Goal: Task Accomplishment & Management: Manage account settings

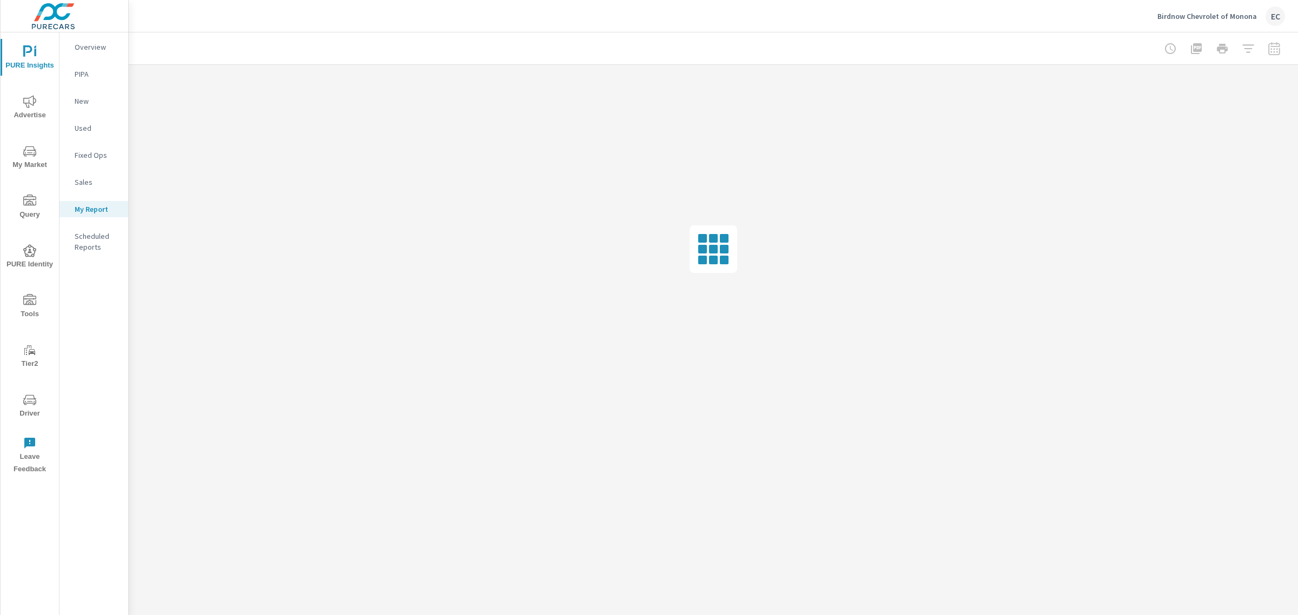
click at [35, 158] on span "My Market" at bounding box center [30, 158] width 52 height 26
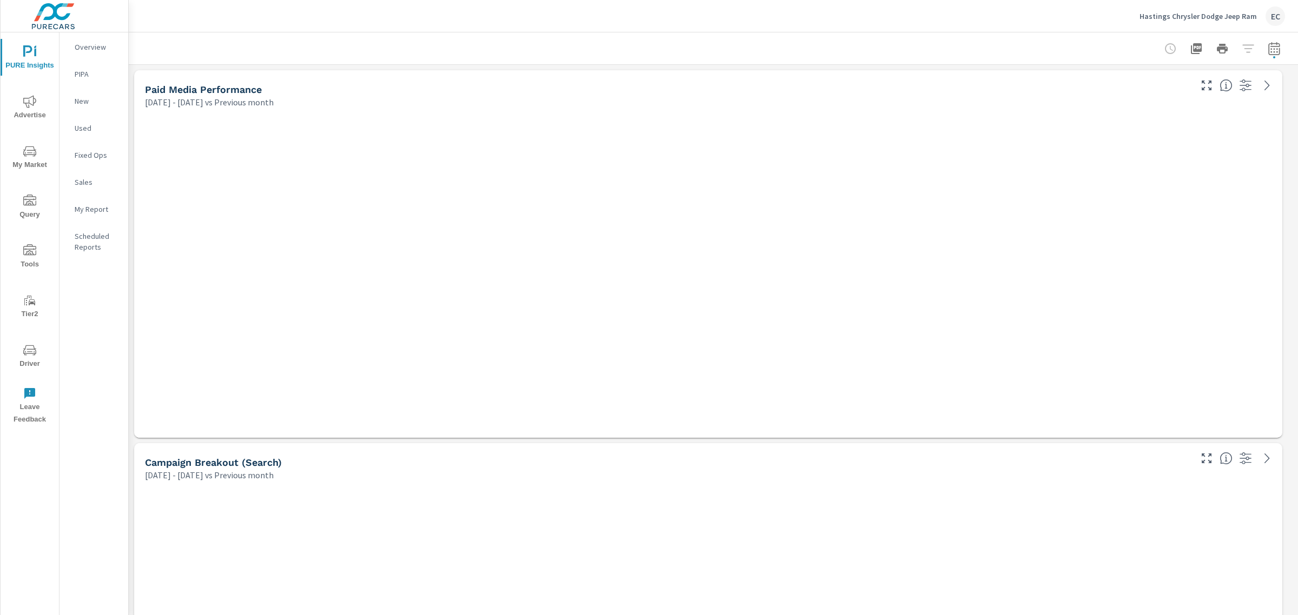
scroll to position [2513, 1180]
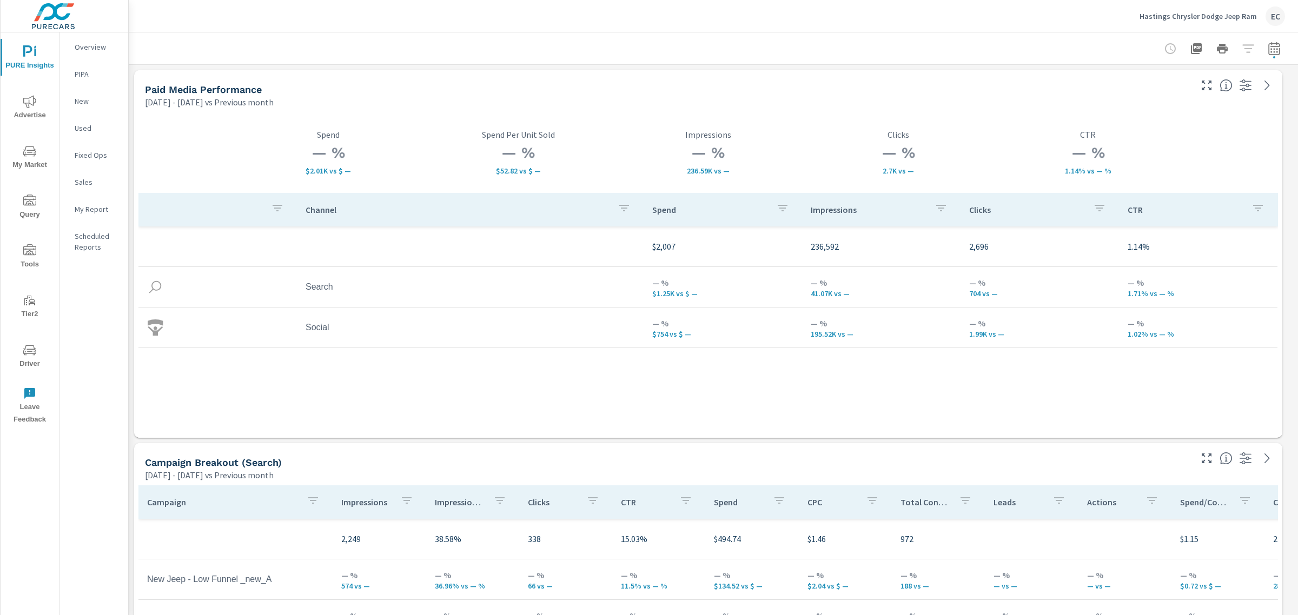
click at [25, 144] on button "My Market" at bounding box center [30, 156] width 58 height 37
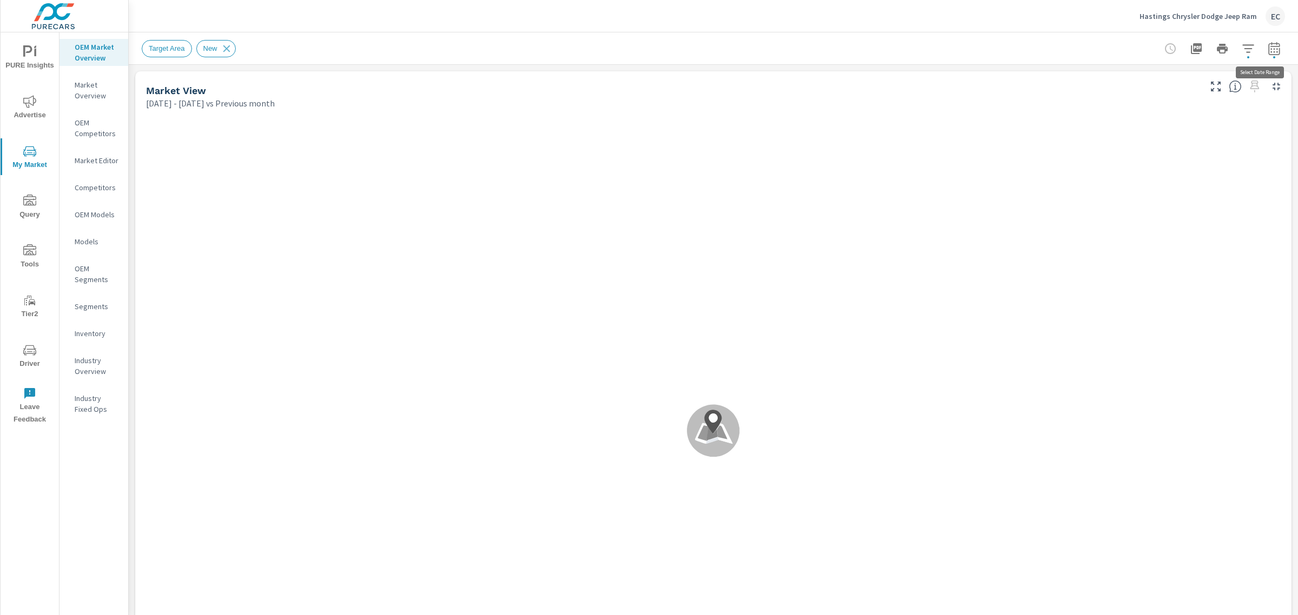
click at [1268, 46] on icon "button" at bounding box center [1273, 48] width 11 height 13
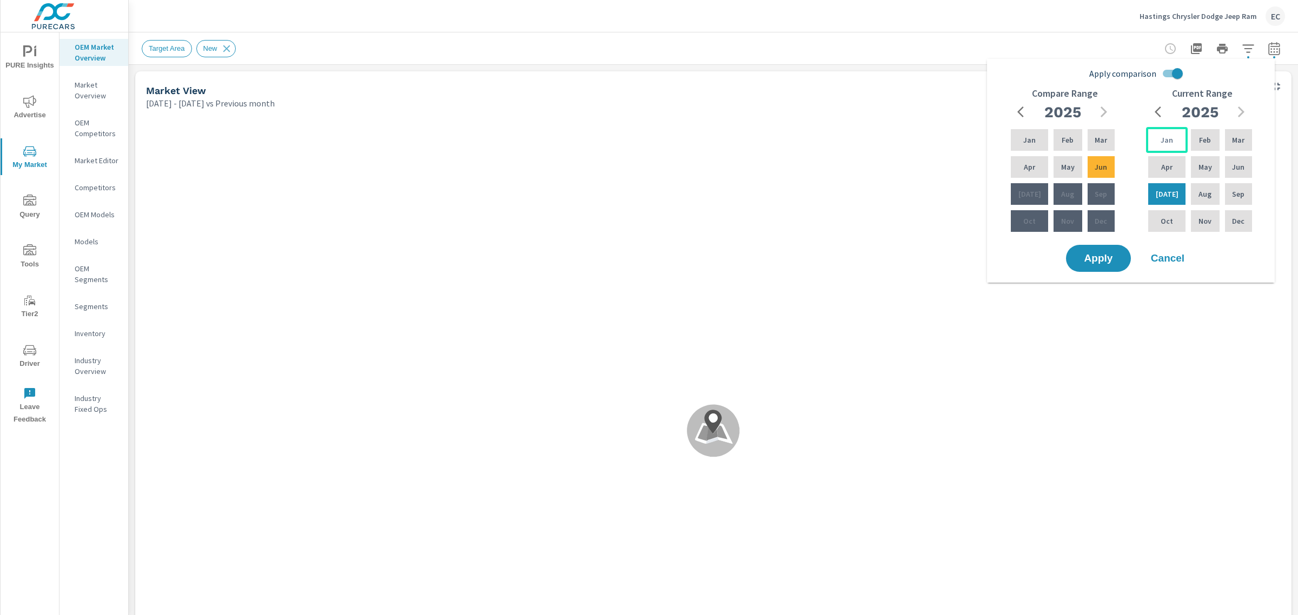
click at [1166, 141] on p "Jan" at bounding box center [1166, 140] width 12 height 11
click at [1236, 163] on p "Jun" at bounding box center [1238, 167] width 12 height 11
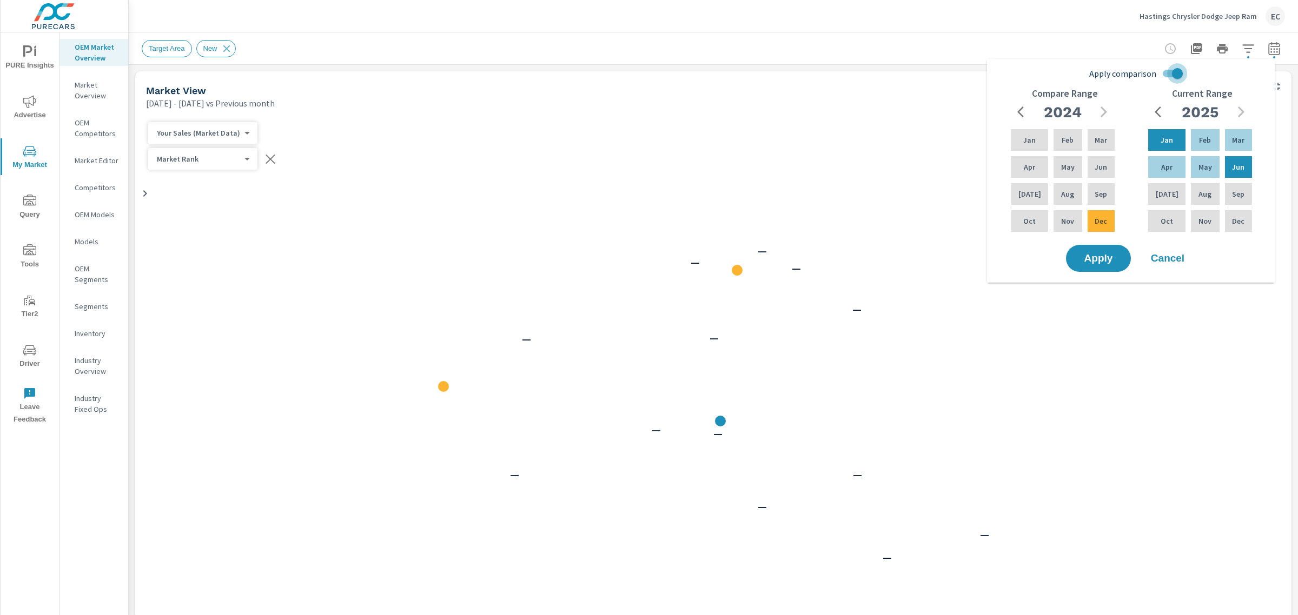
click at [1172, 76] on input "Apply comparison" at bounding box center [1177, 73] width 62 height 21
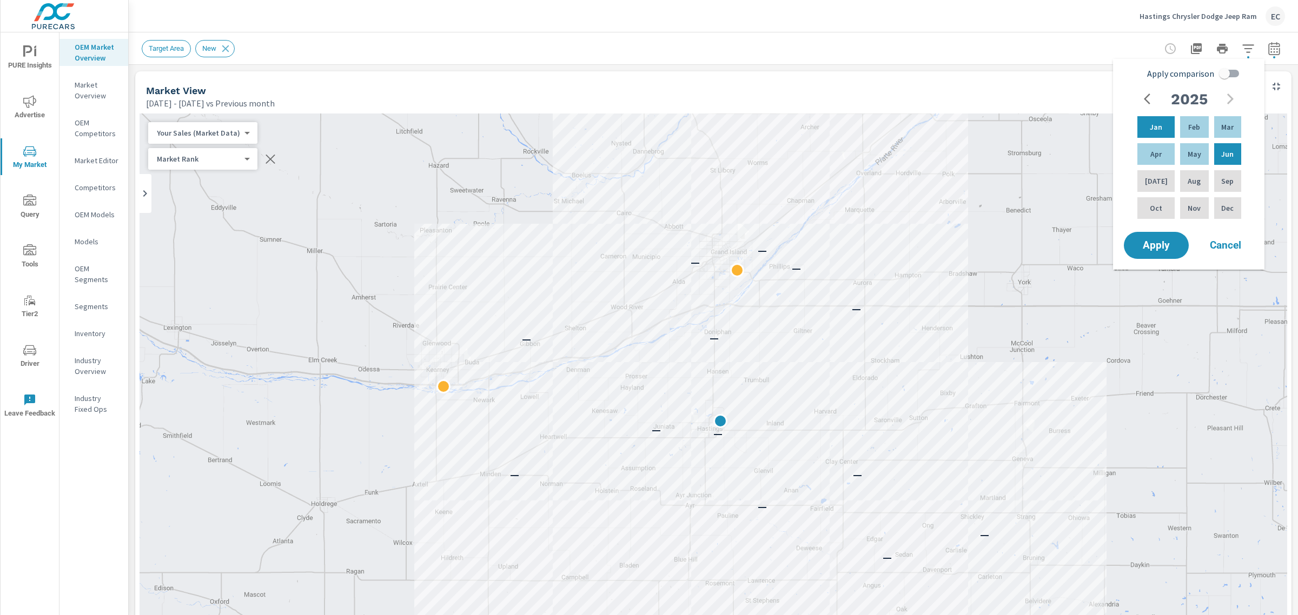
click at [1219, 76] on input "Apply comparison" at bounding box center [1224, 73] width 62 height 21
checkbox input "true"
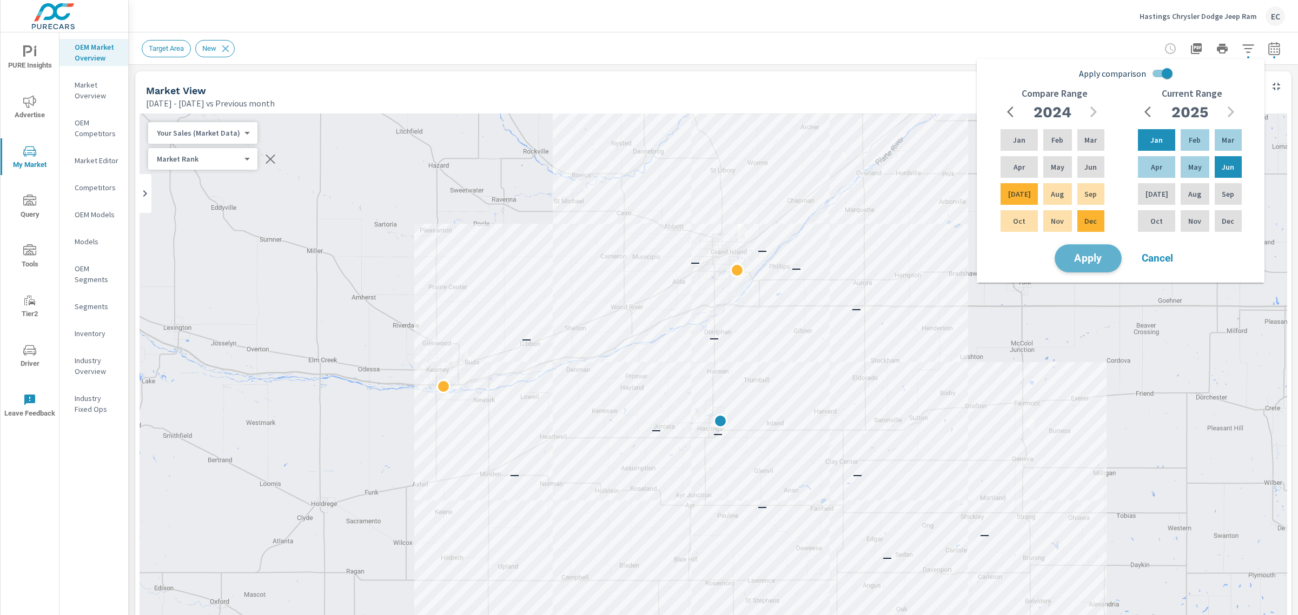
click at [1115, 260] on button "Apply" at bounding box center [1087, 258] width 67 height 28
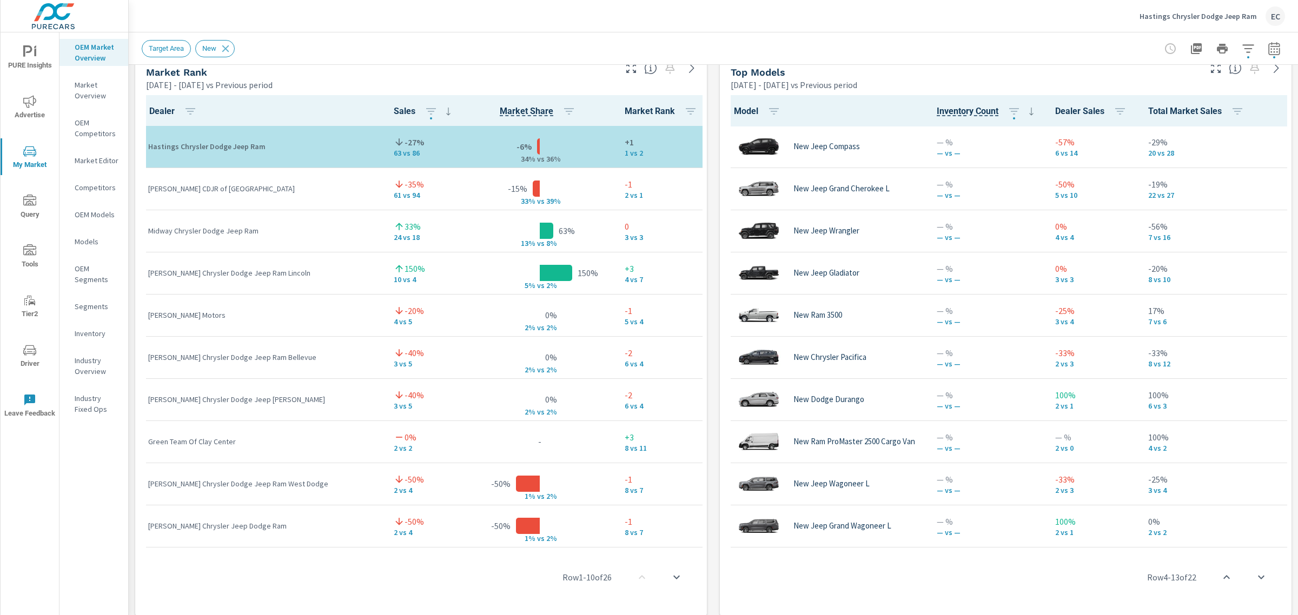
scroll to position [669, 0]
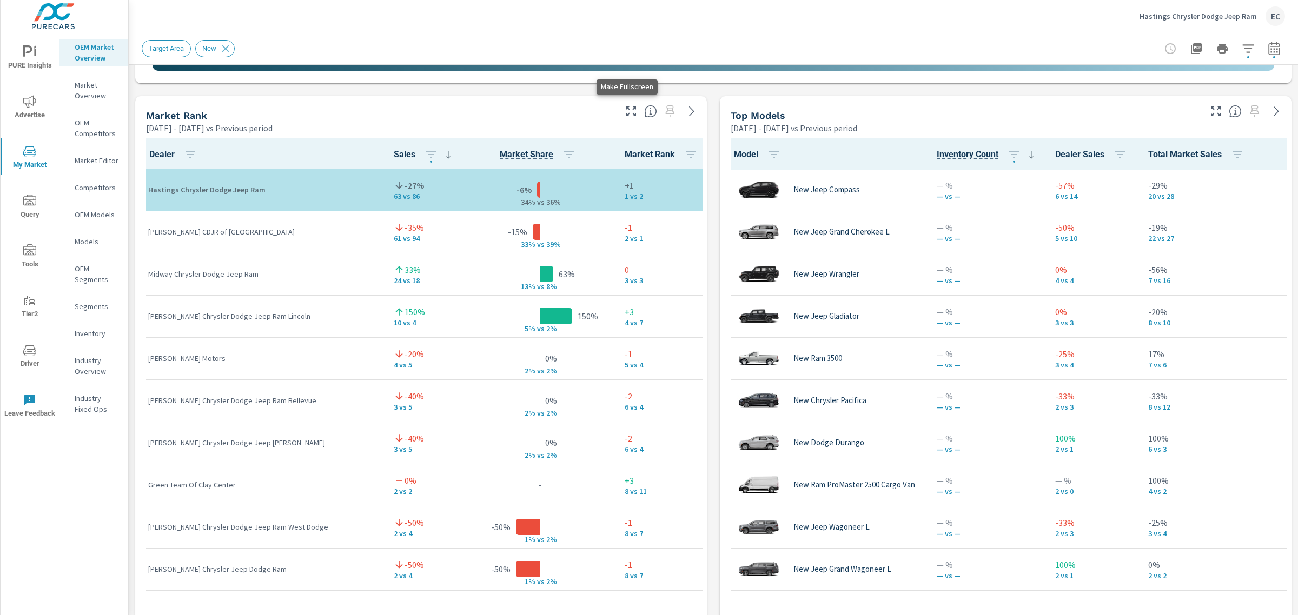
click at [628, 110] on icon "button" at bounding box center [630, 111] width 13 height 13
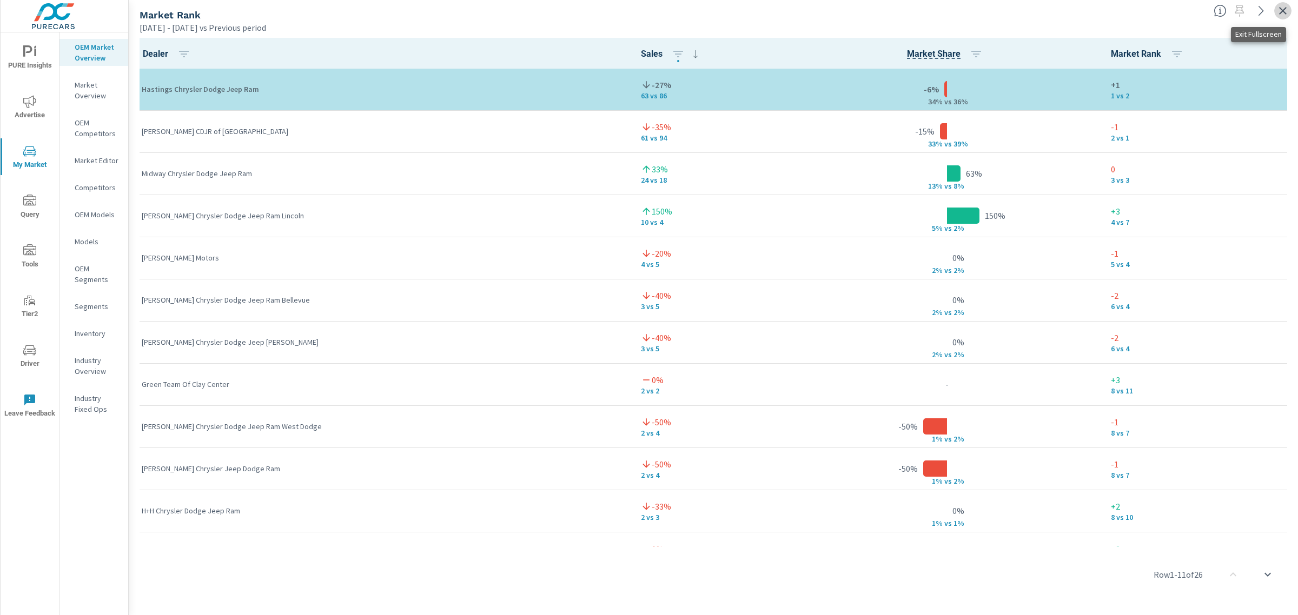
click at [1288, 12] on icon "button" at bounding box center [1282, 10] width 13 height 13
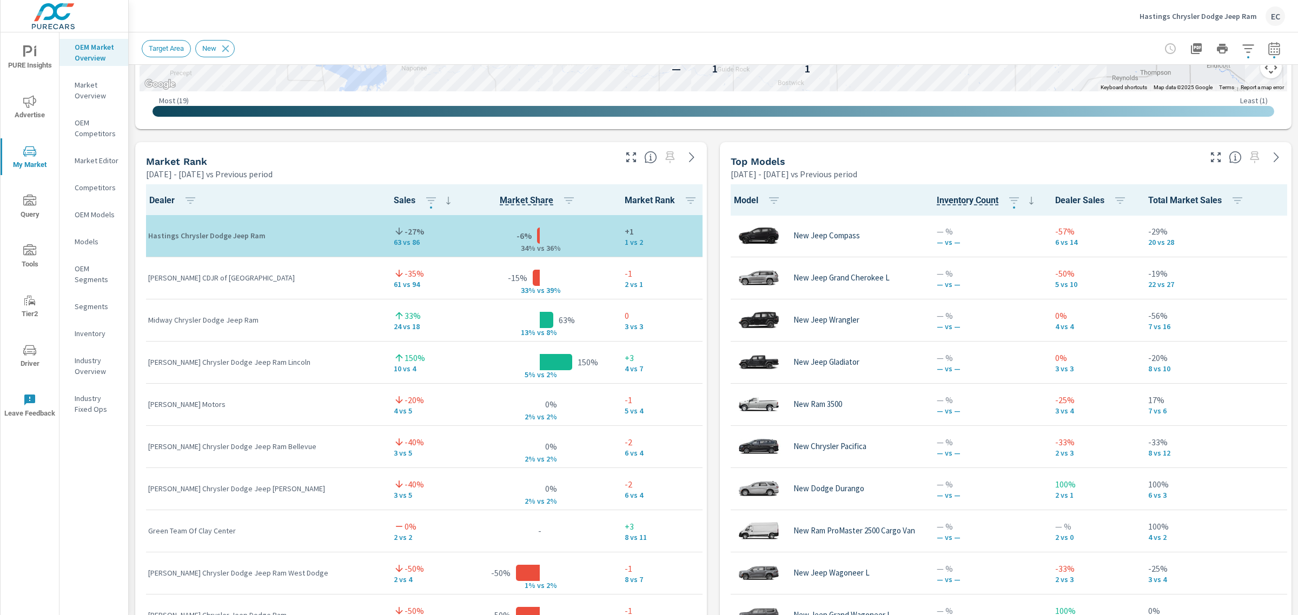
scroll to position [587, 0]
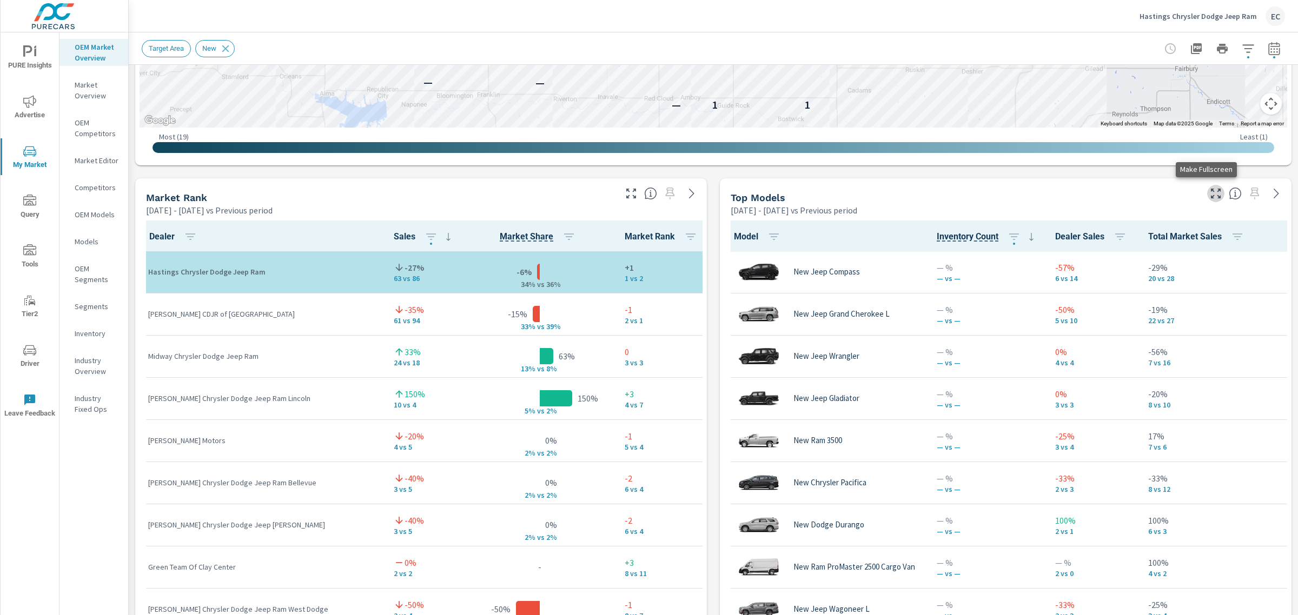
click at [1212, 192] on icon "button" at bounding box center [1215, 193] width 13 height 13
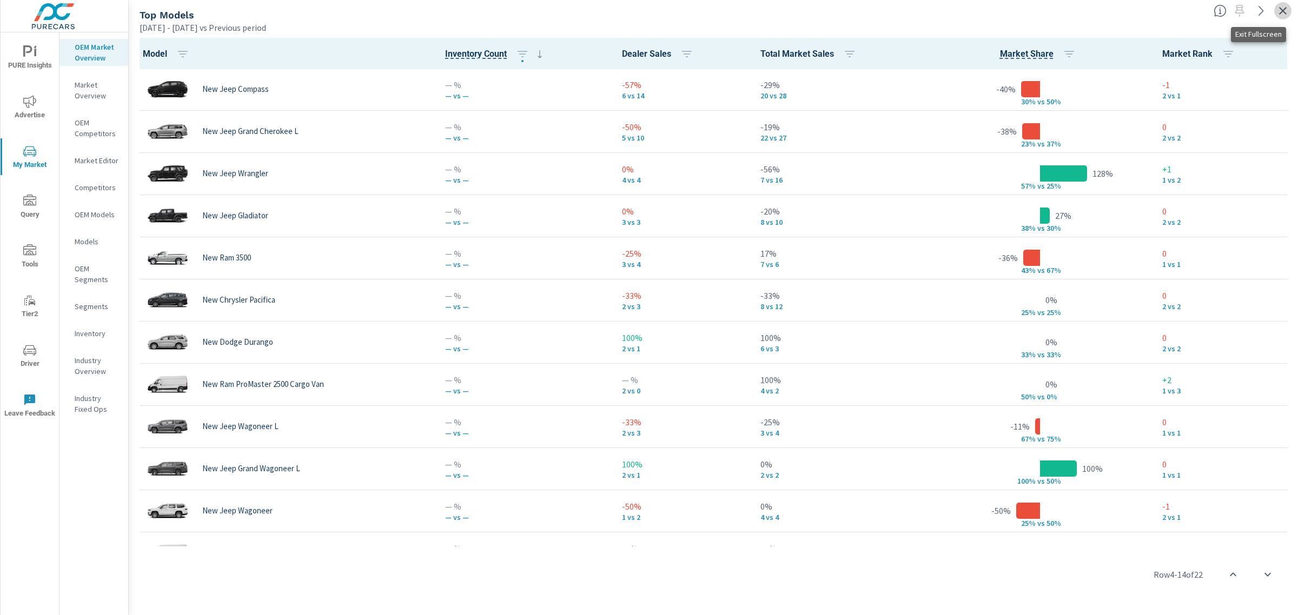
click at [1286, 12] on icon "button" at bounding box center [1282, 10] width 13 height 13
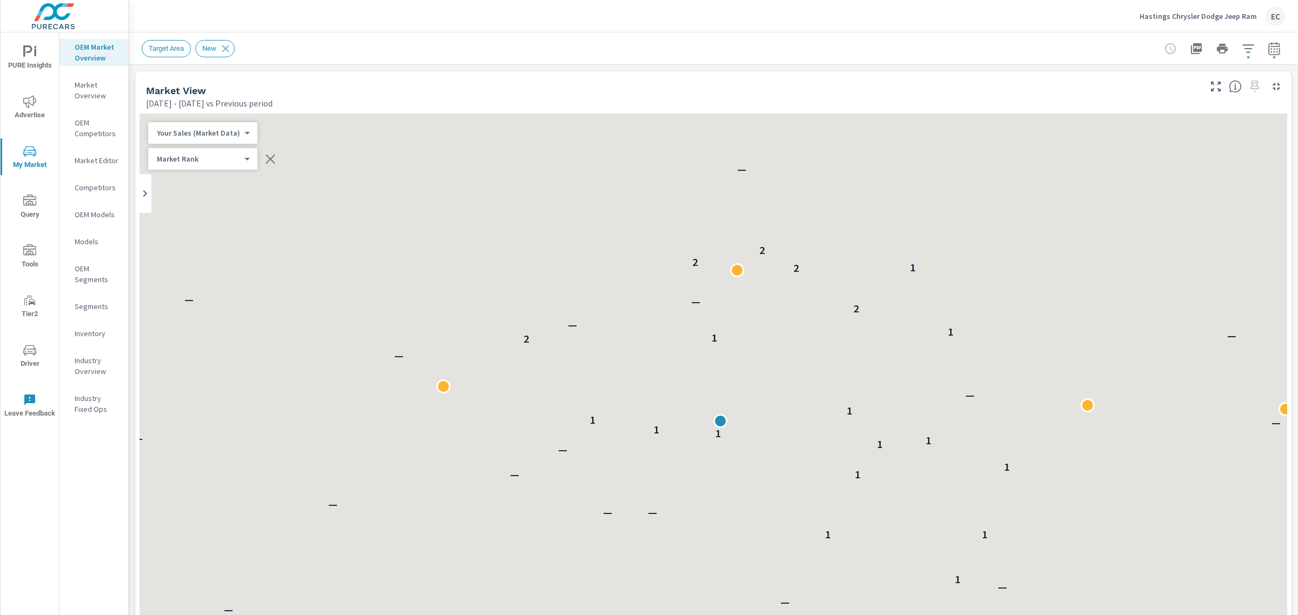
scroll to position [1, 0]
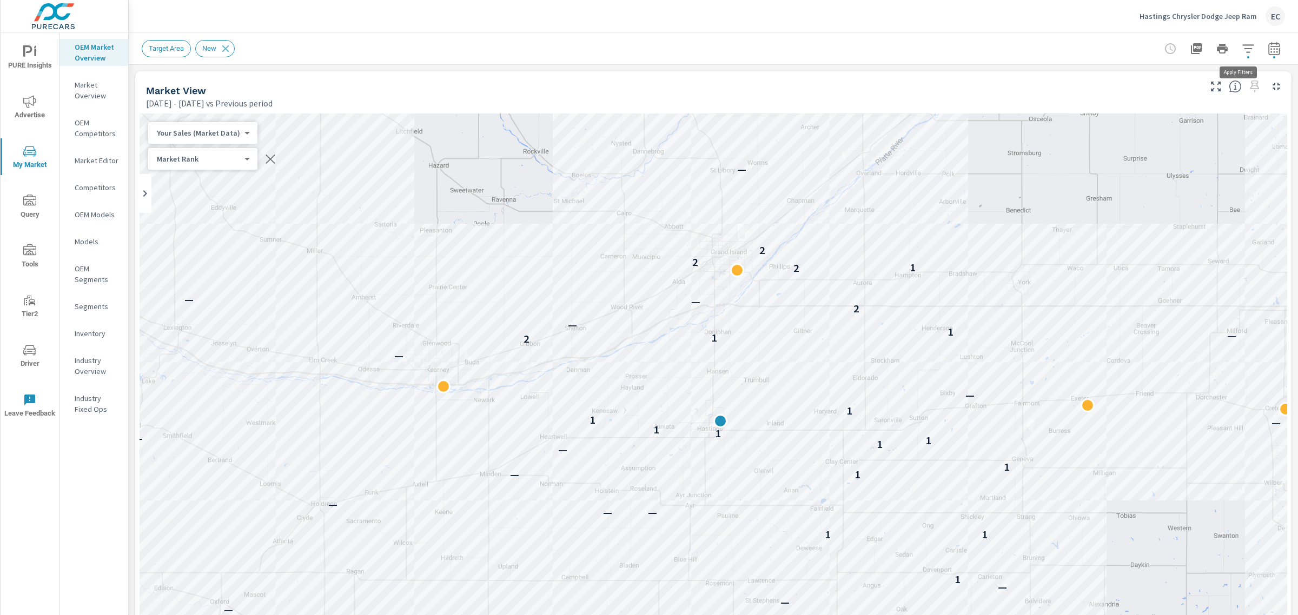
click at [1241, 54] on icon "button" at bounding box center [1247, 48] width 13 height 13
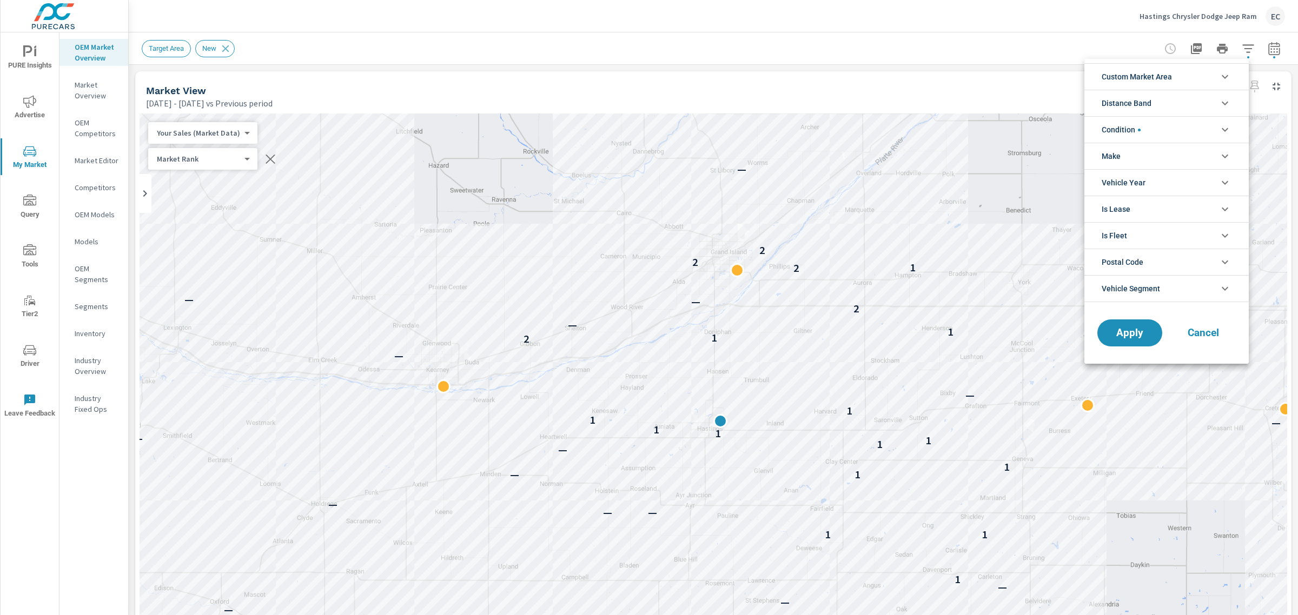
click at [1182, 124] on li "Condition" at bounding box center [1166, 129] width 164 height 26
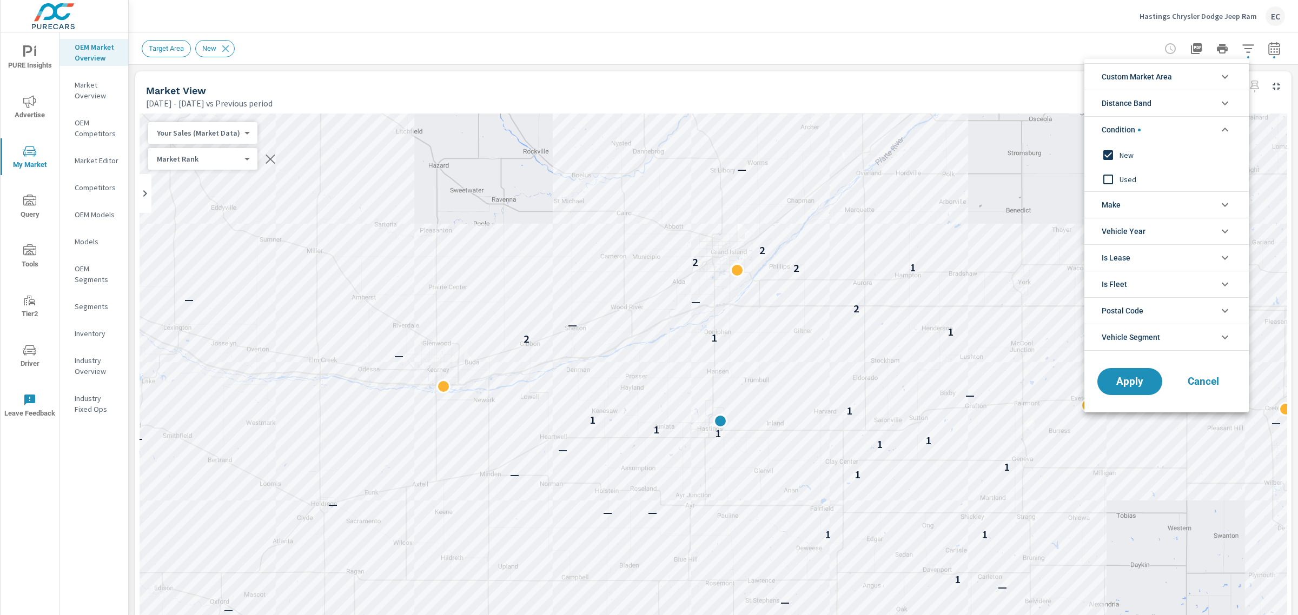
click at [1114, 176] on input "filter options" at bounding box center [1107, 179] width 23 height 23
click at [1110, 157] on input "filter options" at bounding box center [1107, 155] width 23 height 23
click at [1131, 373] on button "Apply" at bounding box center [1129, 382] width 67 height 28
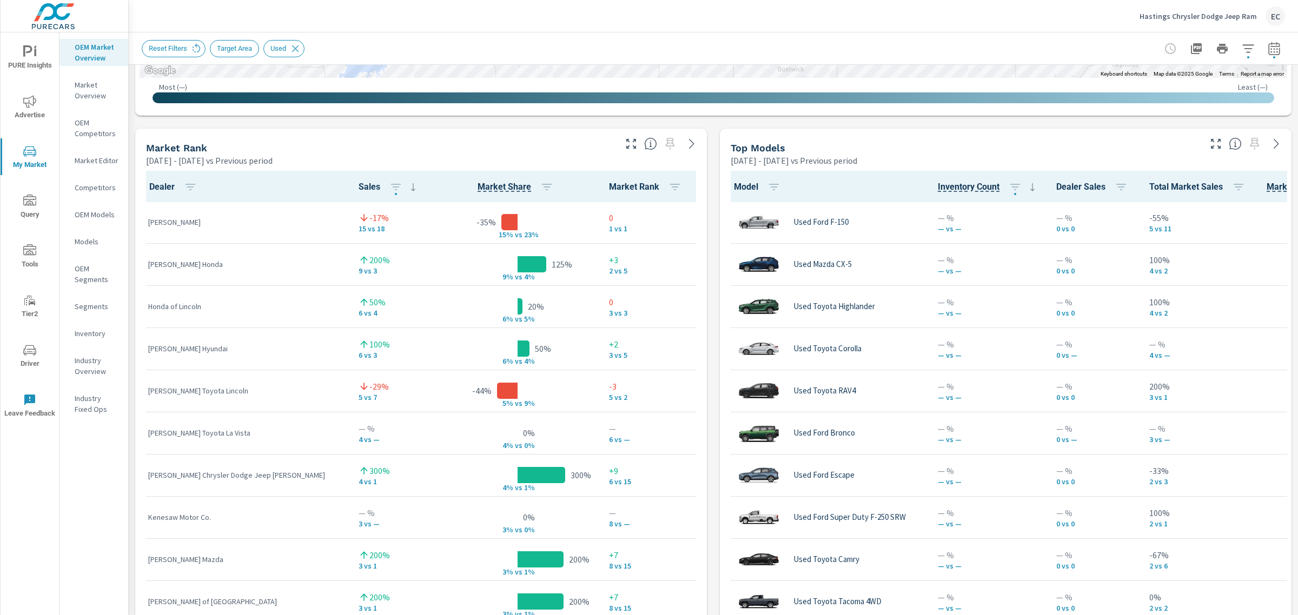
scroll to position [622, 0]
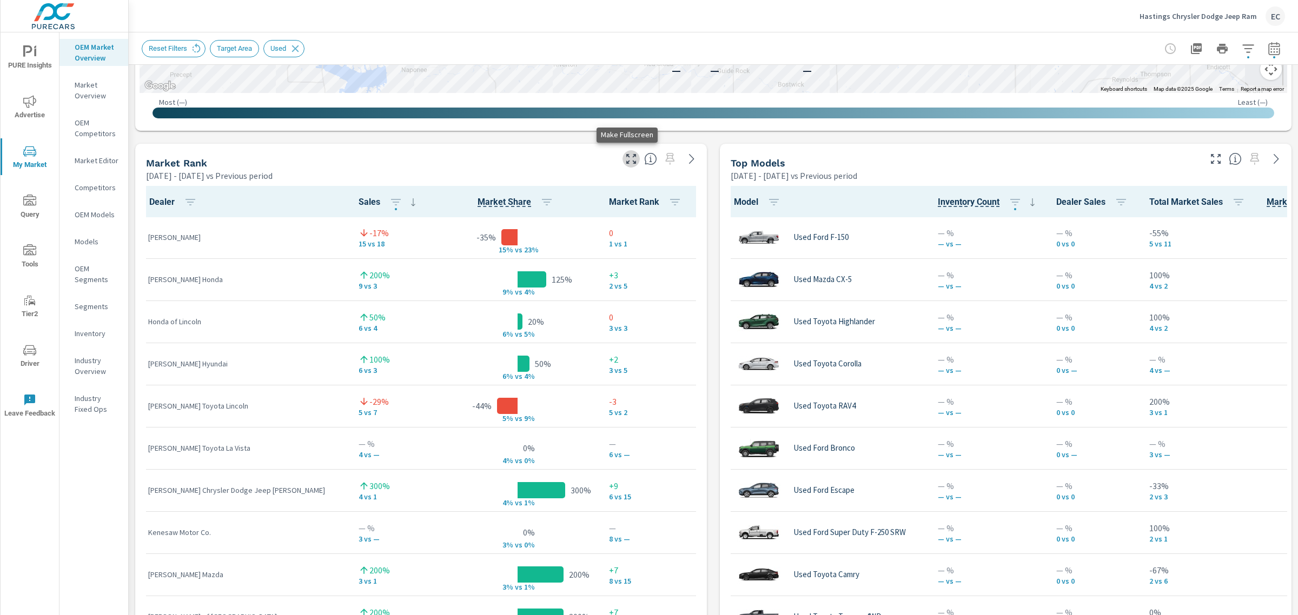
click at [624, 158] on icon "button" at bounding box center [630, 158] width 13 height 13
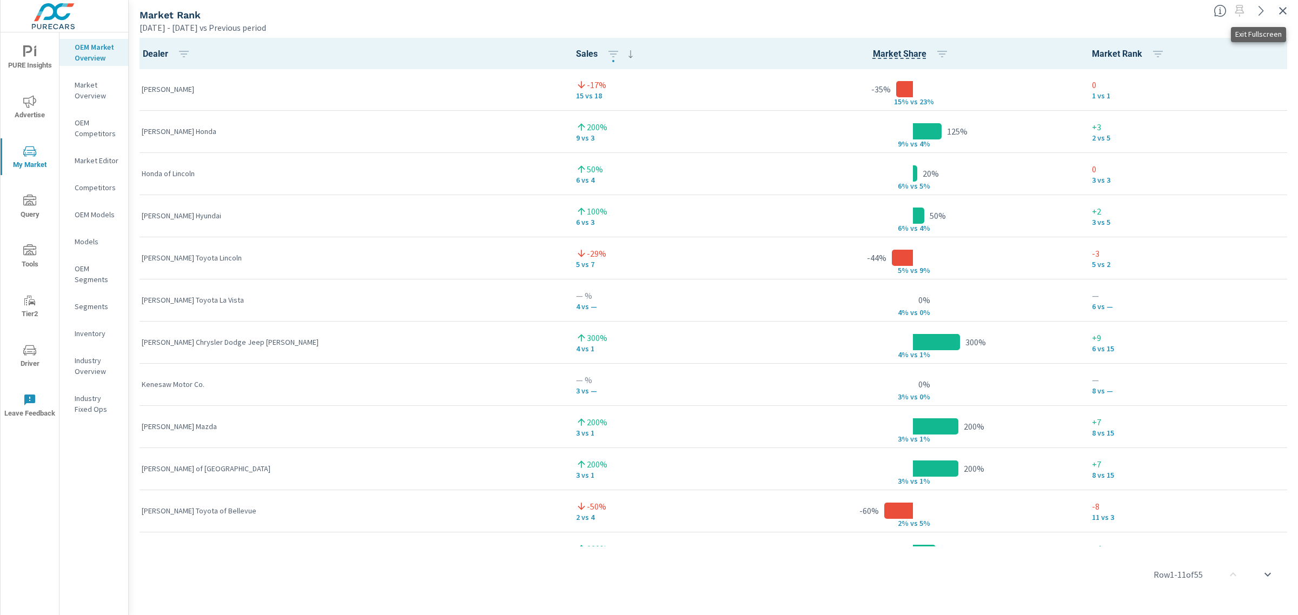
click at [1284, 7] on icon "button" at bounding box center [1282, 10] width 13 height 13
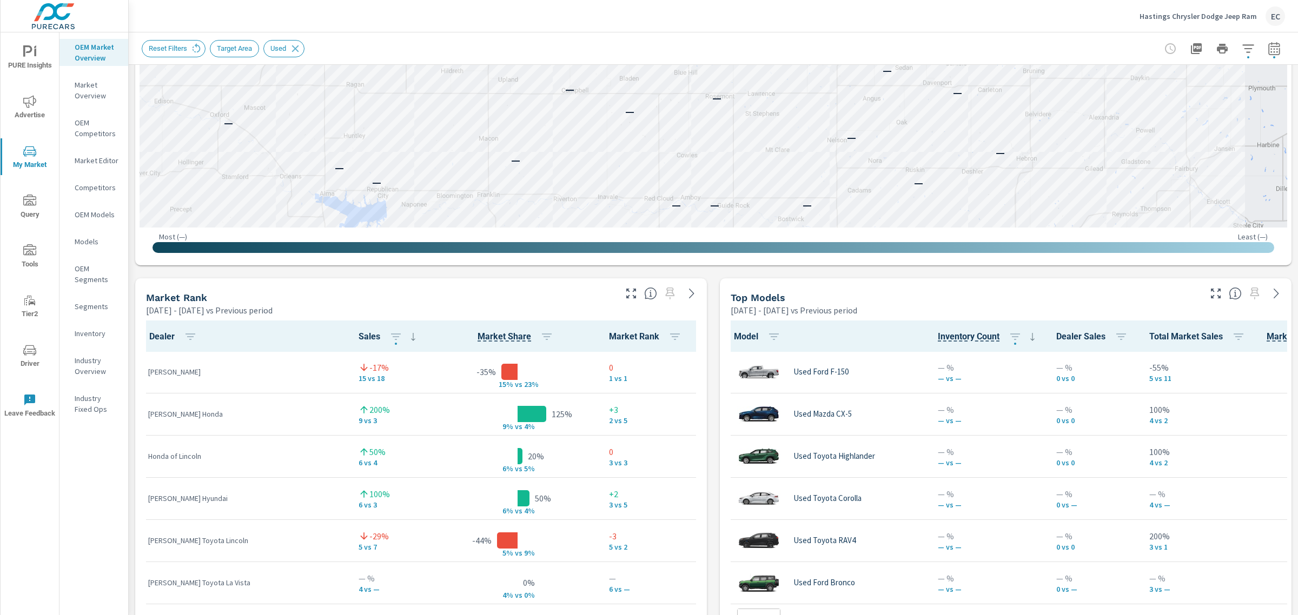
scroll to position [522, 0]
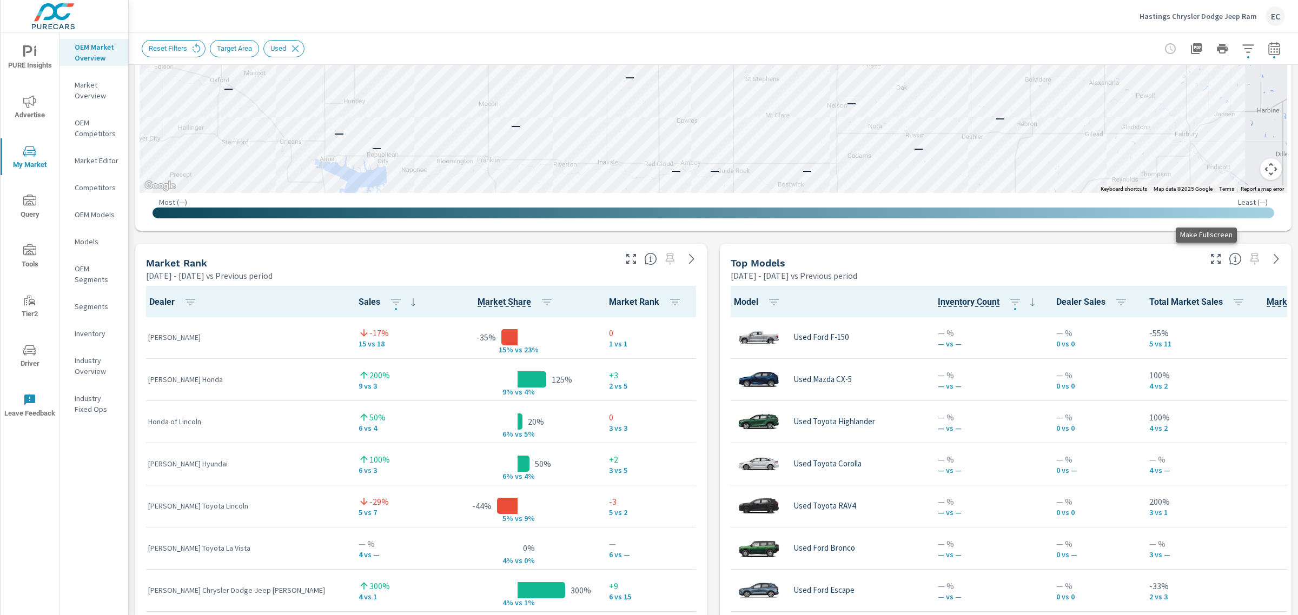
click at [1209, 260] on icon "button" at bounding box center [1215, 258] width 13 height 13
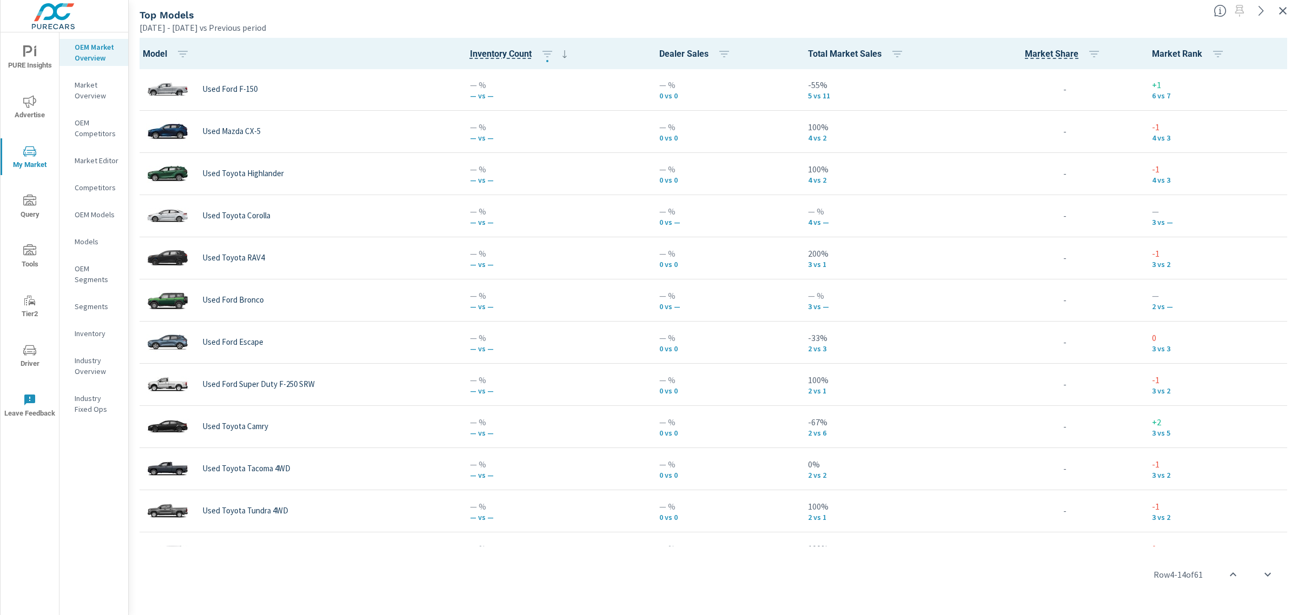
click at [1282, 14] on icon "button" at bounding box center [1282, 10] width 13 height 13
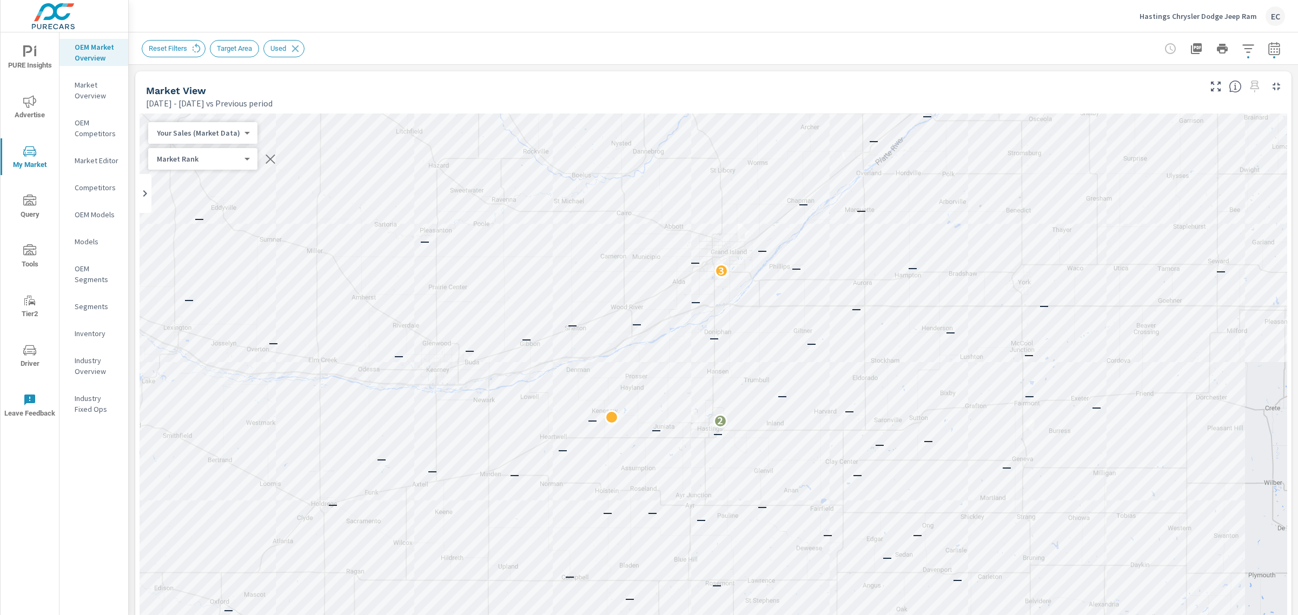
scroll to position [1, 0]
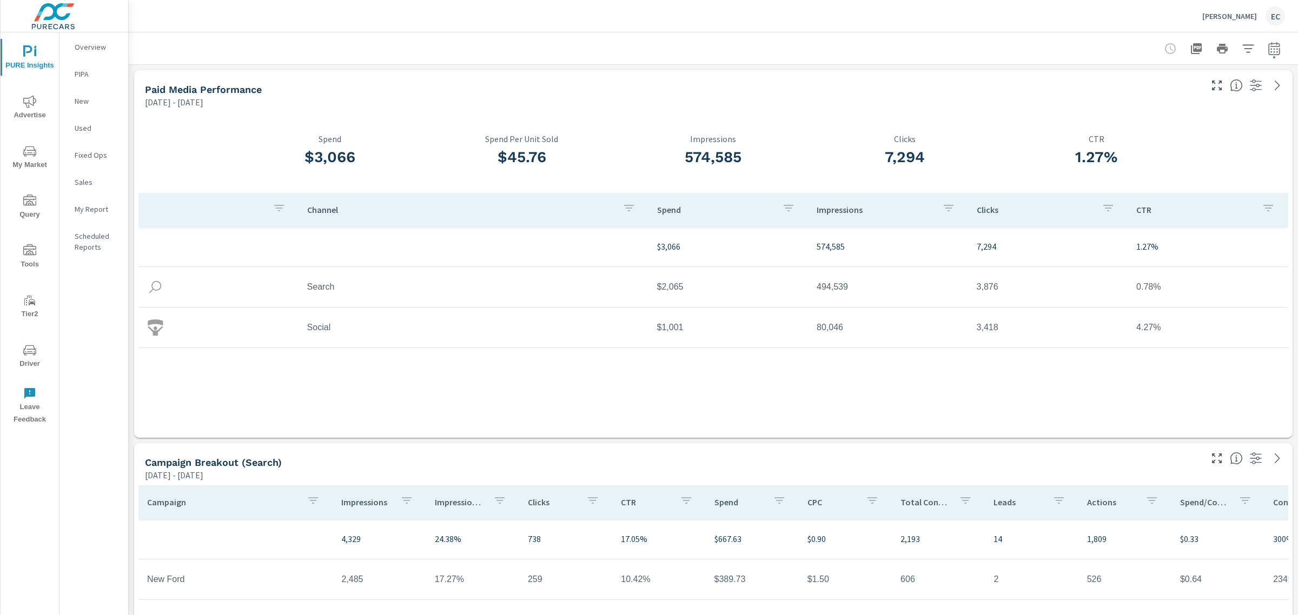
scroll to position [2389, 1180]
click at [31, 158] on span "My Market" at bounding box center [30, 158] width 52 height 26
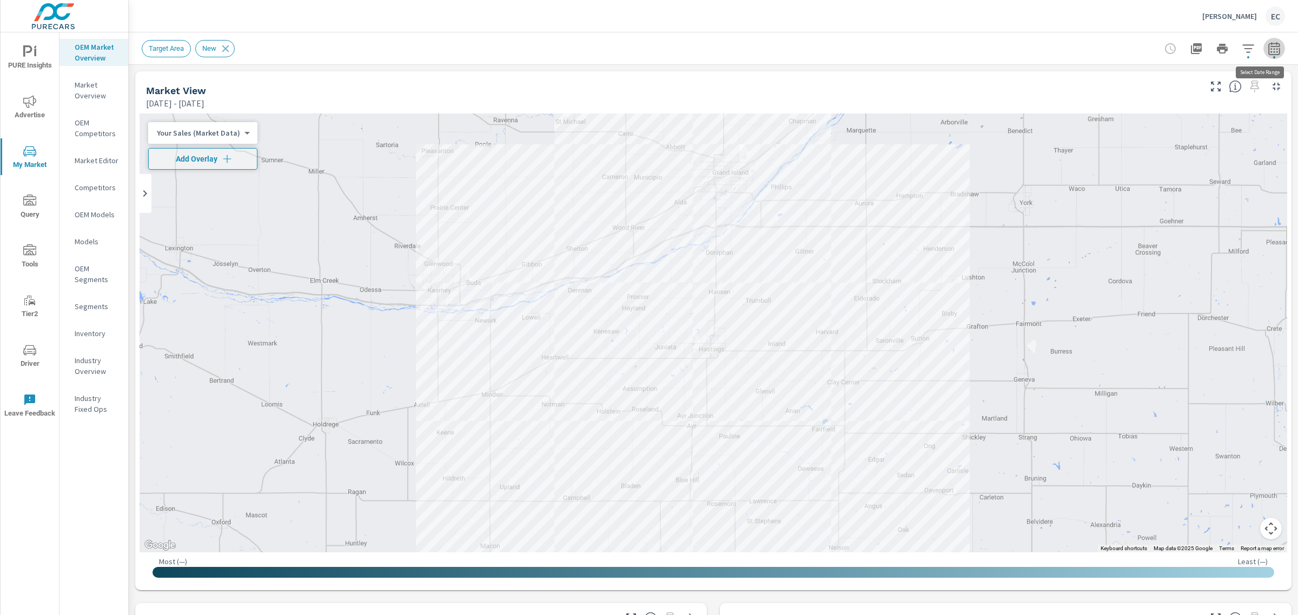
click at [1267, 53] on icon "button" at bounding box center [1273, 48] width 13 height 13
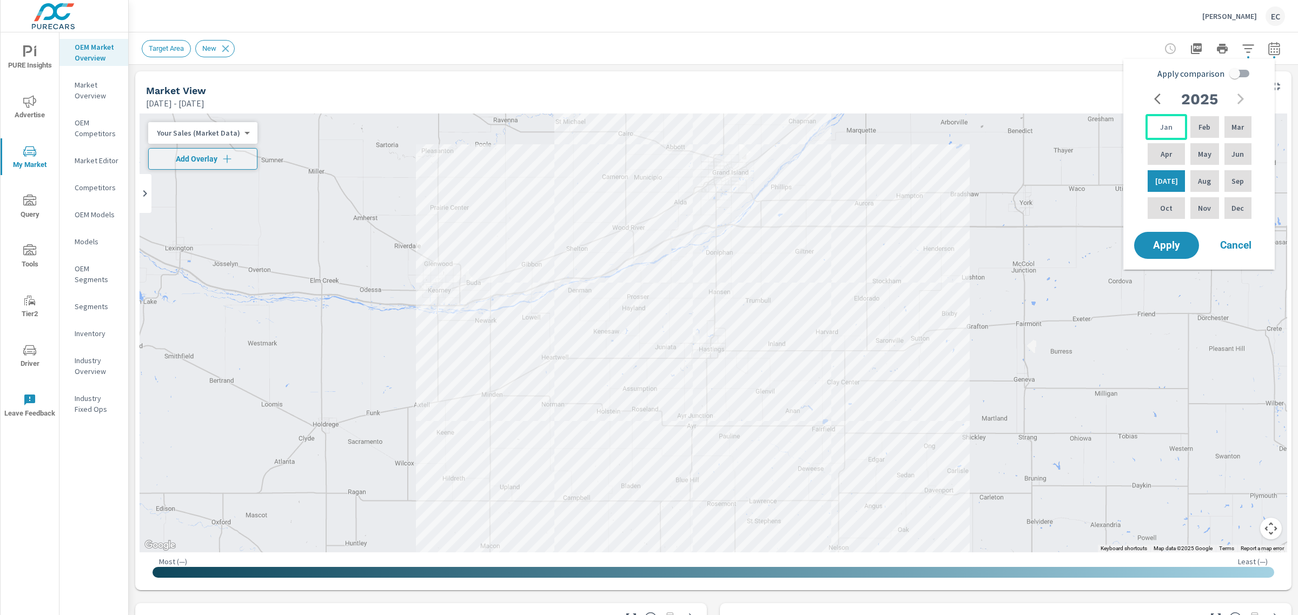
click at [1168, 123] on p "Jan" at bounding box center [1166, 127] width 12 height 11
click at [1231, 162] on div "Jun" at bounding box center [1237, 154] width 31 height 26
click at [1233, 73] on input "Apply comparison" at bounding box center [1235, 73] width 62 height 21
checkbox input "true"
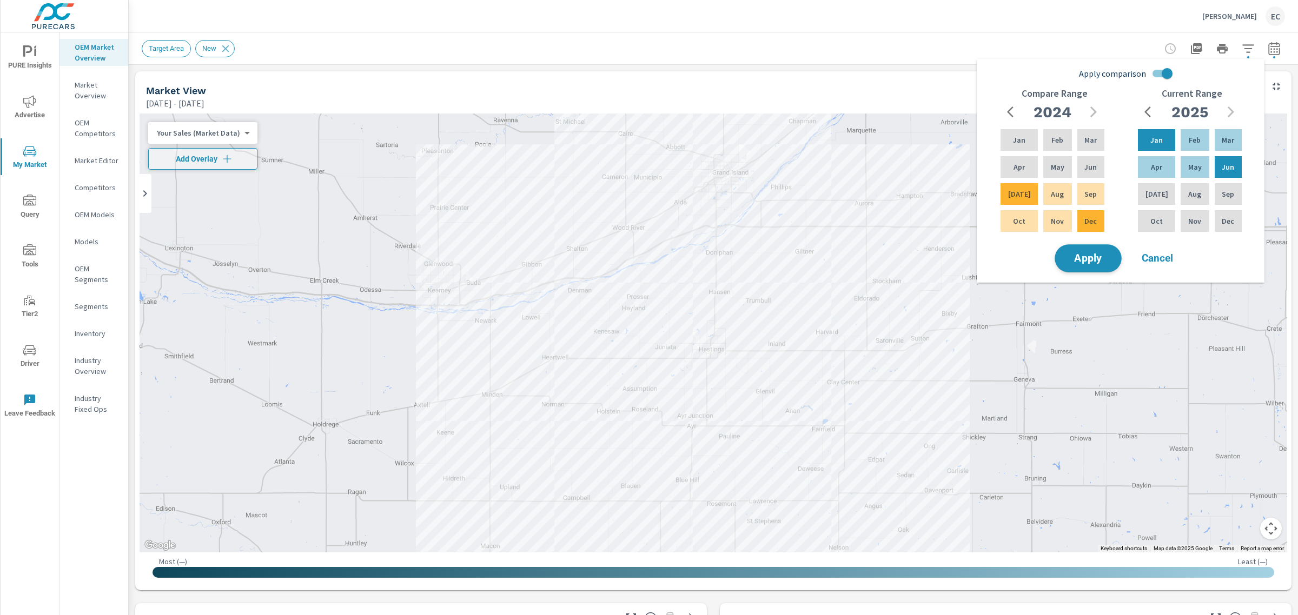
click at [1107, 258] on span "Apply" at bounding box center [1088, 259] width 44 height 10
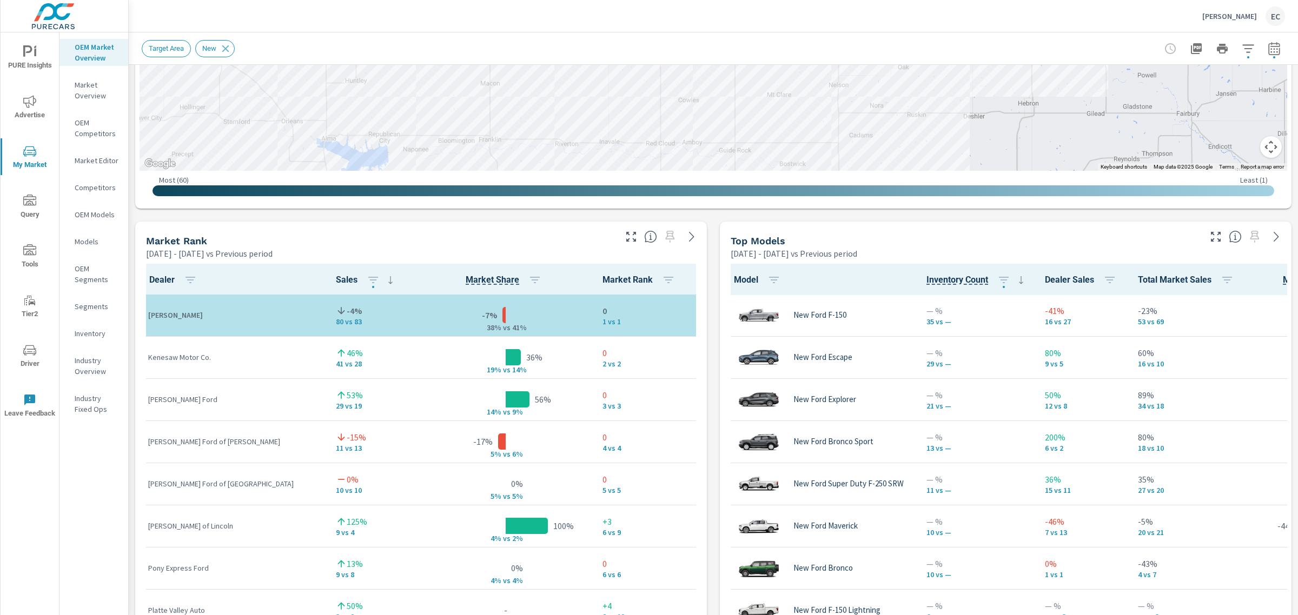
scroll to position [603, 0]
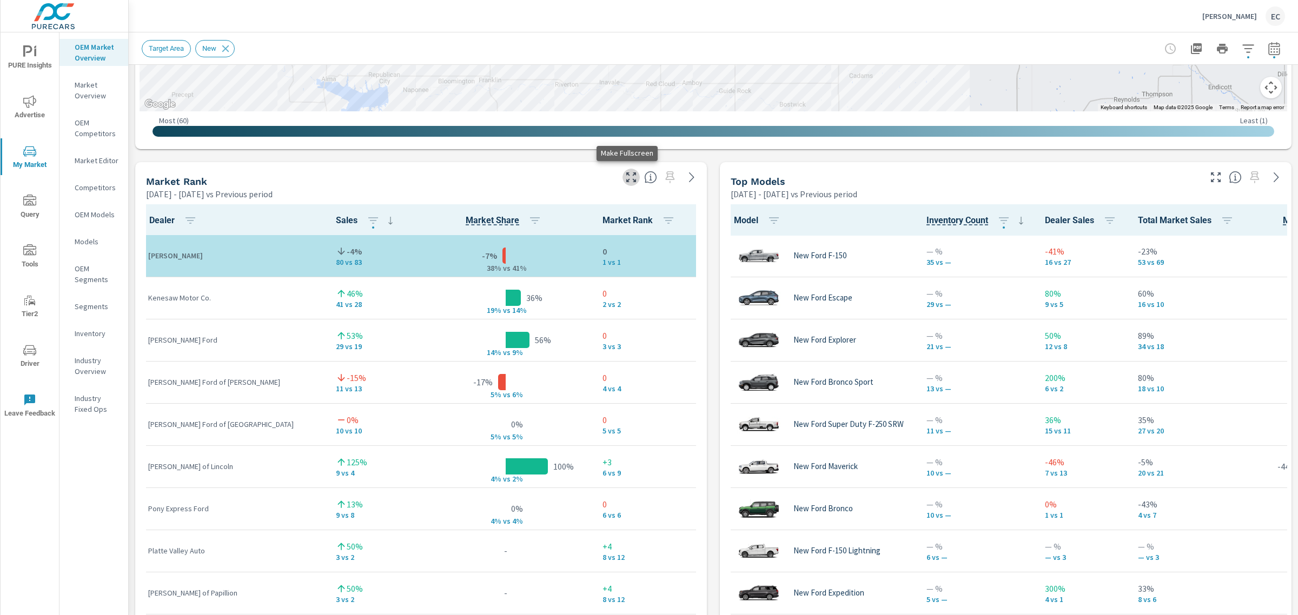
click at [627, 176] on icon "button" at bounding box center [630, 177] width 13 height 13
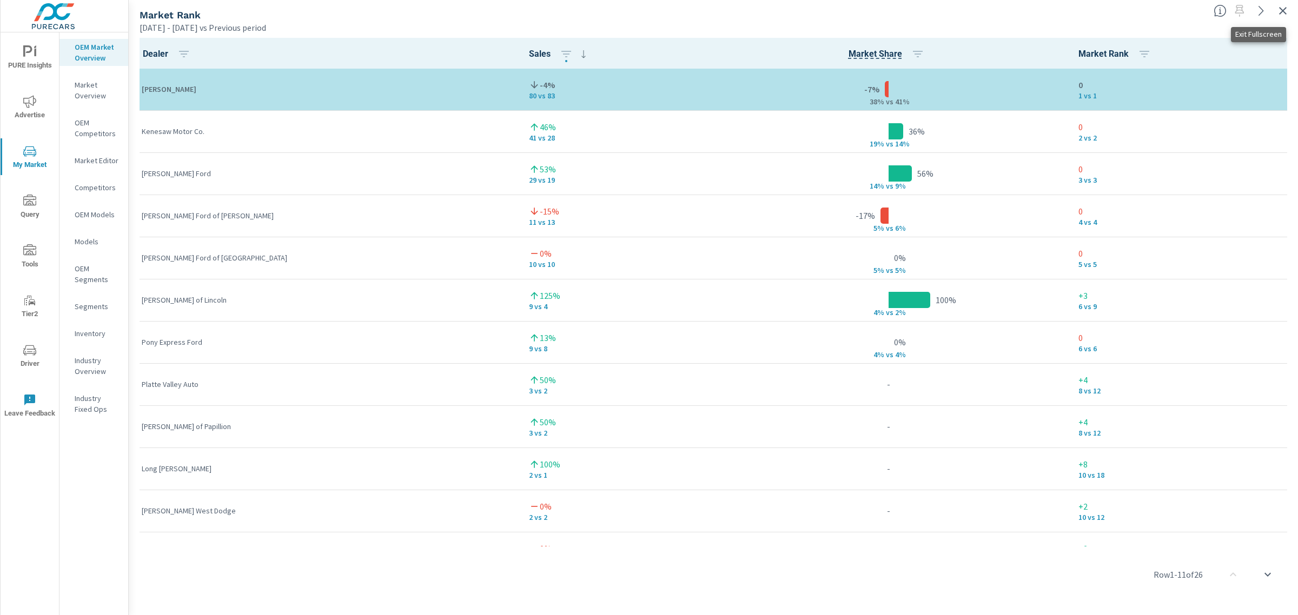
click icon "button"
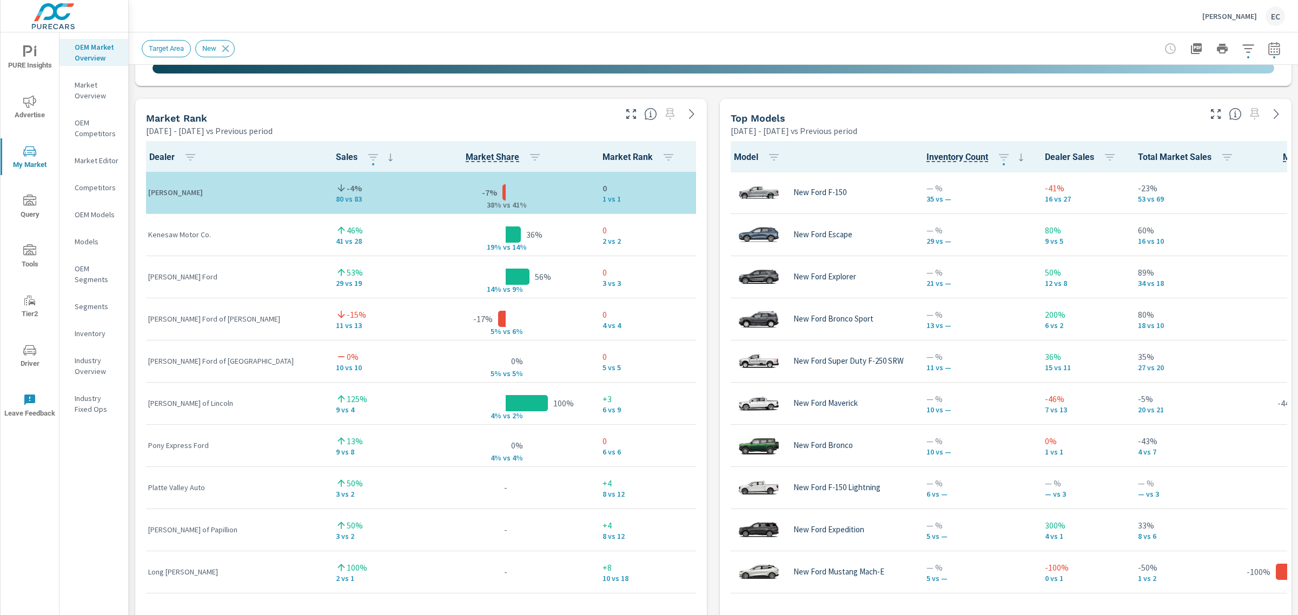
scroll to position [537, 0]
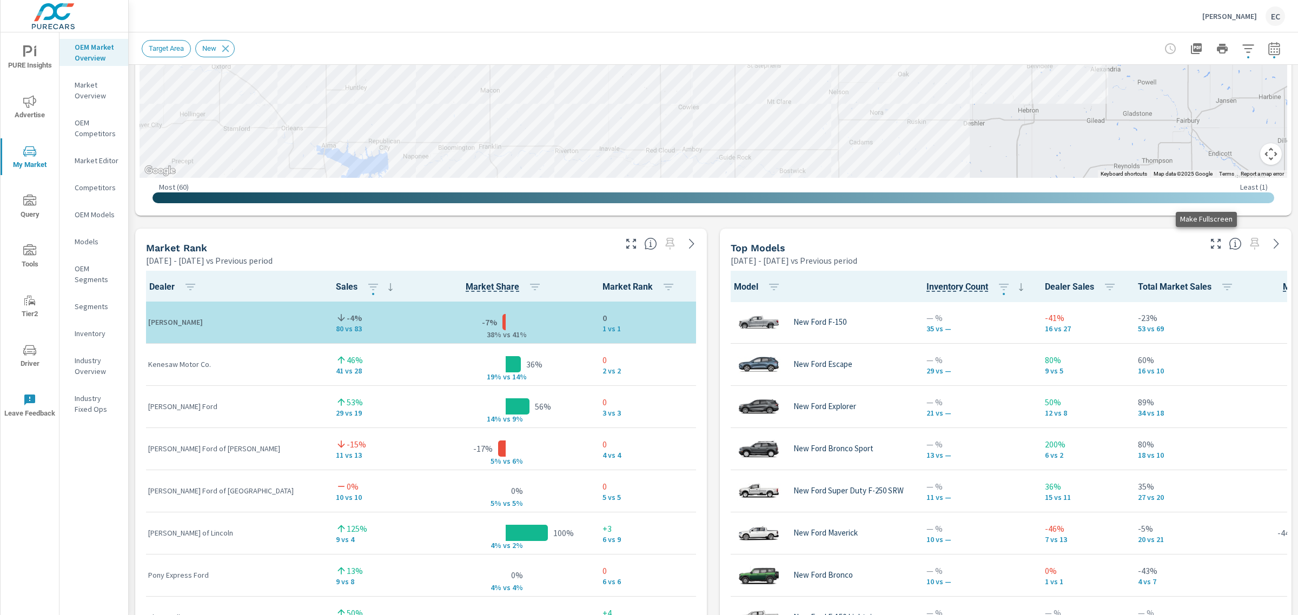
click icon "button"
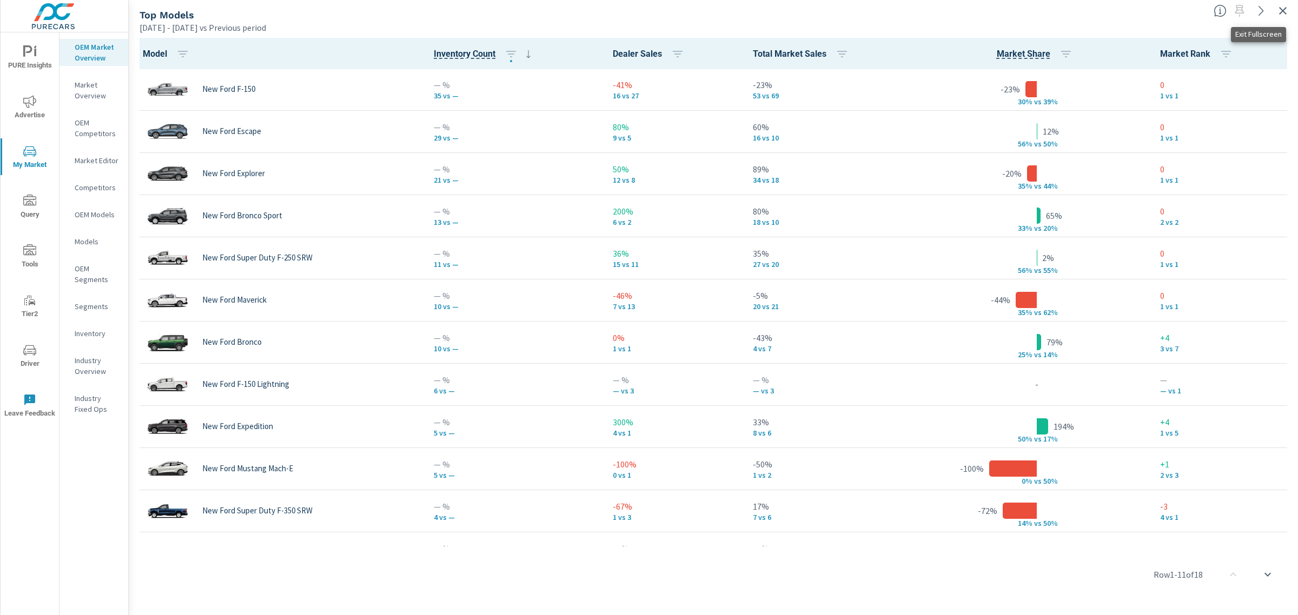
click icon "button"
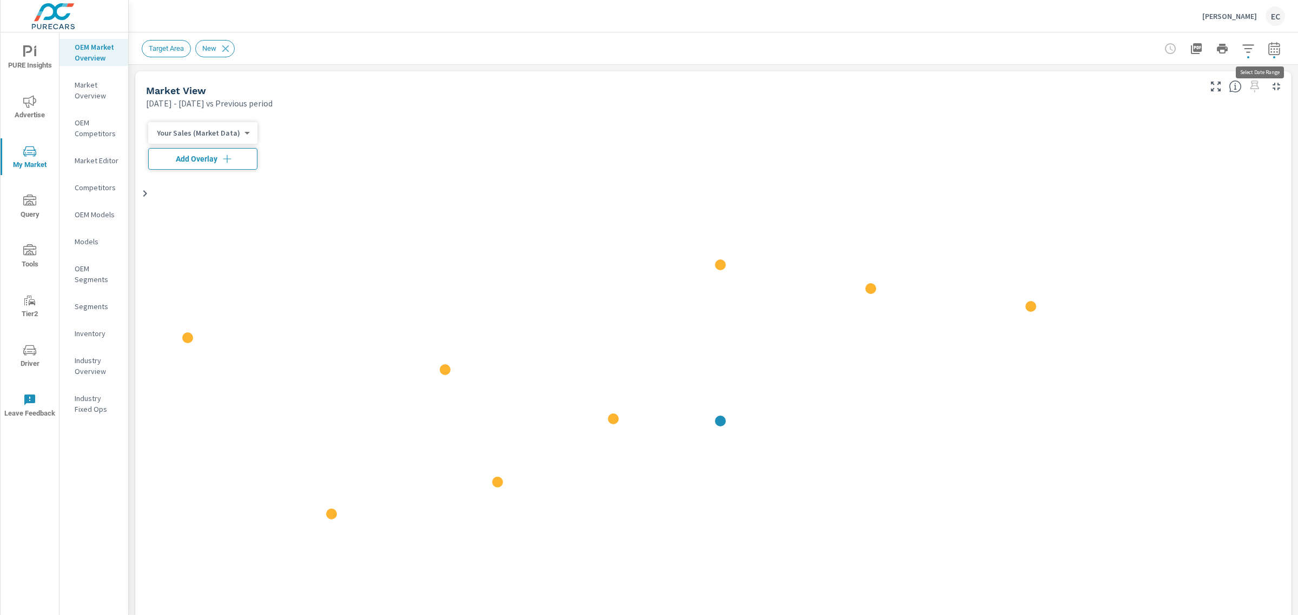
scroll to position [1, 0]
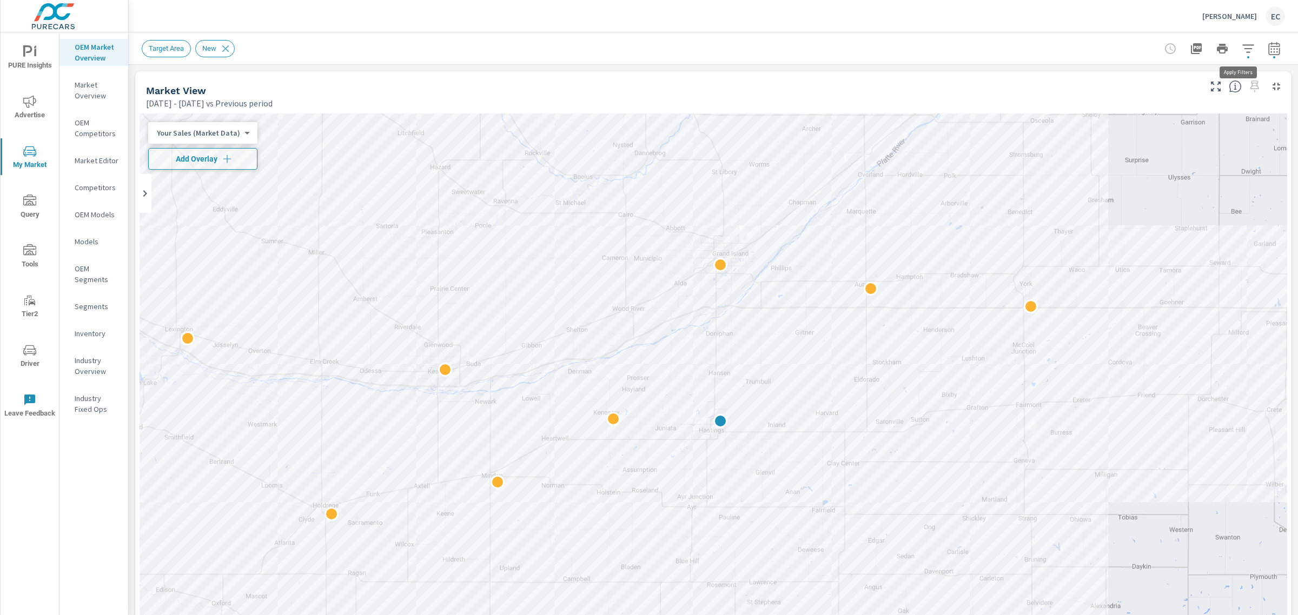
click icon "button"
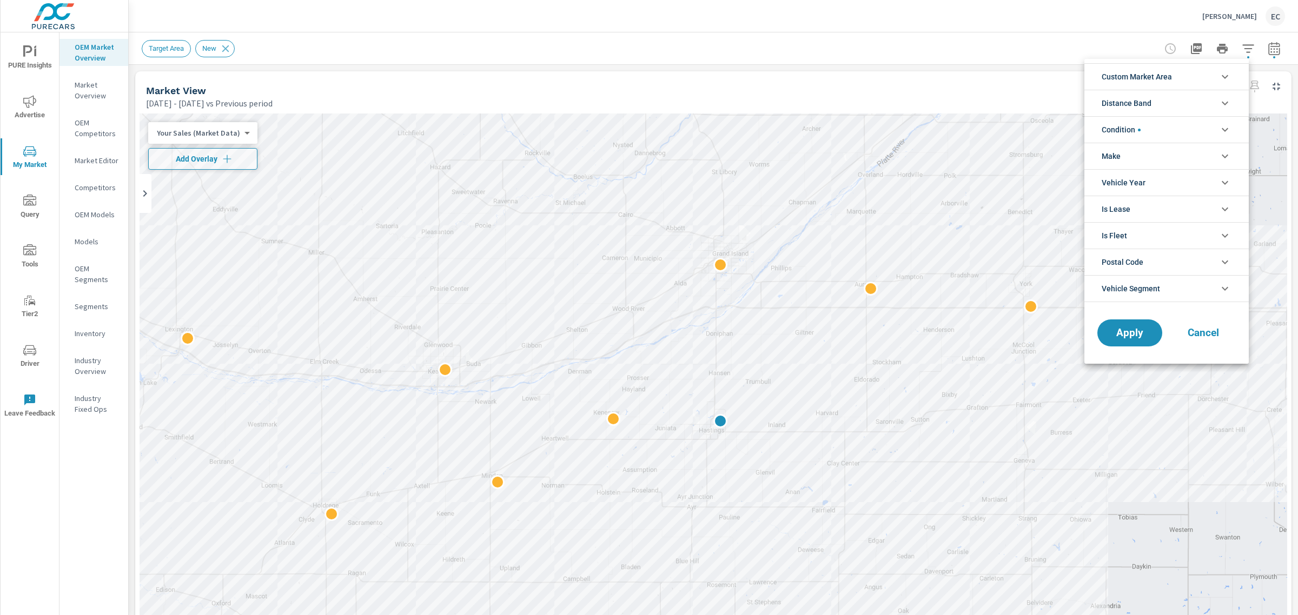
click span "Condition"
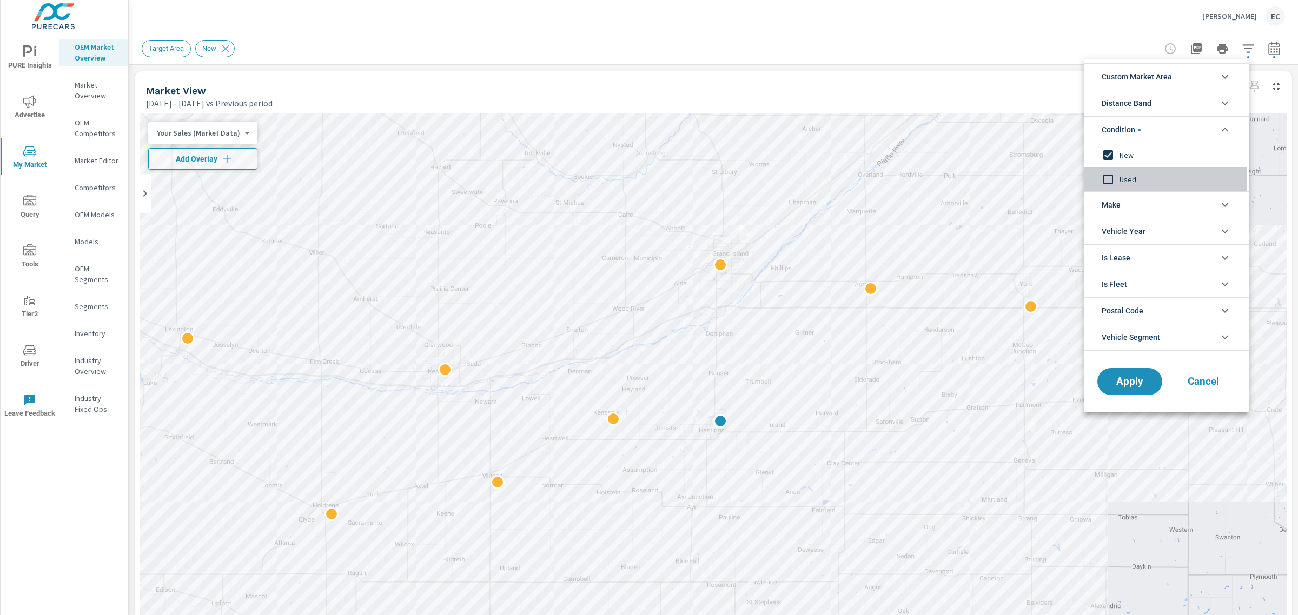
click span "Used"
click div "New"
click button "Apply"
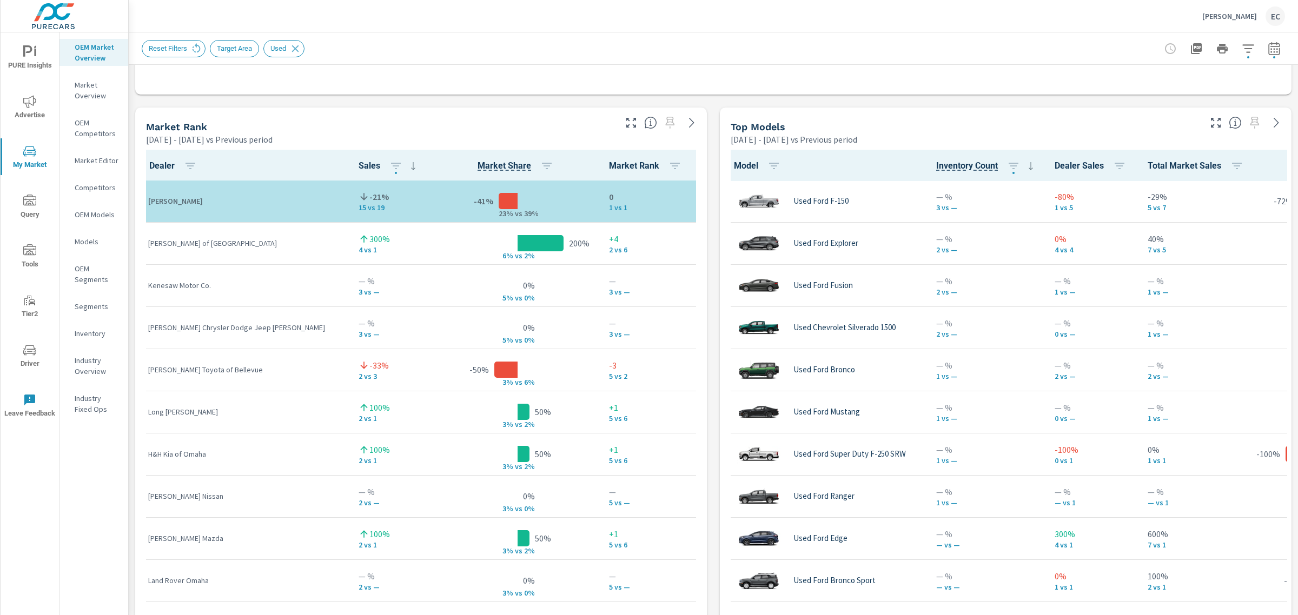
scroll to position [1, 0]
click icon "button"
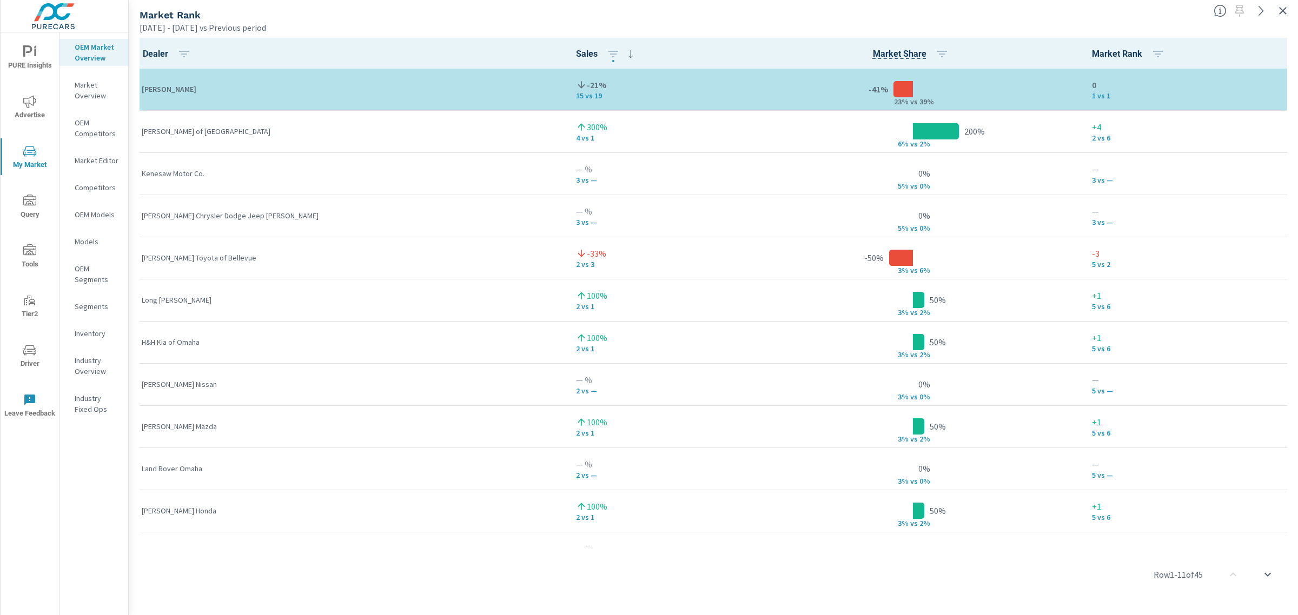
click div
click icon "button"
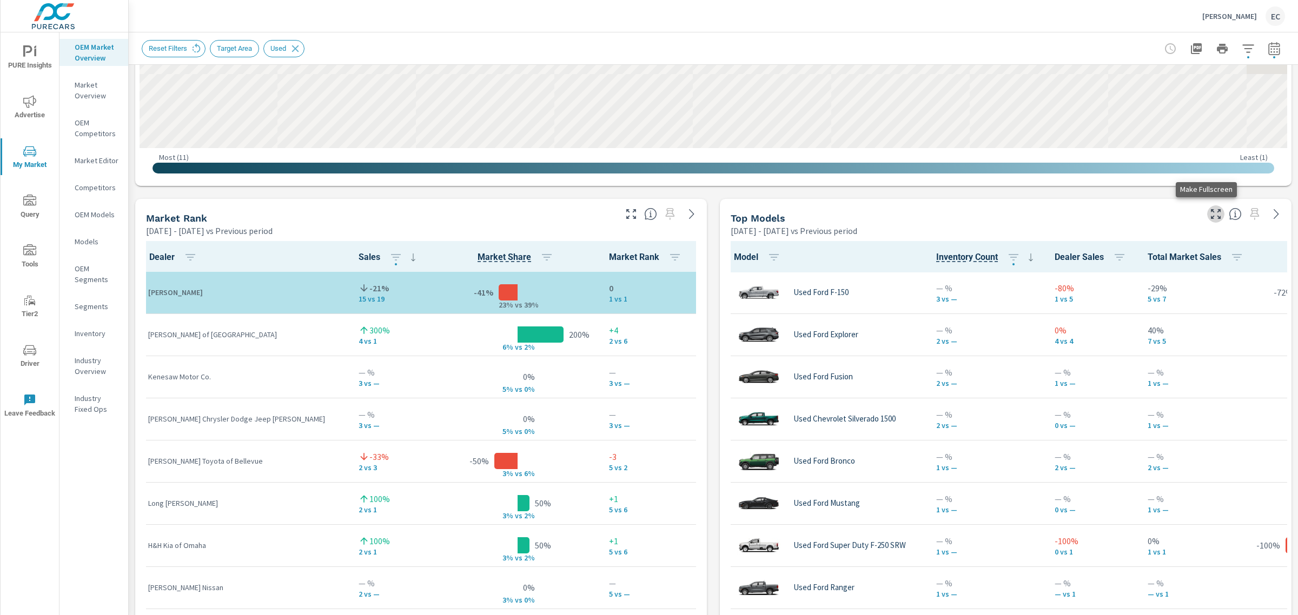
scroll to position [1, 0]
click icon "button"
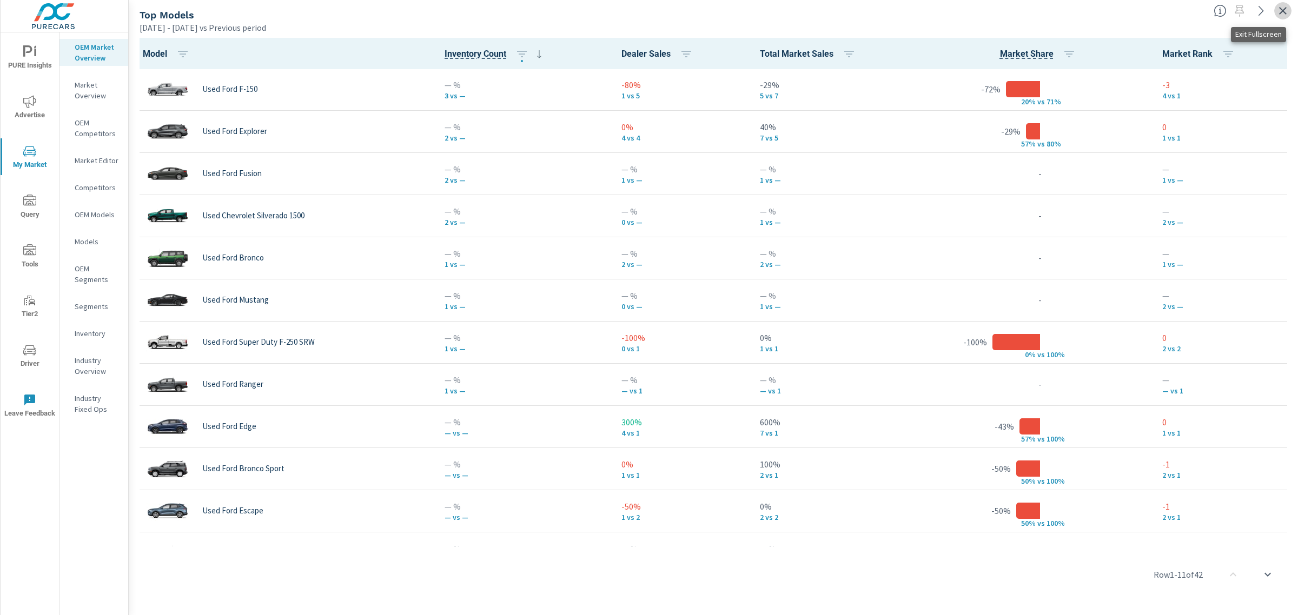
drag, startPoint x: 1284, startPoint y: 7, endPoint x: 1260, endPoint y: 1, distance: 25.2
click icon "button"
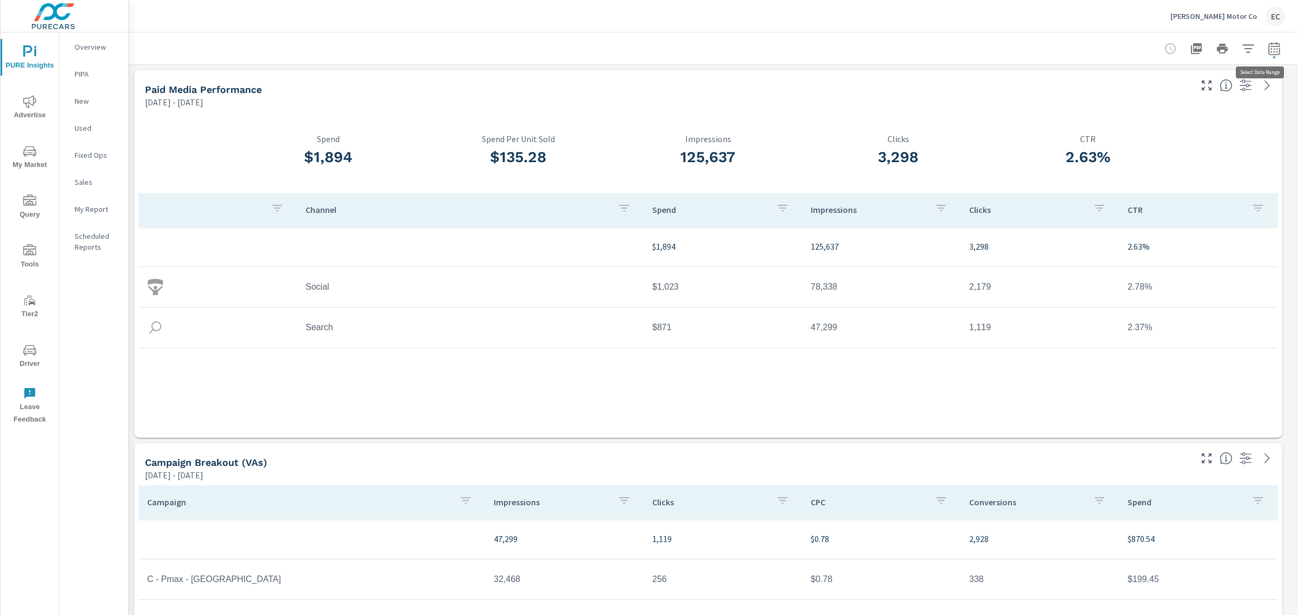
scroll to position [2016, 1180]
click at [31, 144] on button "My Market" at bounding box center [30, 156] width 58 height 37
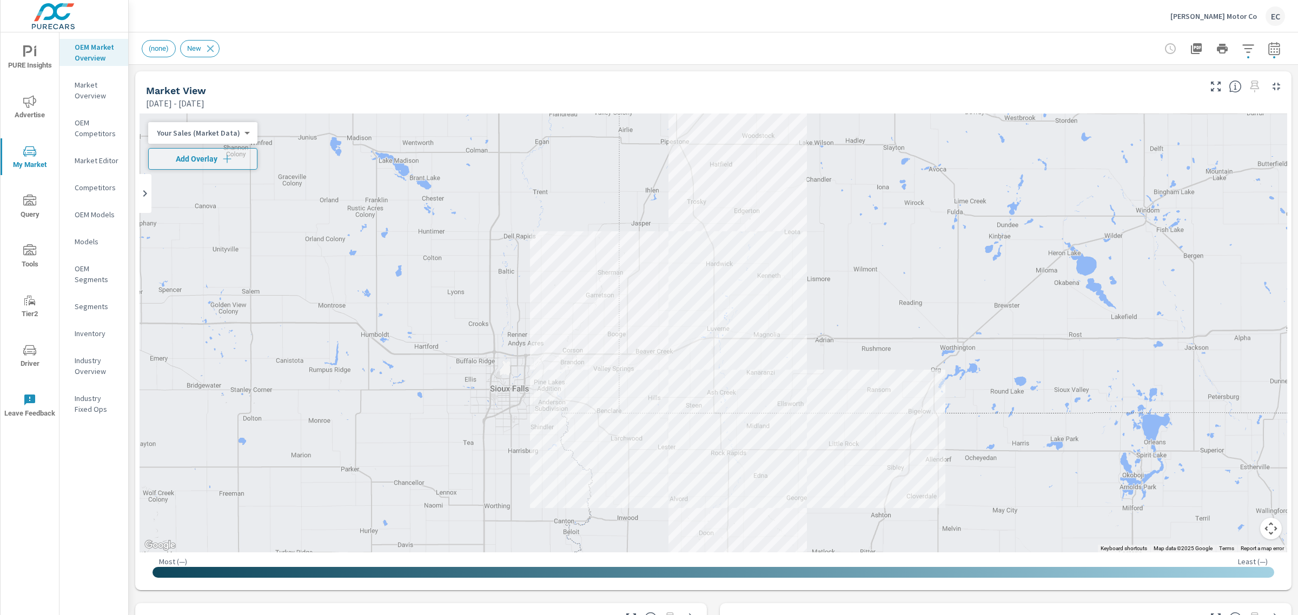
click at [1267, 42] on icon "button" at bounding box center [1273, 48] width 13 height 13
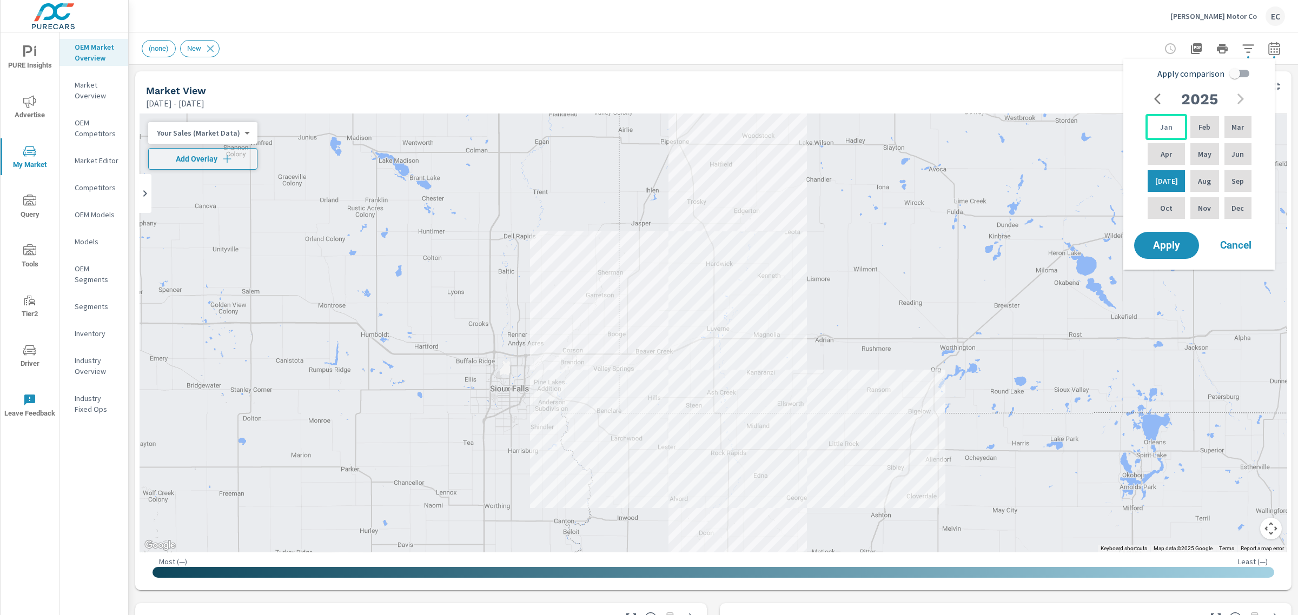
click at [1172, 130] on div "Jan" at bounding box center [1166, 127] width 42 height 26
click at [1239, 145] on div "Jun" at bounding box center [1237, 154] width 31 height 26
click at [1242, 71] on input "Apply comparison" at bounding box center [1235, 73] width 62 height 21
checkbox input "true"
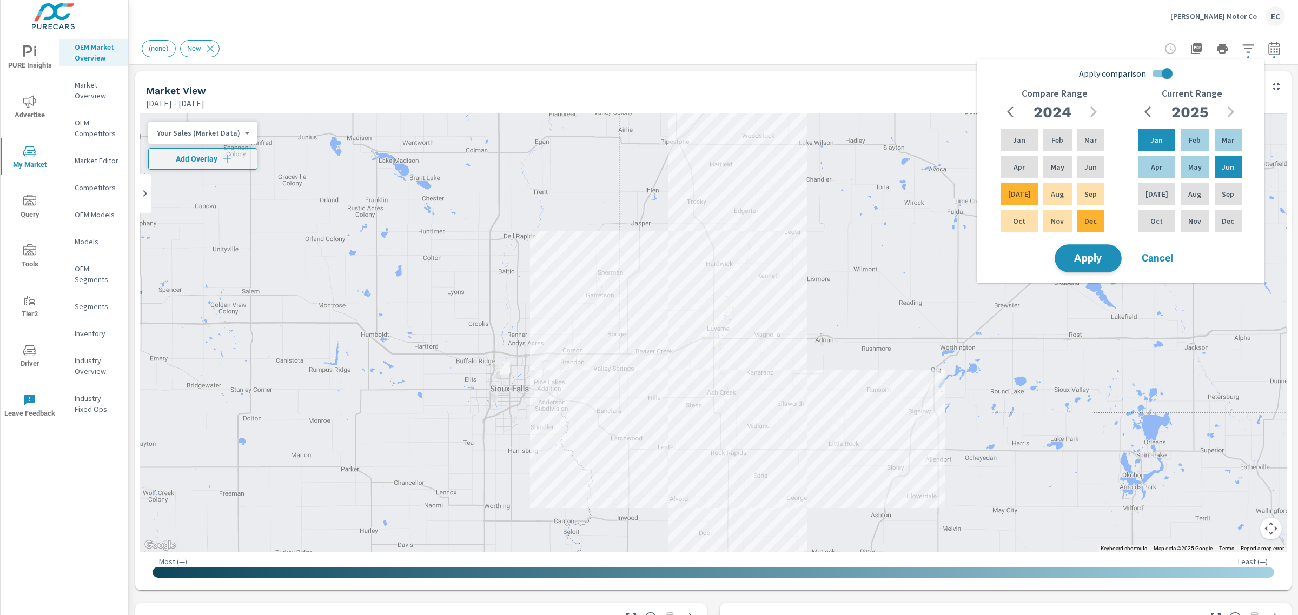
click at [1107, 250] on button "Apply" at bounding box center [1087, 258] width 67 height 28
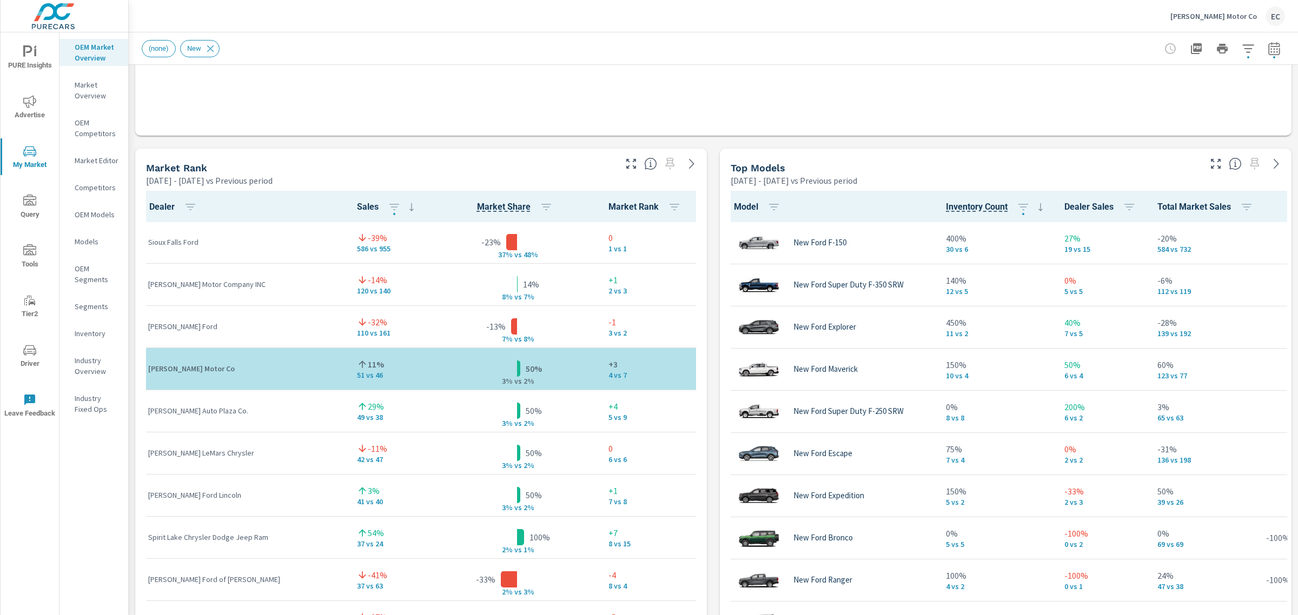
scroll to position [1, 0]
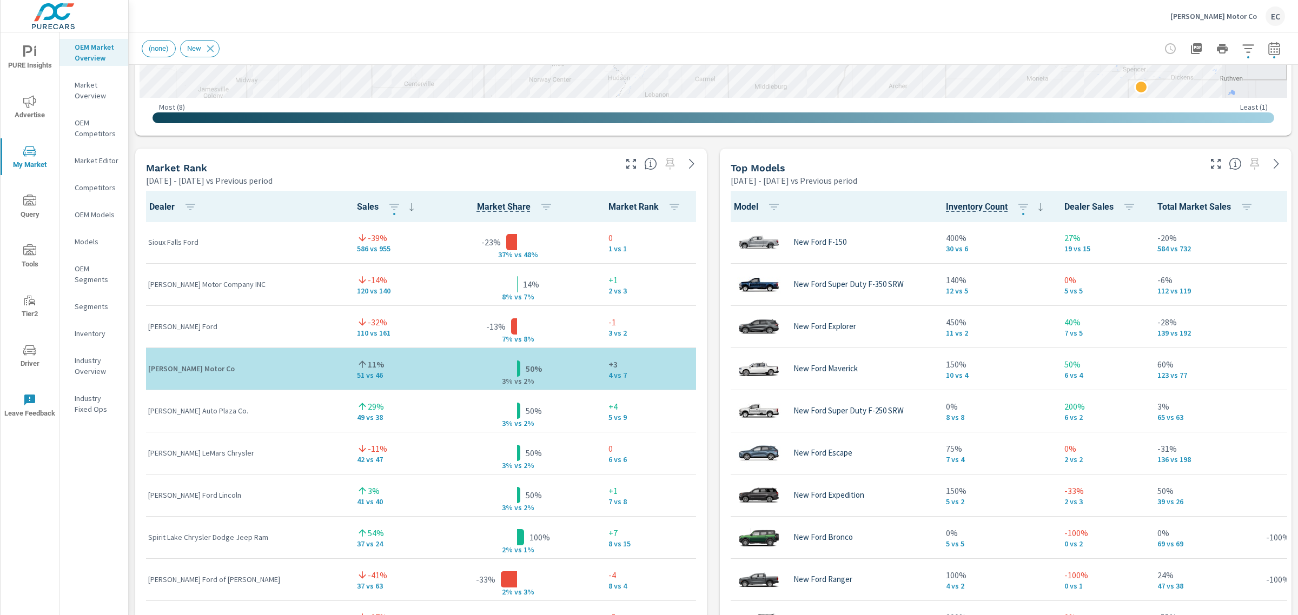
click at [628, 164] on icon "button" at bounding box center [630, 163] width 13 height 13
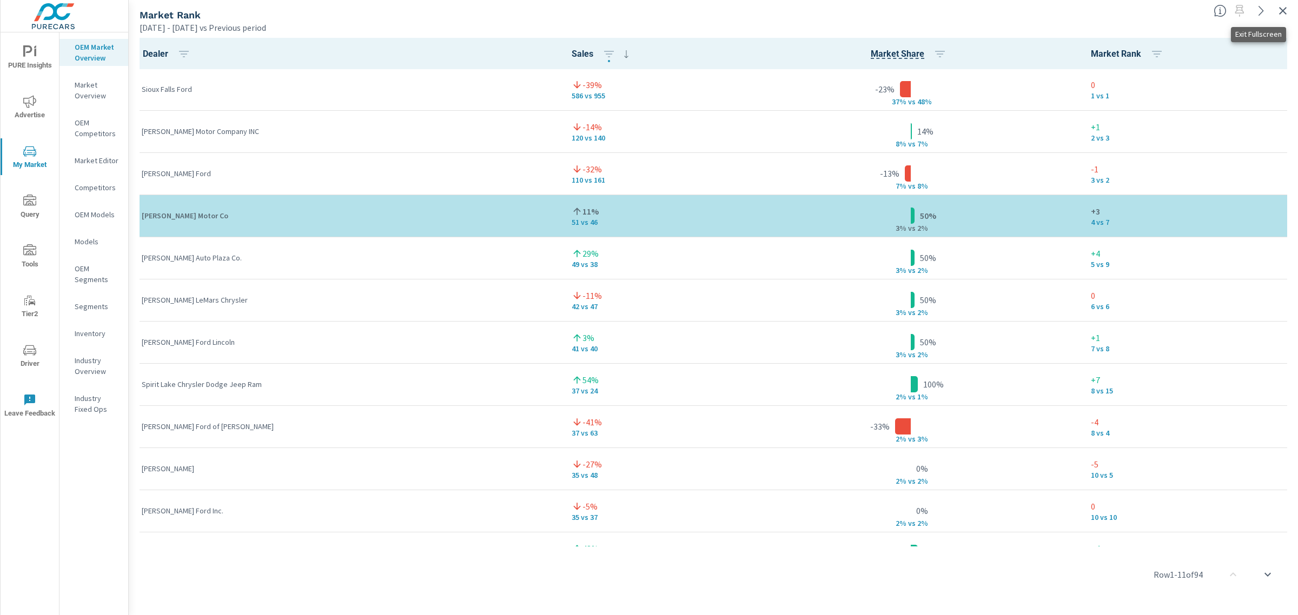
click at [1282, 10] on icon "button" at bounding box center [1283, 11] width 8 height 8
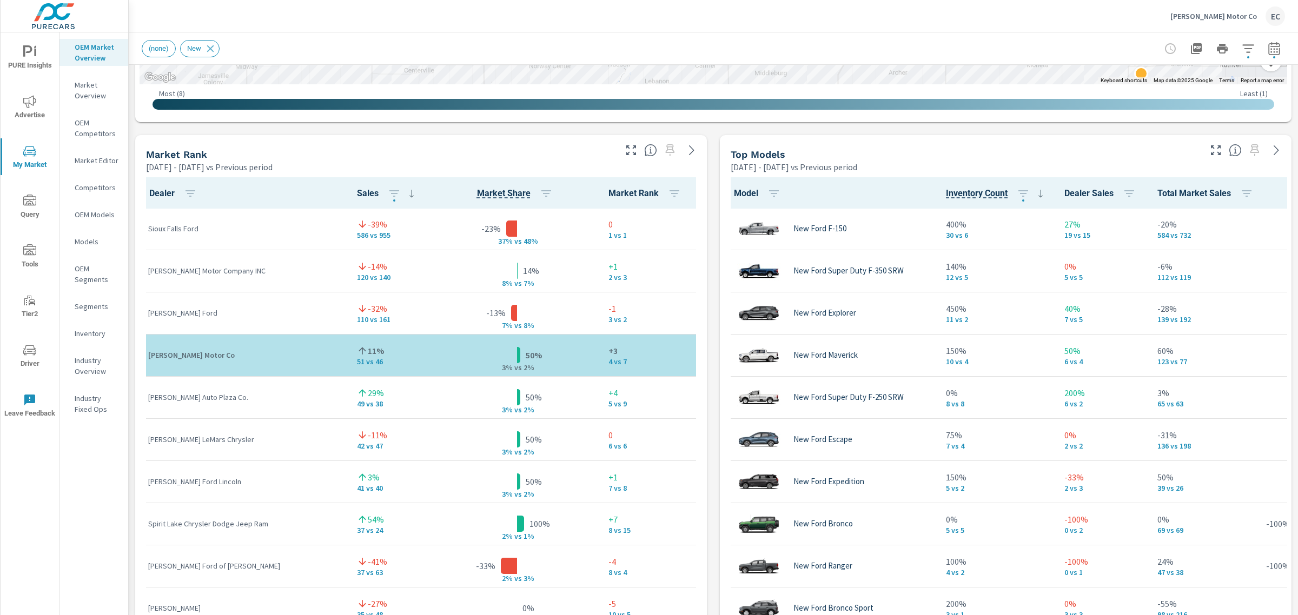
scroll to position [620, 0]
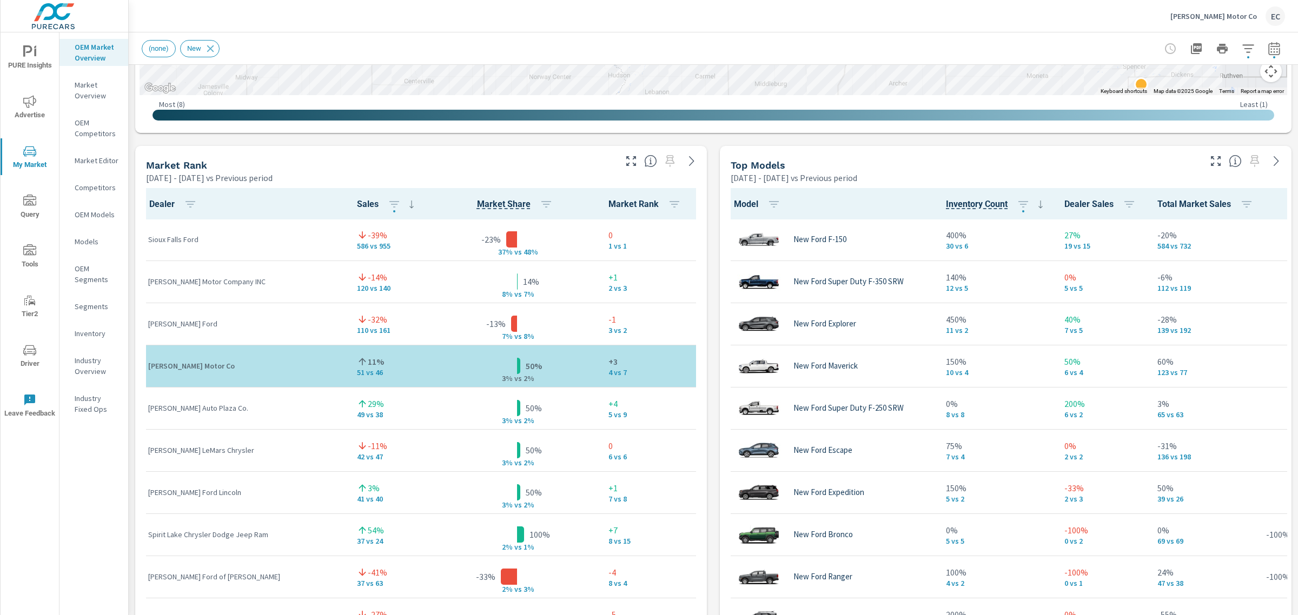
click at [1209, 160] on icon "button" at bounding box center [1215, 161] width 13 height 13
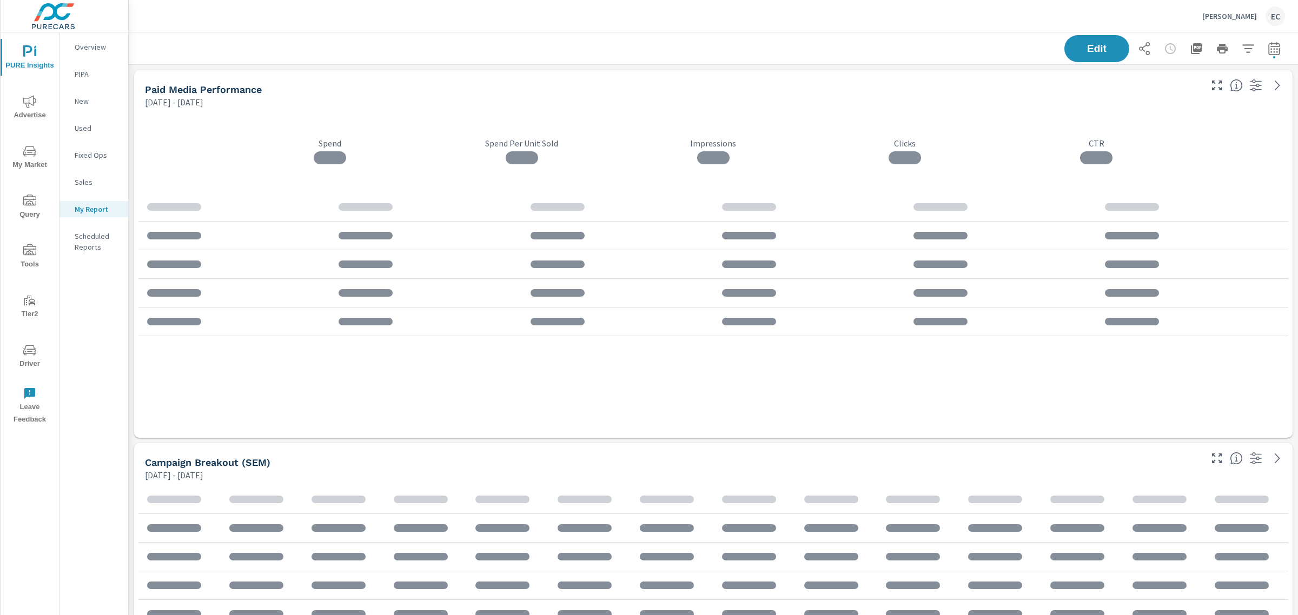
scroll to position [2389, 1180]
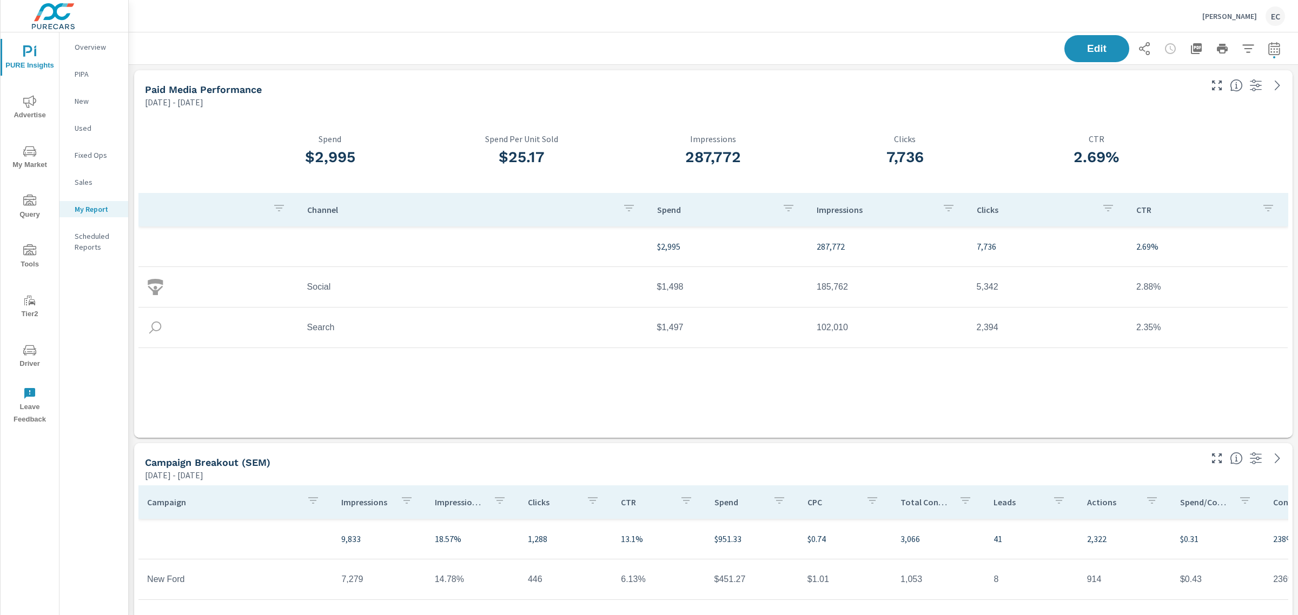
click at [38, 171] on span "My Market" at bounding box center [30, 158] width 52 height 26
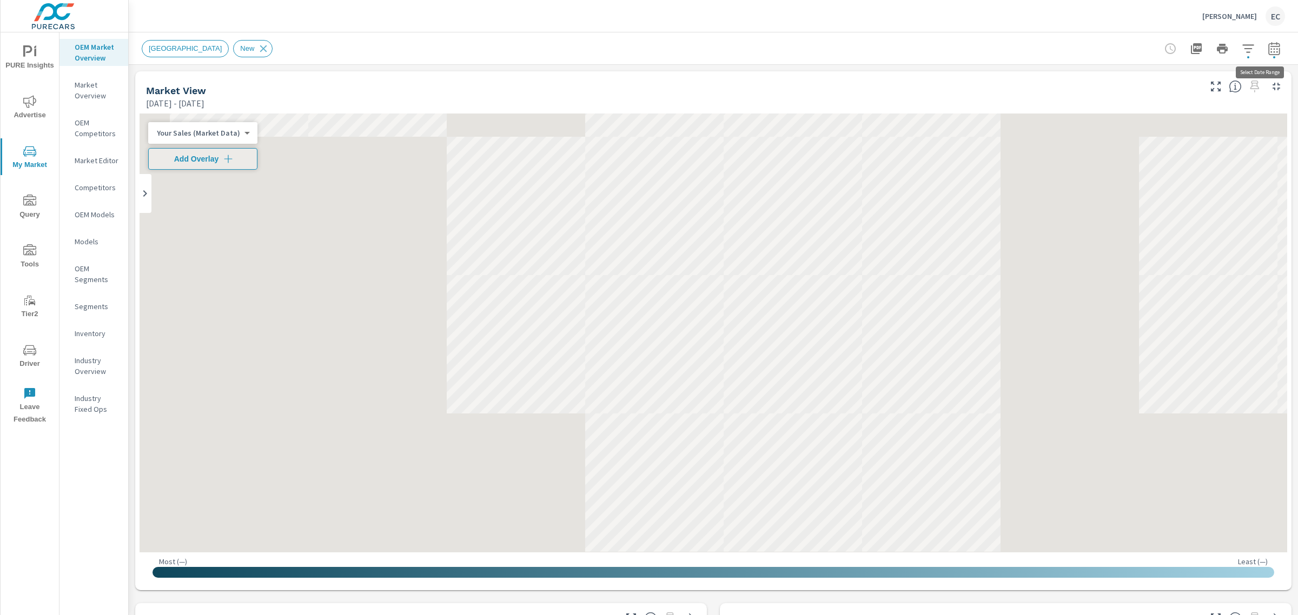
click at [1267, 52] on icon "button" at bounding box center [1273, 48] width 13 height 13
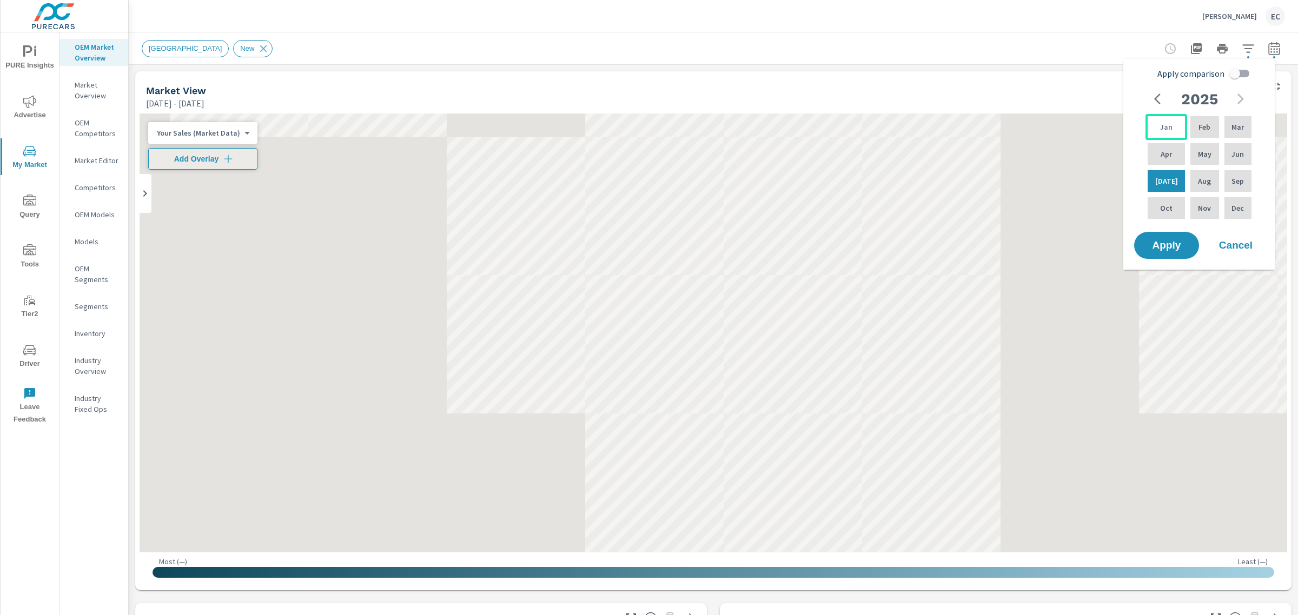
click at [1168, 132] on div "Jan" at bounding box center [1166, 127] width 42 height 26
click at [1234, 155] on p "Jun" at bounding box center [1237, 154] width 12 height 11
click at [1234, 75] on input "Apply comparison" at bounding box center [1235, 73] width 62 height 21
checkbox input "true"
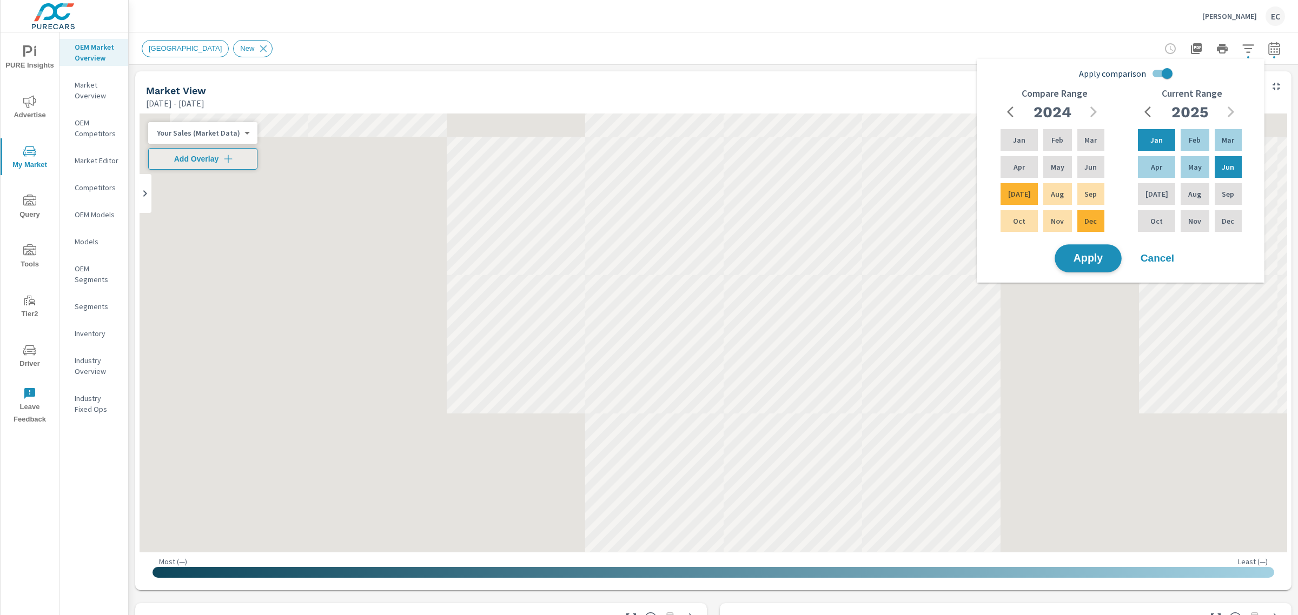
click at [1105, 255] on span "Apply" at bounding box center [1088, 259] width 44 height 10
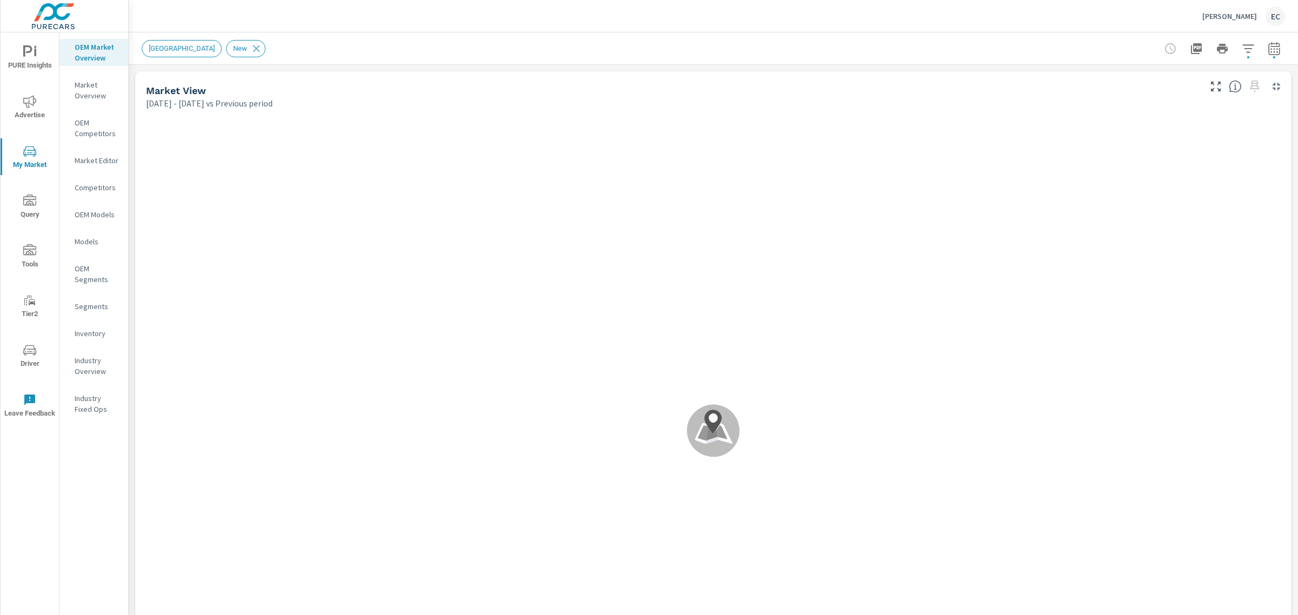
scroll to position [1, 0]
drag, startPoint x: 1287, startPoint y: 102, endPoint x: 1293, endPoint y: 125, distance: 24.5
click at [1293, 125] on div "Market Overview John Wiese Ford Report date range: Jan 01, 2025 - Jun 30, 2025 …" at bounding box center [713, 323] width 1169 height 583
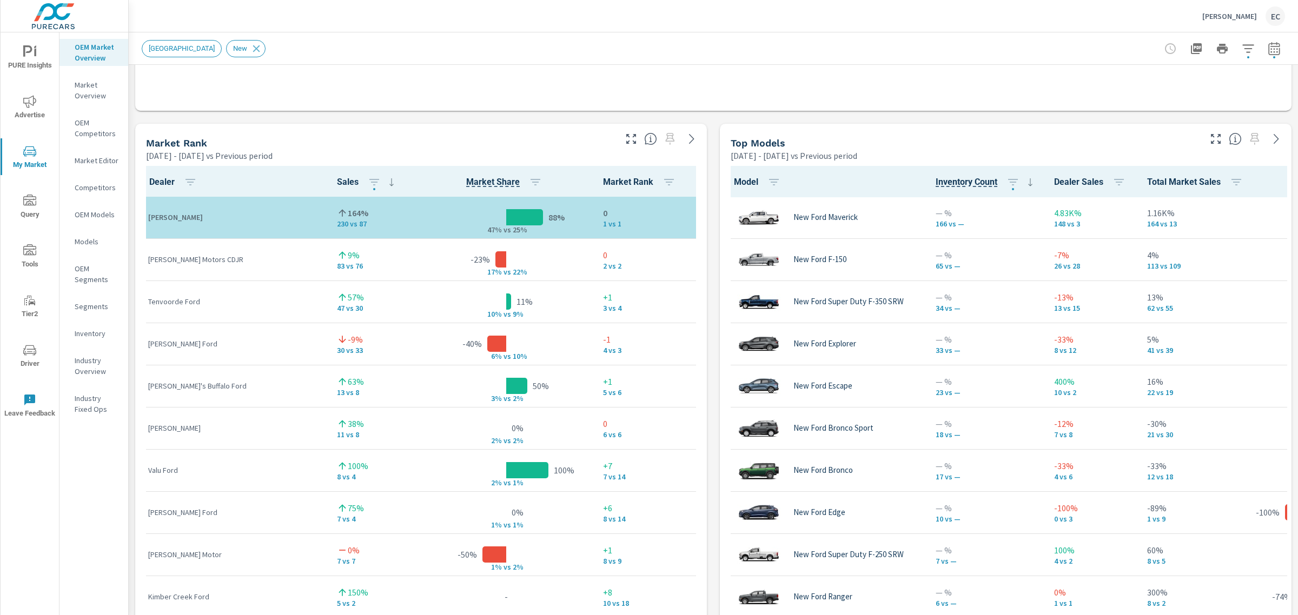
scroll to position [679, 0]
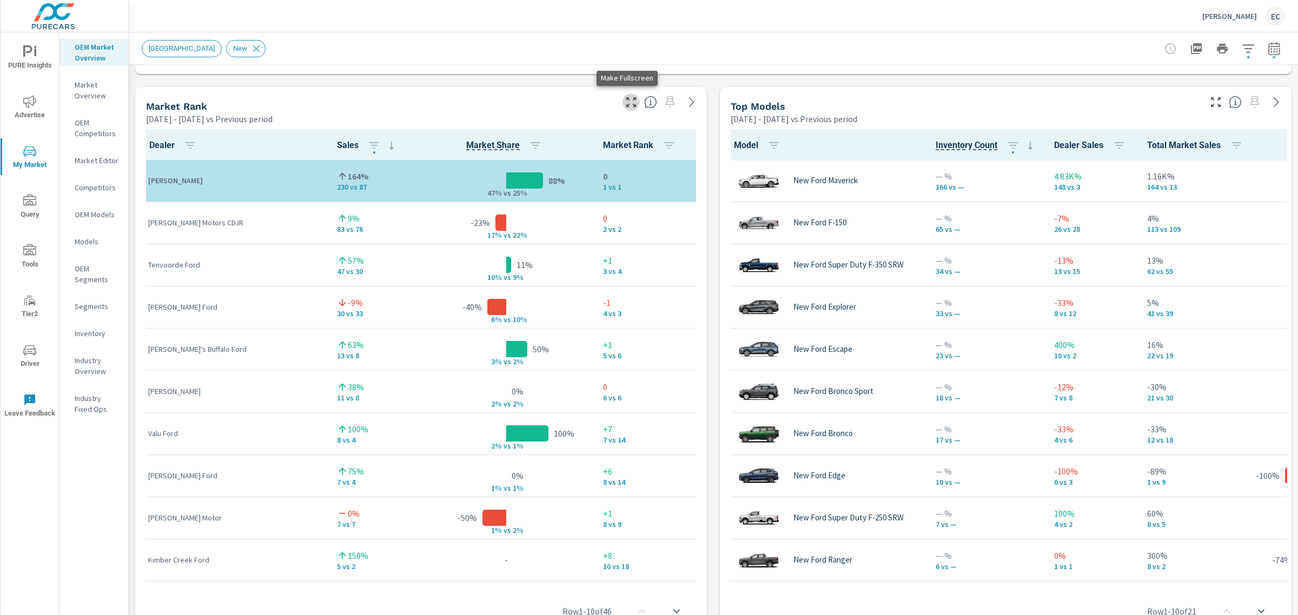
click at [626, 104] on icon "button" at bounding box center [630, 102] width 13 height 13
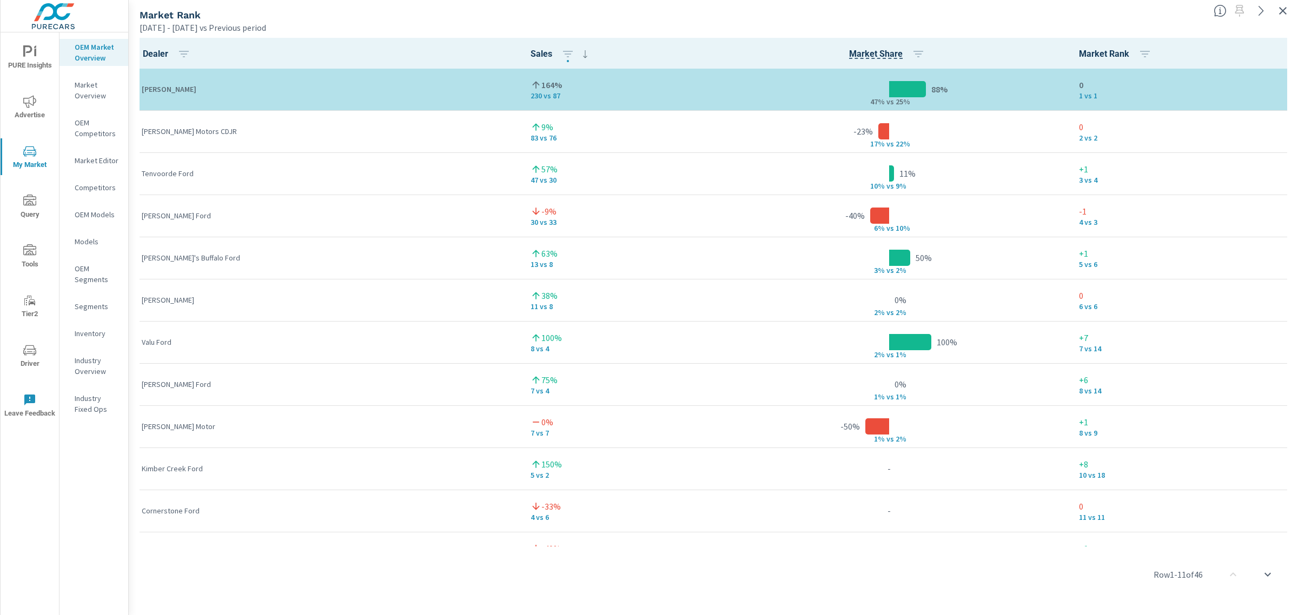
click at [1290, 11] on div at bounding box center [1253, 8] width 89 height 24
click at [1287, 11] on icon "button" at bounding box center [1282, 10] width 13 height 13
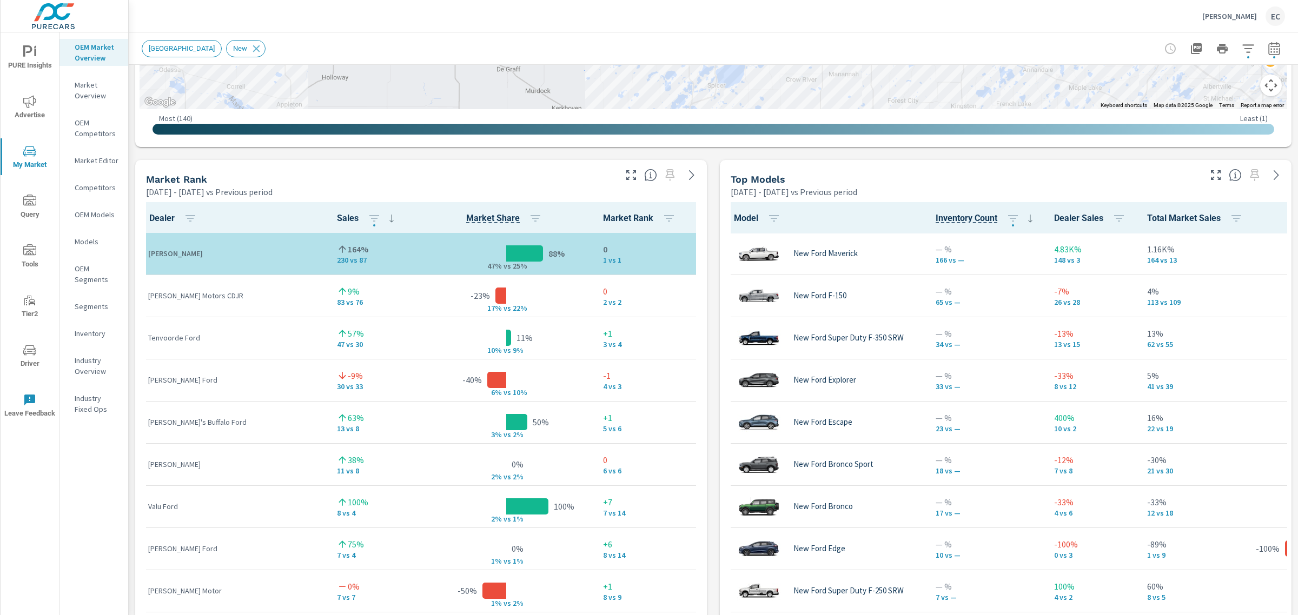
scroll to position [623, 0]
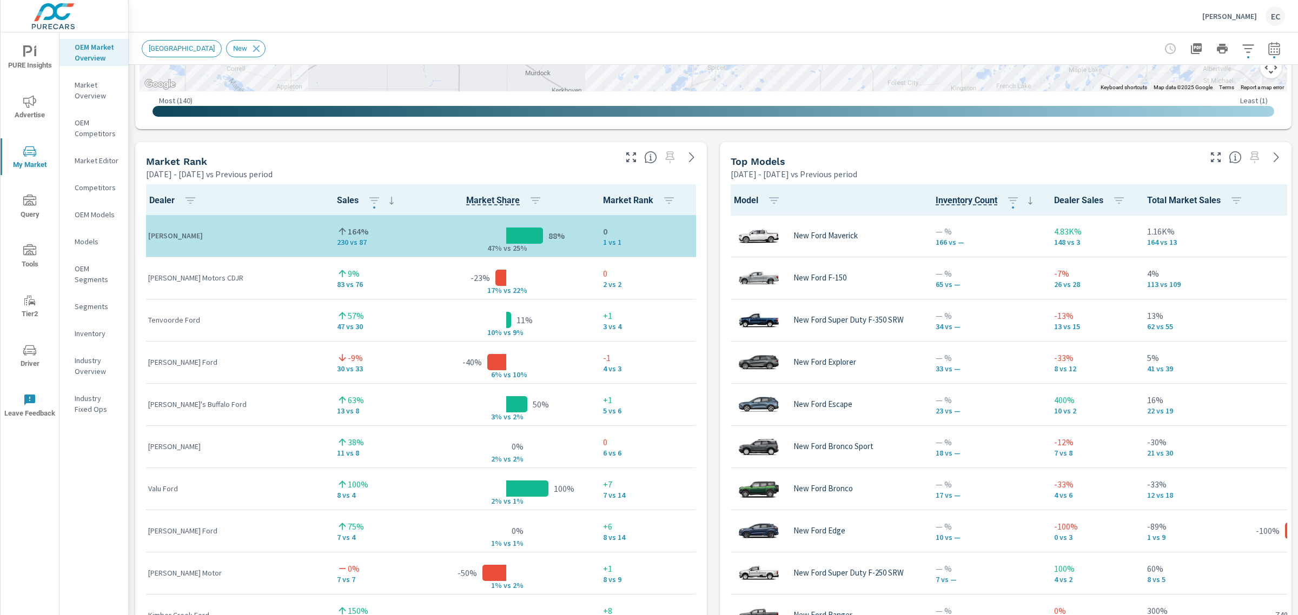
click at [1202, 163] on div at bounding box center [1246, 154] width 89 height 24
click at [1209, 161] on icon "button" at bounding box center [1215, 157] width 13 height 13
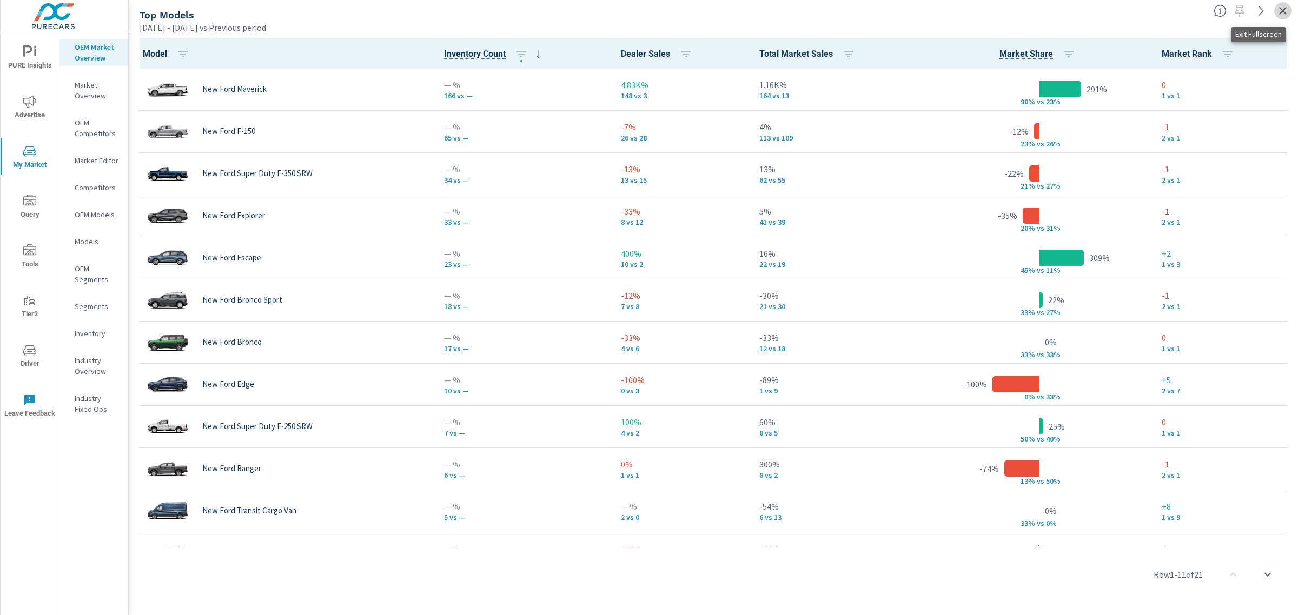
click at [1280, 3] on button "button" at bounding box center [1282, 10] width 17 height 17
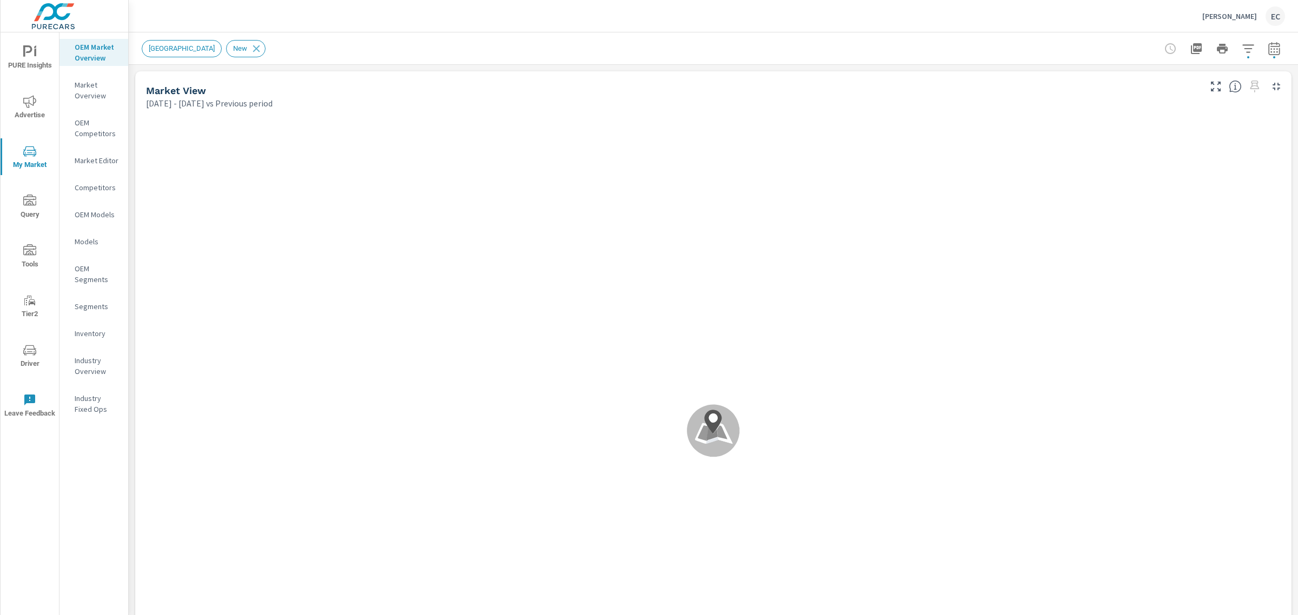
scroll to position [1, 0]
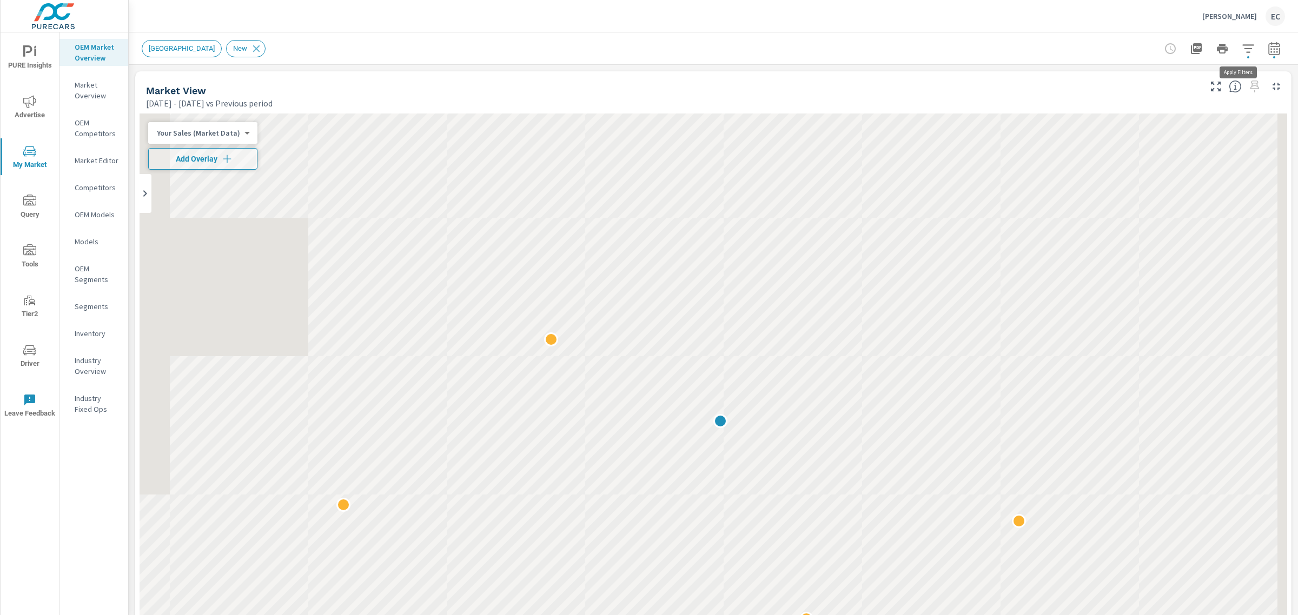
click at [1241, 49] on icon "button" at bounding box center [1247, 48] width 13 height 13
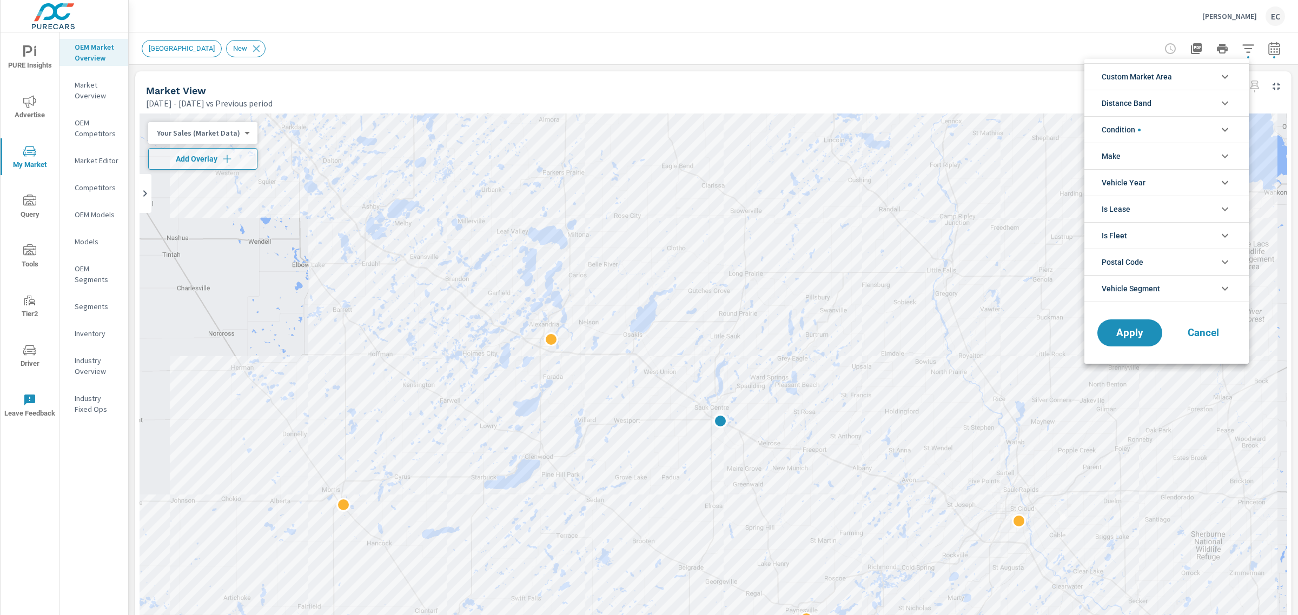
click at [1172, 127] on li "Condition" at bounding box center [1166, 129] width 164 height 26
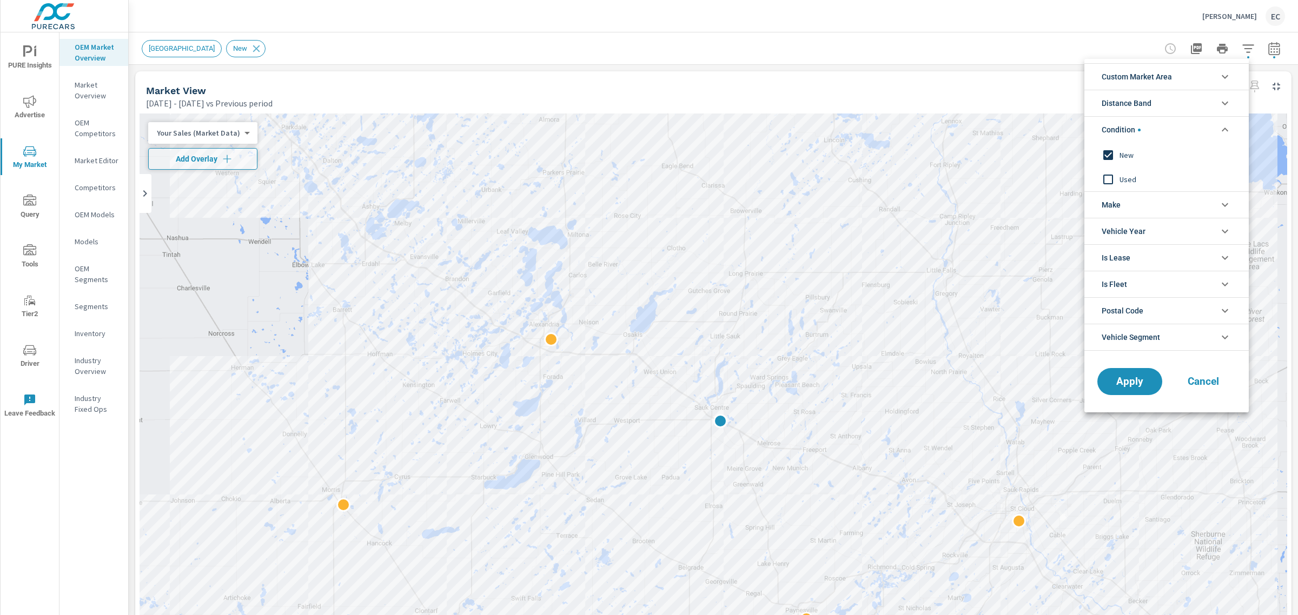
click at [1120, 182] on span "Used" at bounding box center [1178, 179] width 118 height 13
click at [1118, 157] on input "filter options" at bounding box center [1107, 155] width 23 height 23
click at [1139, 393] on button "Apply" at bounding box center [1129, 382] width 67 height 28
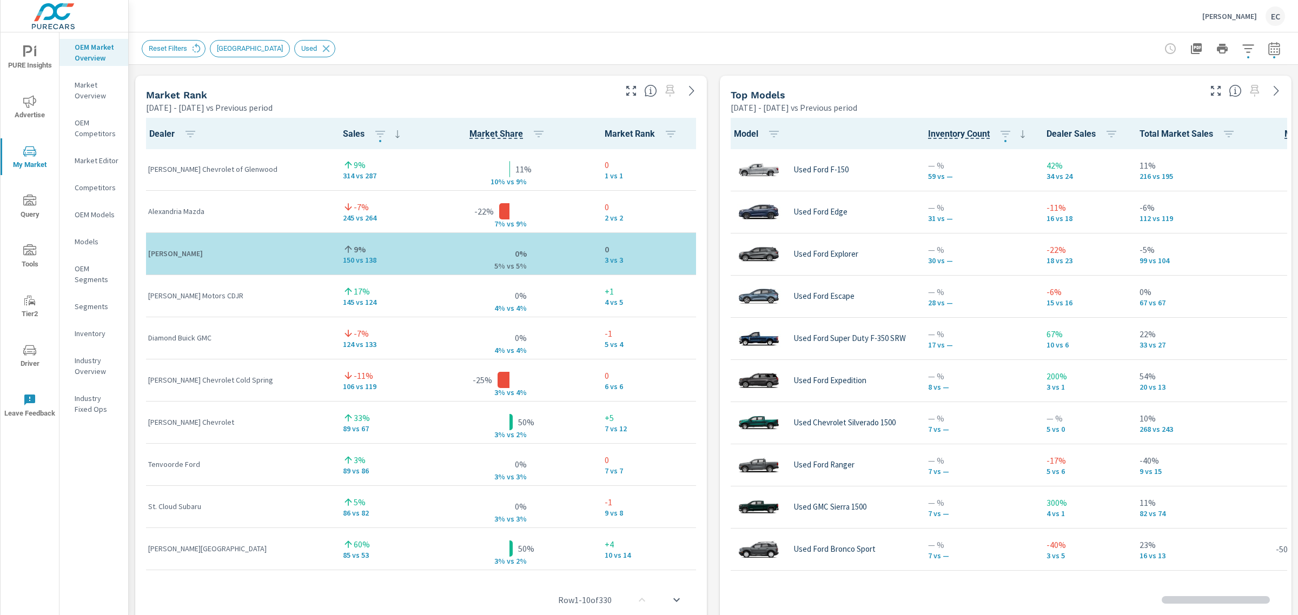
scroll to position [1, 0]
click at [633, 95] on button "button" at bounding box center [630, 90] width 17 height 17
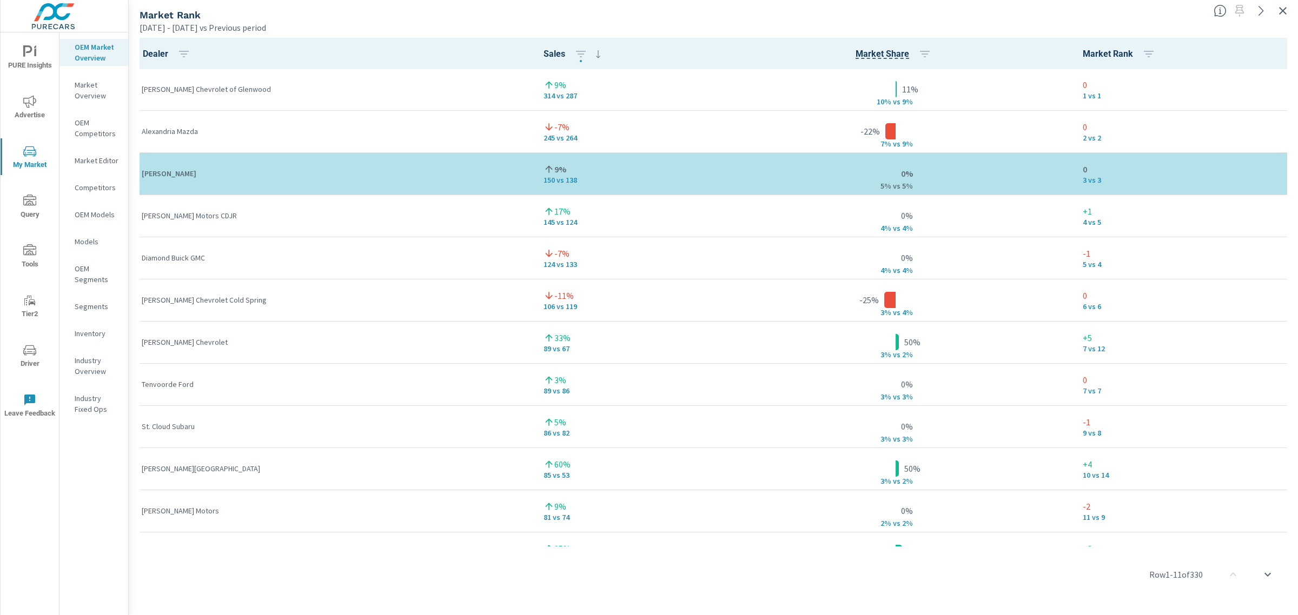
drag, startPoint x: 1284, startPoint y: 9, endPoint x: 1221, endPoint y: 1, distance: 63.8
click at [1284, 9] on icon "button" at bounding box center [1283, 11] width 8 height 8
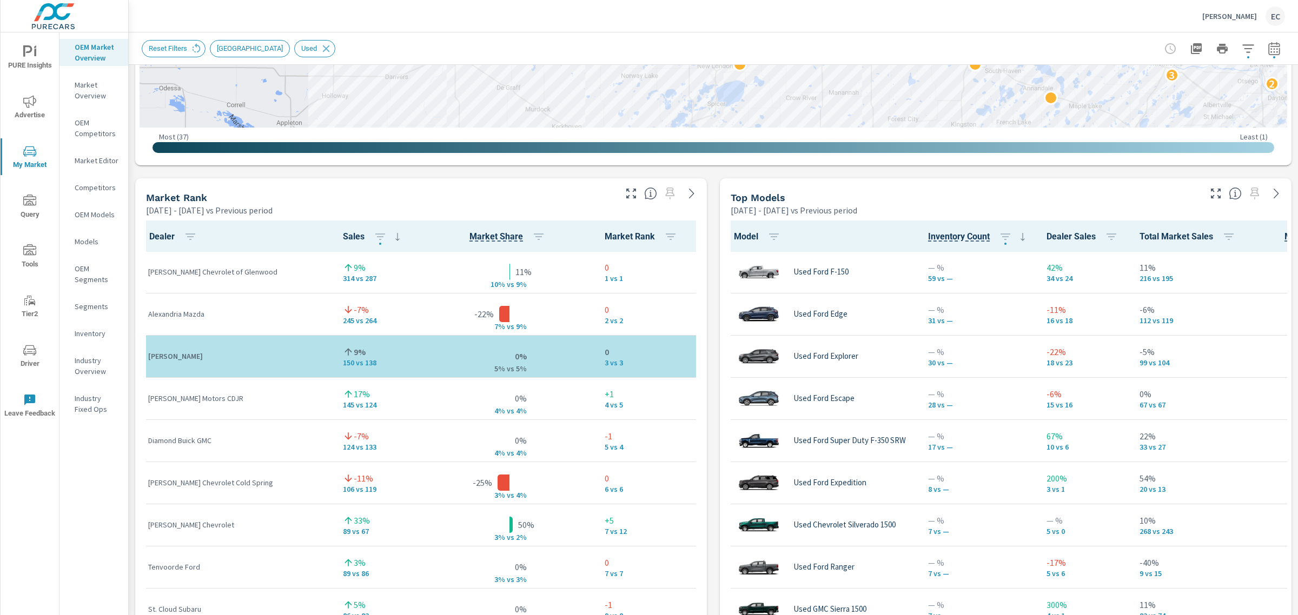
scroll to position [599, 0]
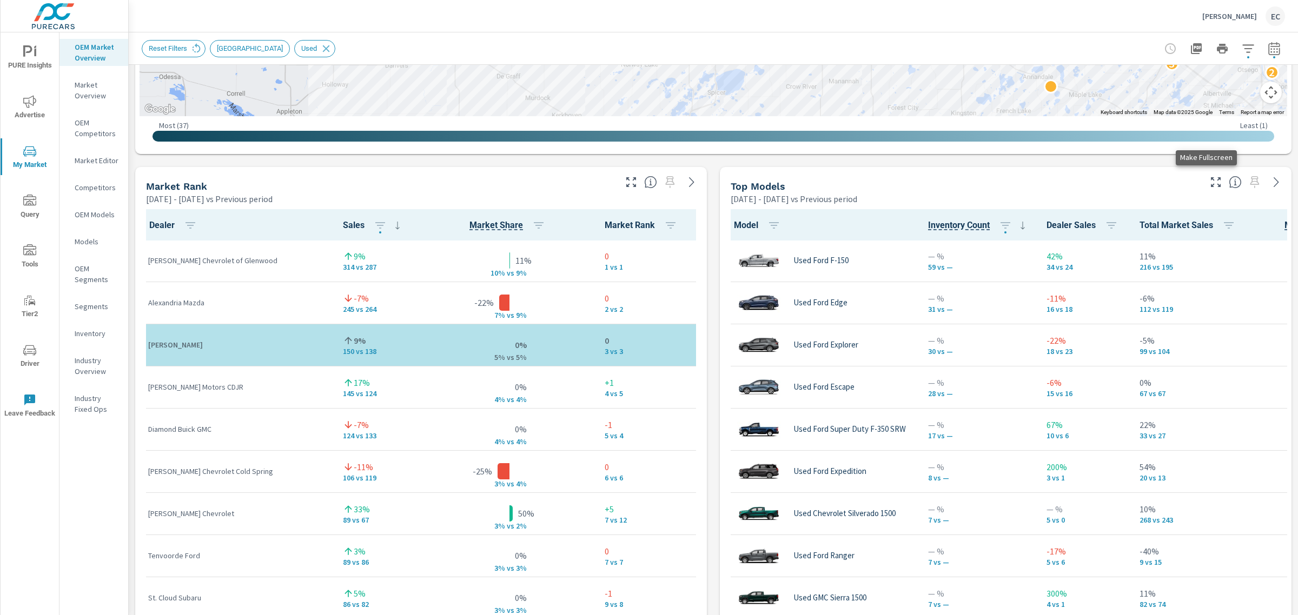
click at [1209, 179] on icon "button" at bounding box center [1215, 182] width 13 height 13
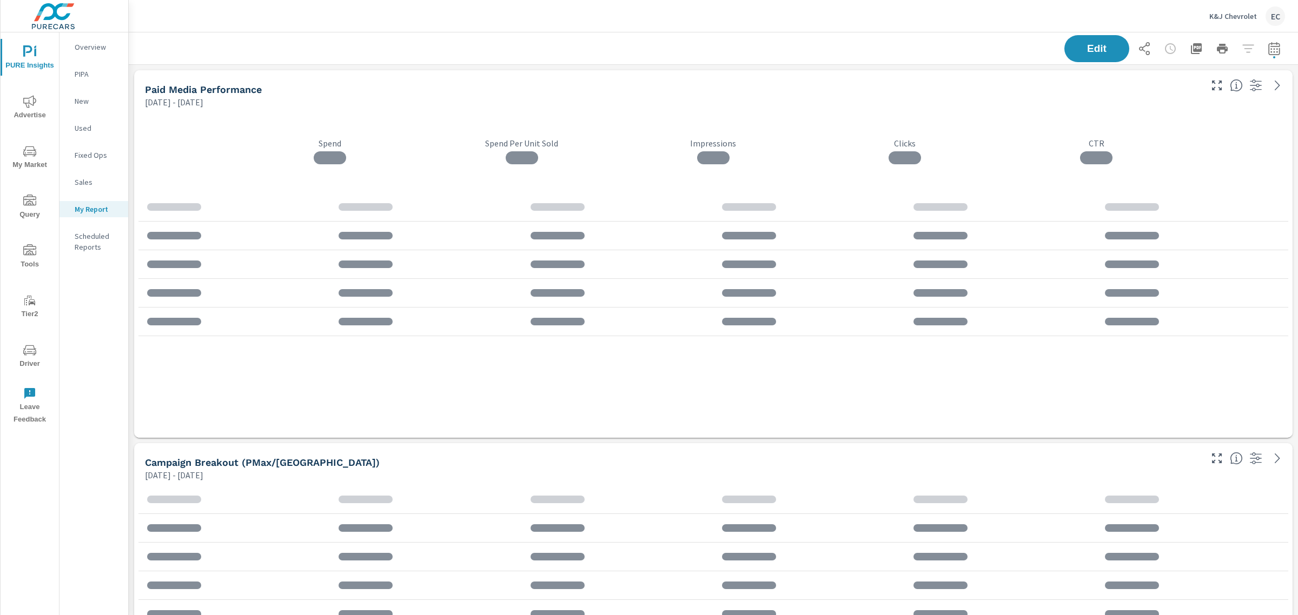
scroll to position [1643, 1180]
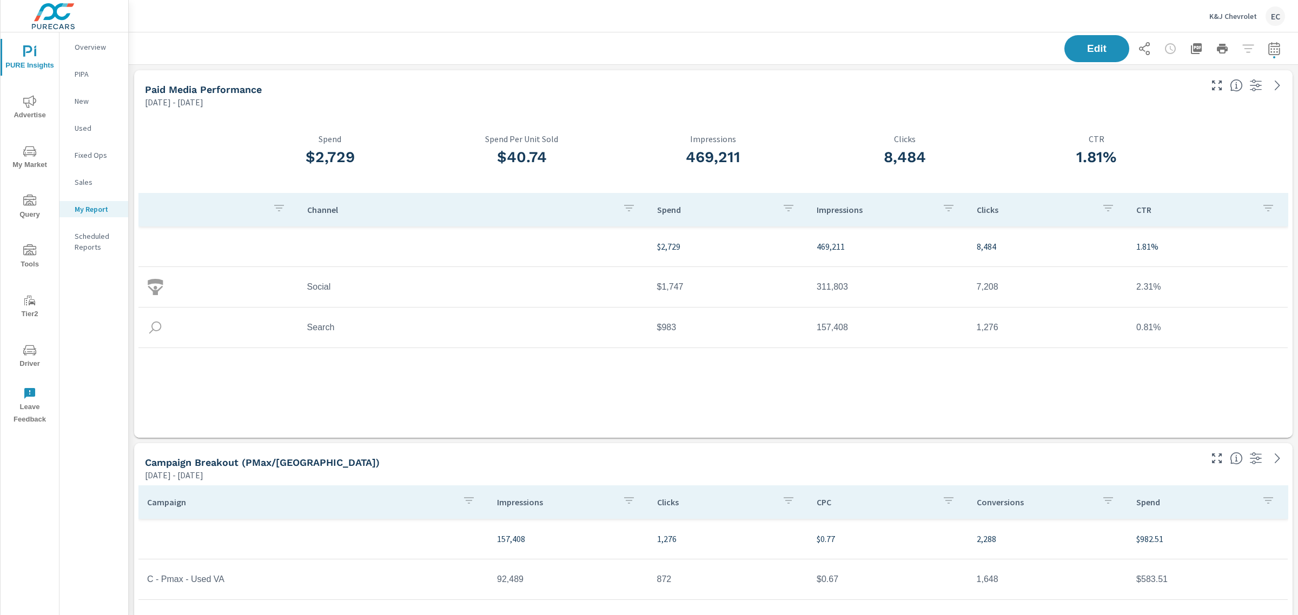
click at [30, 151] on icon "nav menu" at bounding box center [29, 151] width 13 height 13
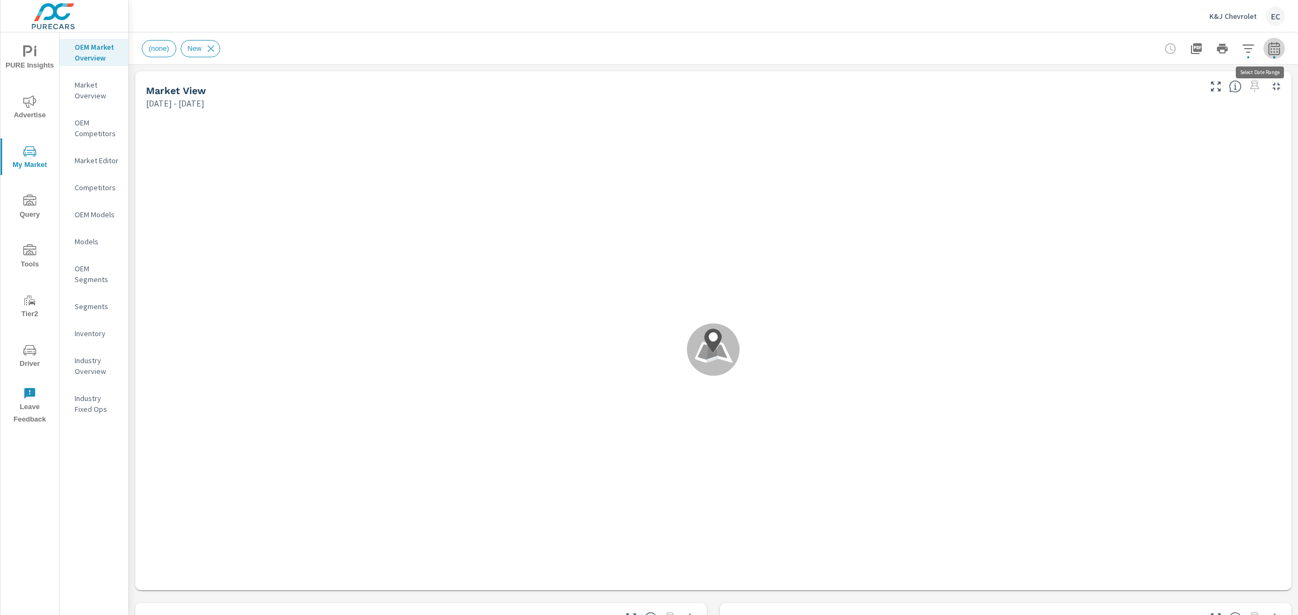
click at [1269, 52] on icon "button" at bounding box center [1273, 48] width 11 height 13
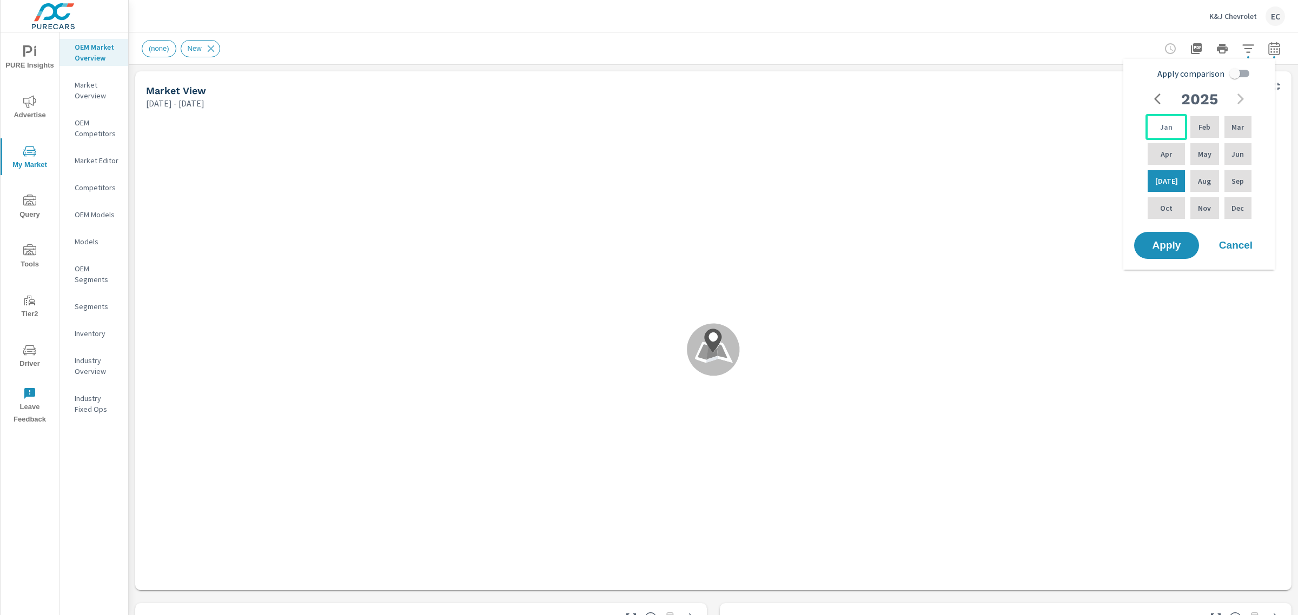
click at [1158, 132] on div "Jan" at bounding box center [1166, 127] width 42 height 26
click at [1224, 146] on div "Jun" at bounding box center [1237, 154] width 31 height 26
click at [1245, 74] on input "Apply comparison" at bounding box center [1235, 73] width 62 height 21
checkbox input "true"
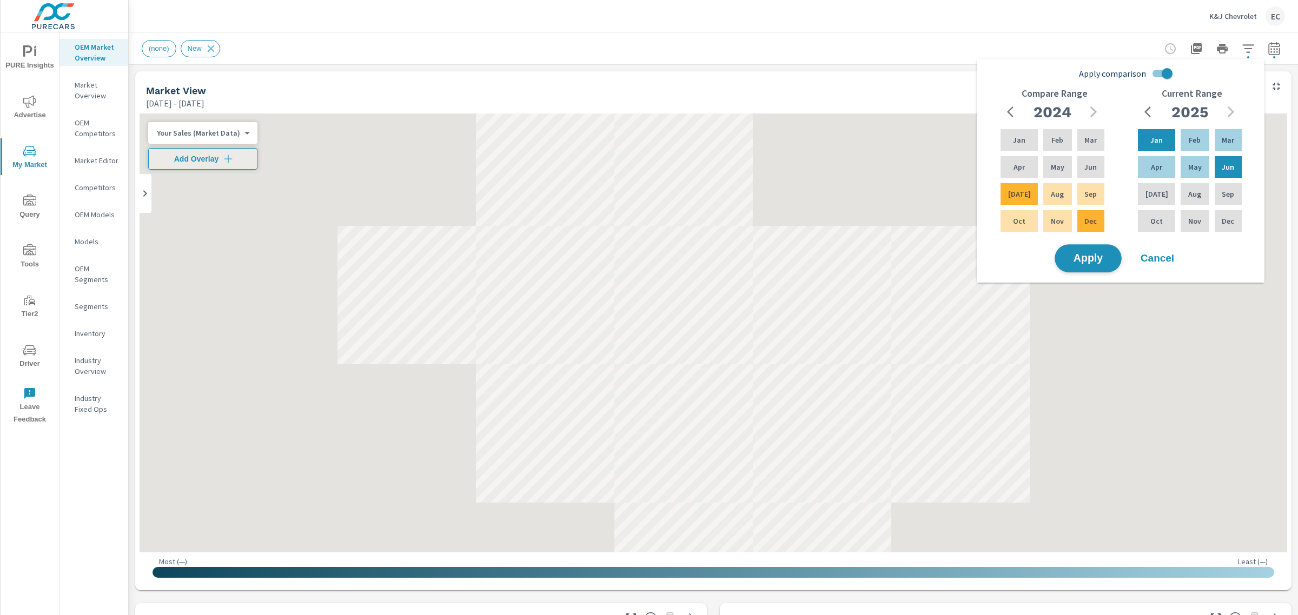
click at [1104, 248] on button "Apply" at bounding box center [1087, 258] width 67 height 28
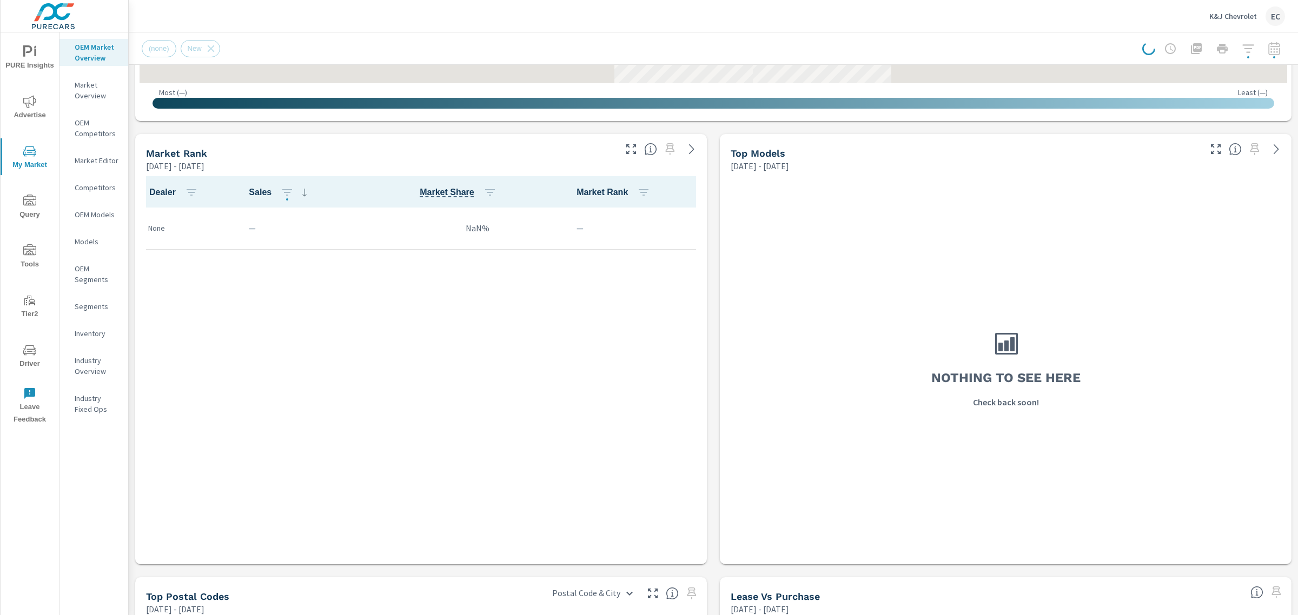
scroll to position [482, 0]
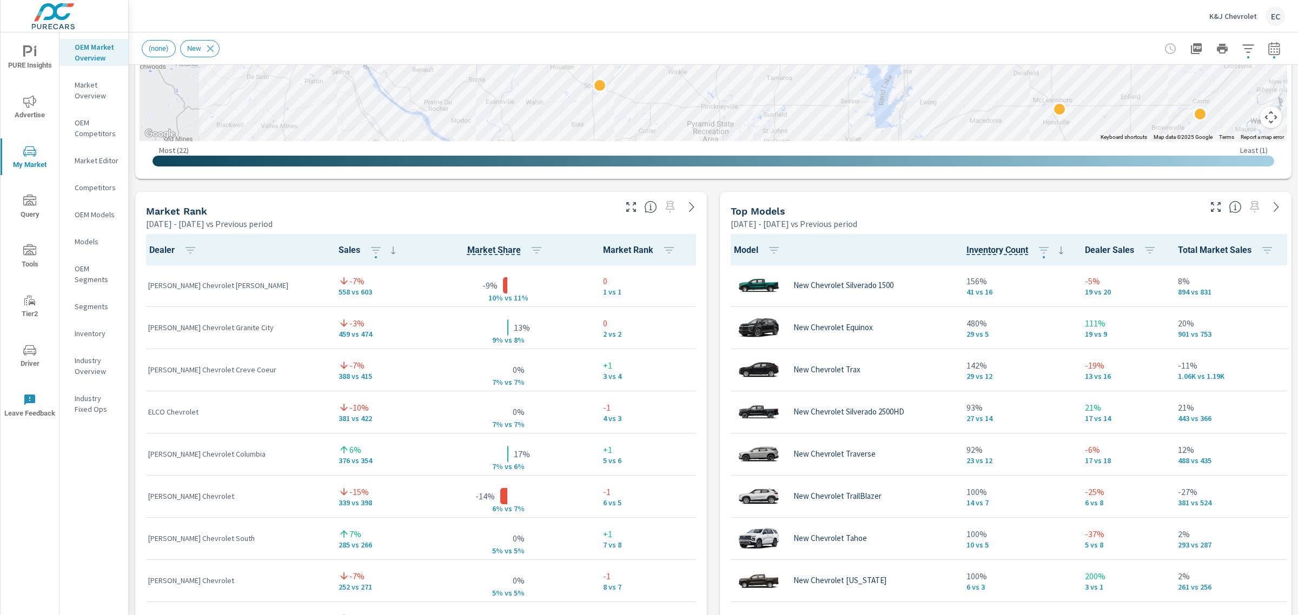
scroll to position [655, 0]
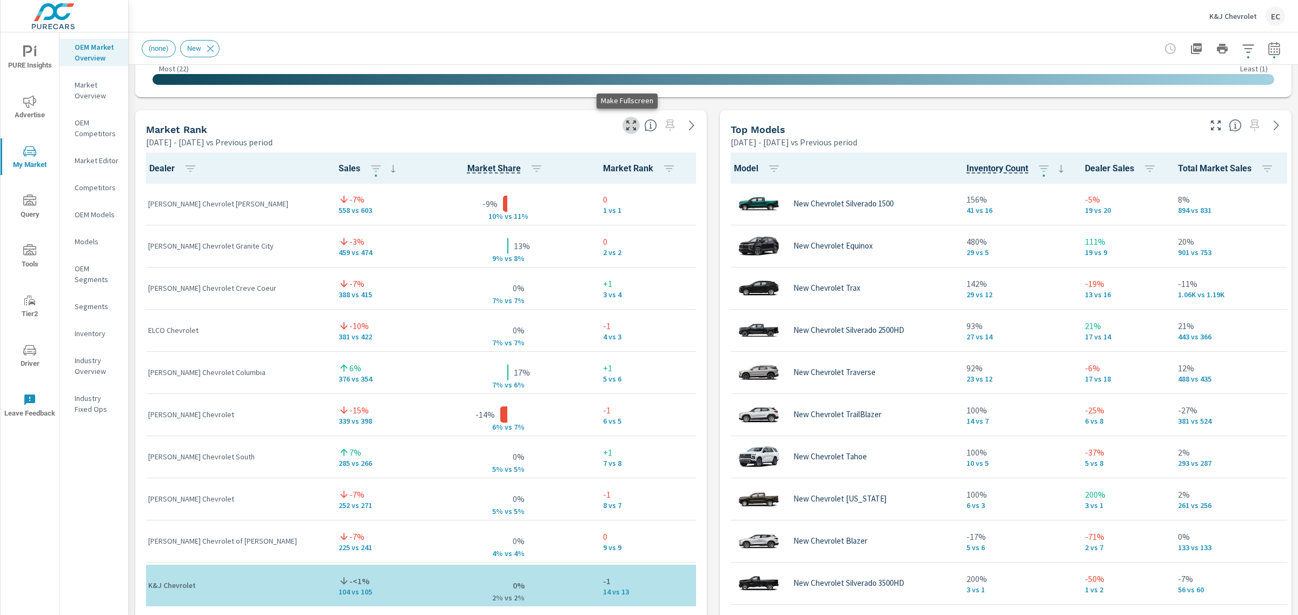
click at [630, 132] on button "button" at bounding box center [630, 125] width 17 height 17
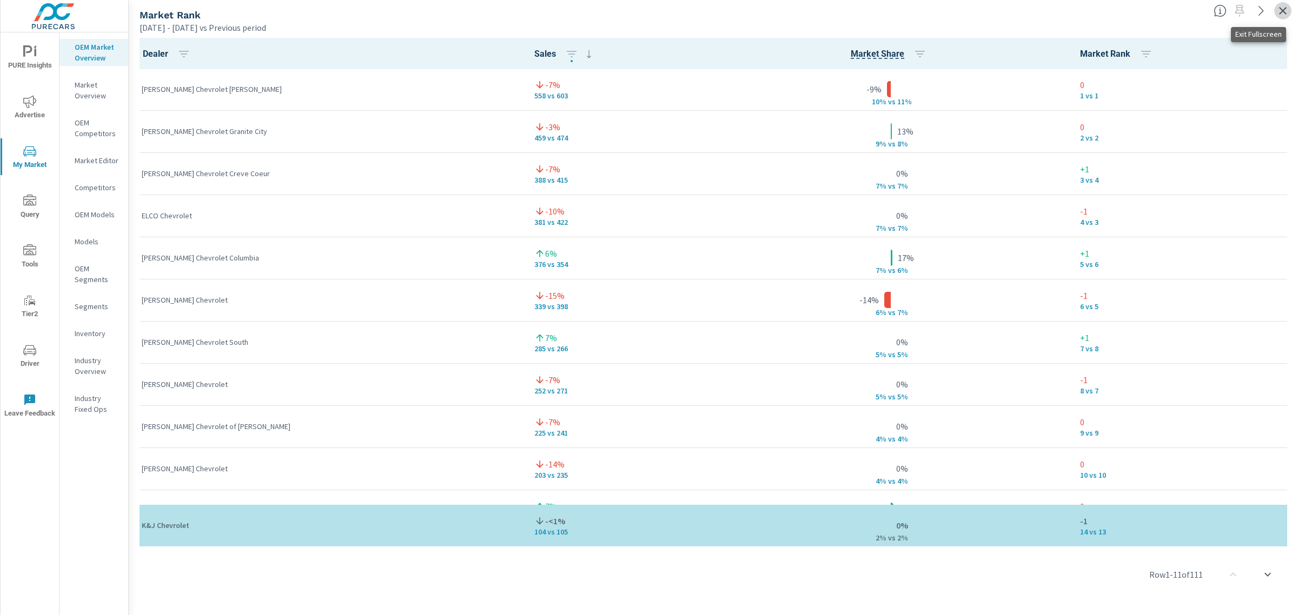
click at [1284, 4] on icon "button" at bounding box center [1282, 10] width 13 height 13
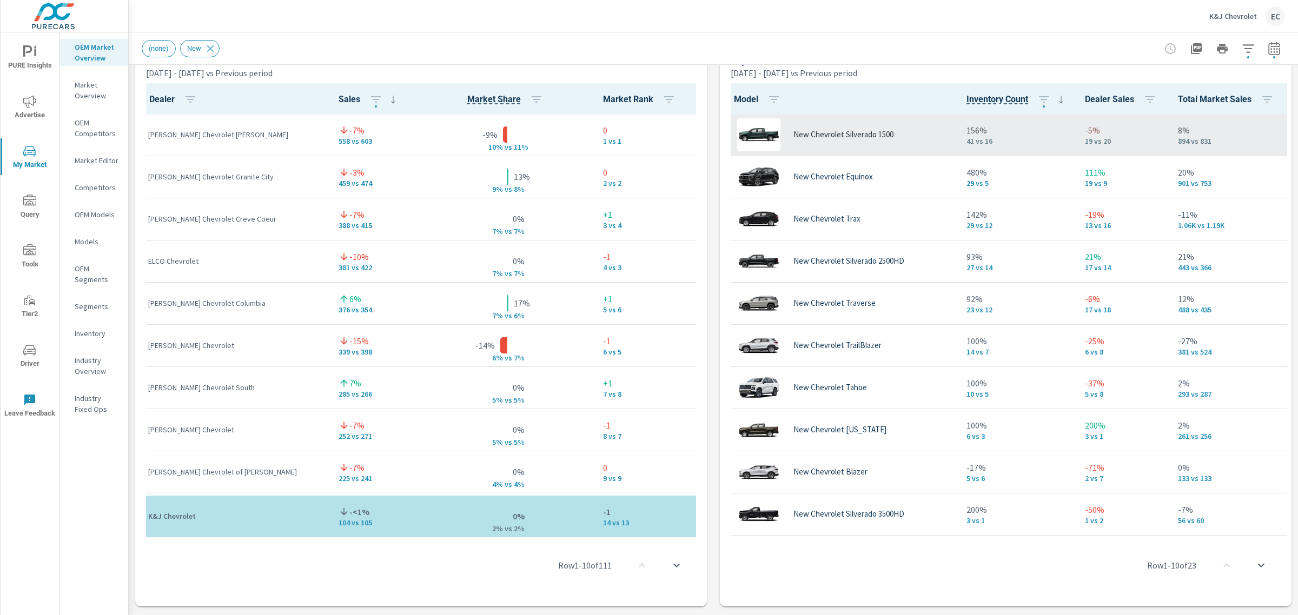
scroll to position [710, 0]
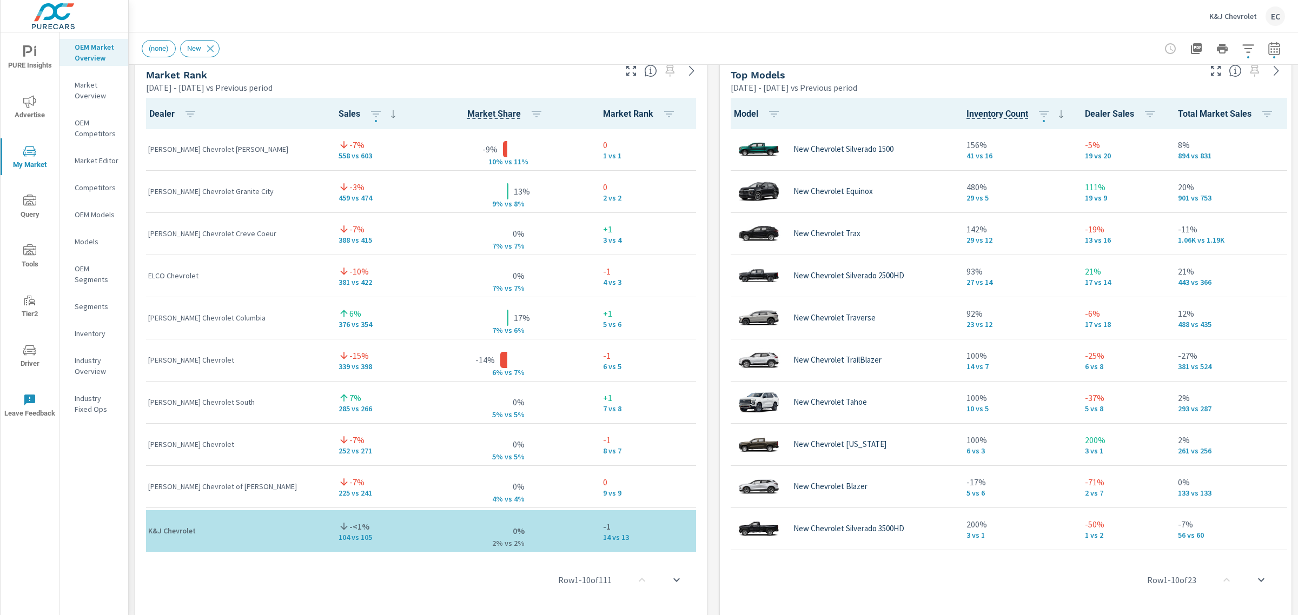
click at [1207, 70] on button "button" at bounding box center [1215, 70] width 17 height 17
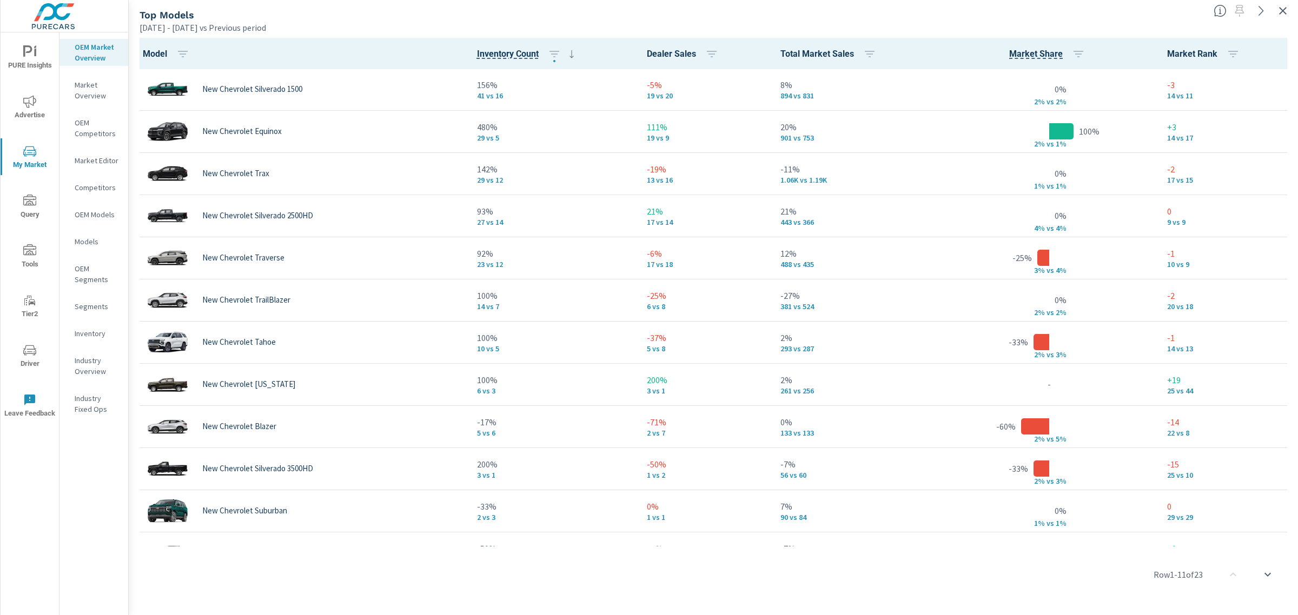
click at [1288, 12] on icon "button" at bounding box center [1282, 10] width 13 height 13
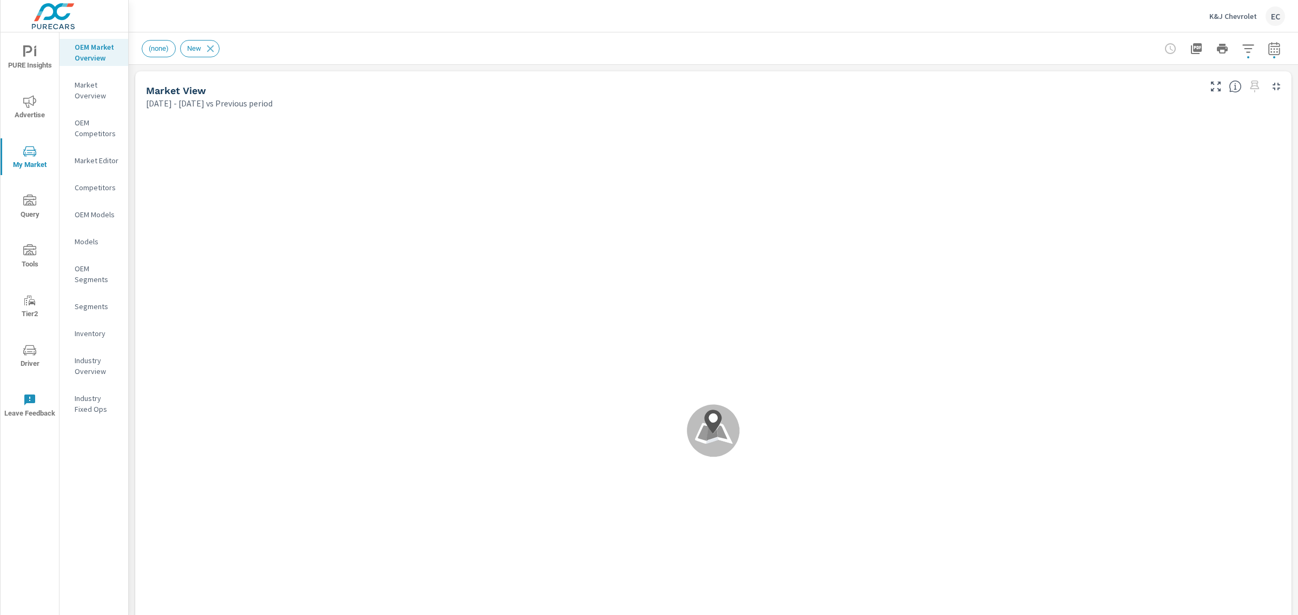
click at [1241, 48] on icon "button" at bounding box center [1247, 48] width 13 height 13
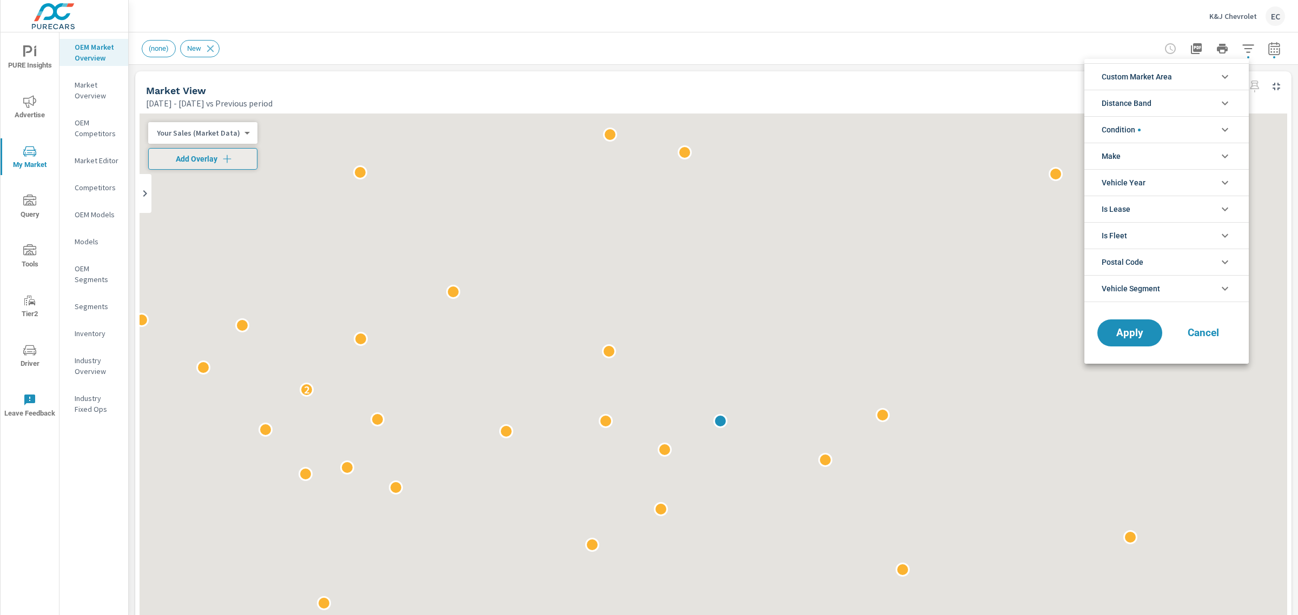
scroll to position [1, 0]
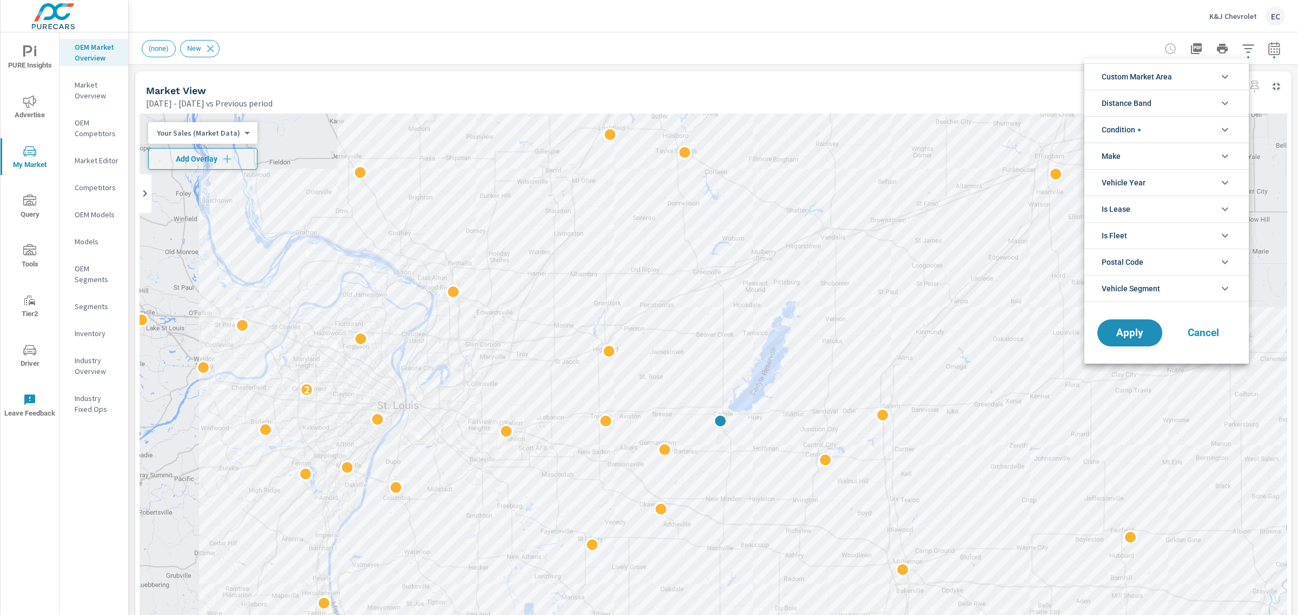
click at [1128, 138] on span "Condition" at bounding box center [1120, 130] width 39 height 26
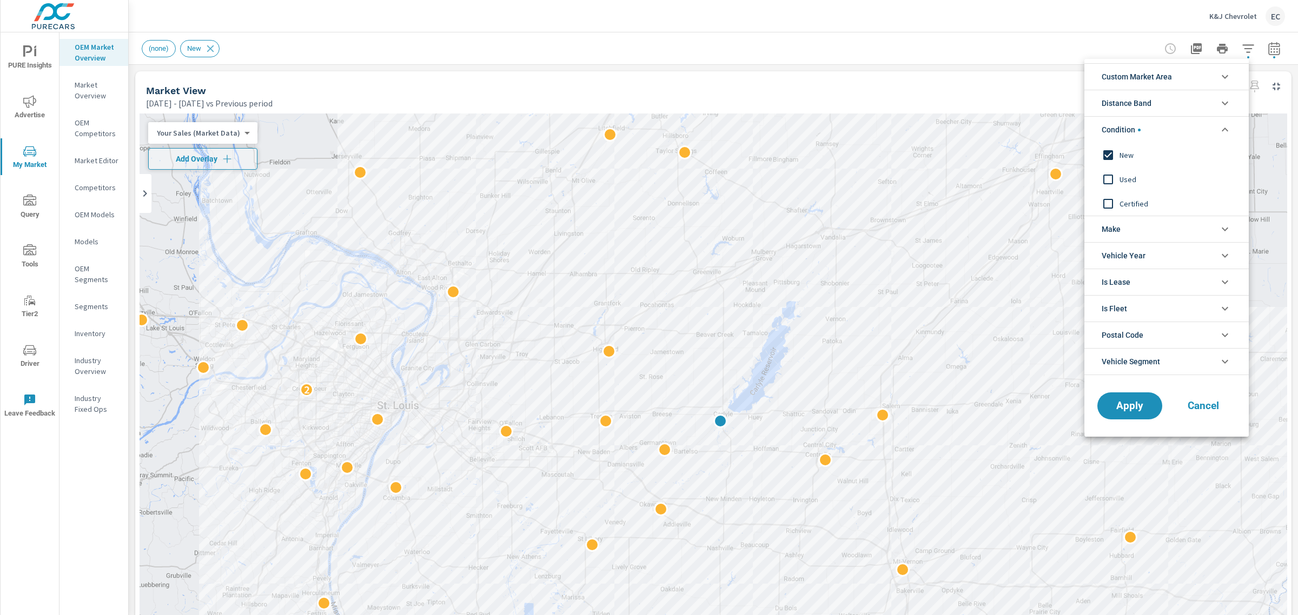
click at [1124, 184] on span "Used" at bounding box center [1178, 179] width 118 height 13
click at [1101, 149] on input "filter options" at bounding box center [1107, 155] width 23 height 23
click at [1128, 398] on button "Apply" at bounding box center [1129, 406] width 67 height 28
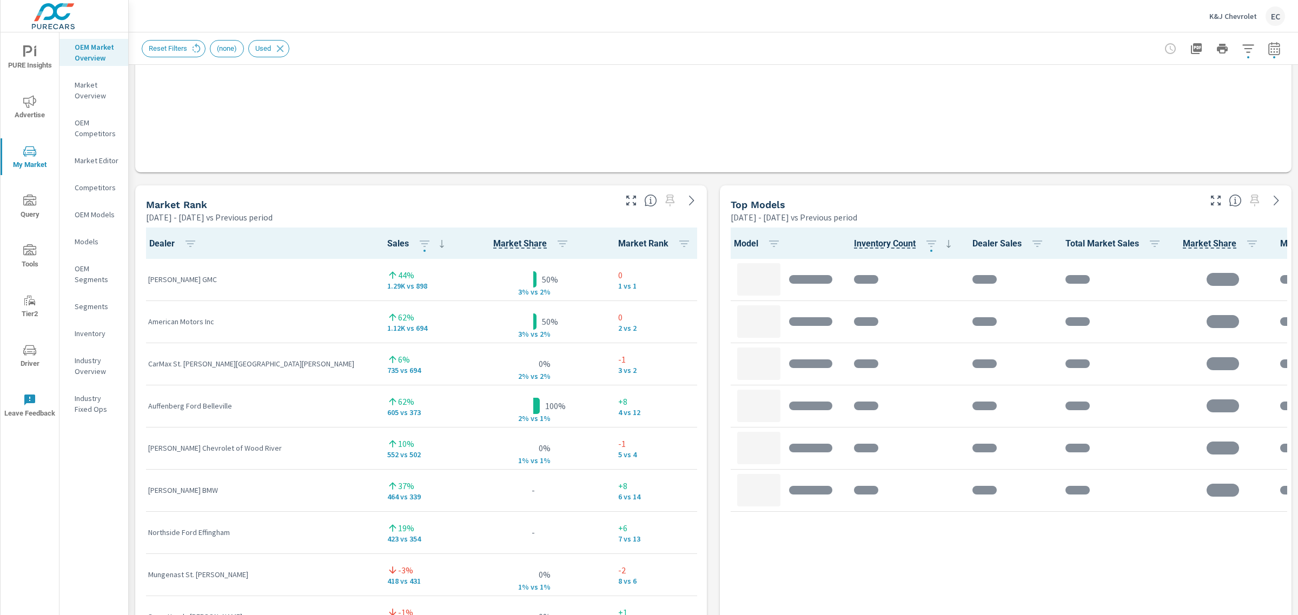
scroll to position [1, 0]
click at [628, 201] on icon "button" at bounding box center [630, 200] width 13 height 13
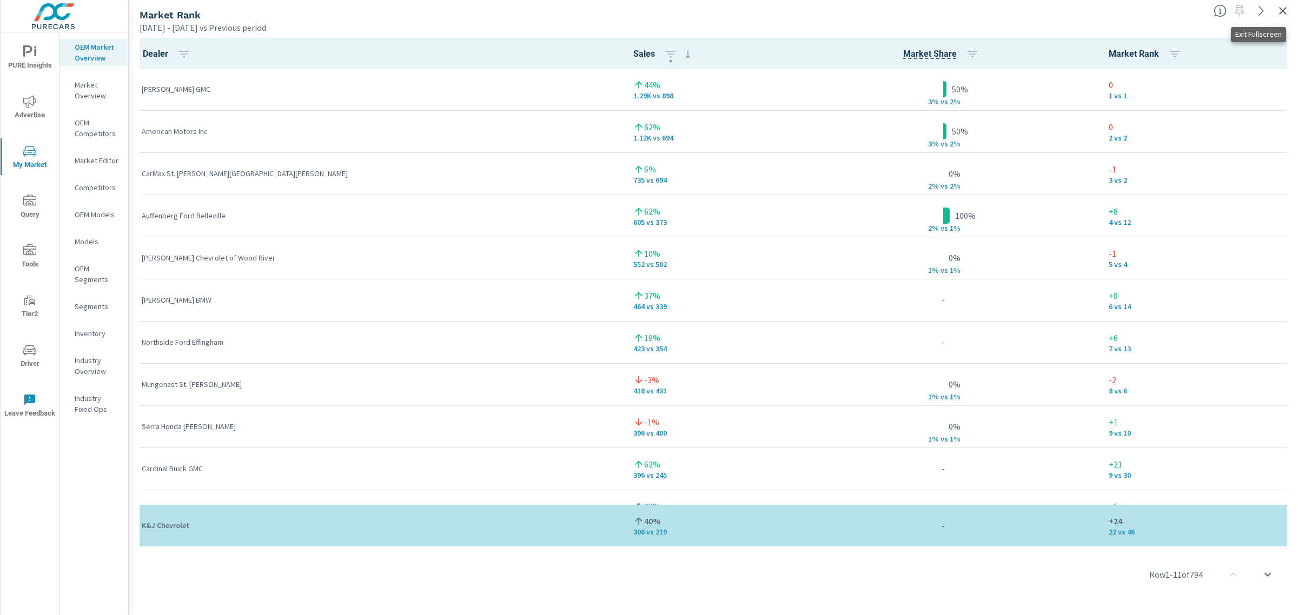
drag, startPoint x: 1280, startPoint y: 6, endPoint x: 1266, endPoint y: 11, distance: 14.2
click at [1280, 6] on icon "button" at bounding box center [1282, 10] width 13 height 13
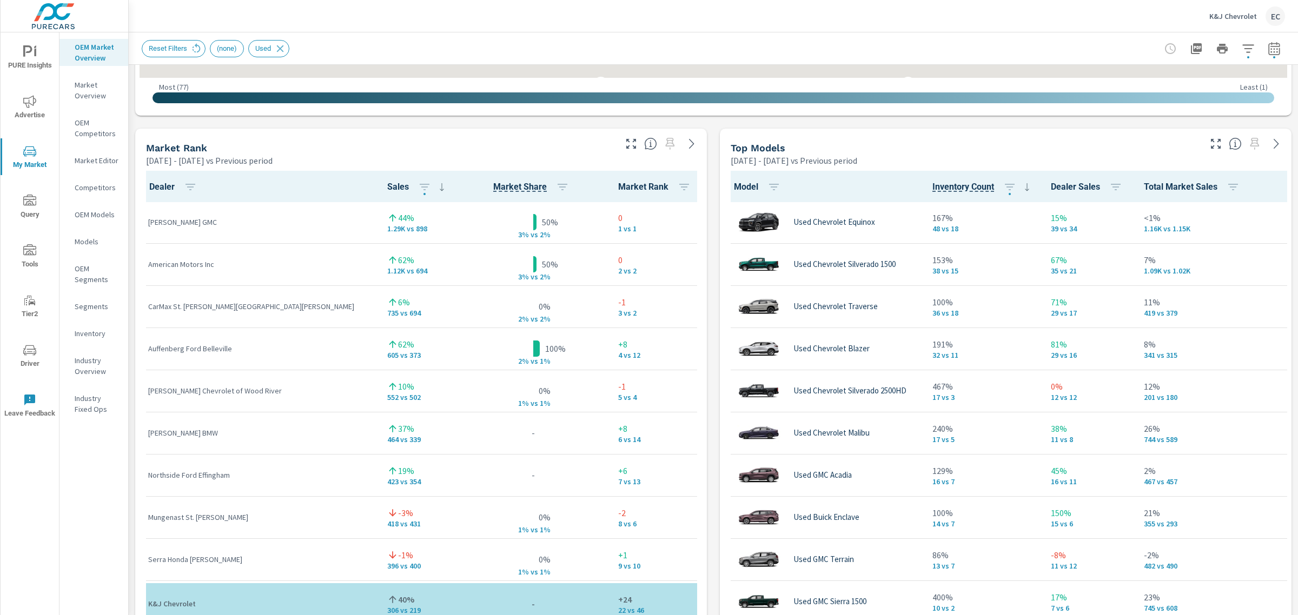
scroll to position [1, 0]
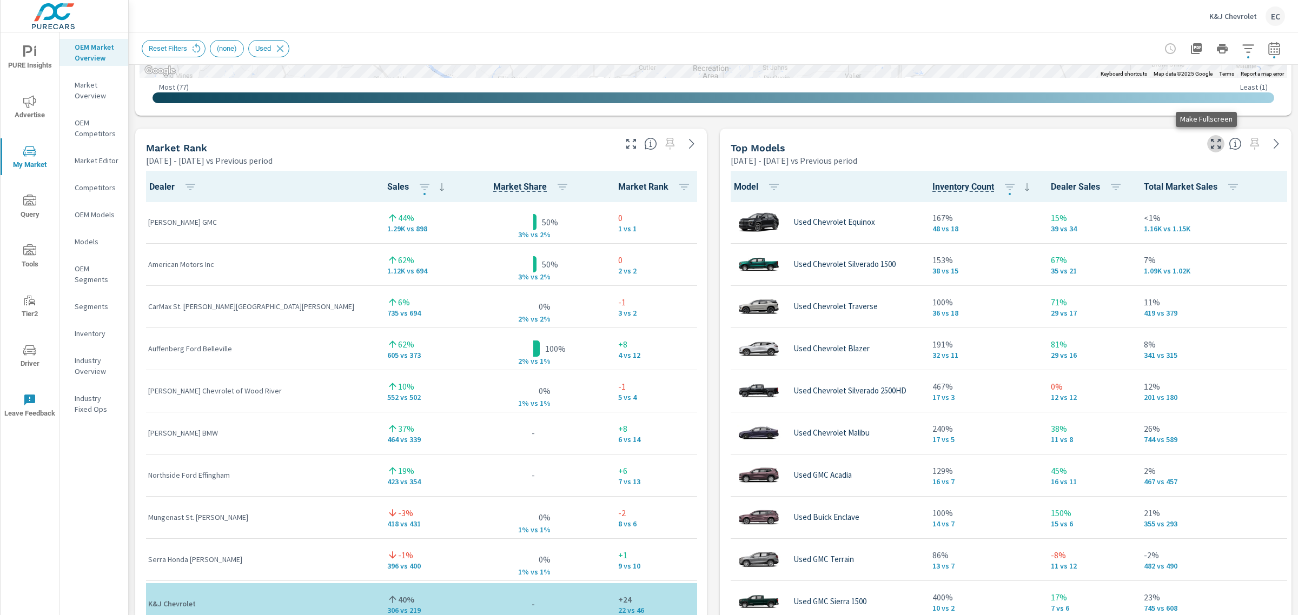
click at [1209, 144] on icon "button" at bounding box center [1215, 143] width 13 height 13
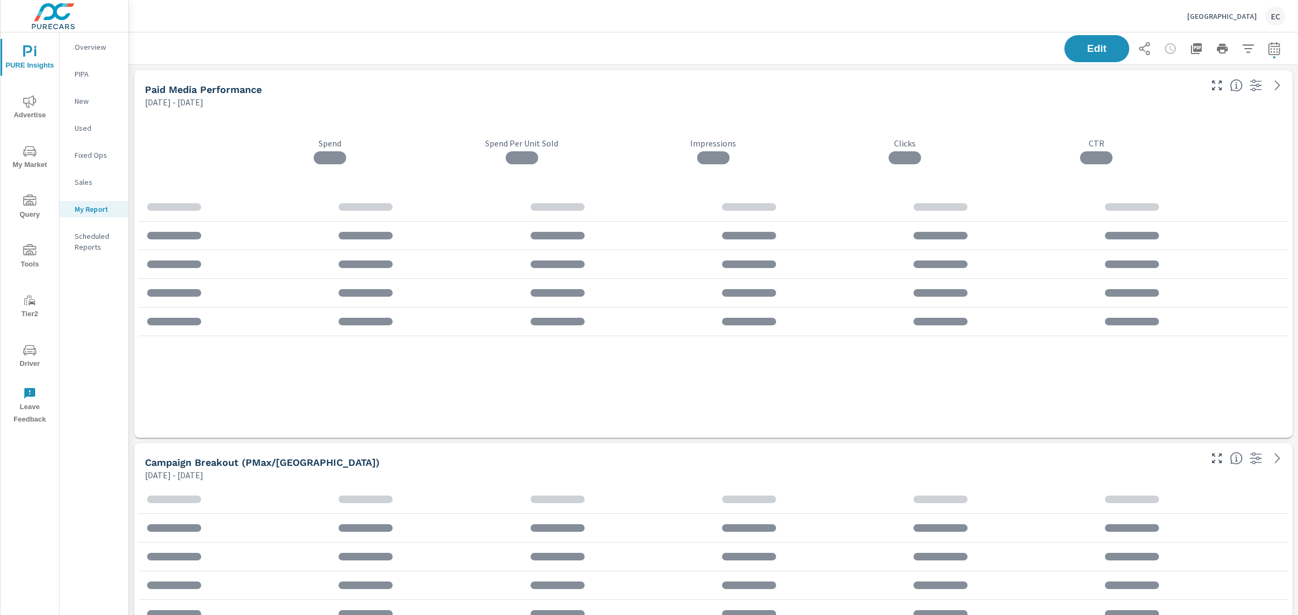
scroll to position [2886, 1180]
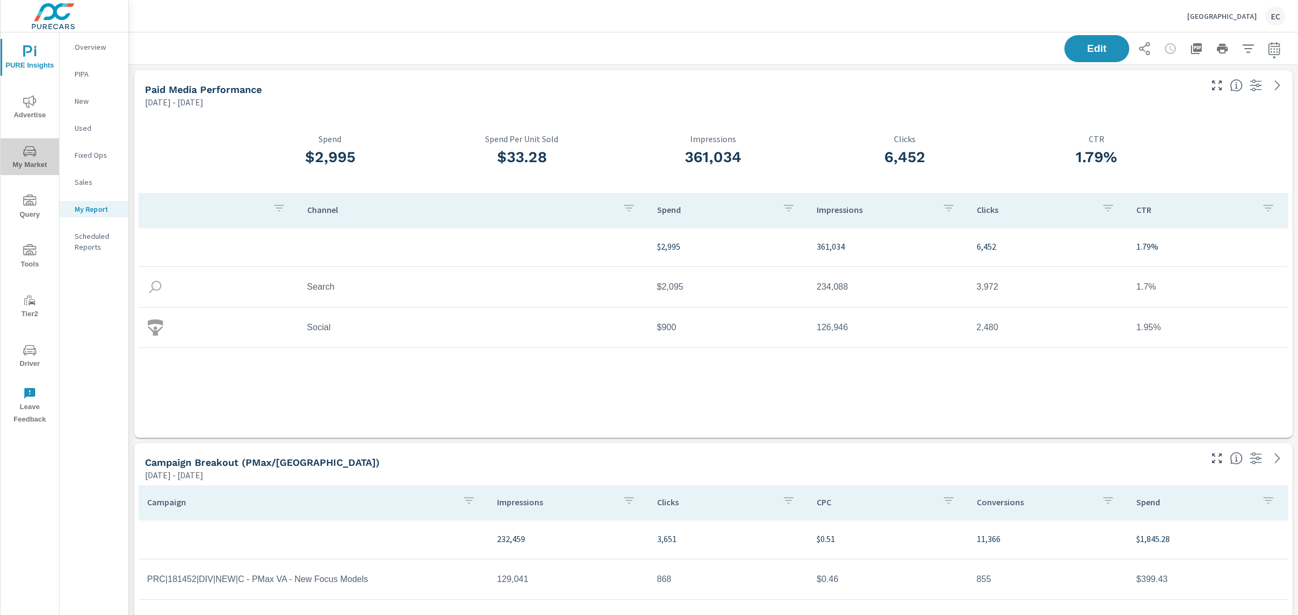
click at [34, 142] on button "My Market" at bounding box center [30, 156] width 58 height 37
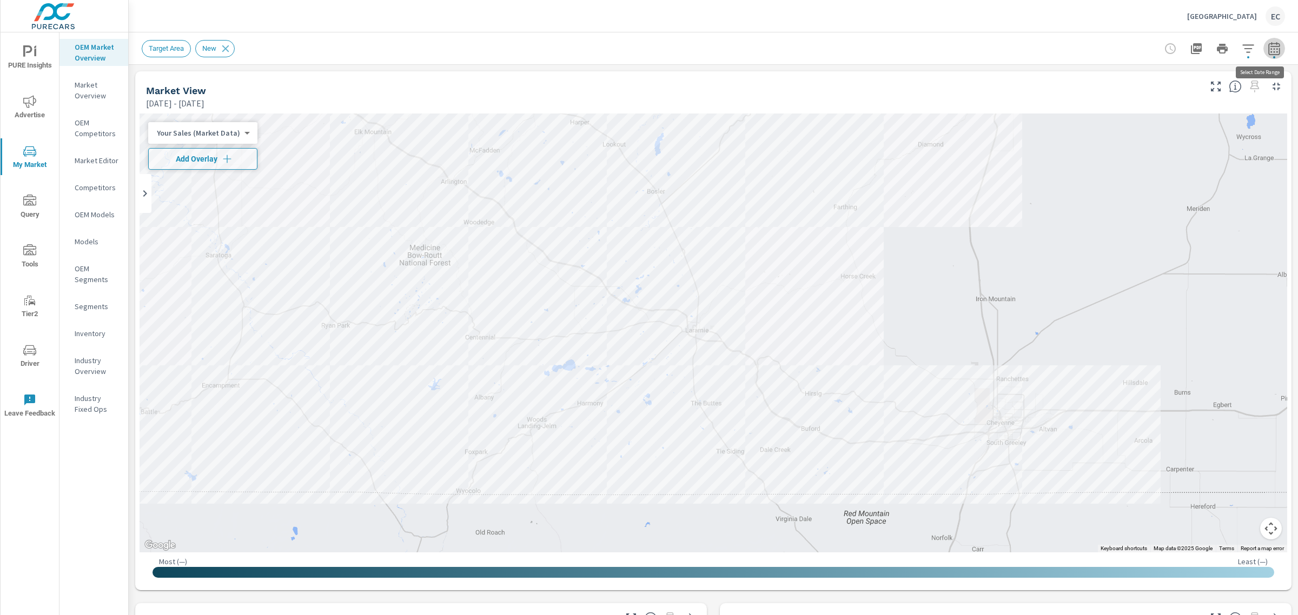
click at [1270, 51] on icon "button" at bounding box center [1273, 50] width 7 height 4
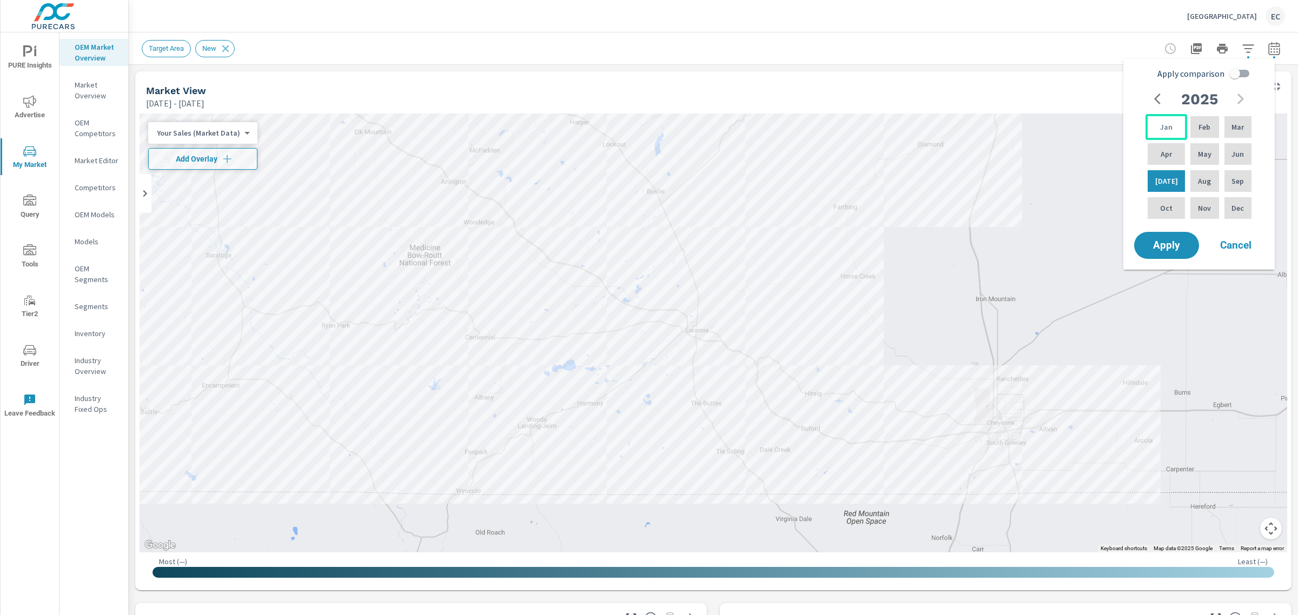
click at [1166, 138] on div "Jan" at bounding box center [1166, 127] width 42 height 26
click at [1231, 157] on p "Jun" at bounding box center [1237, 154] width 12 height 11
click at [1234, 77] on input "Apply comparison" at bounding box center [1235, 73] width 62 height 21
checkbox input "true"
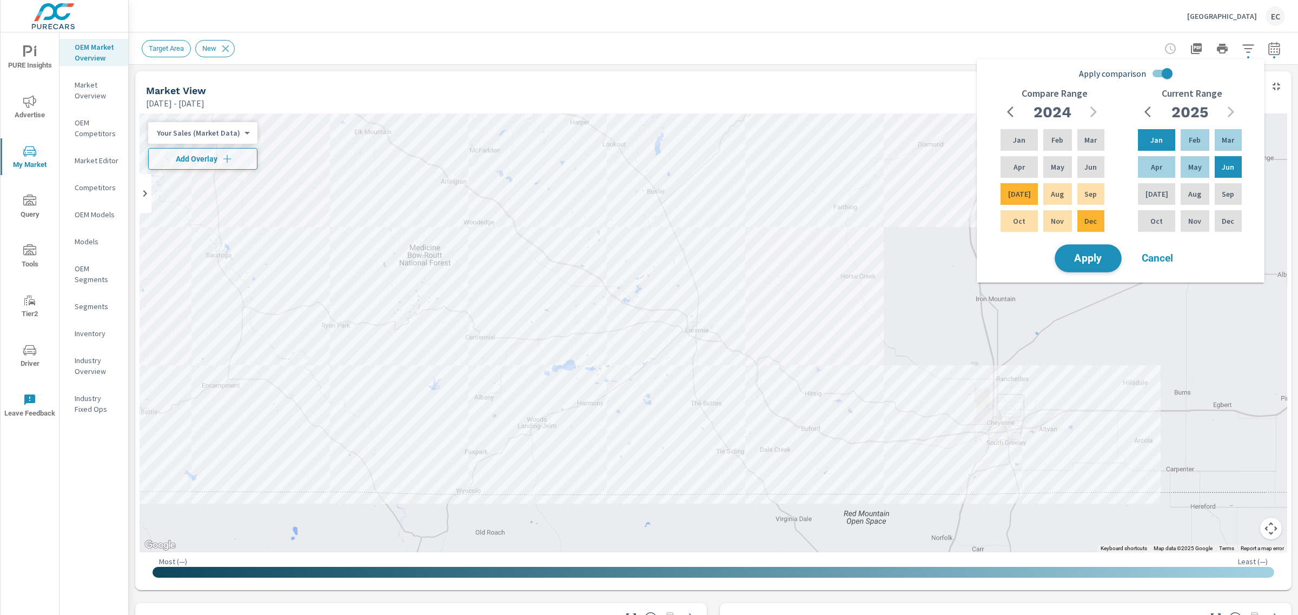
click at [1112, 255] on button "Apply" at bounding box center [1087, 258] width 67 height 28
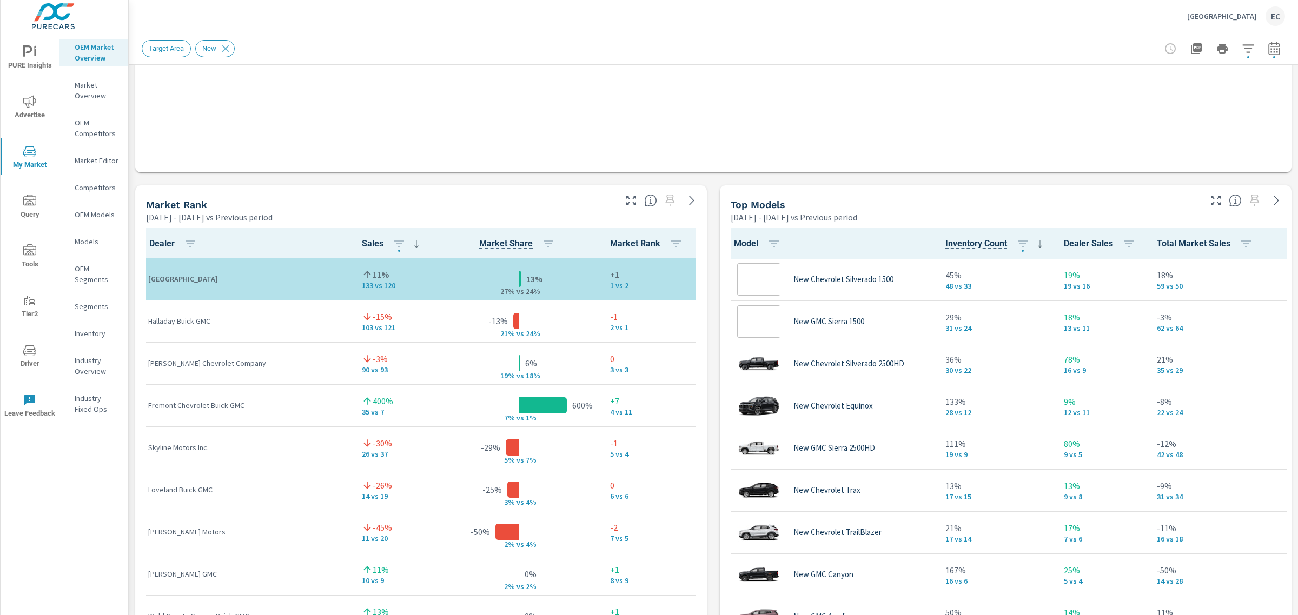
scroll to position [1, 0]
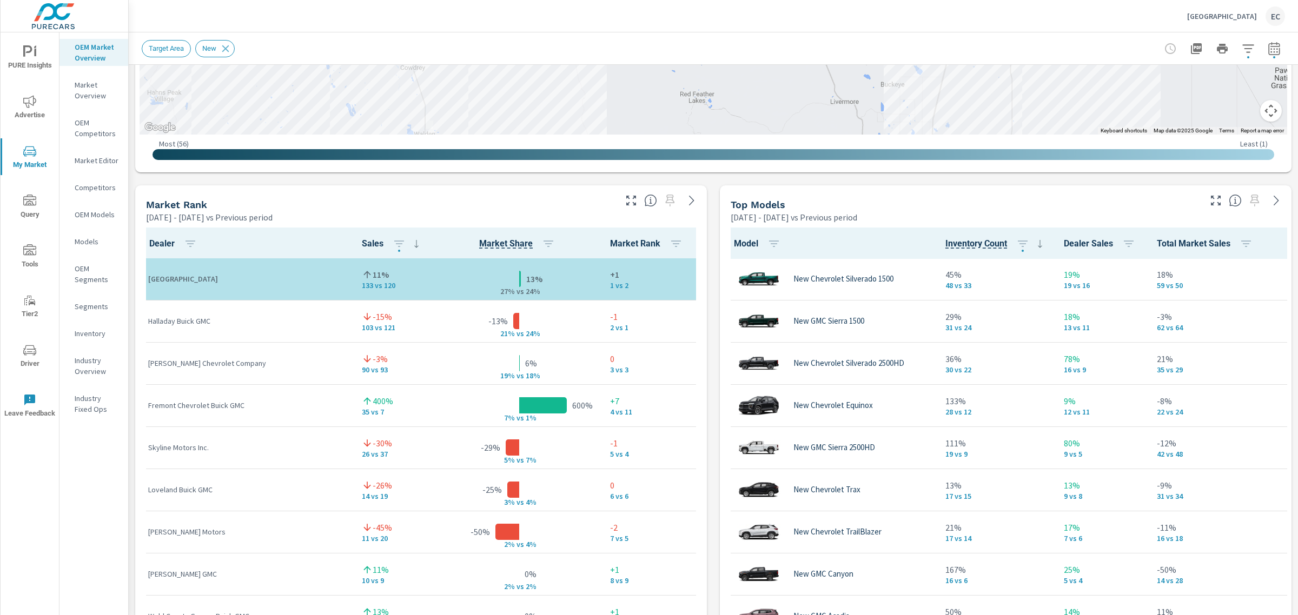
click at [618, 201] on div at bounding box center [662, 197] width 89 height 24
click at [624, 201] on icon "button" at bounding box center [630, 200] width 13 height 13
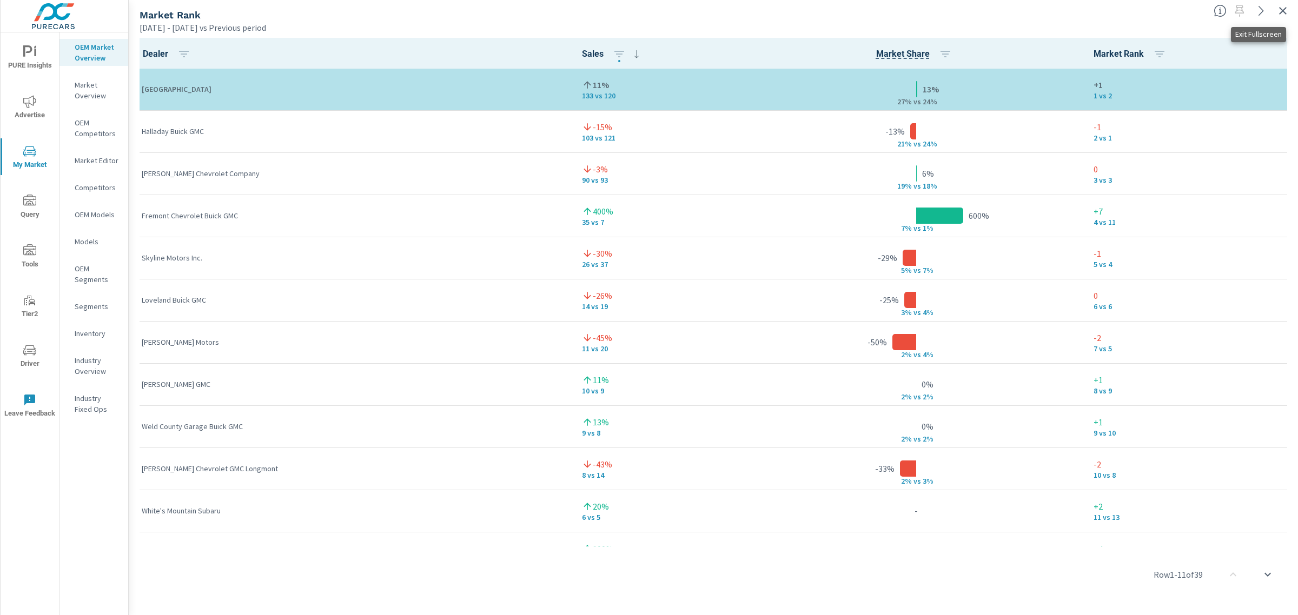
click at [1287, 6] on icon "button" at bounding box center [1282, 10] width 13 height 13
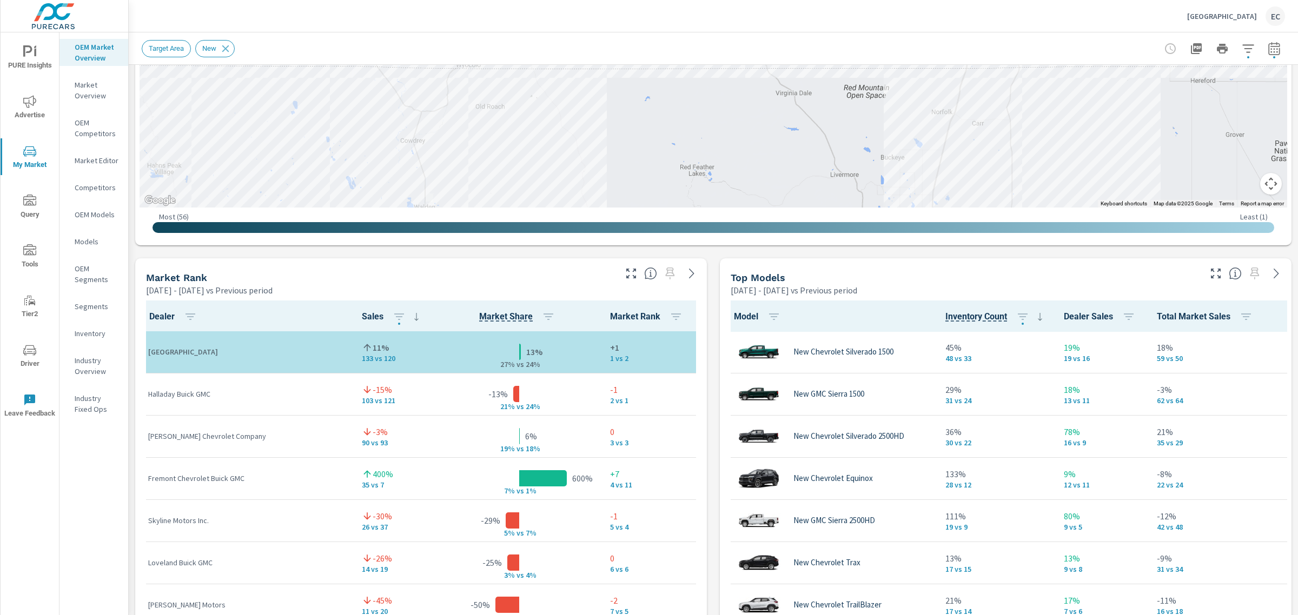
scroll to position [590, 0]
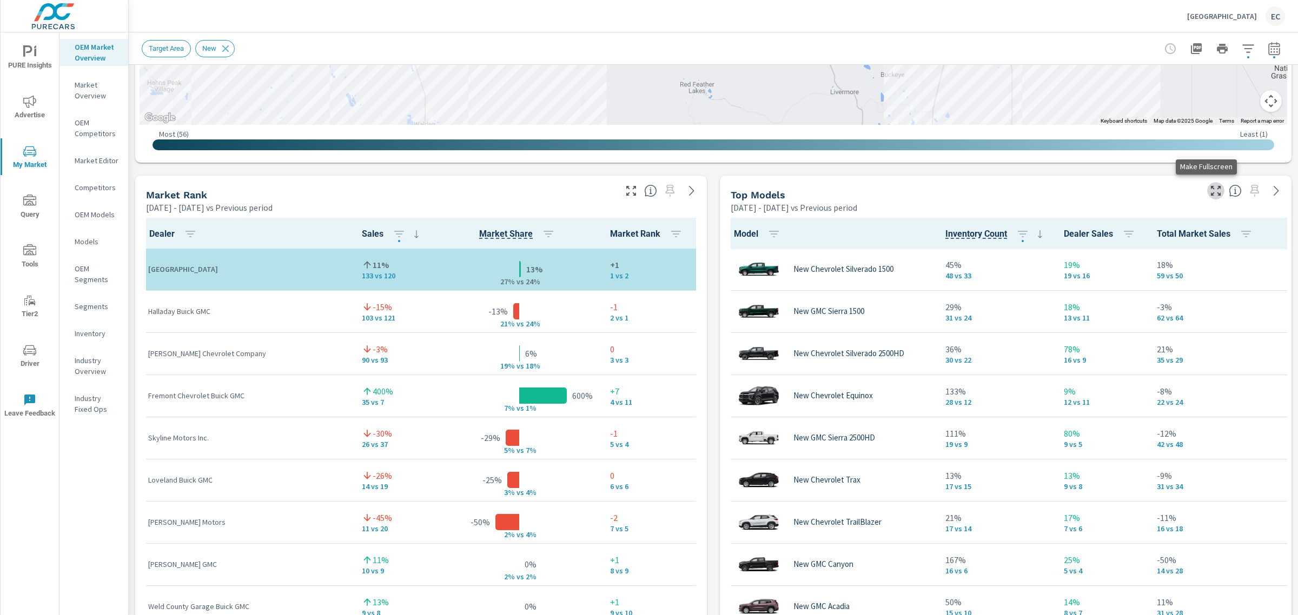
click at [1209, 193] on icon "button" at bounding box center [1215, 190] width 13 height 13
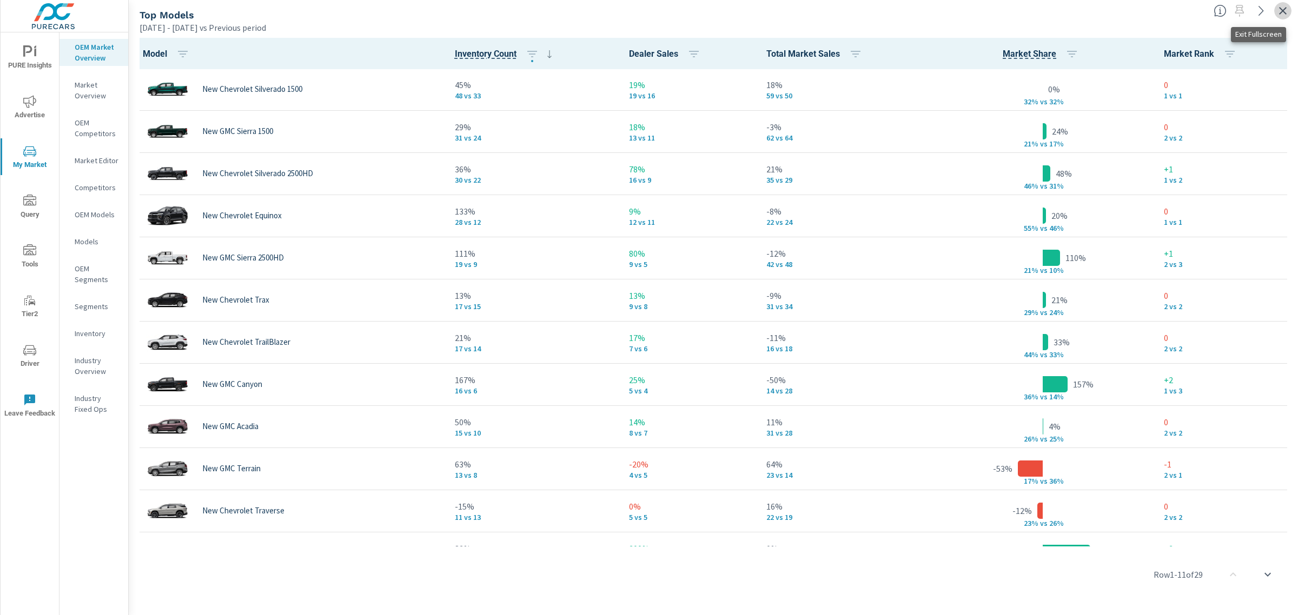
click at [1285, 11] on icon "button" at bounding box center [1282, 10] width 13 height 13
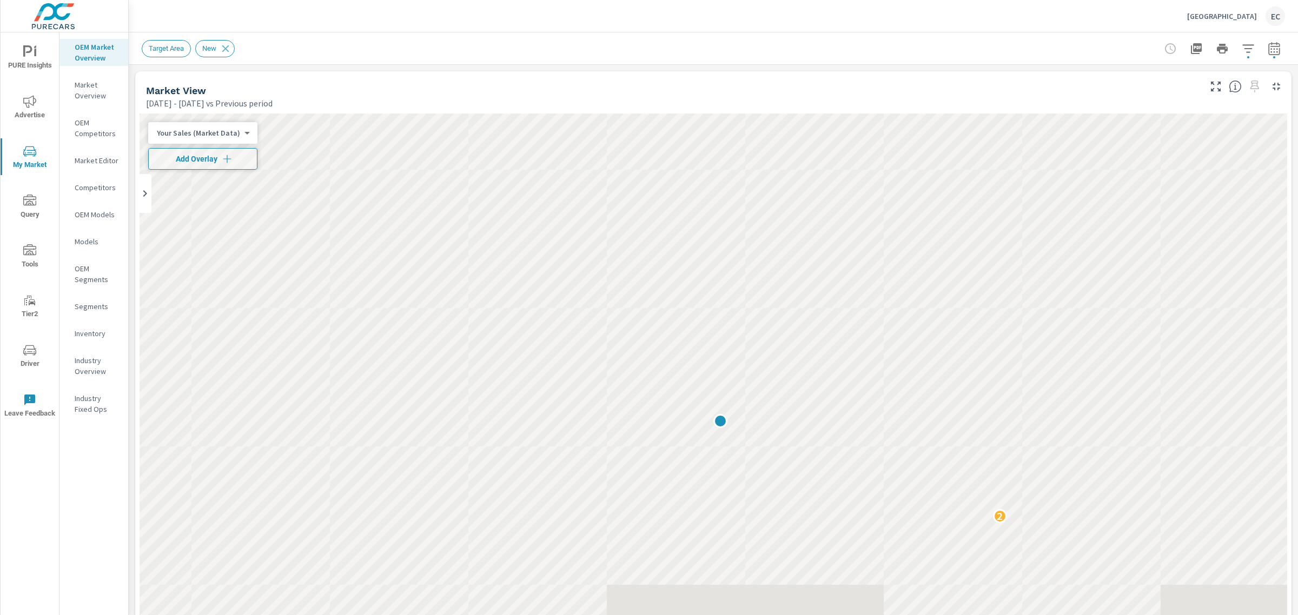
scroll to position [1, 0]
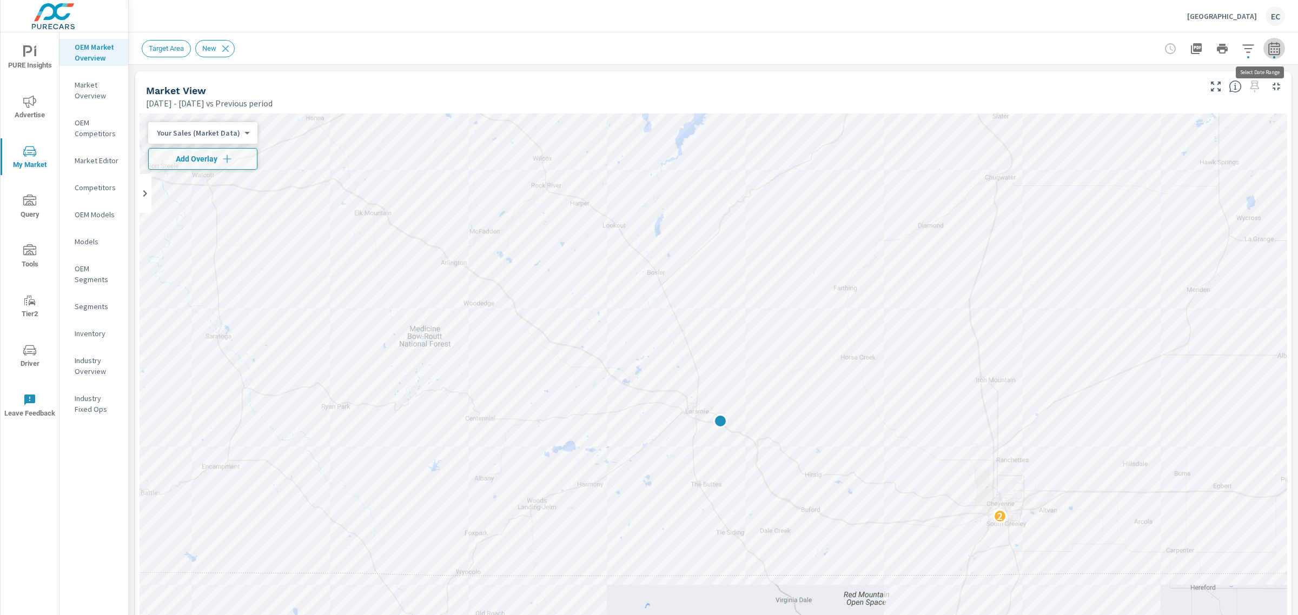
click at [1267, 44] on icon "button" at bounding box center [1273, 48] width 13 height 13
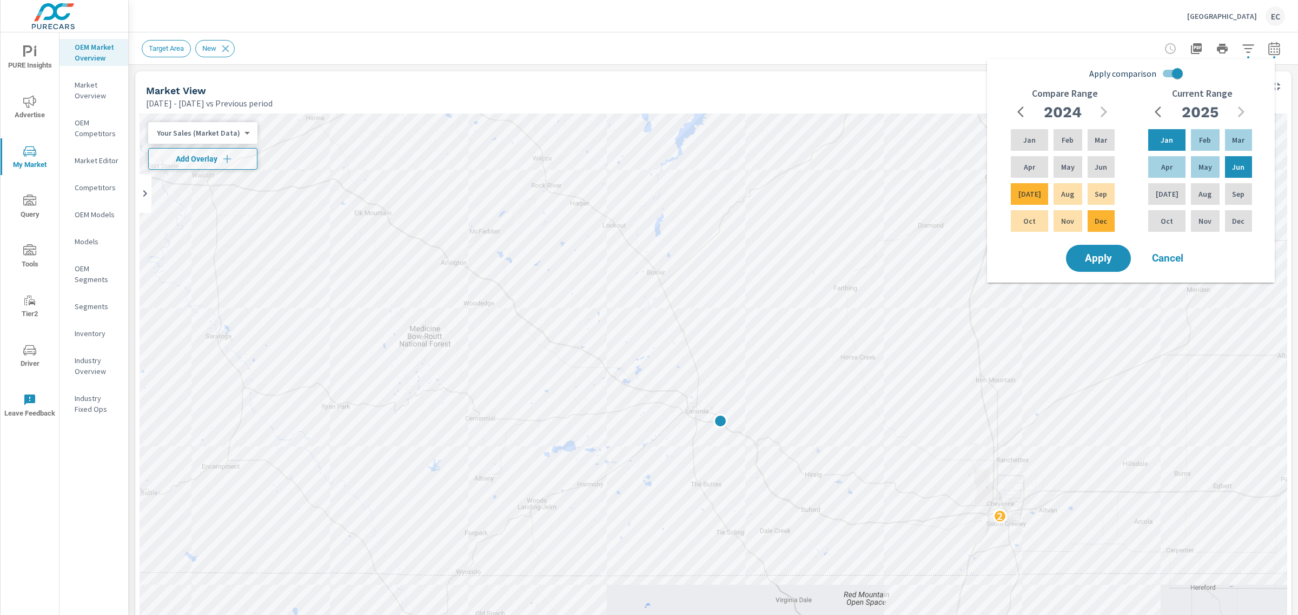
click at [1242, 52] on icon "button" at bounding box center [1247, 48] width 13 height 13
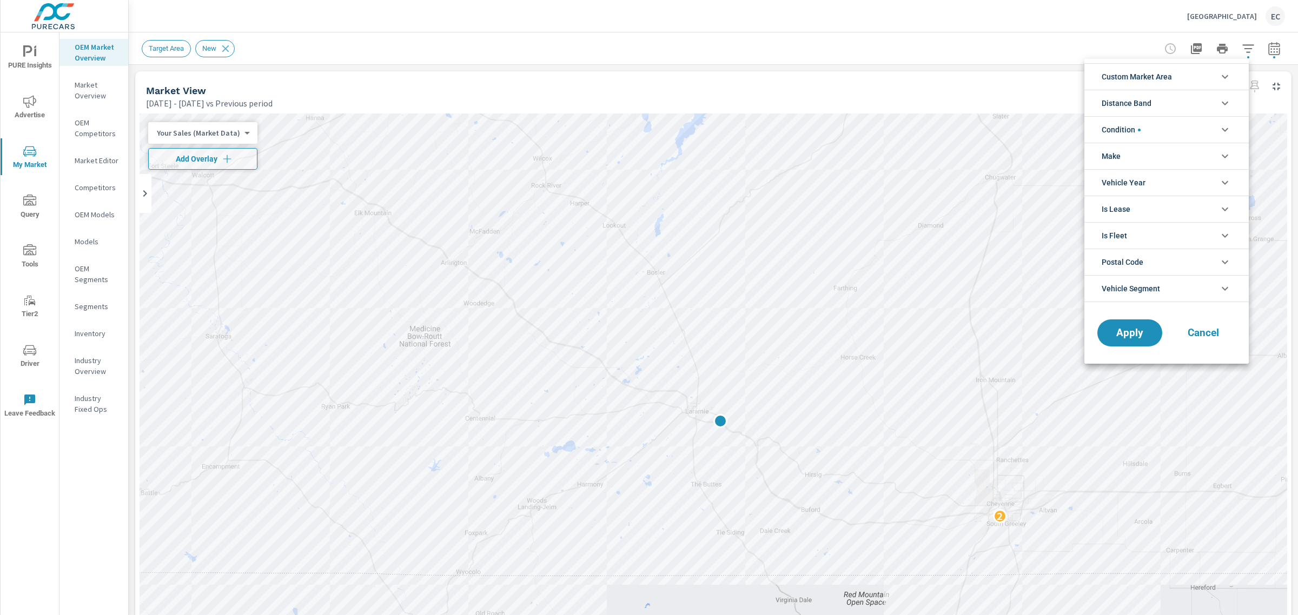
click at [1178, 122] on li "Condition" at bounding box center [1166, 129] width 164 height 26
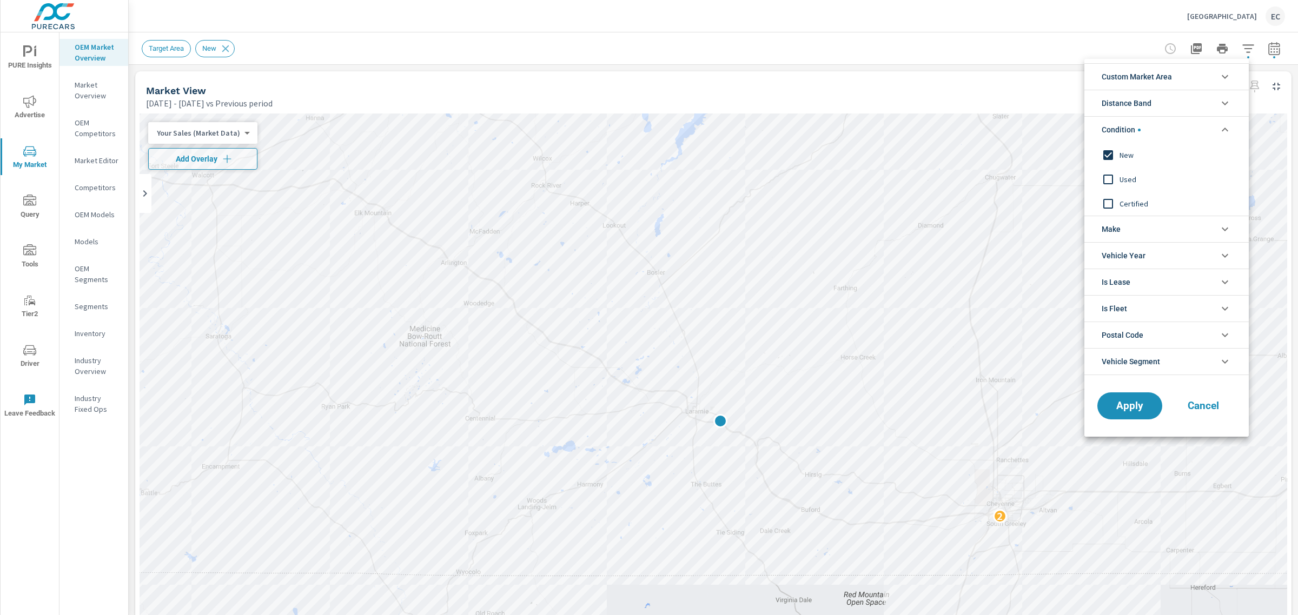
click at [1132, 177] on span "Used" at bounding box center [1178, 179] width 118 height 13
click at [1122, 149] on span "New" at bounding box center [1178, 155] width 118 height 13
click at [1142, 417] on button "Apply" at bounding box center [1129, 406] width 67 height 28
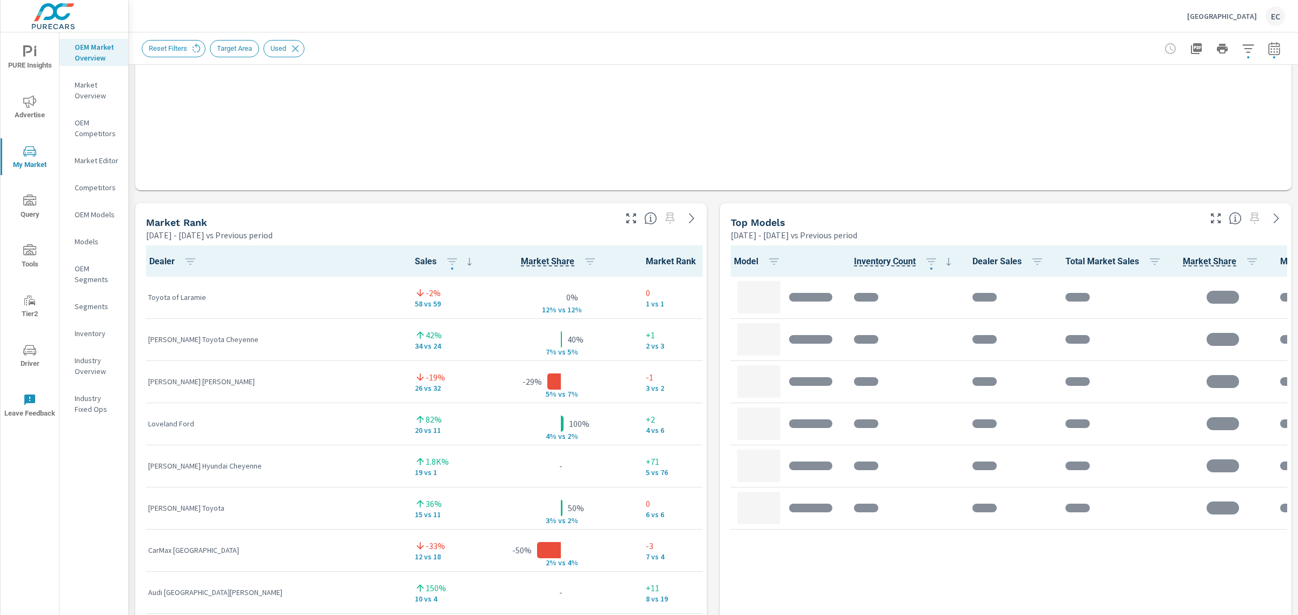
scroll to position [1, 0]
click at [626, 214] on icon "button" at bounding box center [631, 219] width 10 height 10
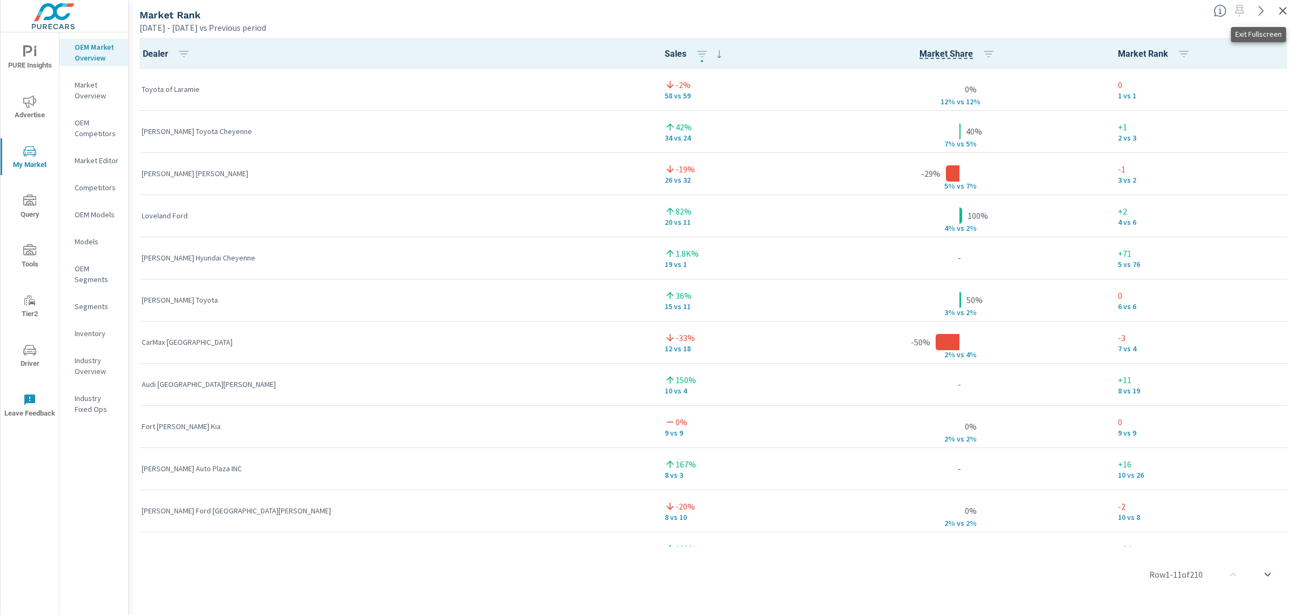
click at [1287, 6] on icon "button" at bounding box center [1282, 10] width 13 height 13
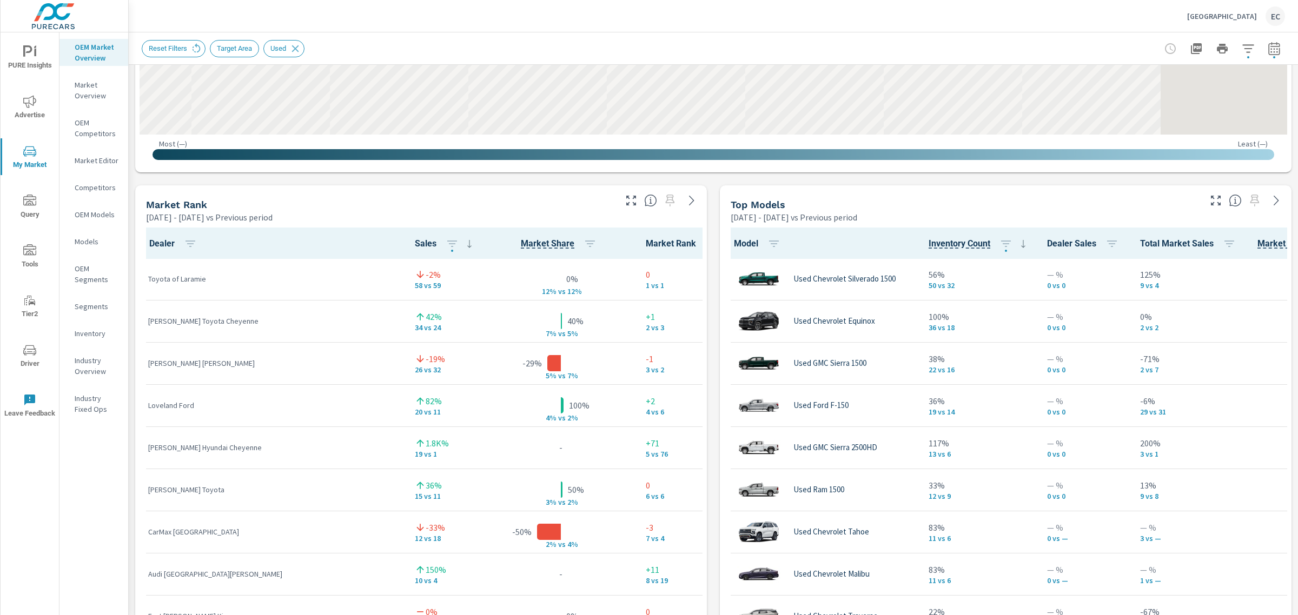
scroll to position [562, 0]
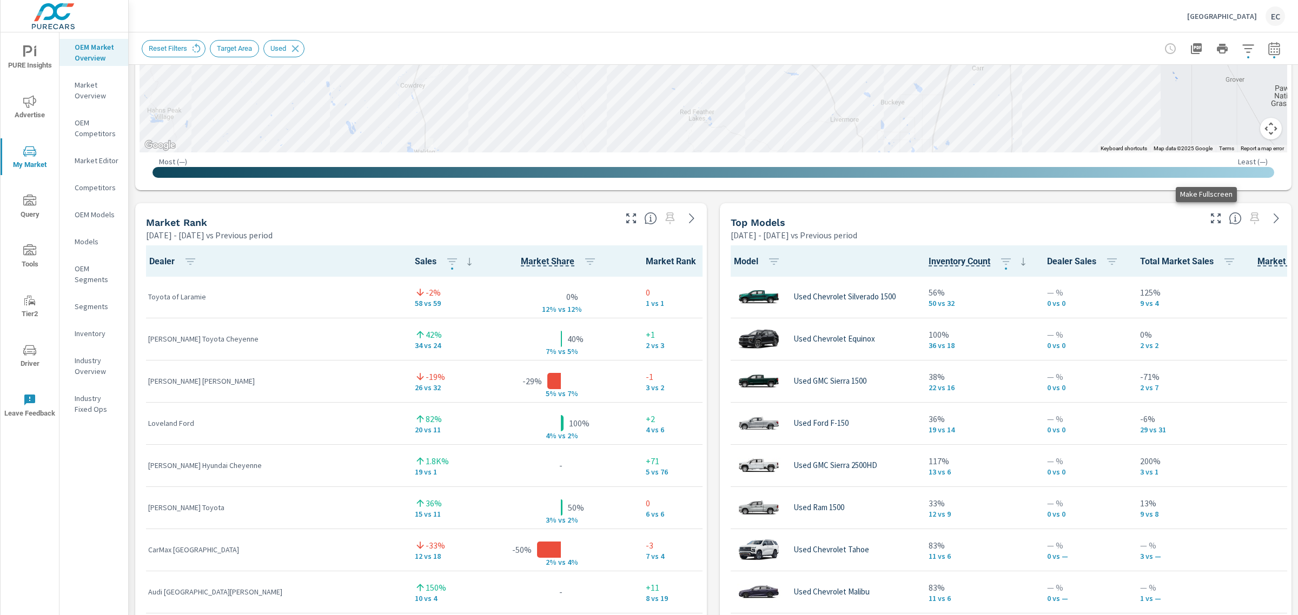
click at [1209, 220] on icon "button" at bounding box center [1215, 218] width 13 height 13
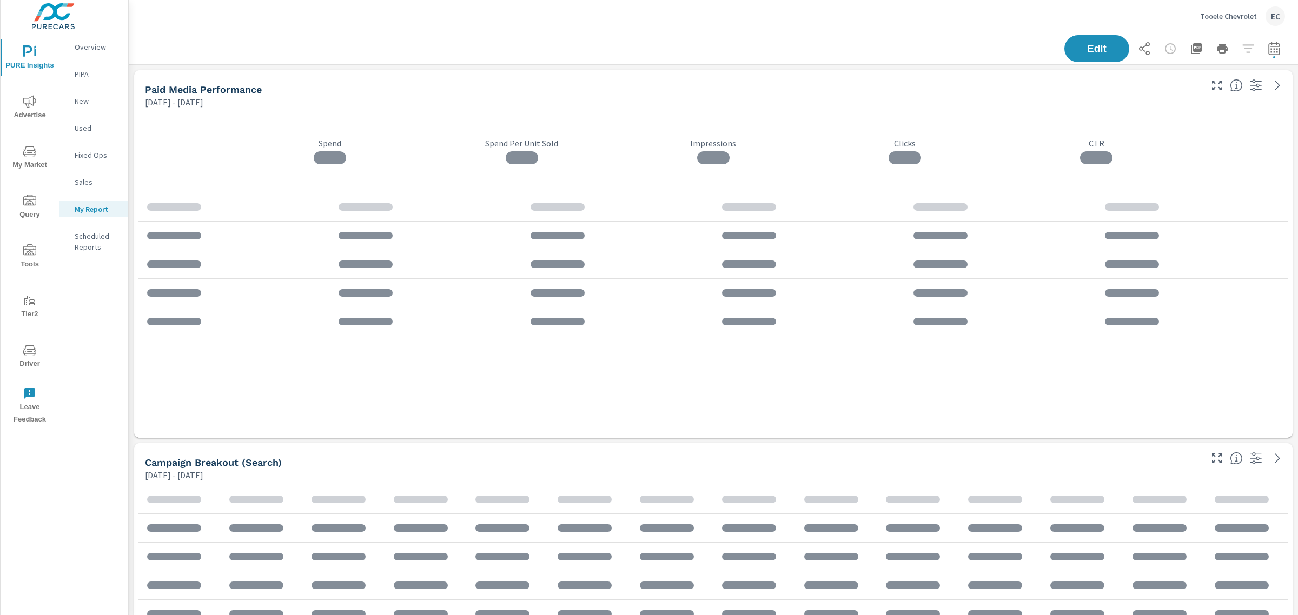
scroll to position [2513, 1180]
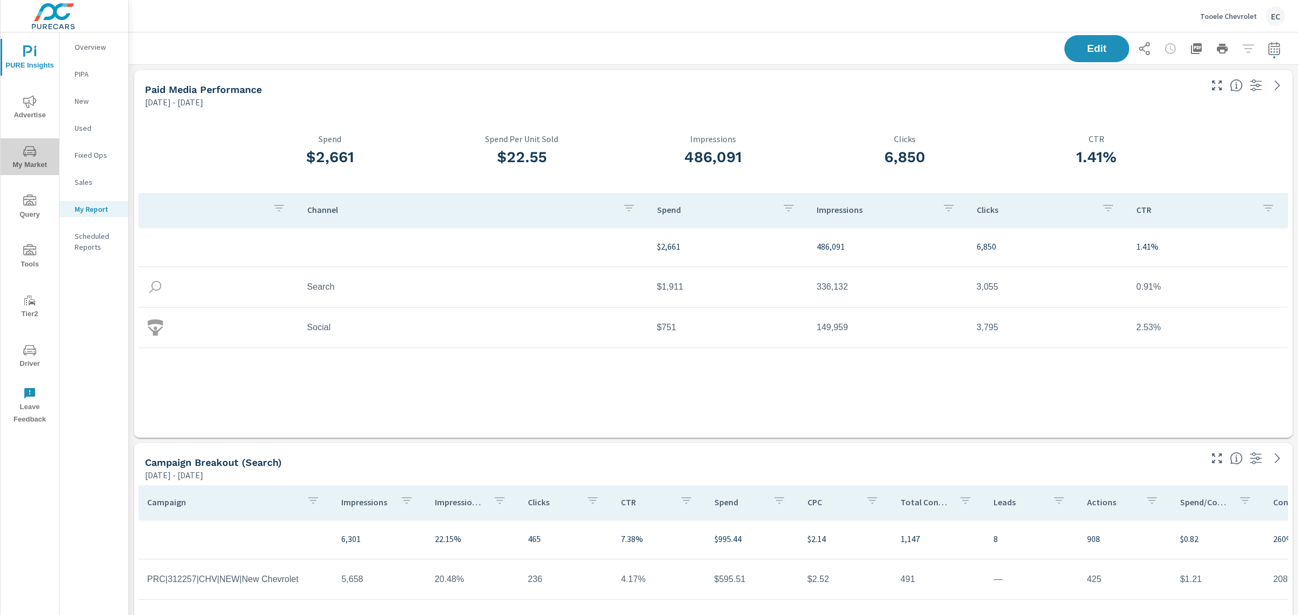
click at [33, 156] on icon "nav menu" at bounding box center [29, 151] width 13 height 13
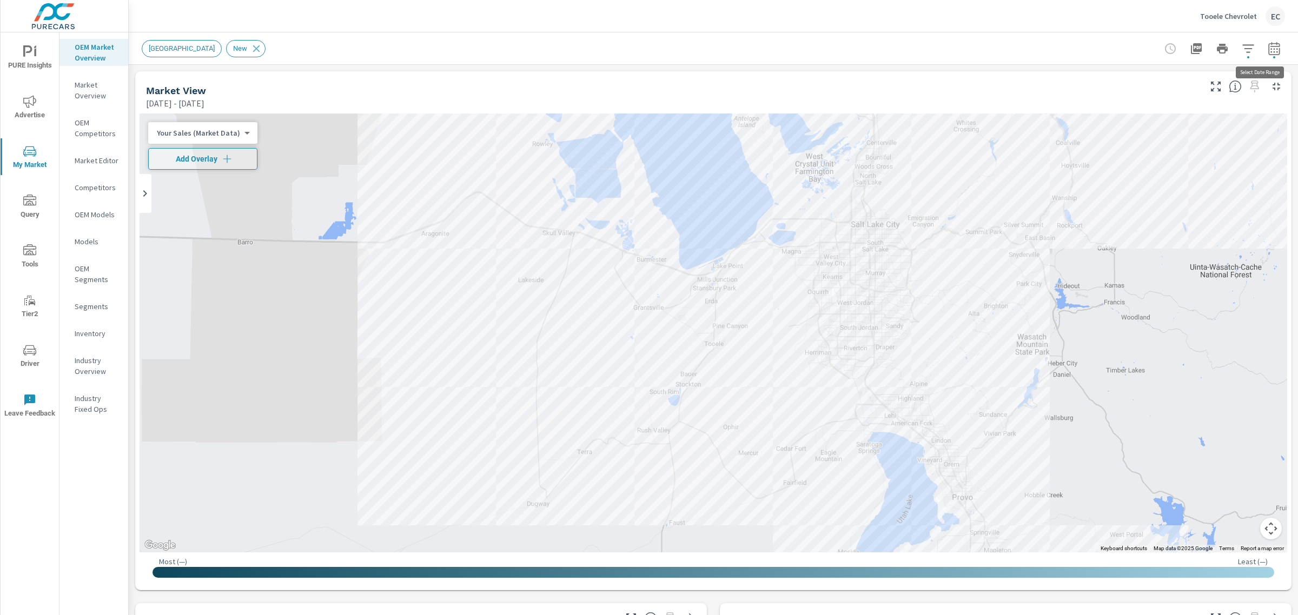
click at [1263, 55] on button "button" at bounding box center [1274, 49] width 22 height 22
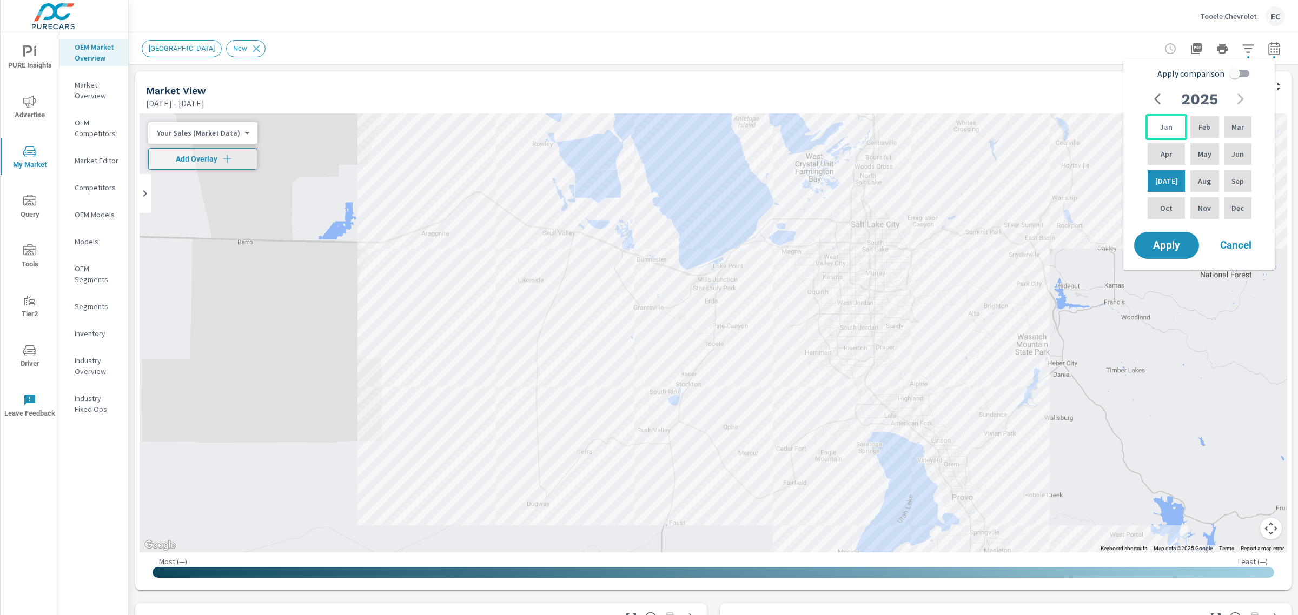
click at [1166, 120] on div "Jan" at bounding box center [1166, 127] width 42 height 26
click at [1153, 122] on div "Jan" at bounding box center [1166, 127] width 42 height 26
click at [1231, 152] on p "Jun" at bounding box center [1237, 154] width 12 height 11
click at [1246, 73] on input "Apply comparison" at bounding box center [1235, 73] width 62 height 21
checkbox input "true"
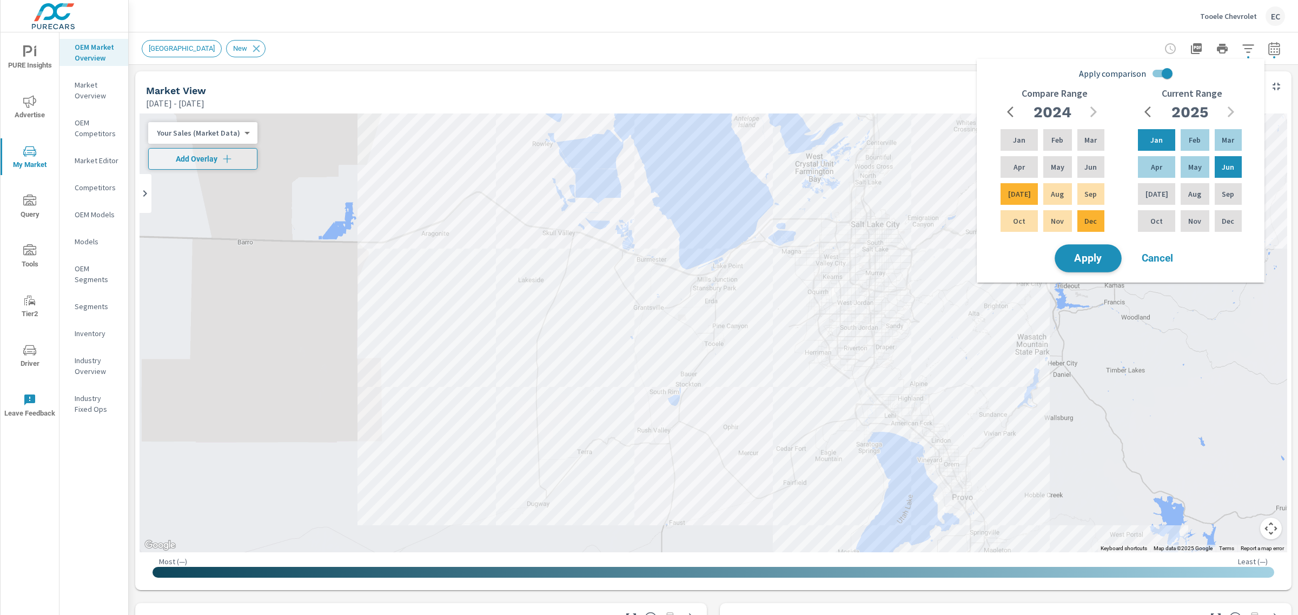
click at [1103, 263] on button "Apply" at bounding box center [1087, 258] width 67 height 28
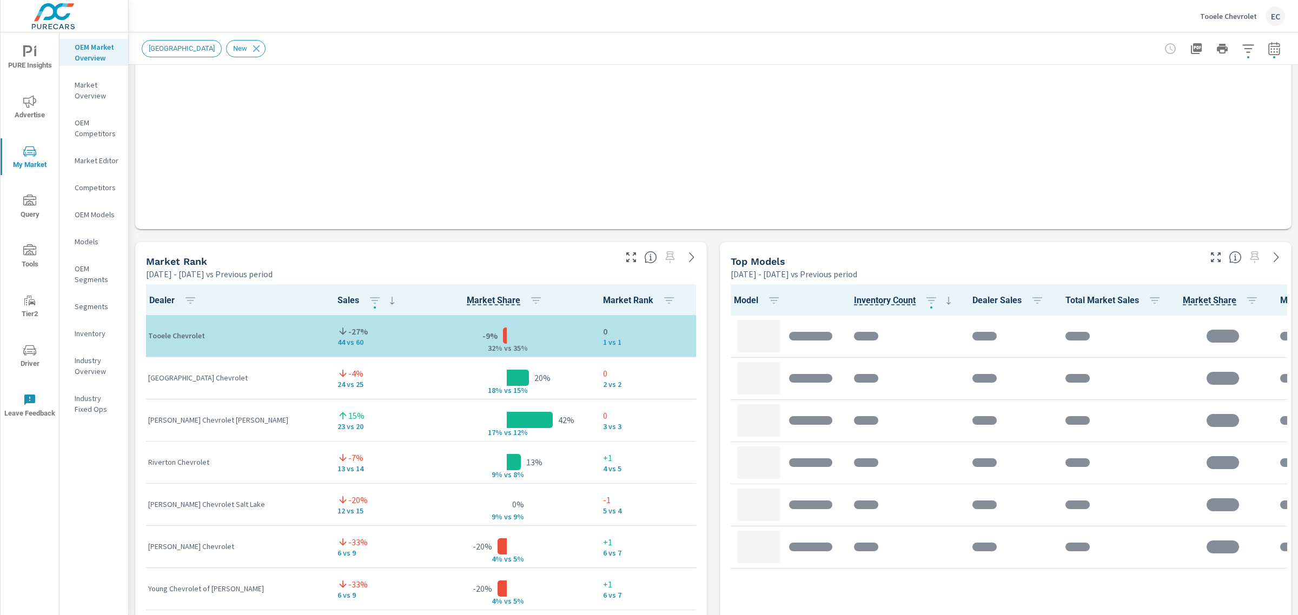
scroll to position [642, 0]
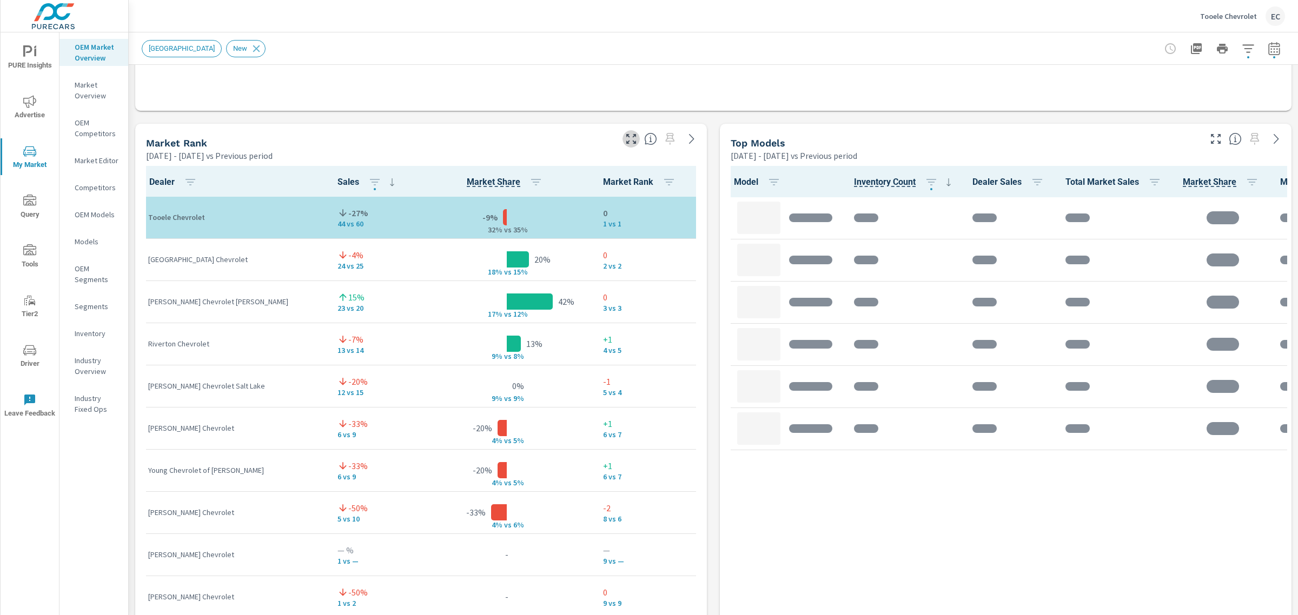
click at [628, 141] on icon "button" at bounding box center [630, 138] width 13 height 13
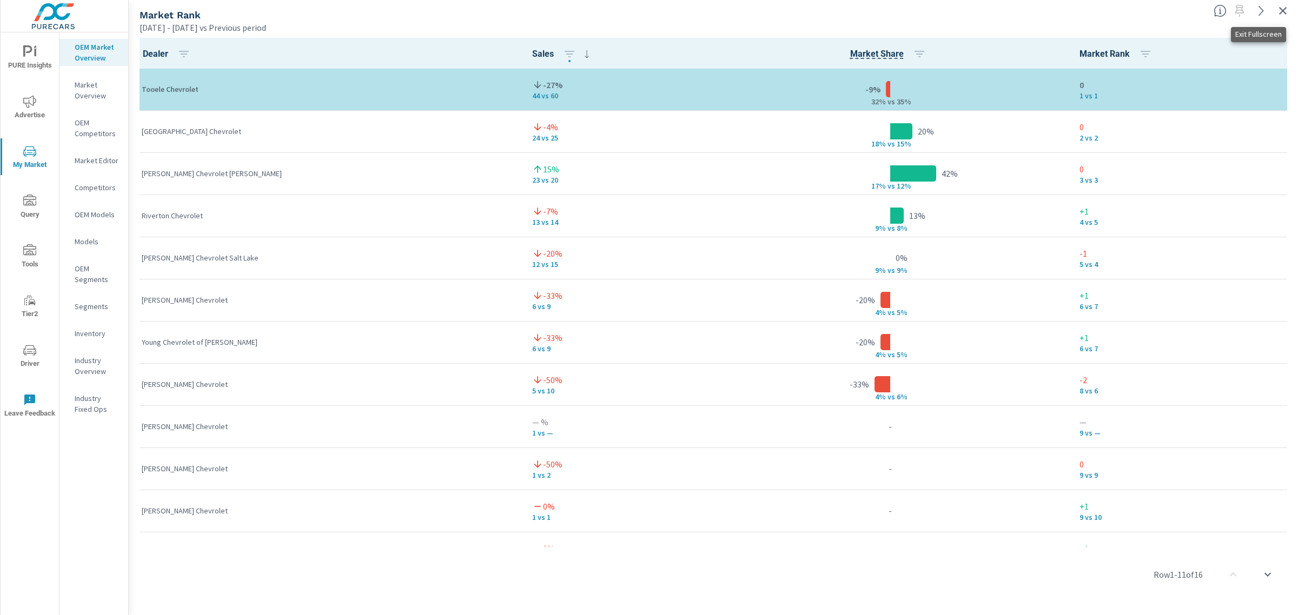
click at [1280, 15] on icon "button" at bounding box center [1282, 10] width 13 height 13
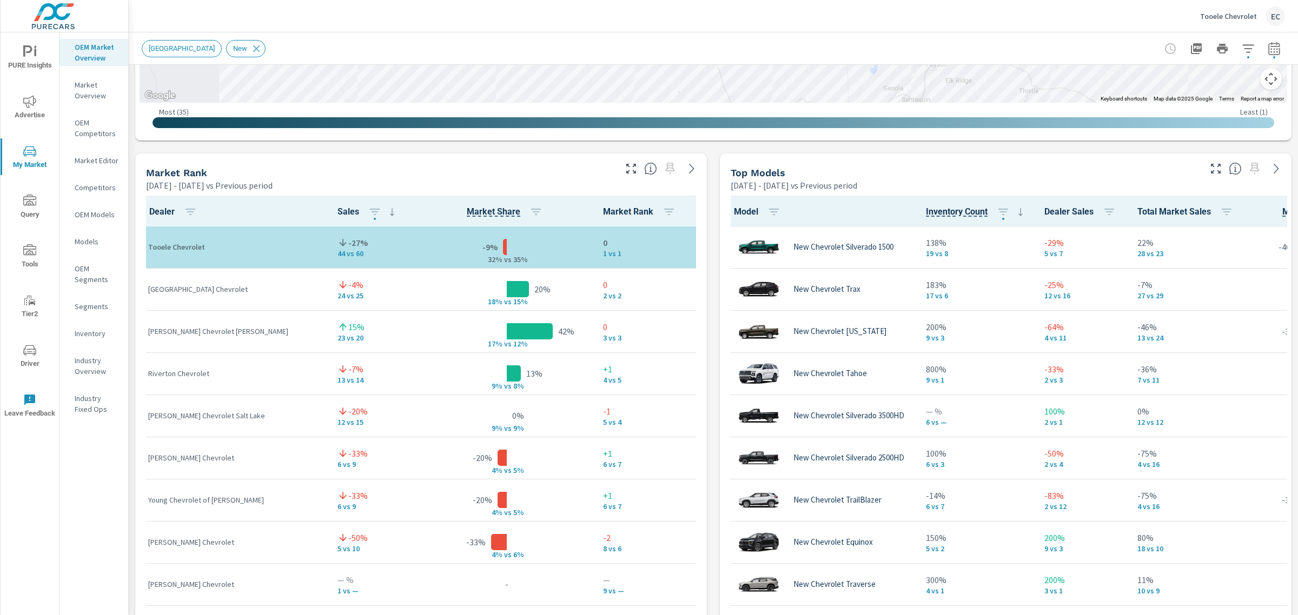
scroll to position [596, 0]
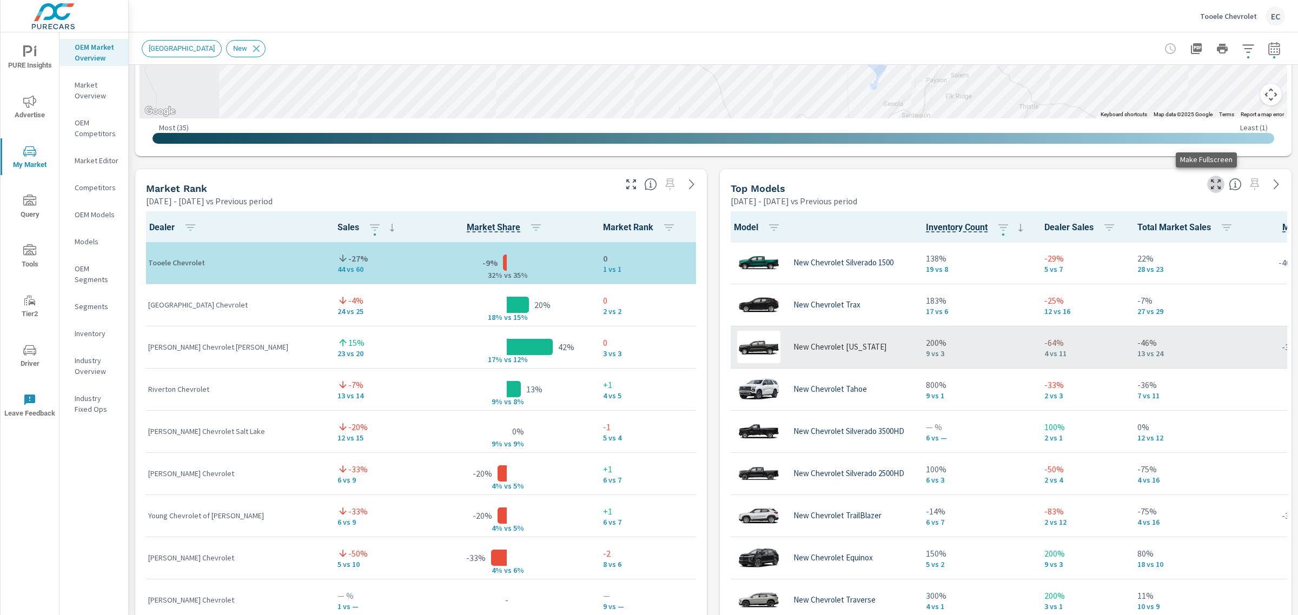
drag, startPoint x: 1201, startPoint y: 185, endPoint x: 1188, endPoint y: 185, distance: 12.4
click at [1209, 185] on icon "button" at bounding box center [1215, 184] width 13 height 13
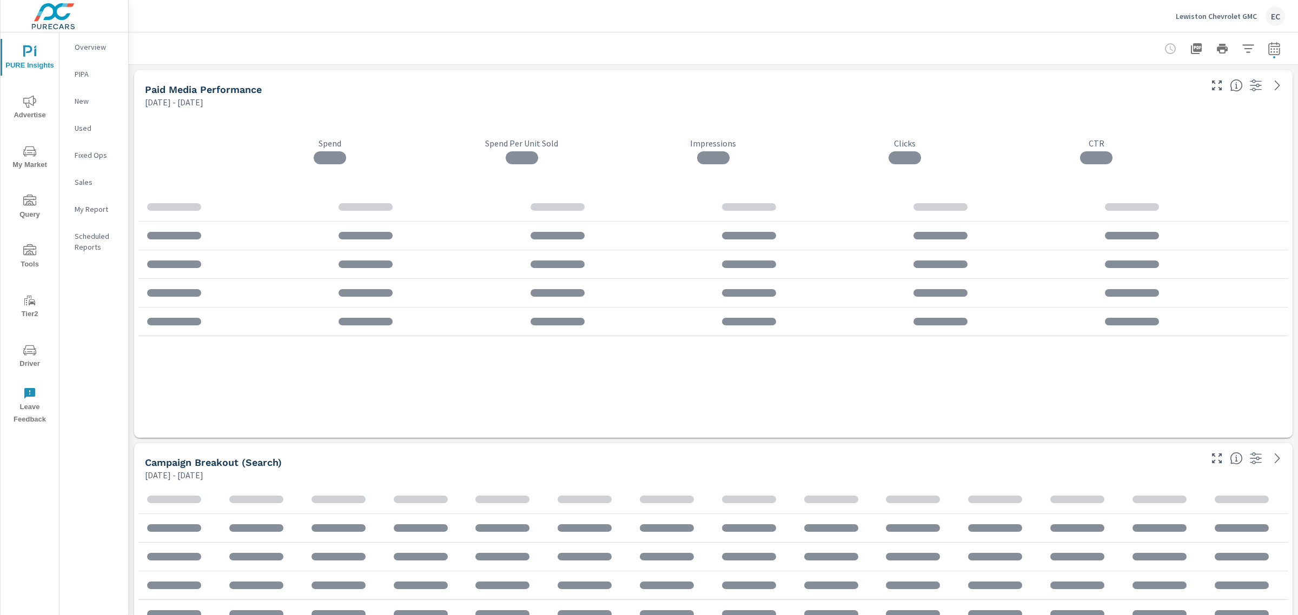
scroll to position [3384, 1180]
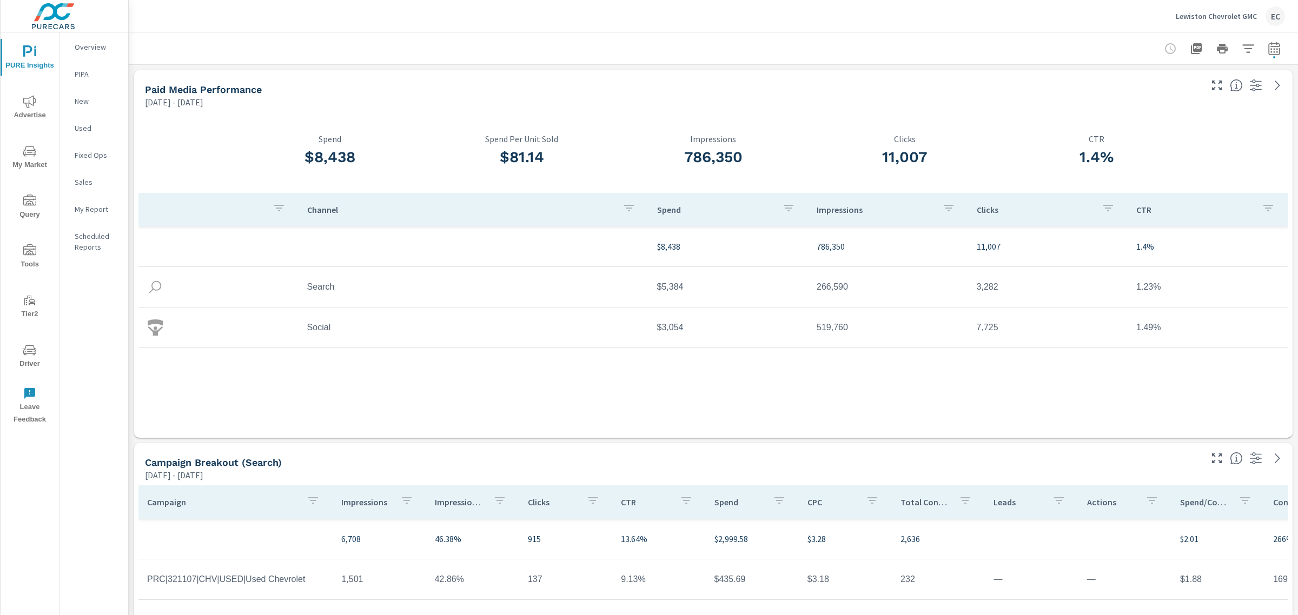
click at [36, 160] on span "My Market" at bounding box center [30, 158] width 52 height 26
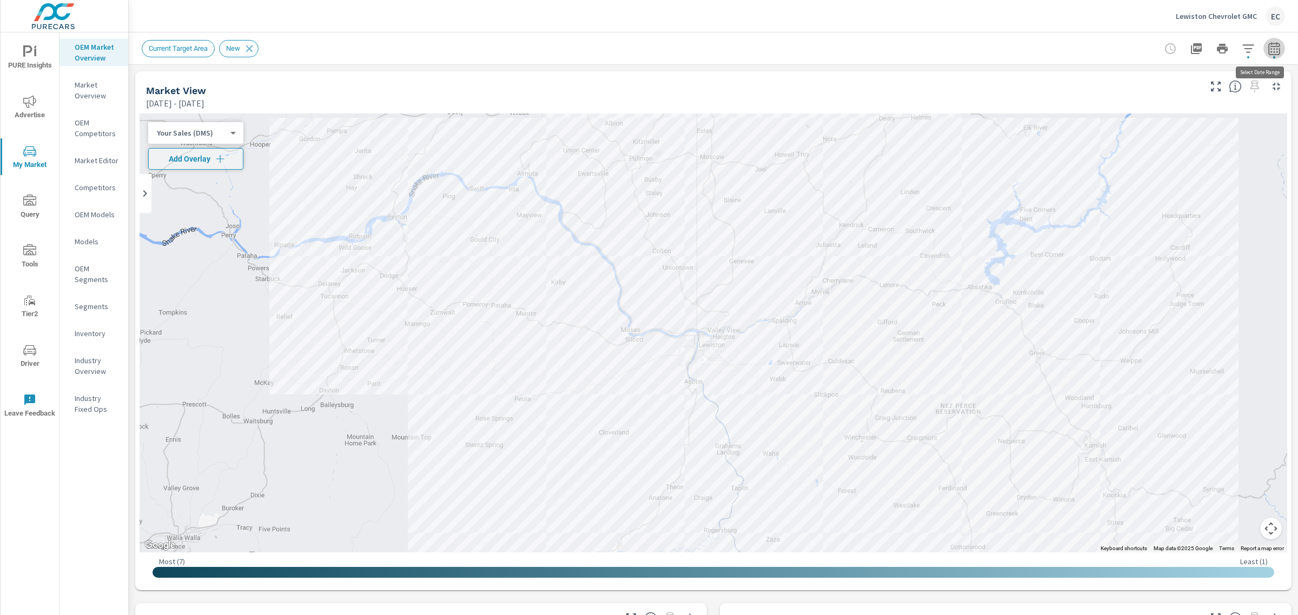
click at [1269, 44] on icon "button" at bounding box center [1273, 48] width 11 height 13
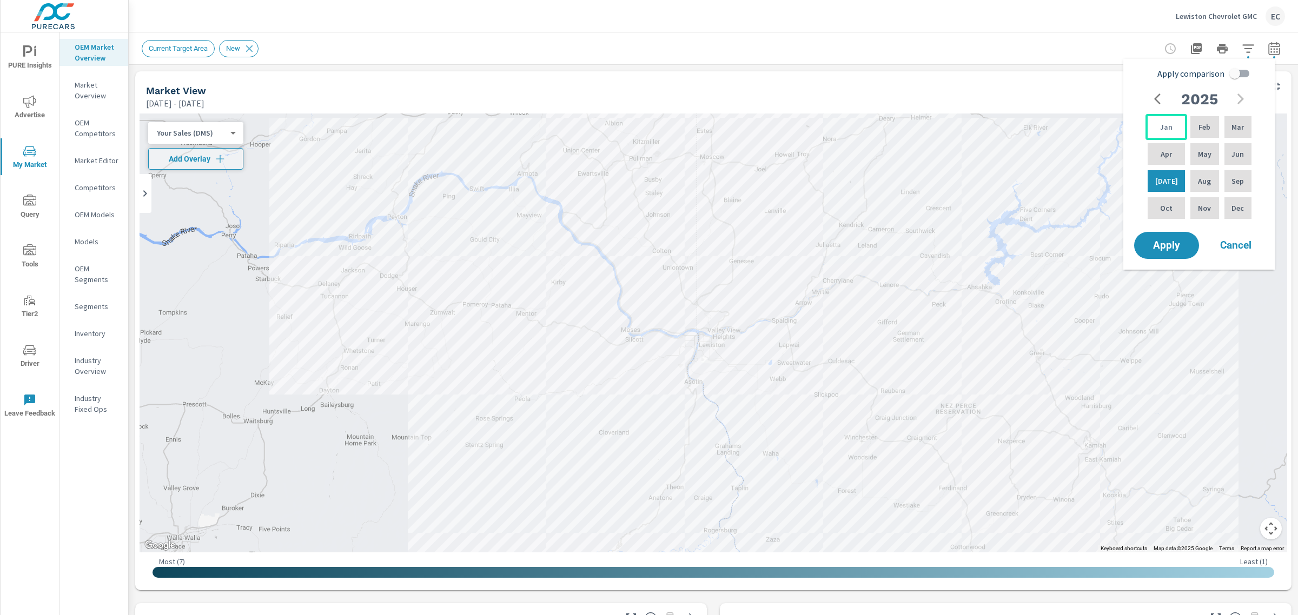
click at [1154, 130] on div "Jan" at bounding box center [1166, 127] width 42 height 26
drag, startPoint x: 1227, startPoint y: 163, endPoint x: 1225, endPoint y: 152, distance: 11.0
click at [1226, 160] on div "Jun" at bounding box center [1237, 154] width 31 height 26
click at [1231, 75] on input "Apply comparison" at bounding box center [1235, 73] width 62 height 21
checkbox input "true"
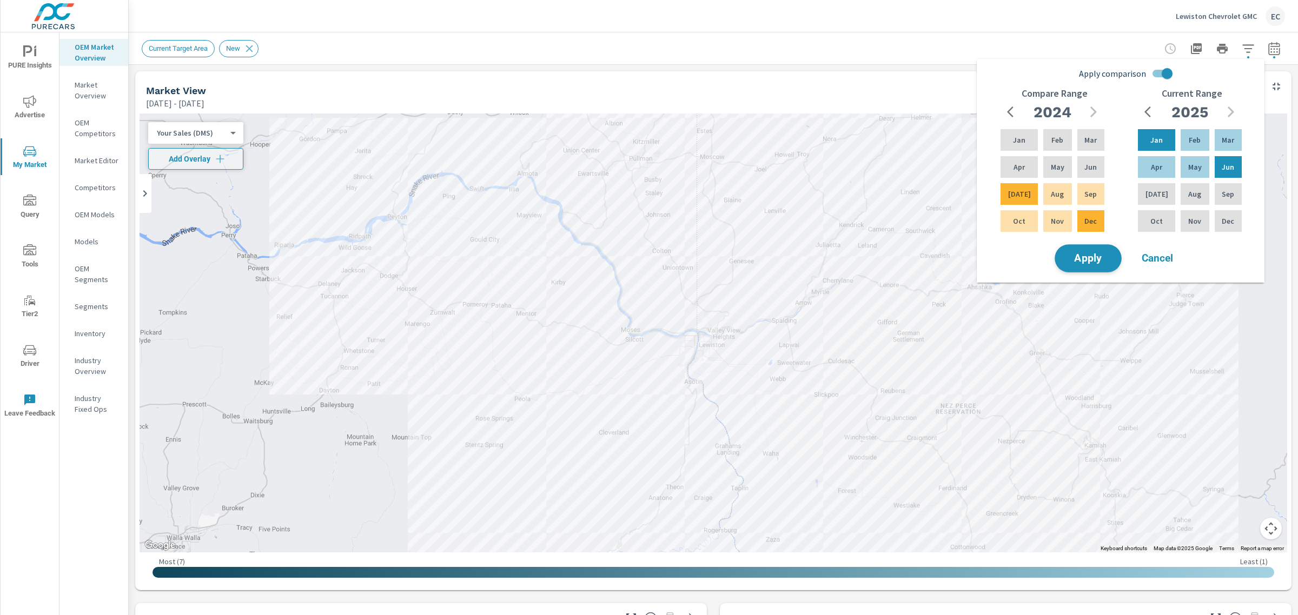
click at [1095, 265] on button "Apply" at bounding box center [1087, 258] width 67 height 28
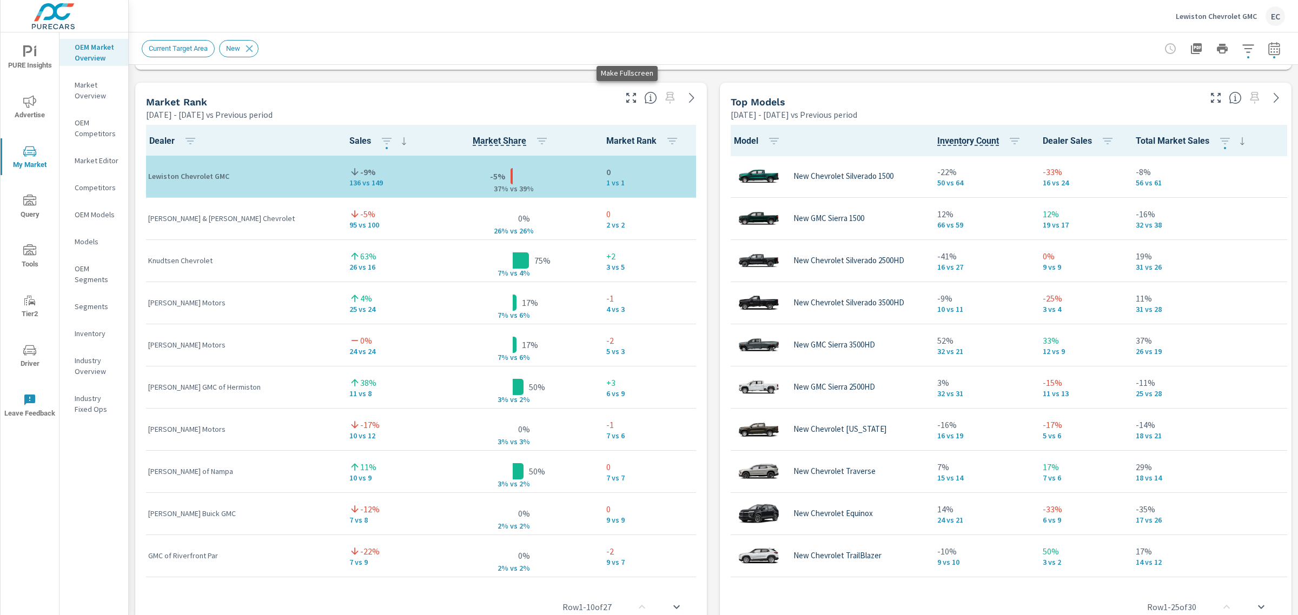
scroll to position [1, 0]
click at [627, 101] on icon "button" at bounding box center [630, 97] width 13 height 13
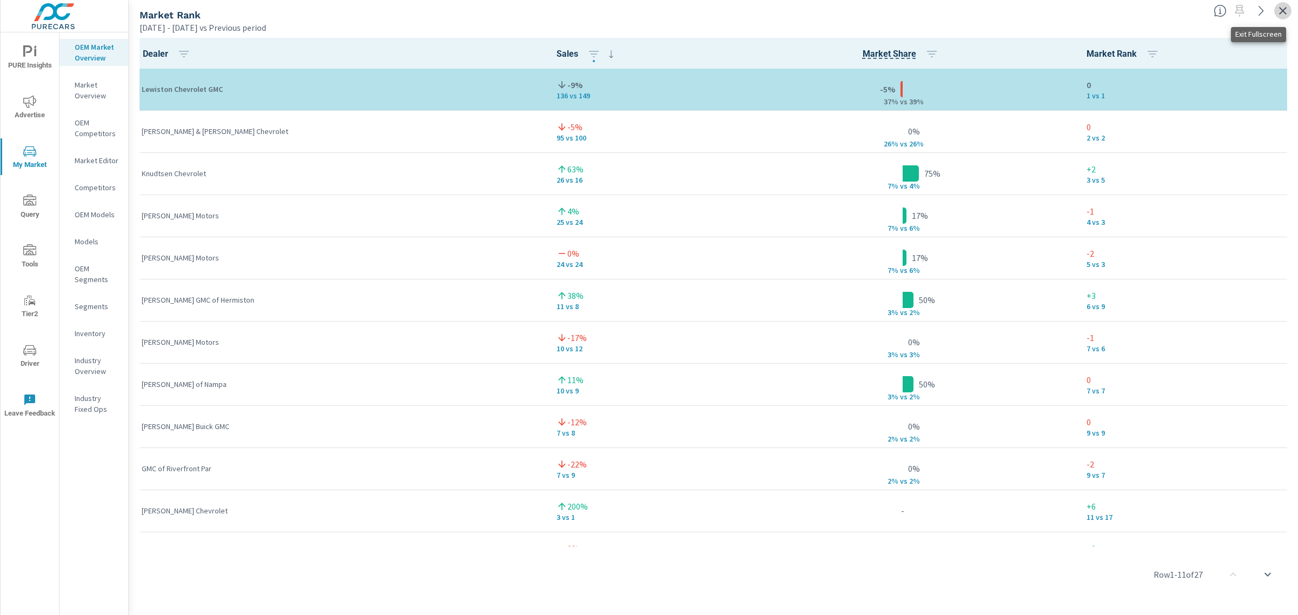
click at [1281, 15] on icon "button" at bounding box center [1282, 10] width 13 height 13
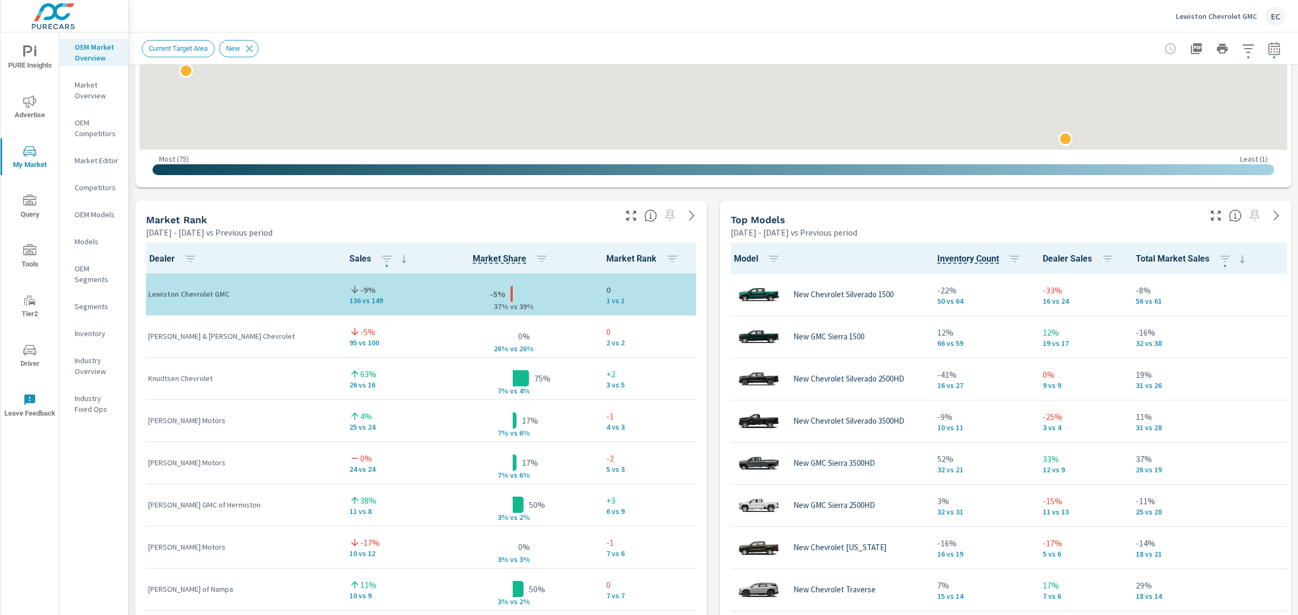
scroll to position [517, 0]
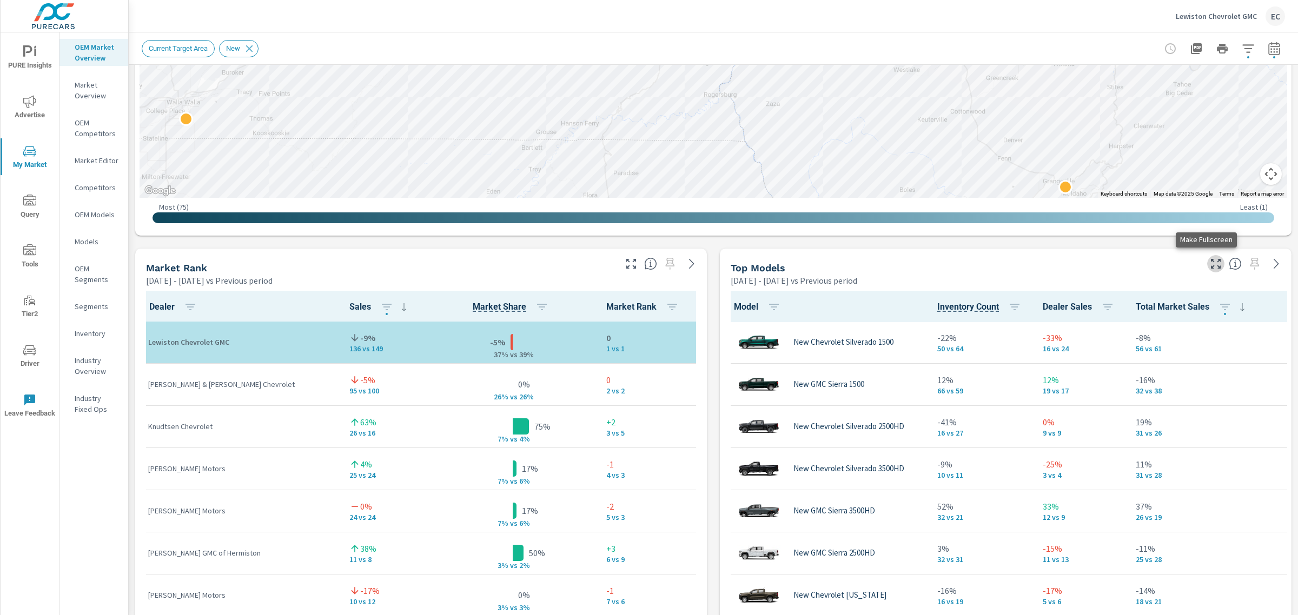
click at [1209, 263] on icon "button" at bounding box center [1215, 263] width 13 height 13
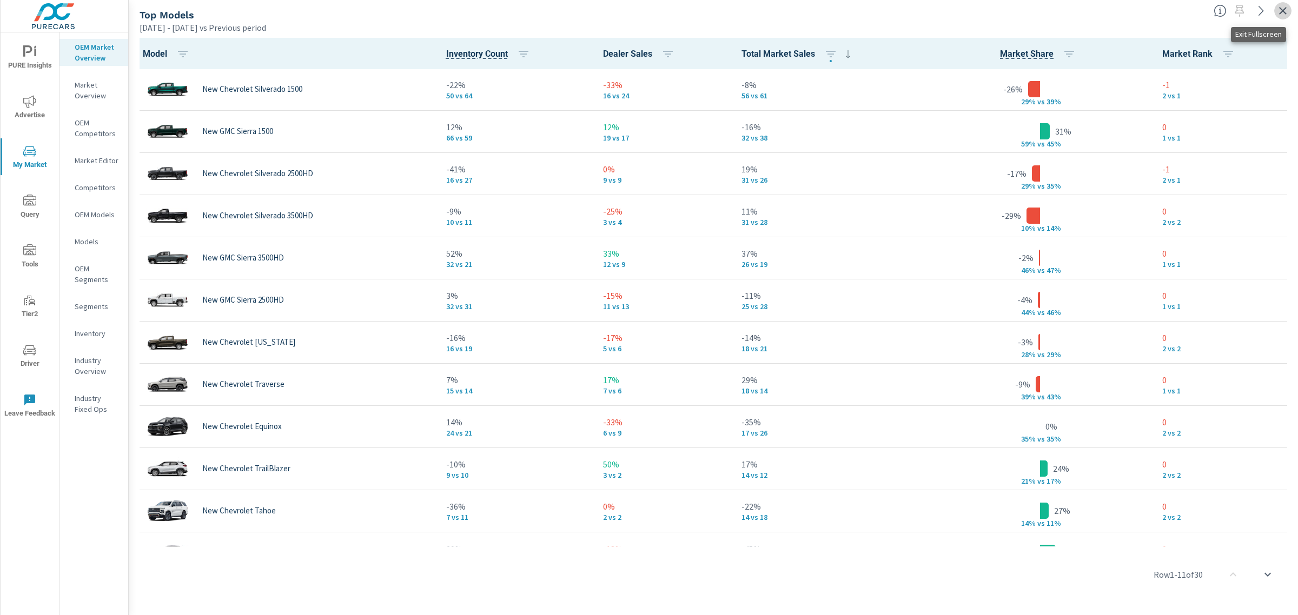
click at [1279, 11] on icon "button" at bounding box center [1282, 10] width 13 height 13
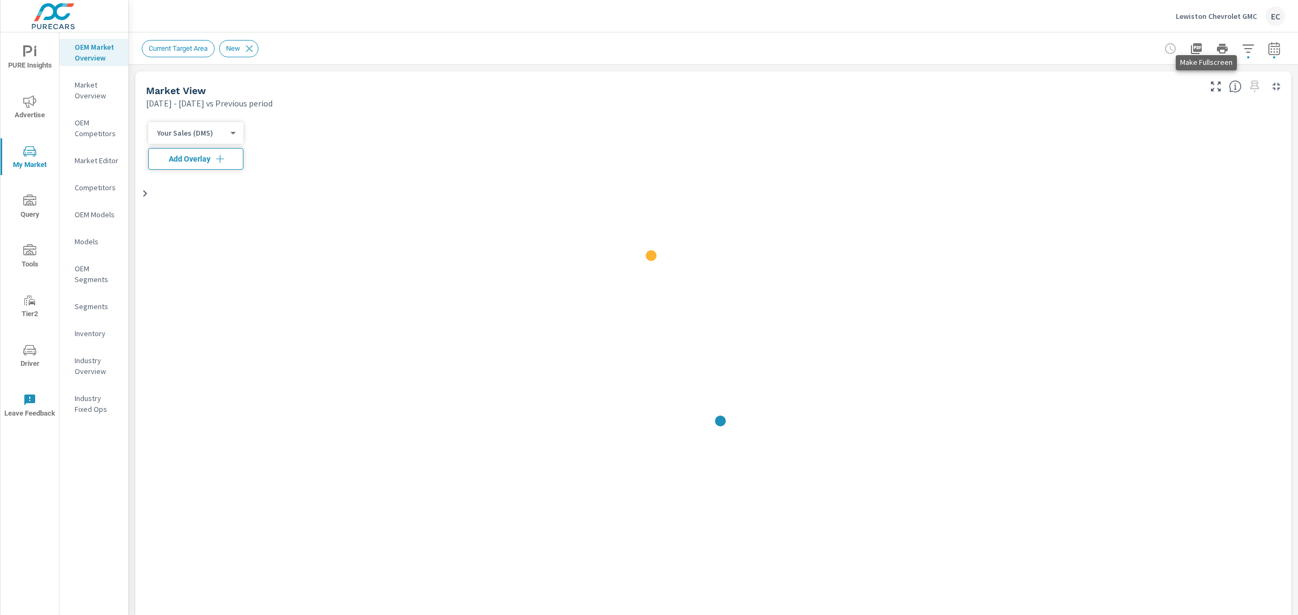
scroll to position [1, 0]
click at [1241, 51] on icon "button" at bounding box center [1247, 48] width 13 height 13
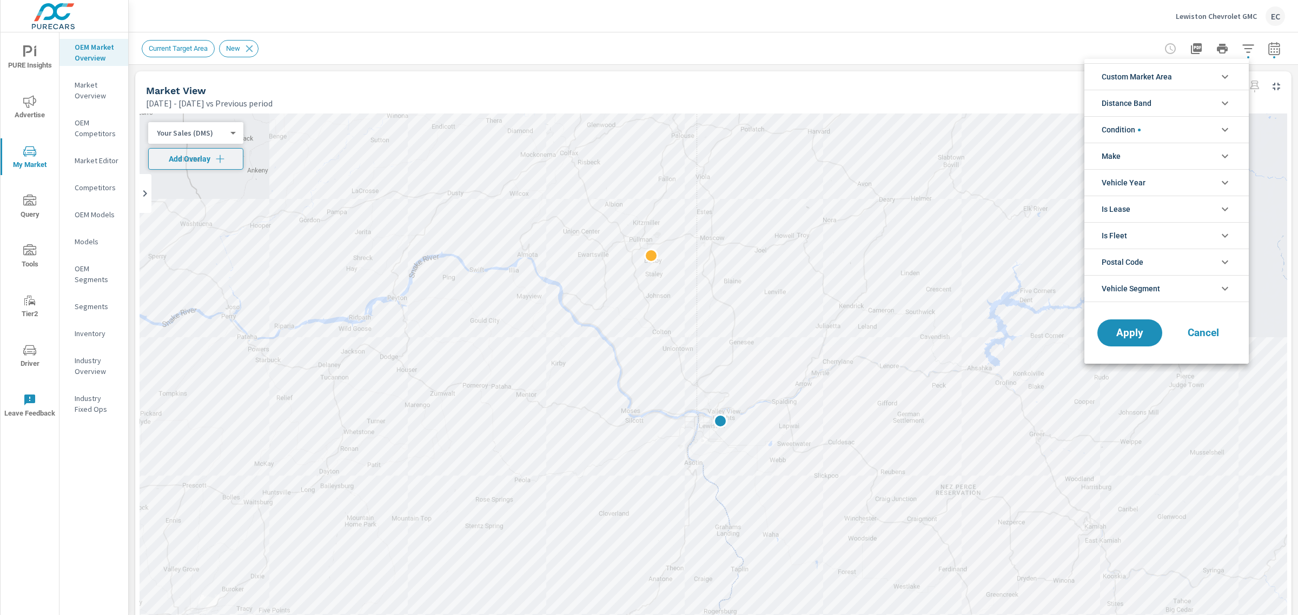
click at [1141, 134] on li "Condition" at bounding box center [1166, 129] width 164 height 26
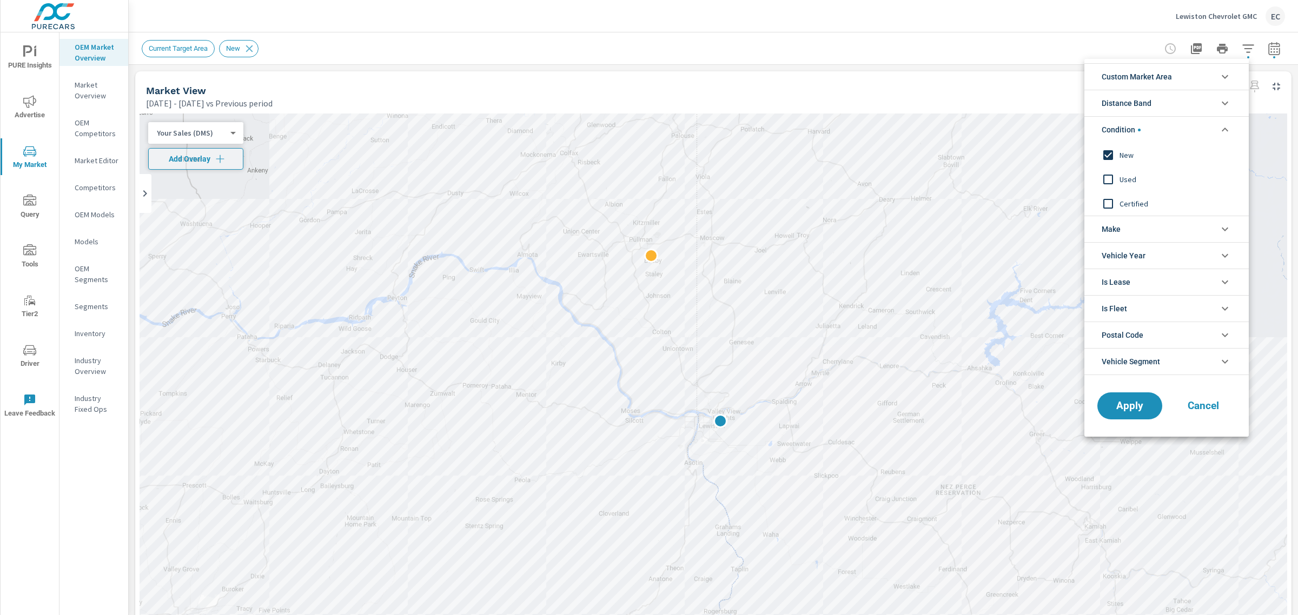
drag, startPoint x: 1125, startPoint y: 182, endPoint x: 1117, endPoint y: 141, distance: 42.3
click at [1122, 175] on span "Used" at bounding box center [1178, 179] width 118 height 13
click at [1116, 142] on span "Condition" at bounding box center [1120, 130] width 39 height 26
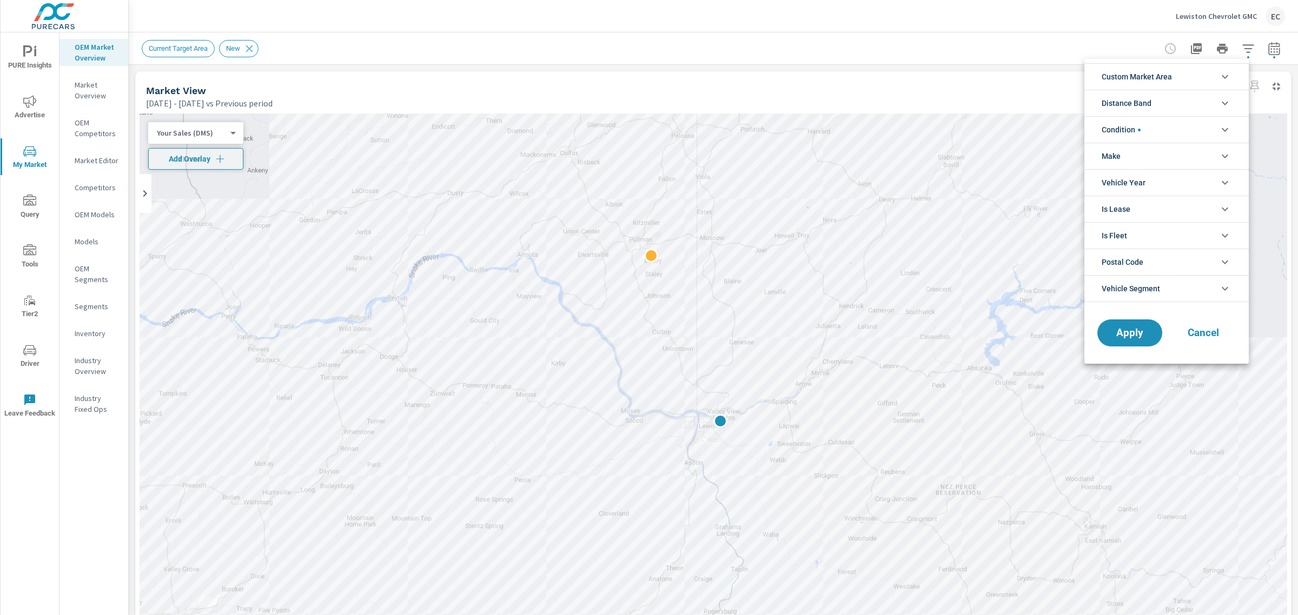
click at [1116, 150] on span "Make" at bounding box center [1110, 156] width 19 height 26
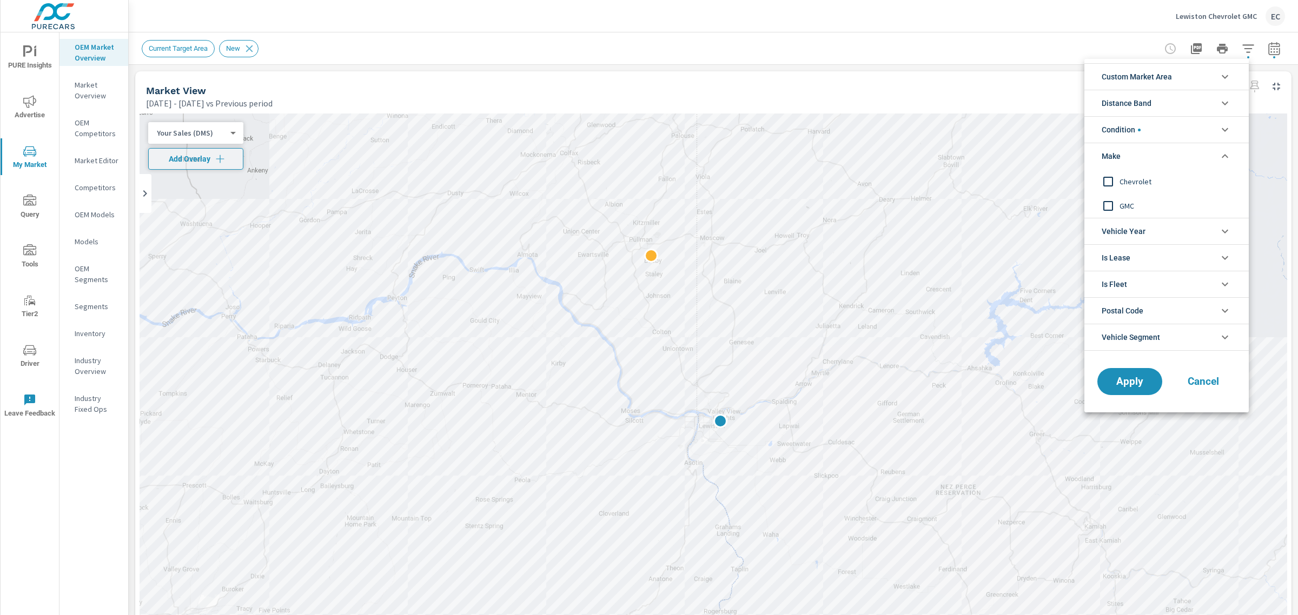
click at [1119, 141] on span "Condition" at bounding box center [1120, 130] width 39 height 26
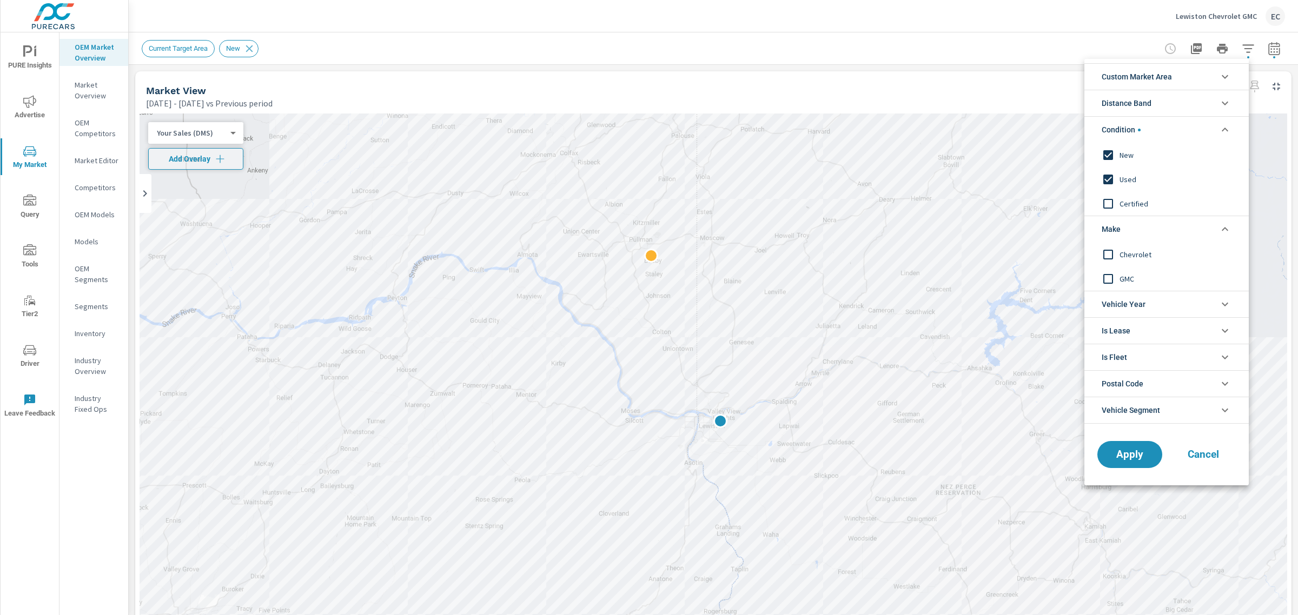
click at [1114, 158] on input "filter options" at bounding box center [1107, 155] width 23 height 23
click at [1142, 458] on span "Apply" at bounding box center [1129, 455] width 44 height 10
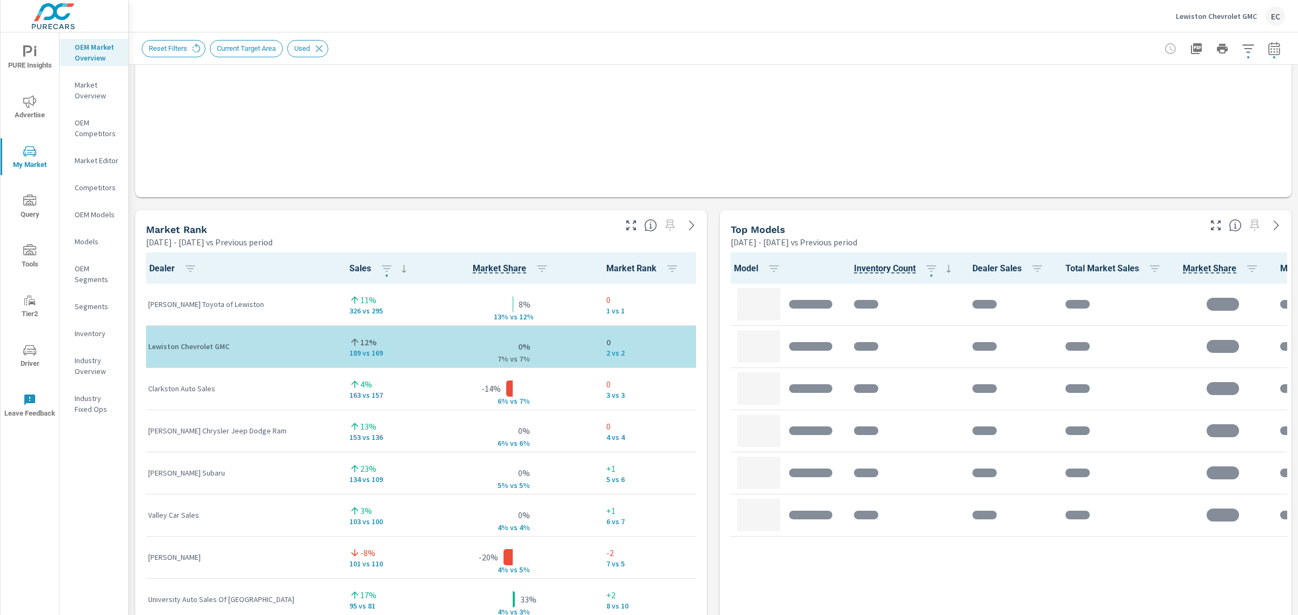
scroll to position [1, 0]
click at [626, 230] on icon "button" at bounding box center [630, 225] width 13 height 13
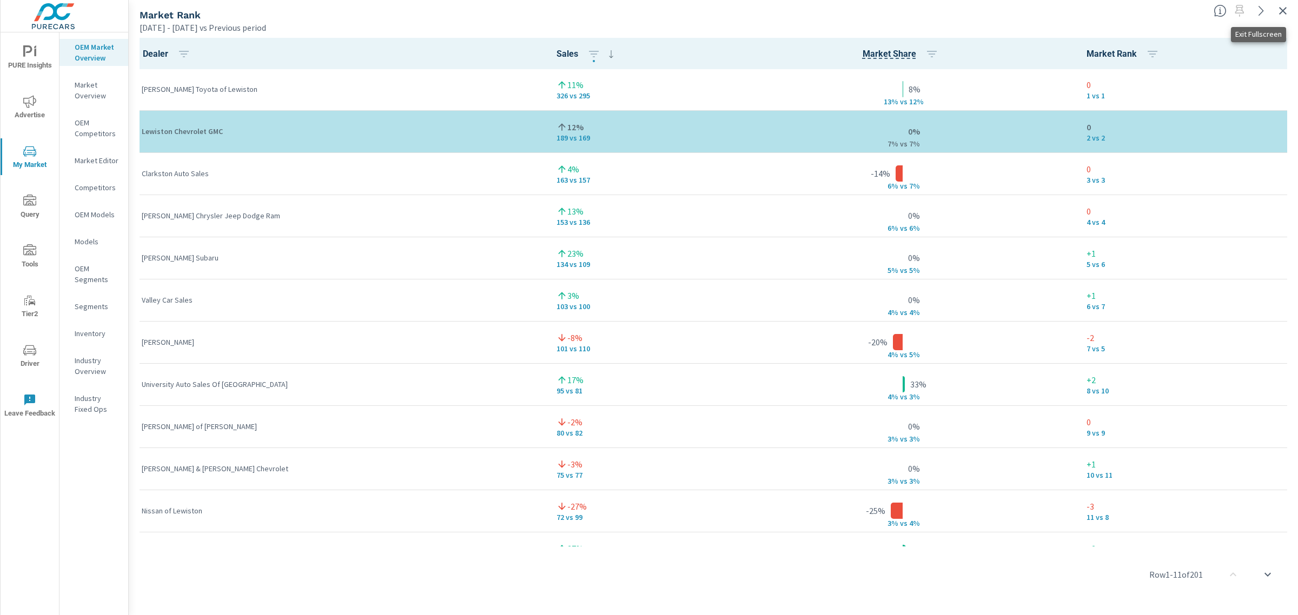
click at [1280, 8] on icon "button" at bounding box center [1282, 10] width 13 height 13
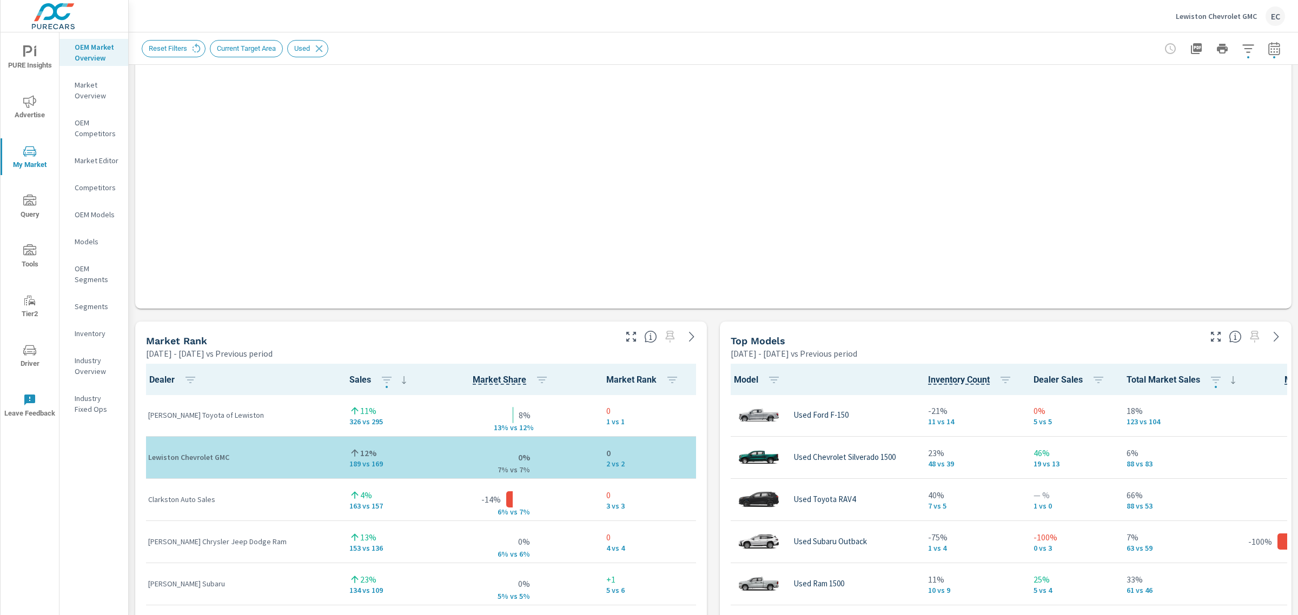
scroll to position [660, 0]
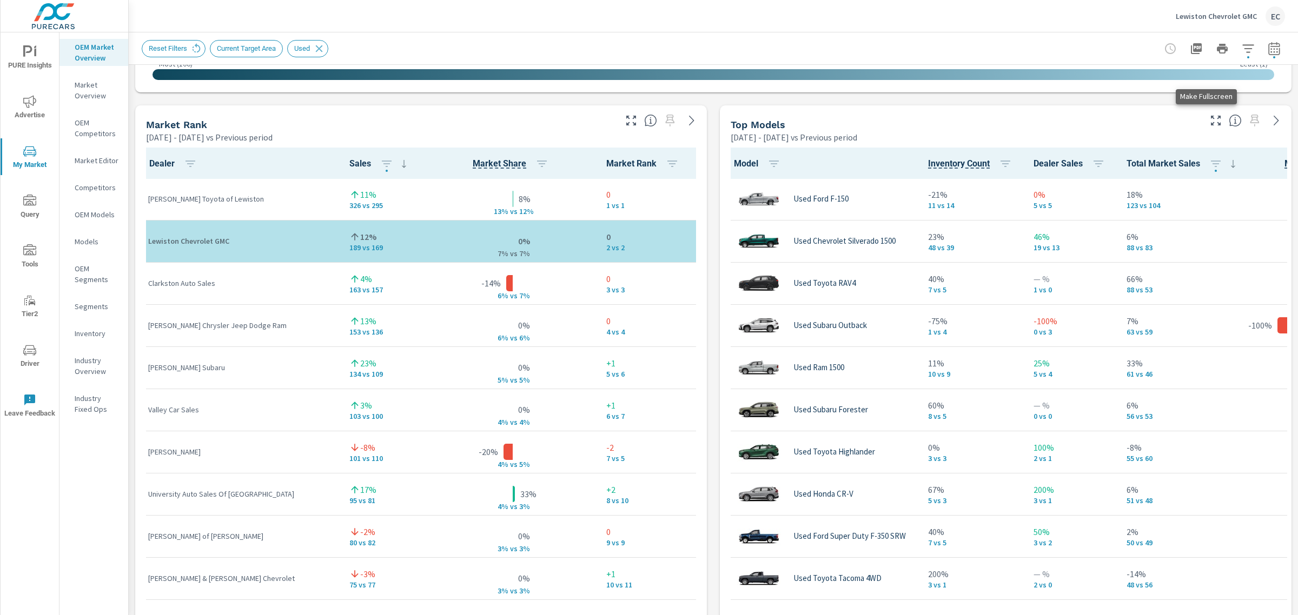
click at [1209, 119] on icon "button" at bounding box center [1215, 120] width 13 height 13
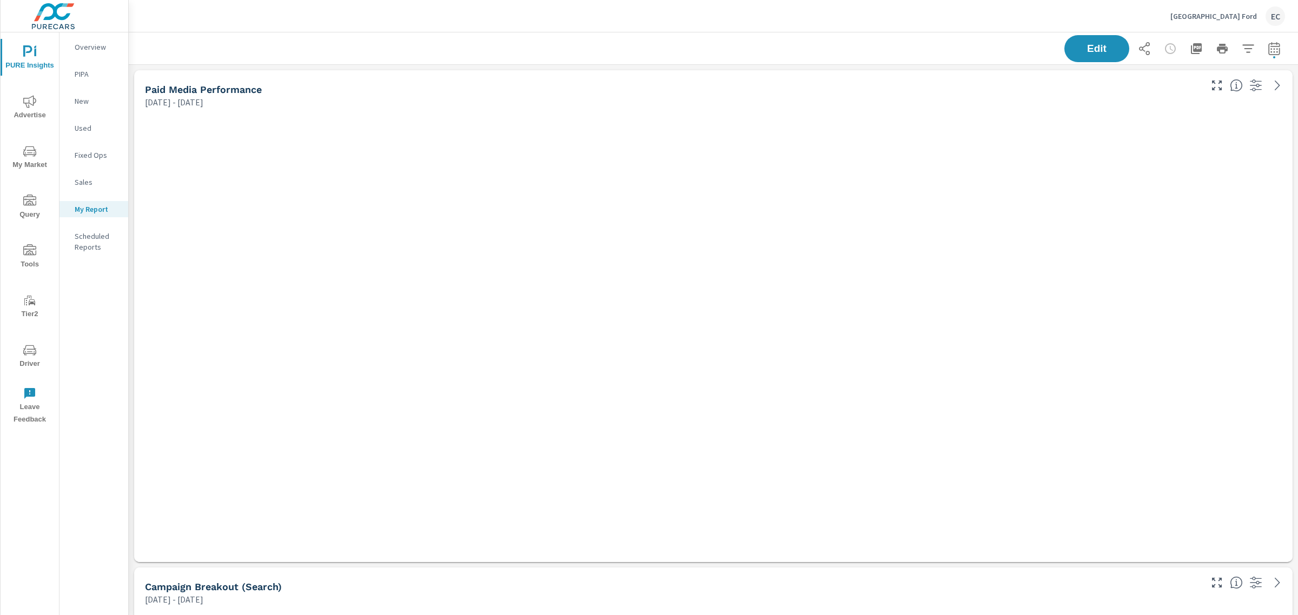
scroll to position [3384, 1180]
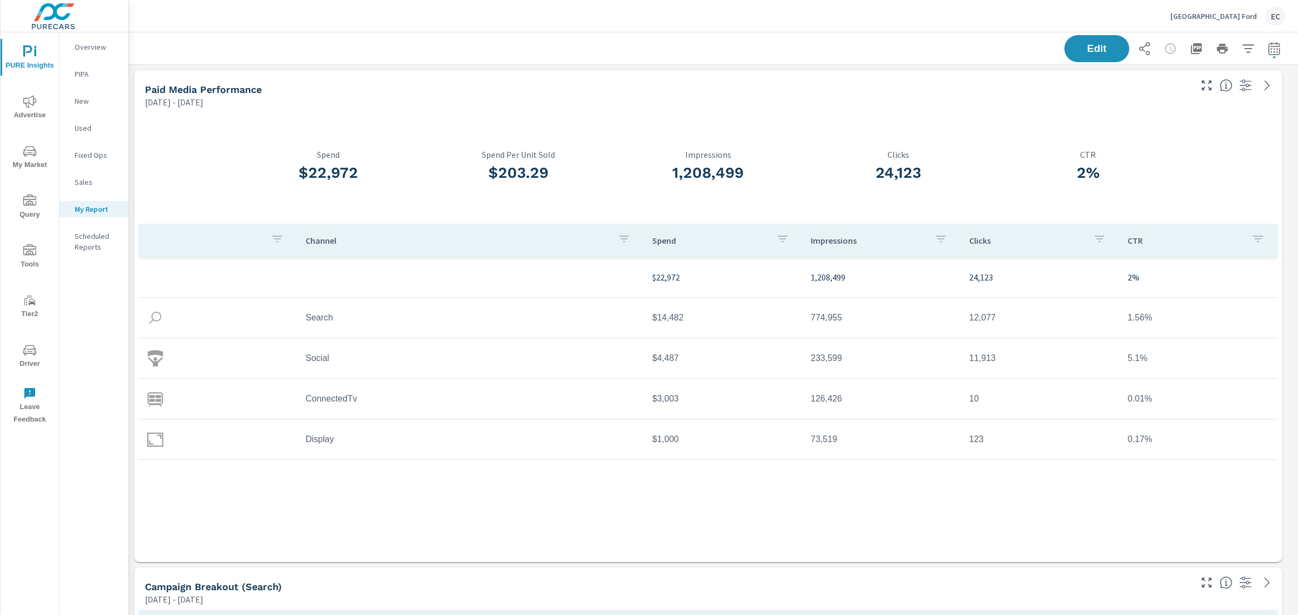
click at [35, 158] on span "My Market" at bounding box center [30, 158] width 52 height 26
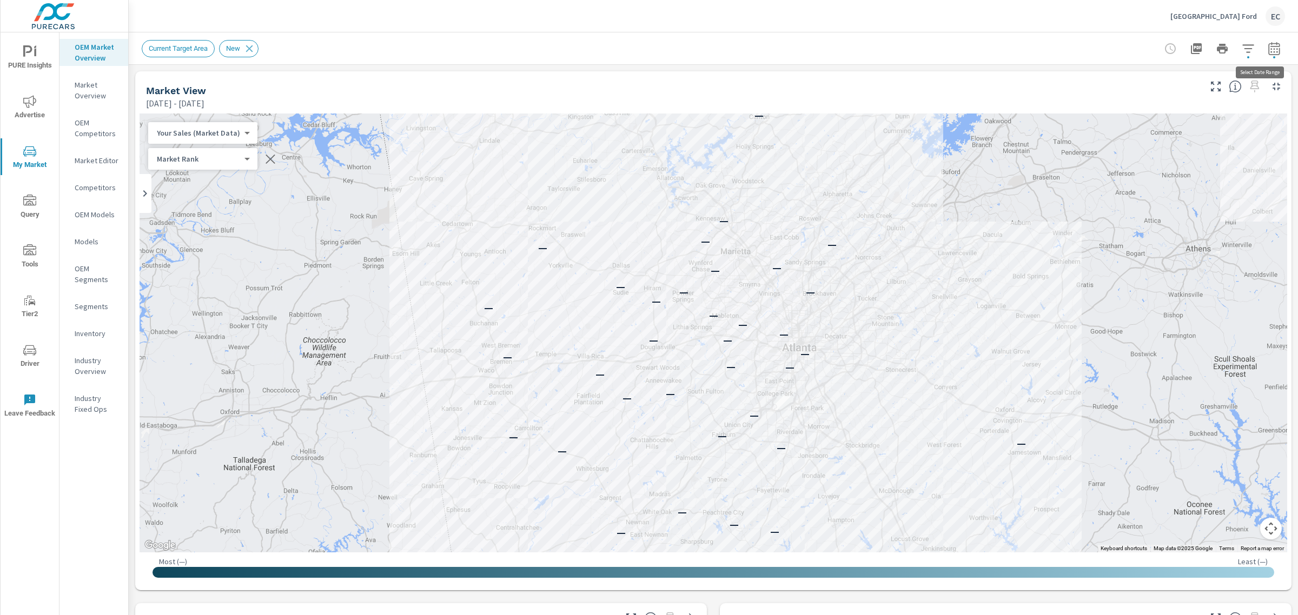
click at [1267, 52] on icon "button" at bounding box center [1273, 48] width 13 height 13
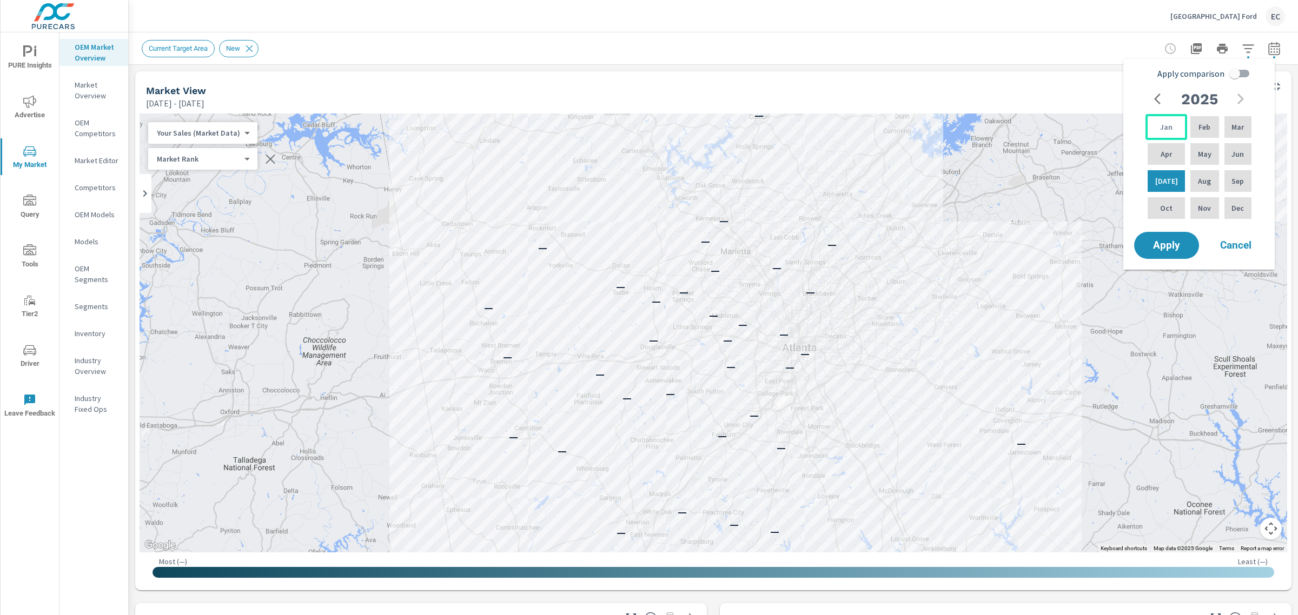
click at [1168, 133] on div "Jan" at bounding box center [1166, 127] width 42 height 26
click at [1230, 149] on div "Jun" at bounding box center [1237, 154] width 31 height 26
click at [1241, 74] on input "Apply comparison" at bounding box center [1235, 73] width 62 height 21
checkbox input "true"
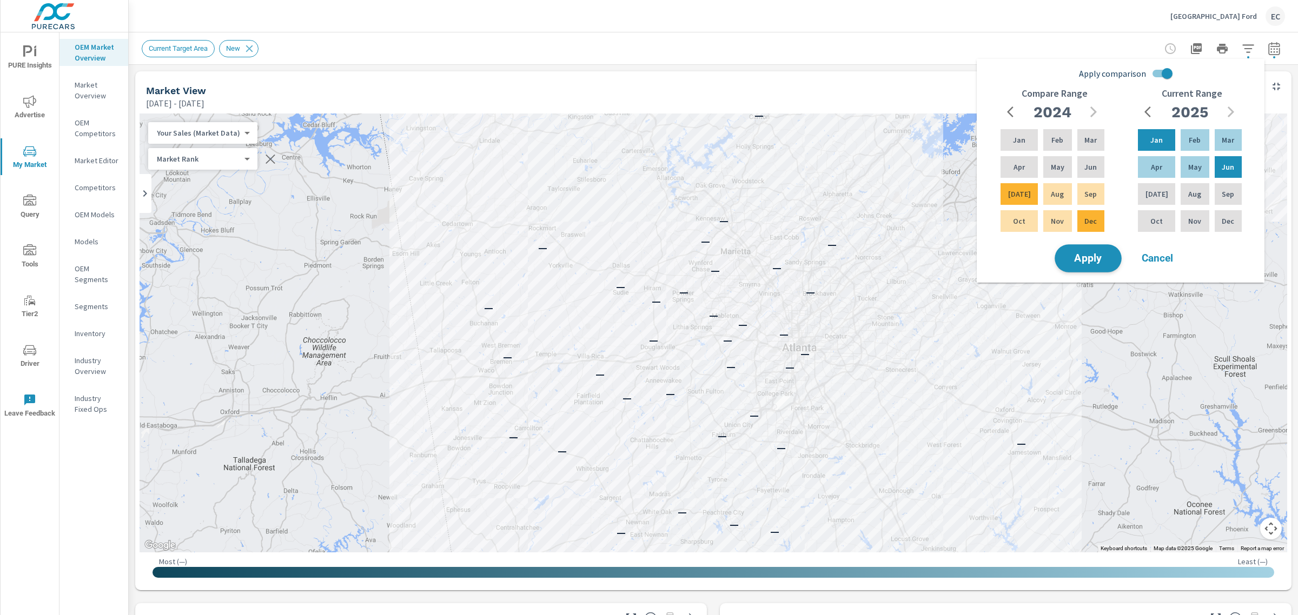
click at [1103, 261] on span "Apply" at bounding box center [1088, 259] width 44 height 10
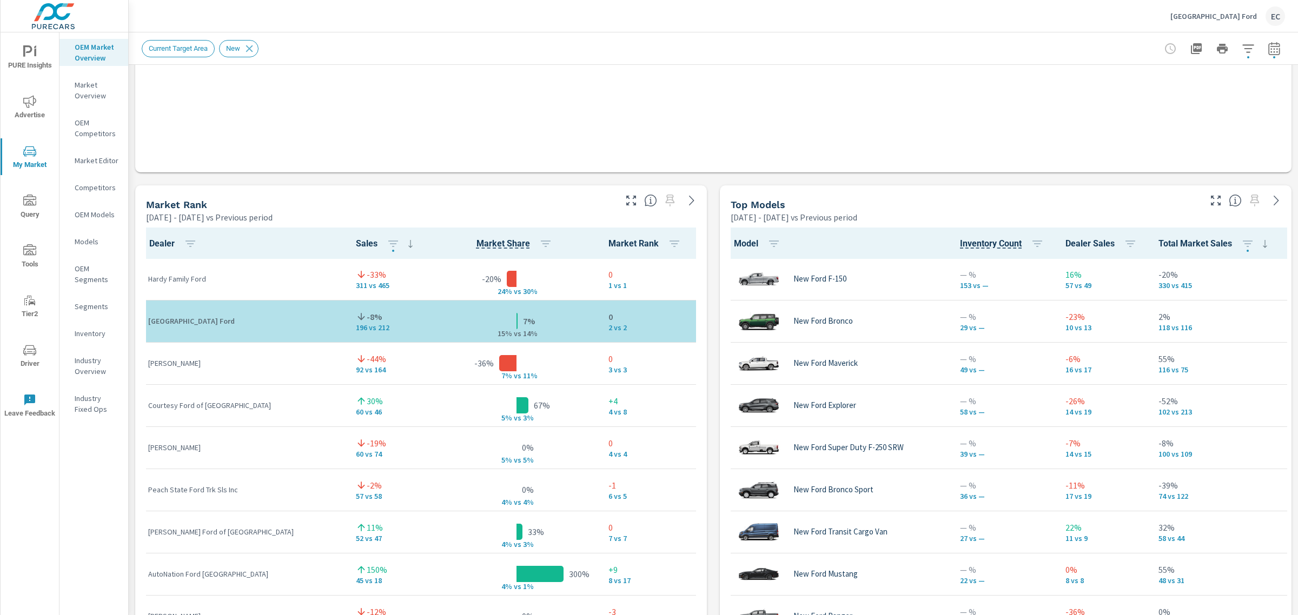
scroll to position [1, 0]
click at [626, 196] on icon "button" at bounding box center [631, 201] width 10 height 10
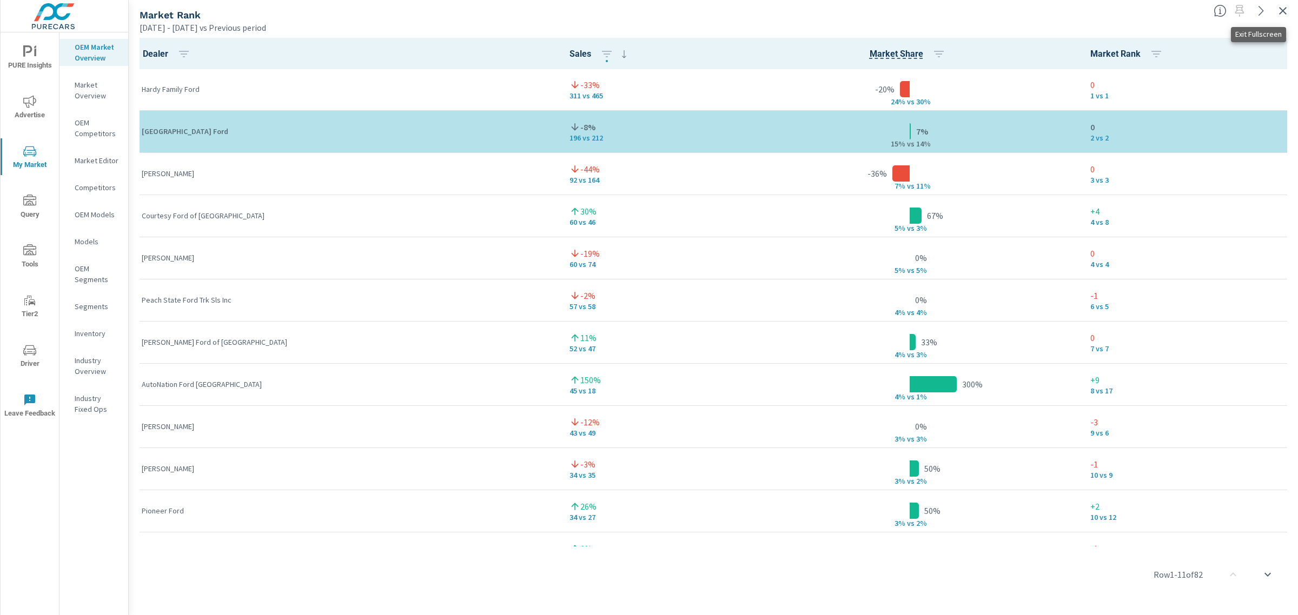
click at [1285, 12] on icon "button" at bounding box center [1282, 10] width 13 height 13
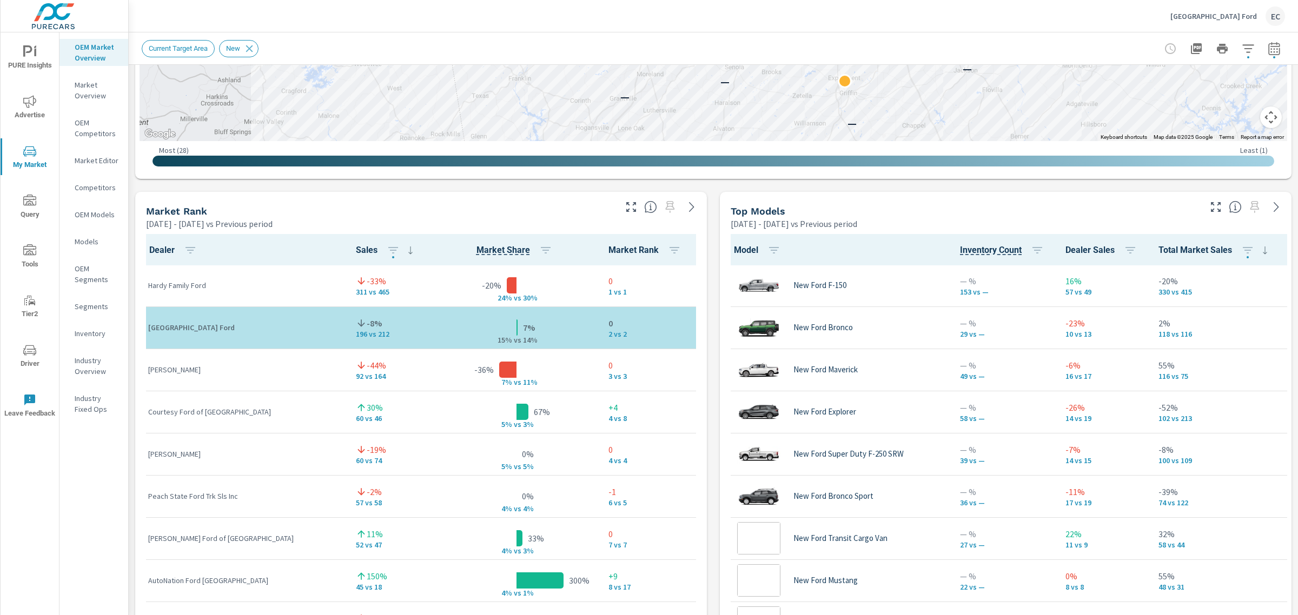
scroll to position [615, 0]
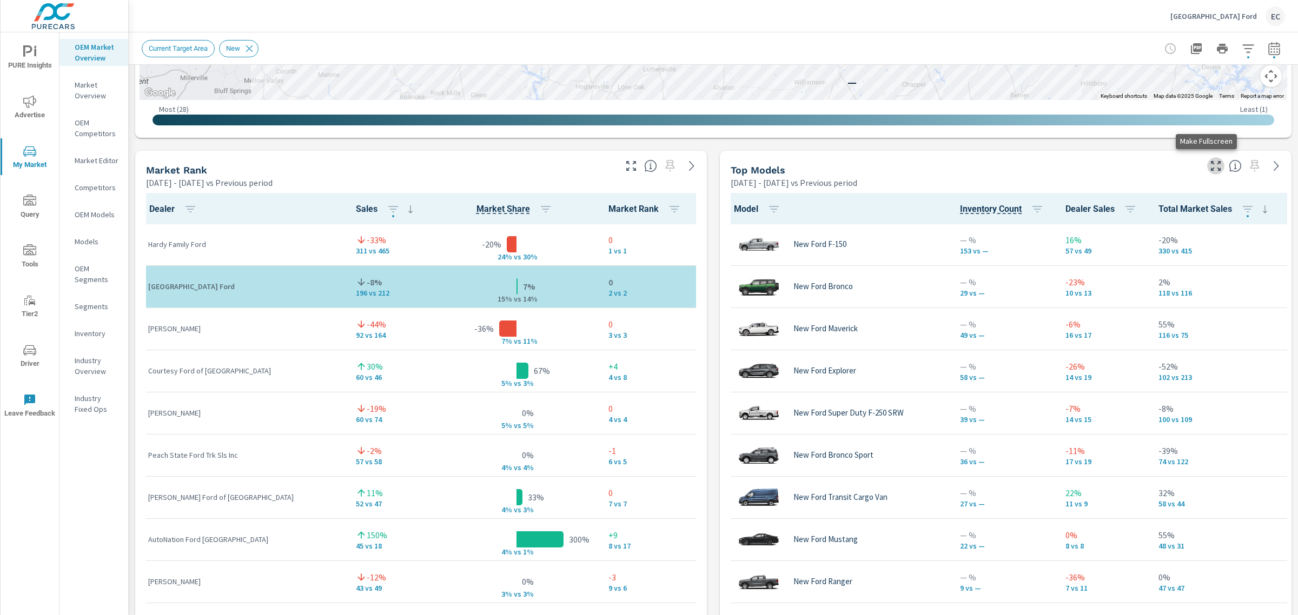
click at [1209, 160] on icon "button" at bounding box center [1215, 165] width 13 height 13
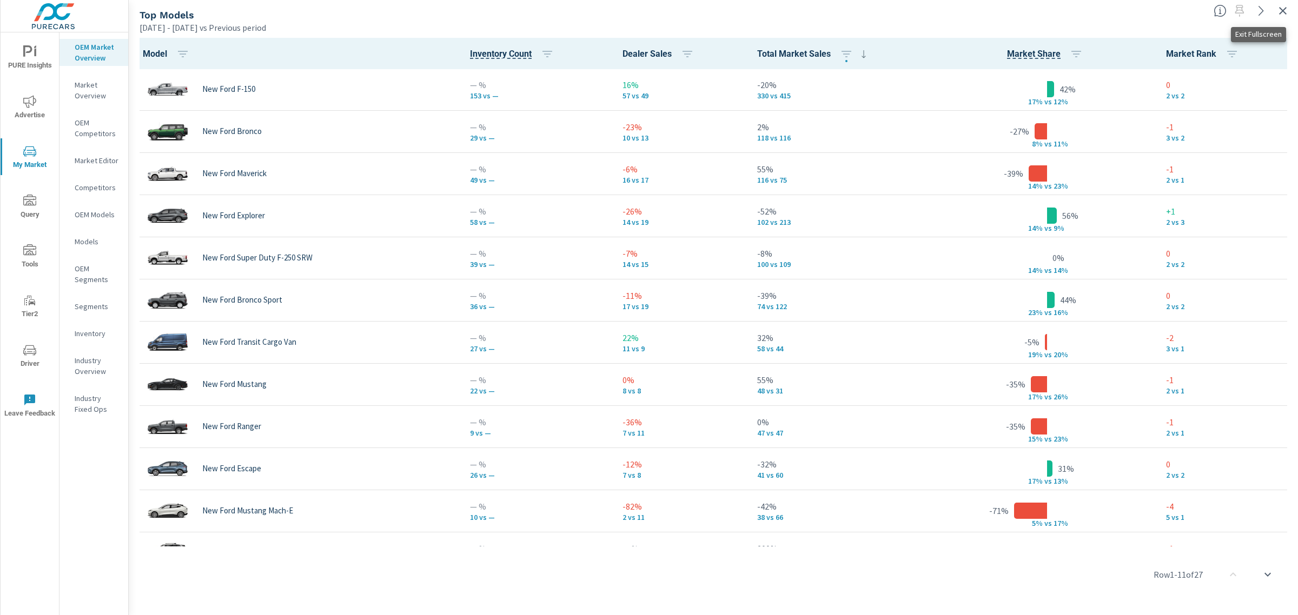
click at [1279, 9] on icon "button" at bounding box center [1282, 10] width 13 height 13
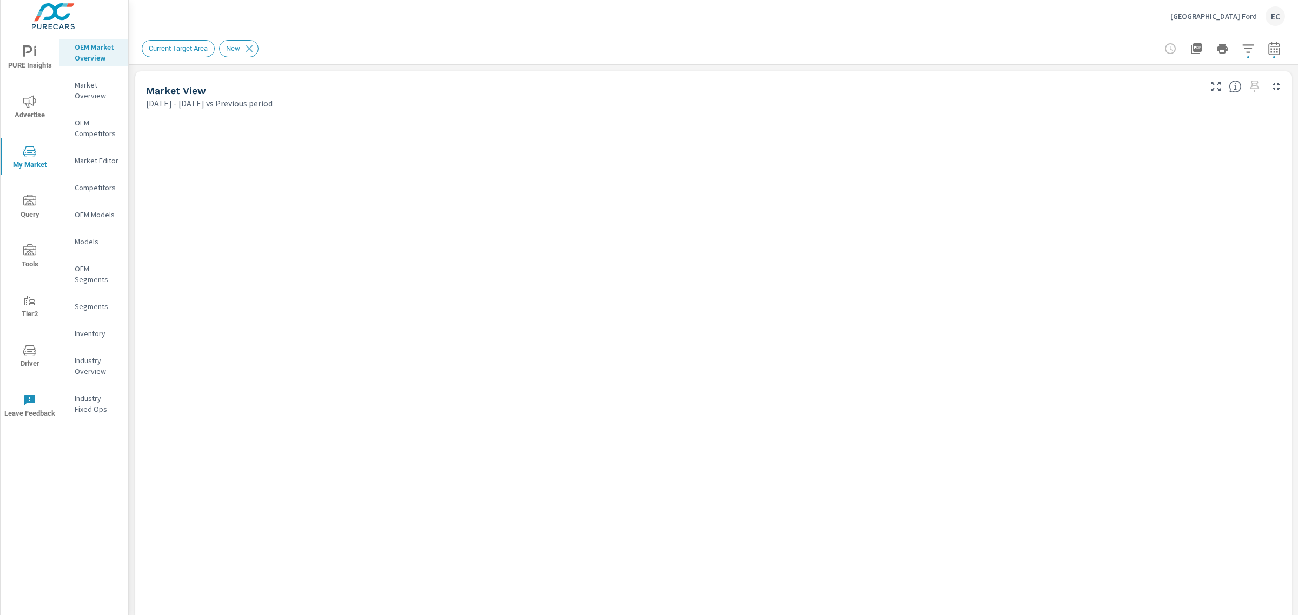
click at [1241, 50] on icon "button" at bounding box center [1247, 48] width 13 height 13
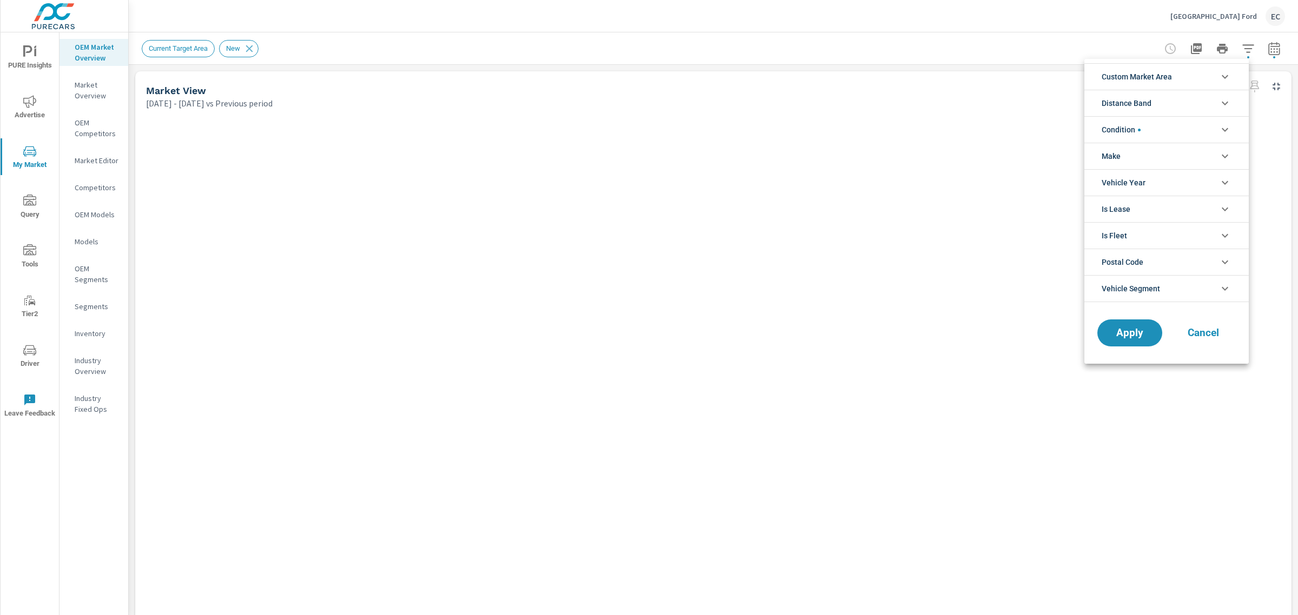
click at [1158, 134] on li "Condition" at bounding box center [1166, 129] width 164 height 26
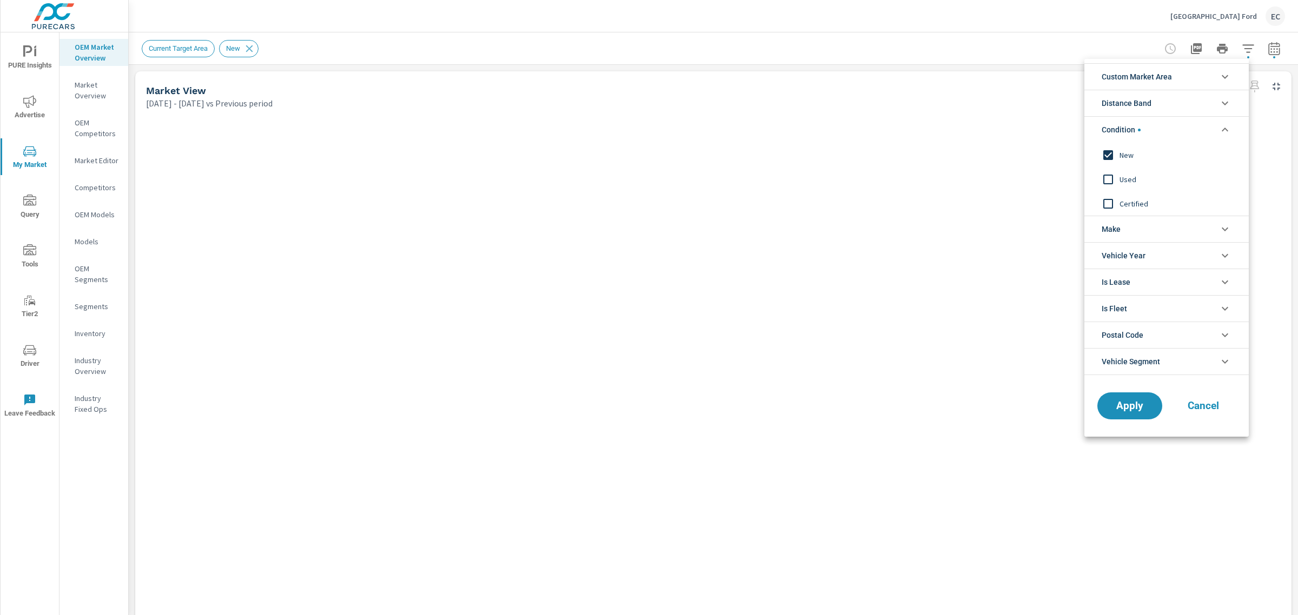
click at [1127, 173] on span "Used" at bounding box center [1178, 179] width 118 height 13
click at [1122, 149] on span "New" at bounding box center [1178, 155] width 118 height 13
click at [1111, 413] on button "Apply" at bounding box center [1129, 406] width 67 height 28
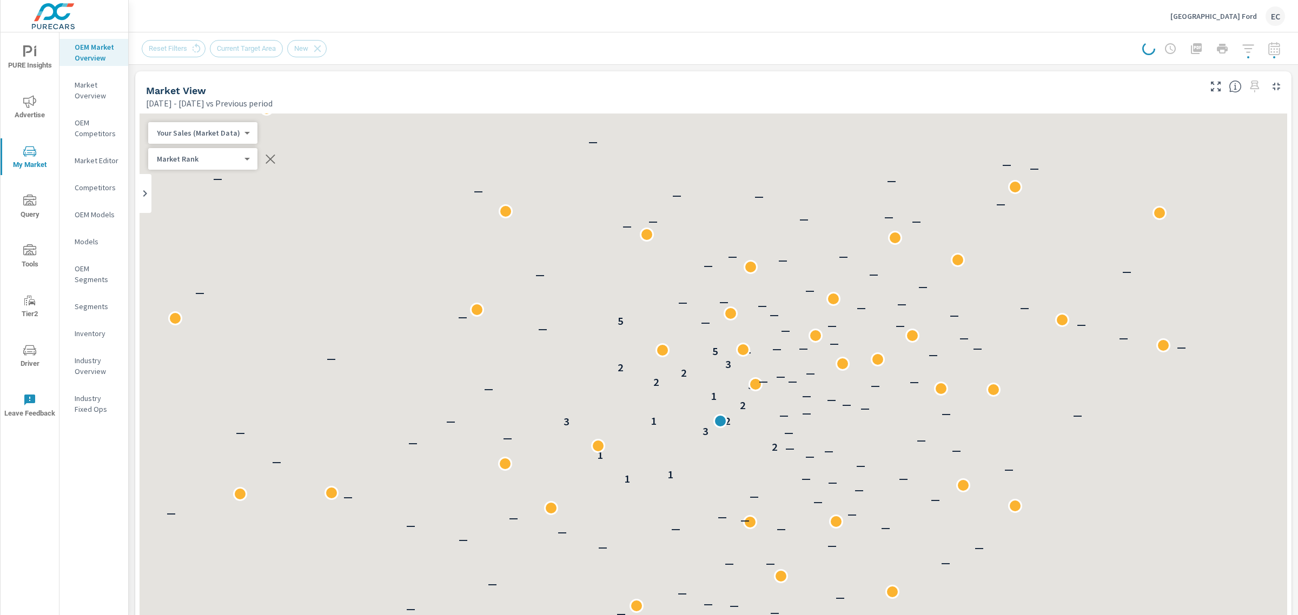
scroll to position [1, 0]
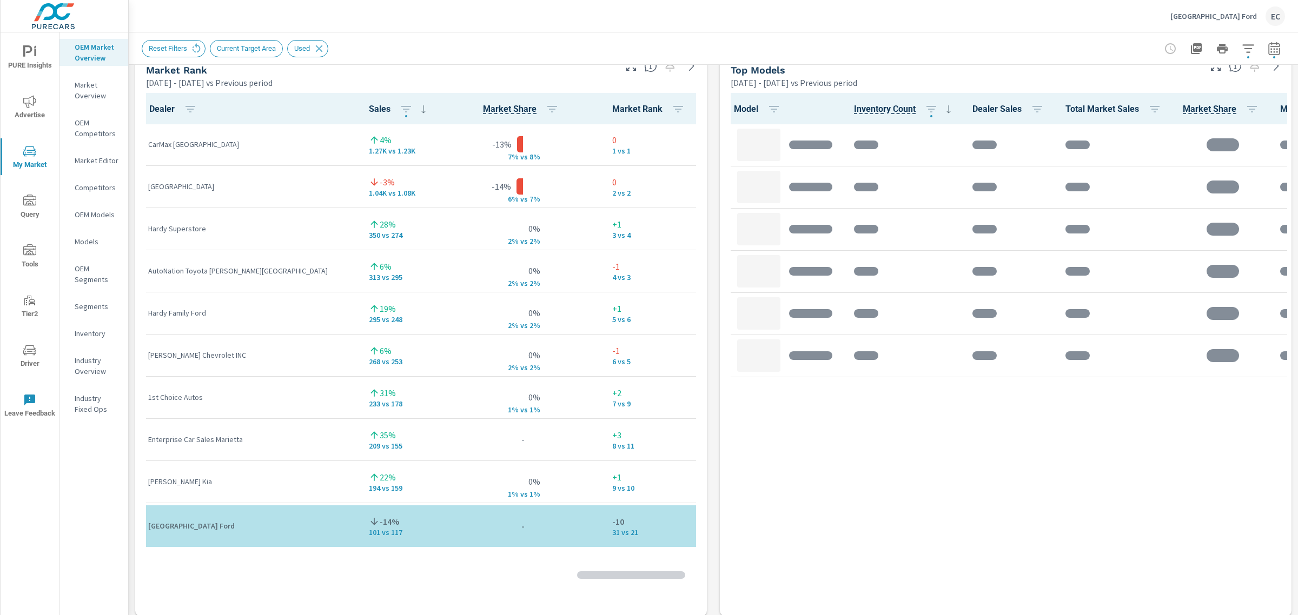
scroll to position [1, 0]
click at [624, 71] on icon "button" at bounding box center [630, 65] width 13 height 13
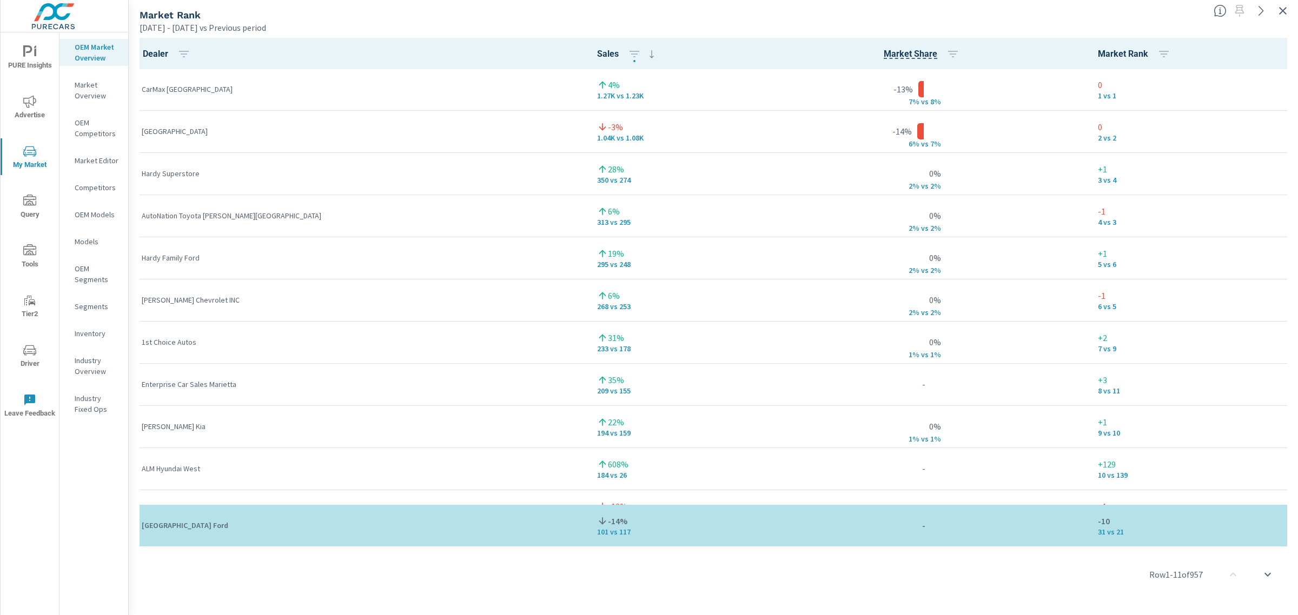
click at [1280, 3] on button "button" at bounding box center [1282, 10] width 17 height 17
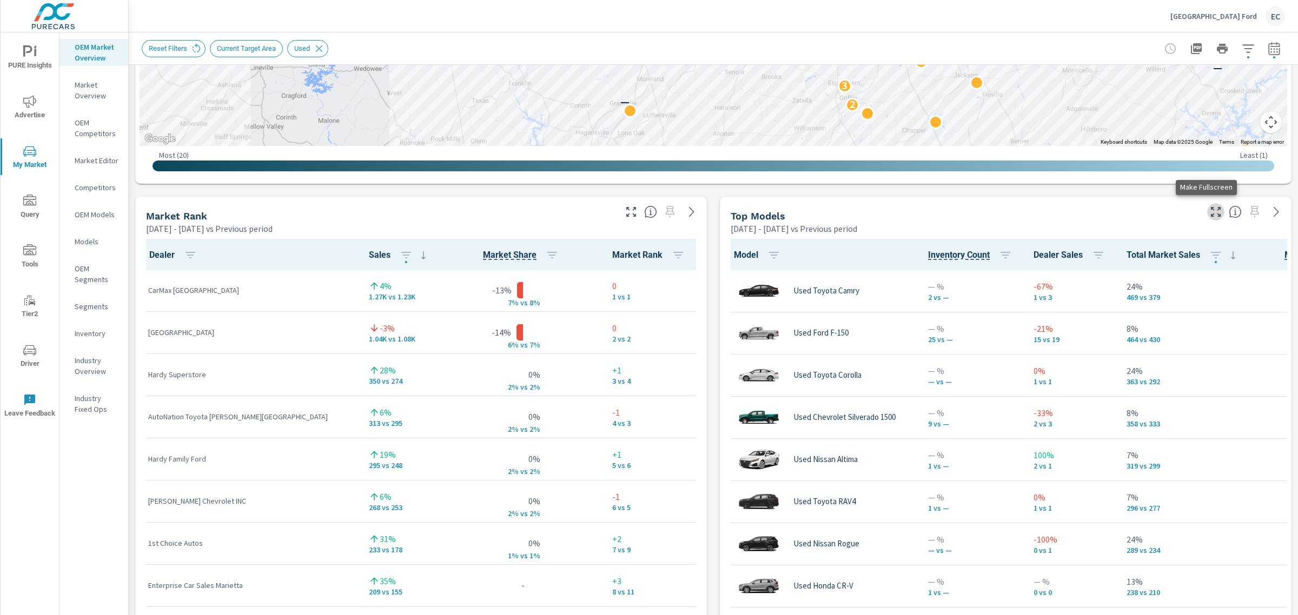
scroll to position [1, 0]
click at [1209, 217] on icon "button" at bounding box center [1215, 211] width 13 height 13
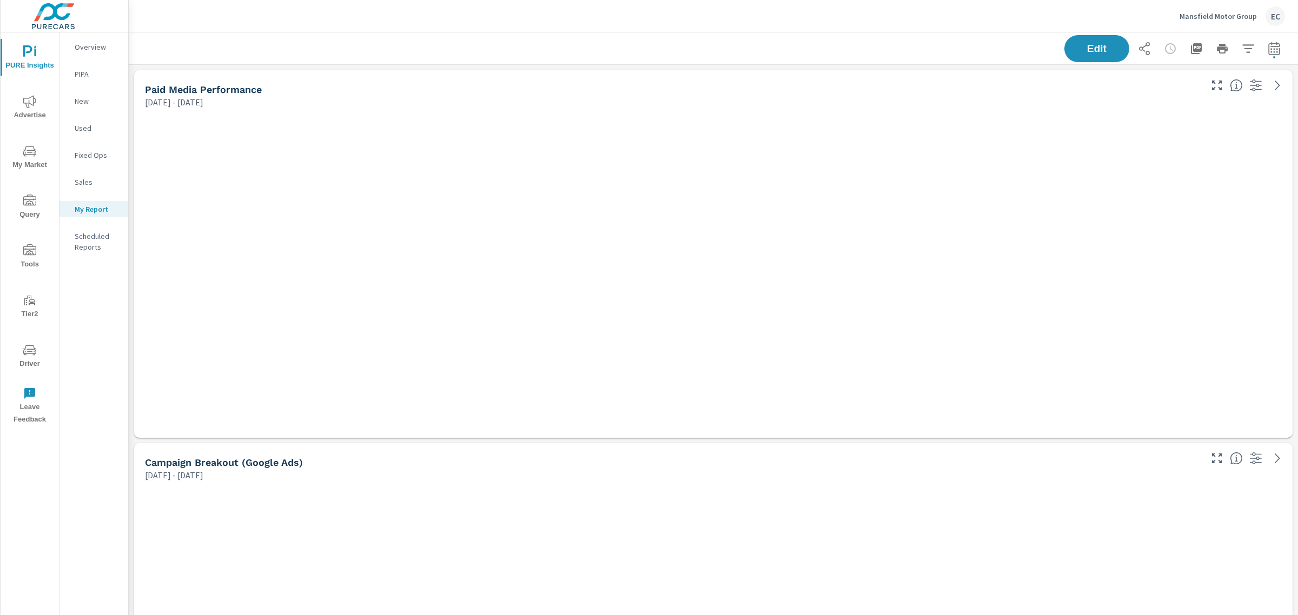
scroll to position [2637, 1180]
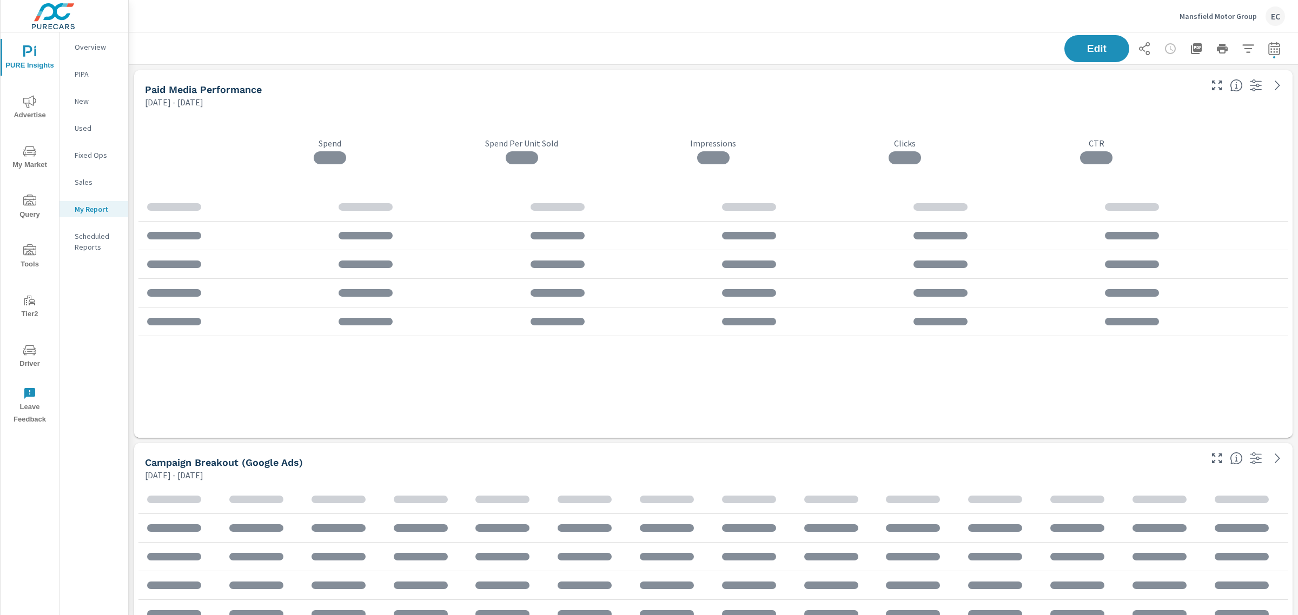
click at [39, 159] on span "My Market" at bounding box center [30, 158] width 52 height 26
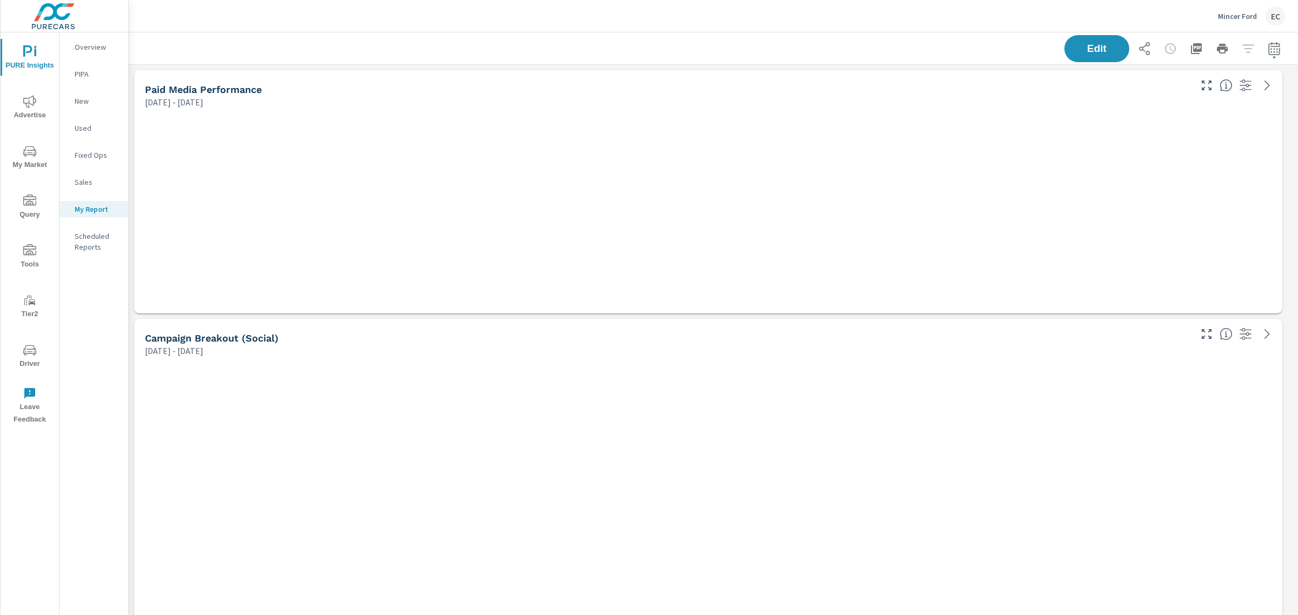
scroll to position [896, 1180]
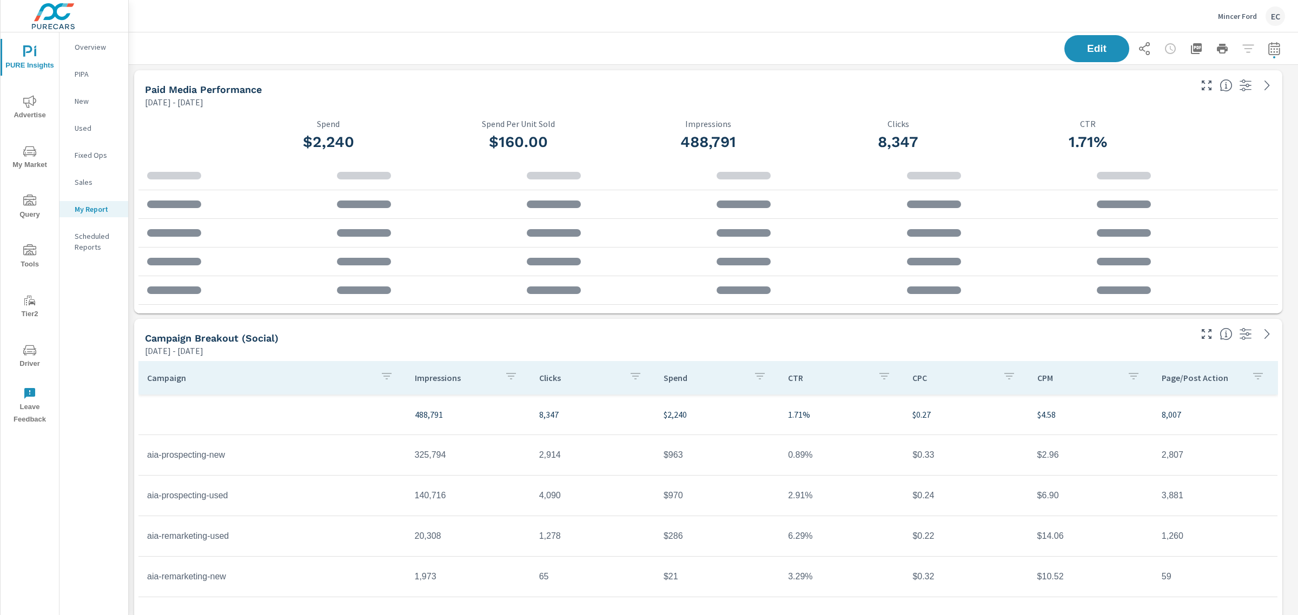
click at [36, 157] on span "My Market" at bounding box center [30, 158] width 52 height 26
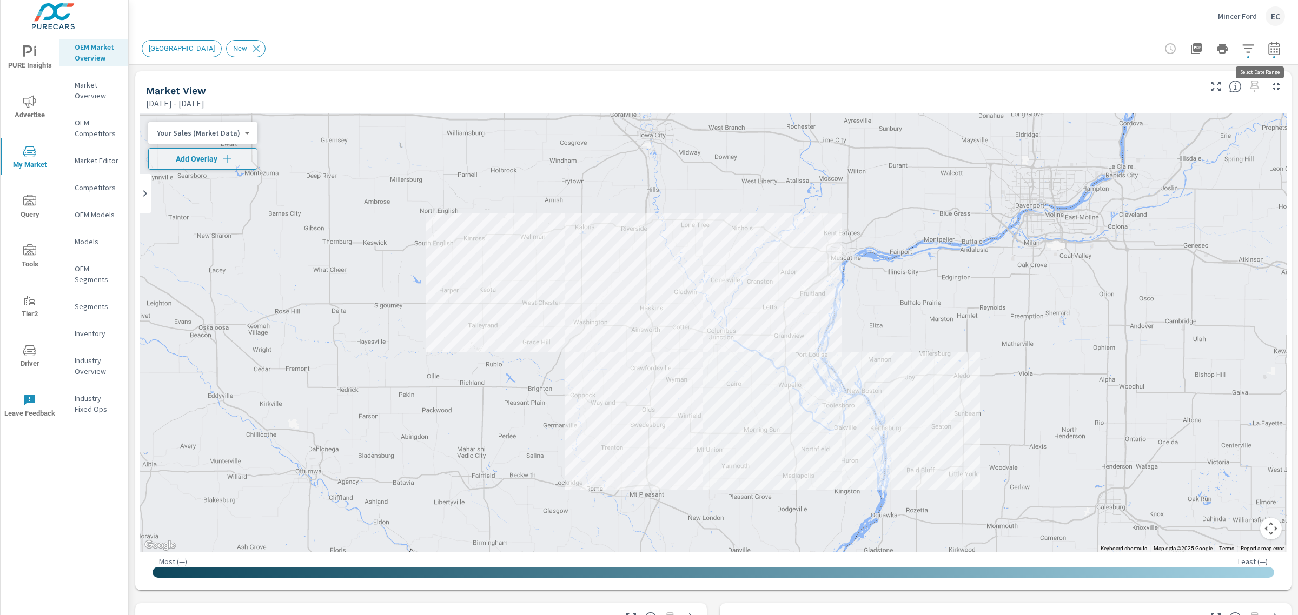
click at [1263, 44] on button "button" at bounding box center [1274, 49] width 22 height 22
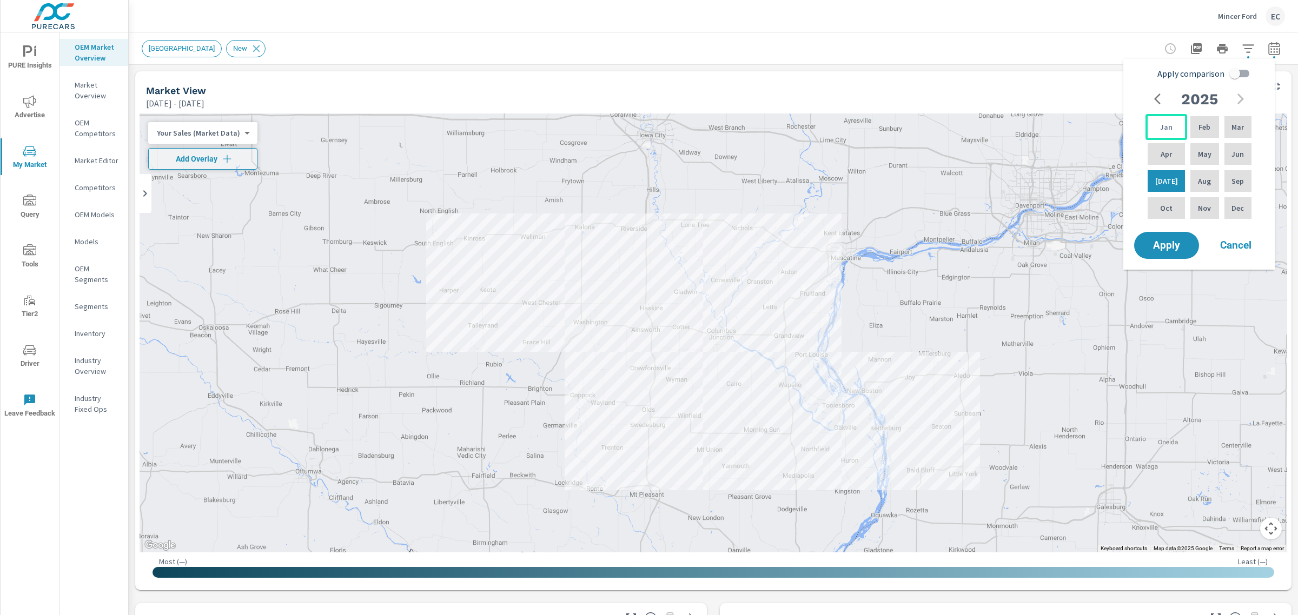
click at [1172, 118] on div "Jan" at bounding box center [1166, 127] width 42 height 26
click at [1235, 150] on p "Jun" at bounding box center [1237, 154] width 12 height 11
click at [1242, 74] on input "Apply comparison" at bounding box center [1235, 73] width 62 height 21
checkbox input "true"
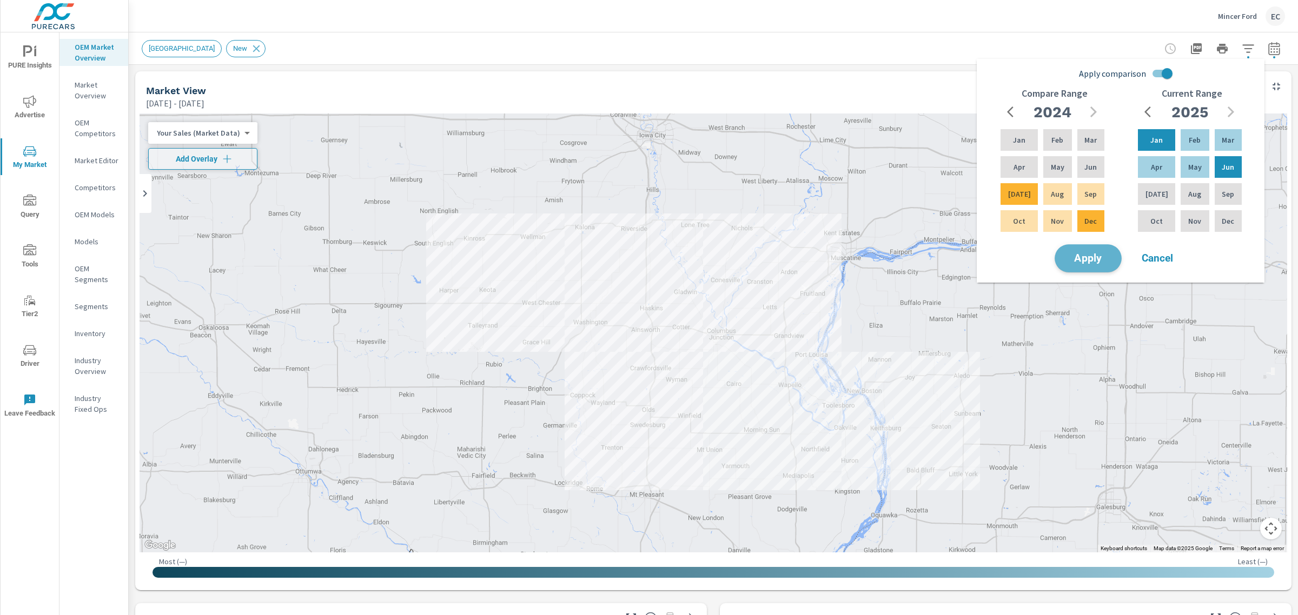
click at [1108, 254] on span "Apply" at bounding box center [1088, 259] width 44 height 10
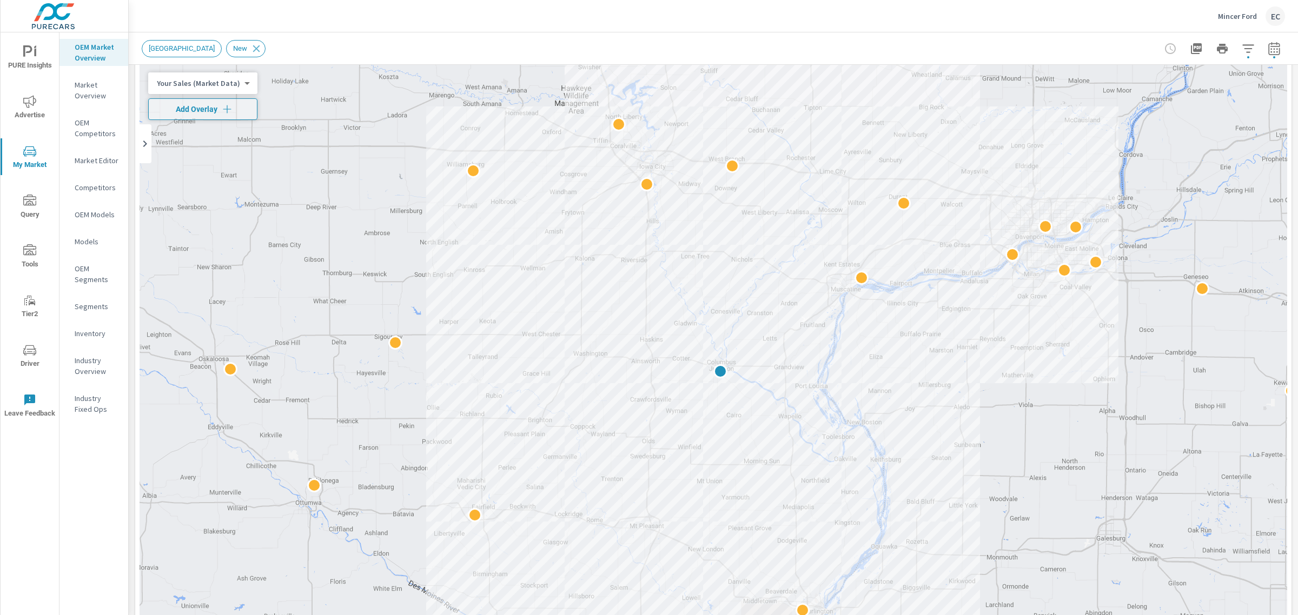
scroll to position [550, 0]
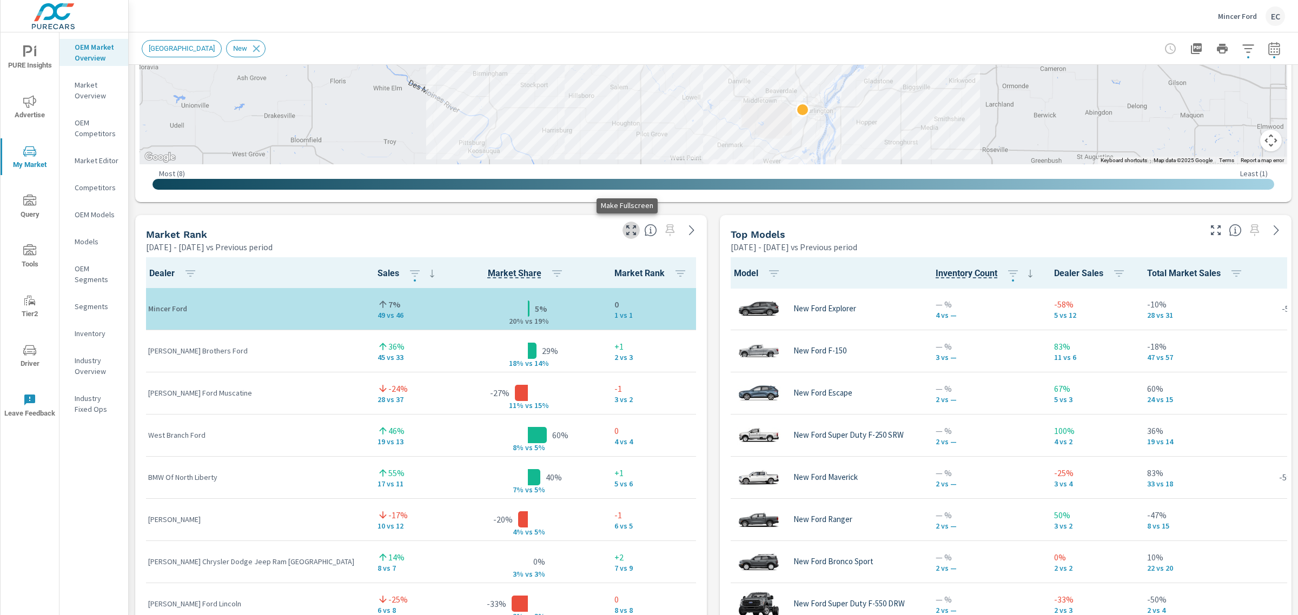
click at [624, 235] on icon "button" at bounding box center [630, 230] width 13 height 13
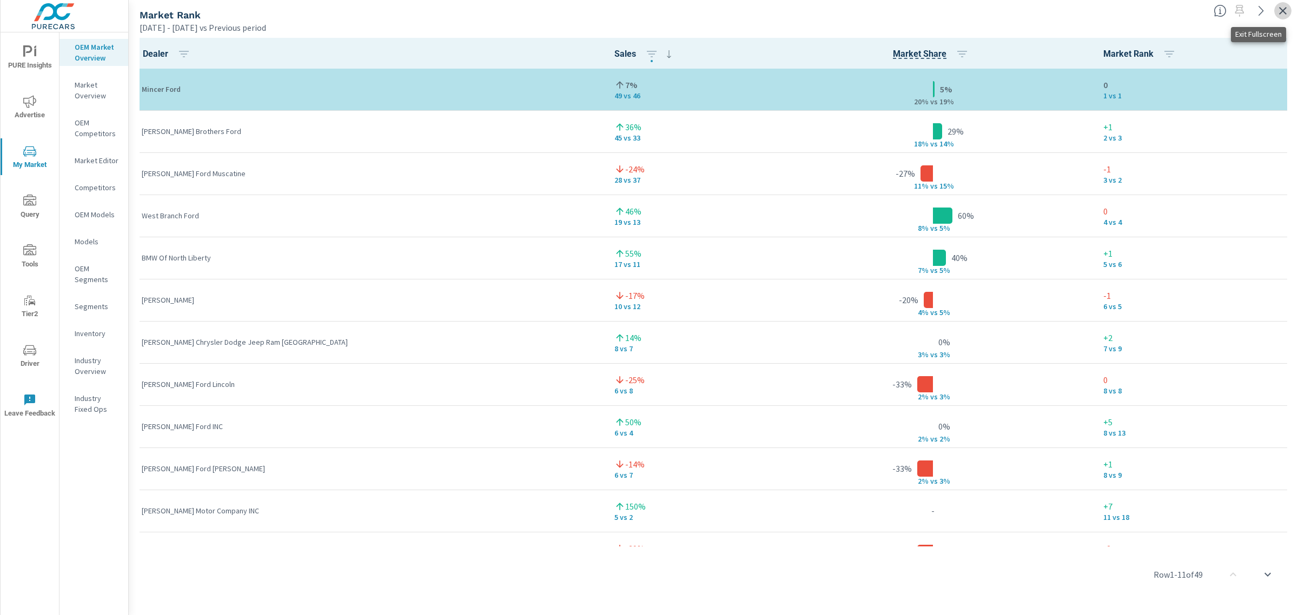
click at [1283, 10] on icon "button" at bounding box center [1282, 10] width 13 height 13
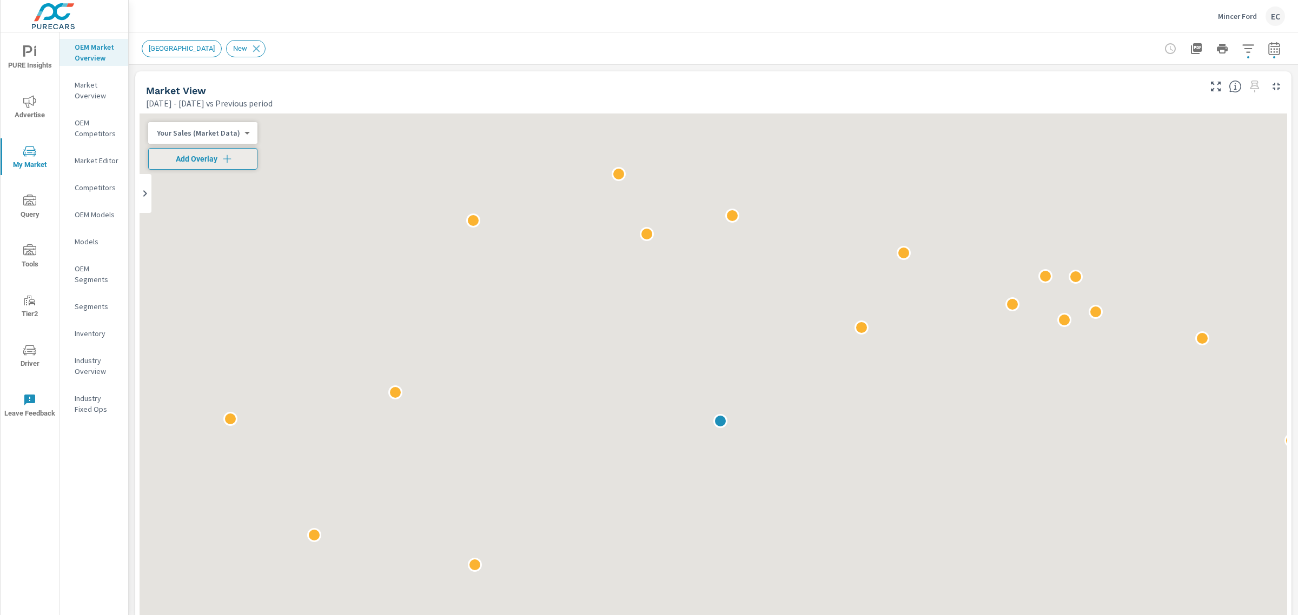
scroll to position [1, 0]
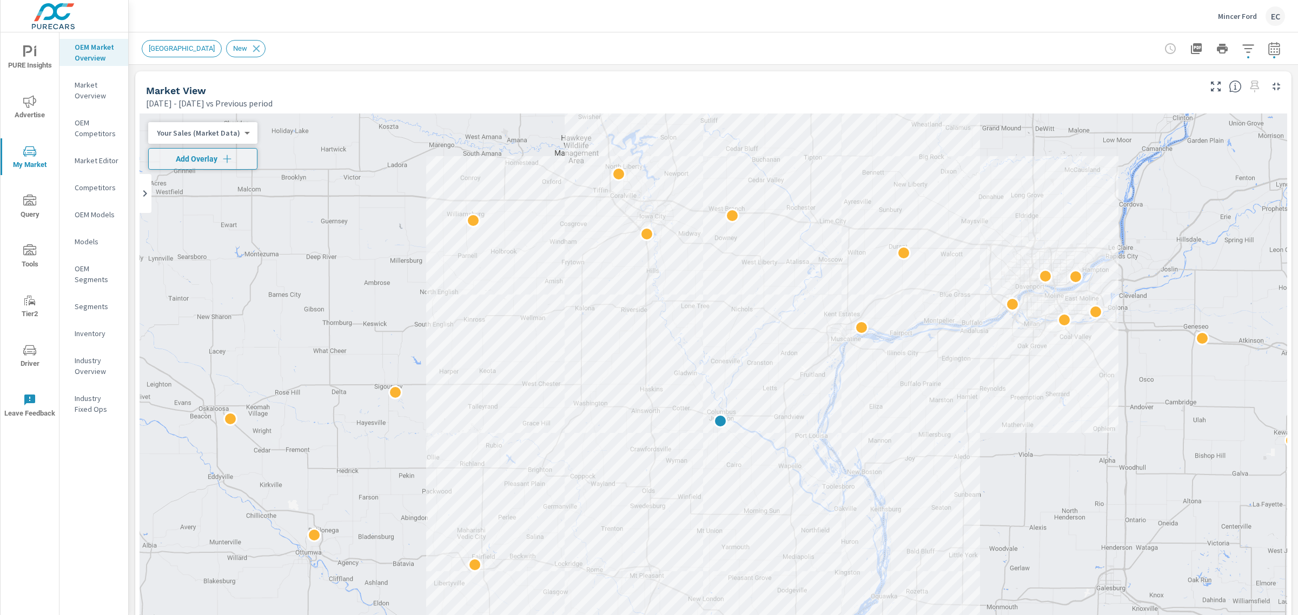
click at [1288, 160] on div "Market Overview Mincer Ford Report date range: [DATE] - [DATE] vs [DATE] - [DAT…" at bounding box center [713, 323] width 1169 height 583
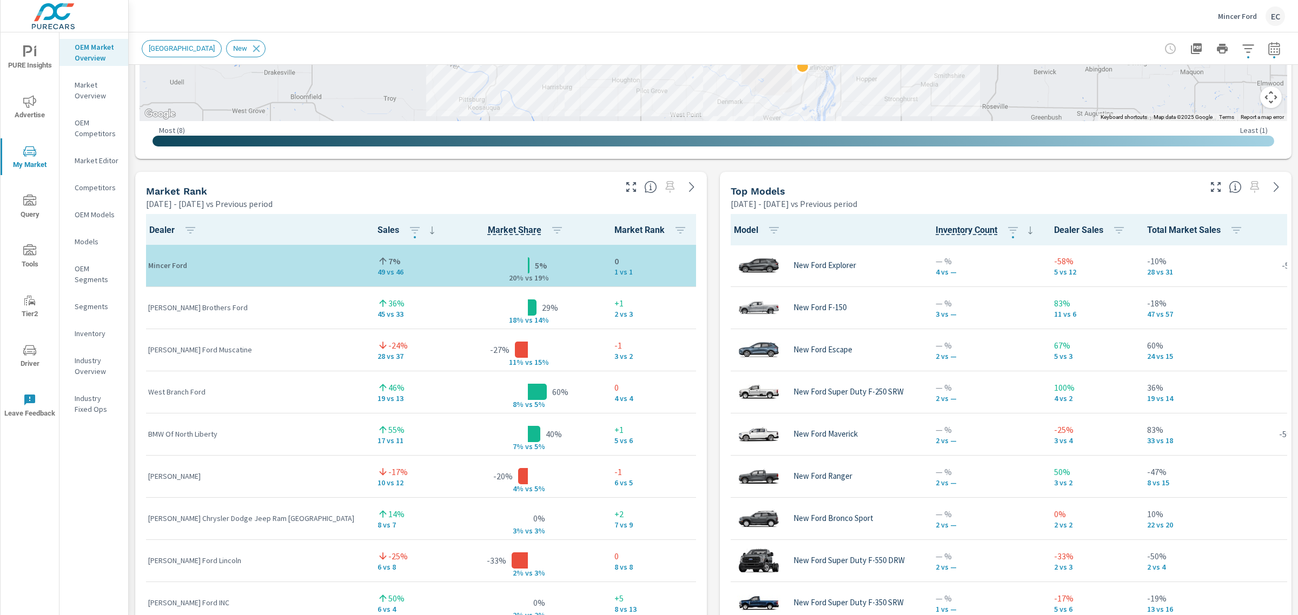
scroll to position [620, 0]
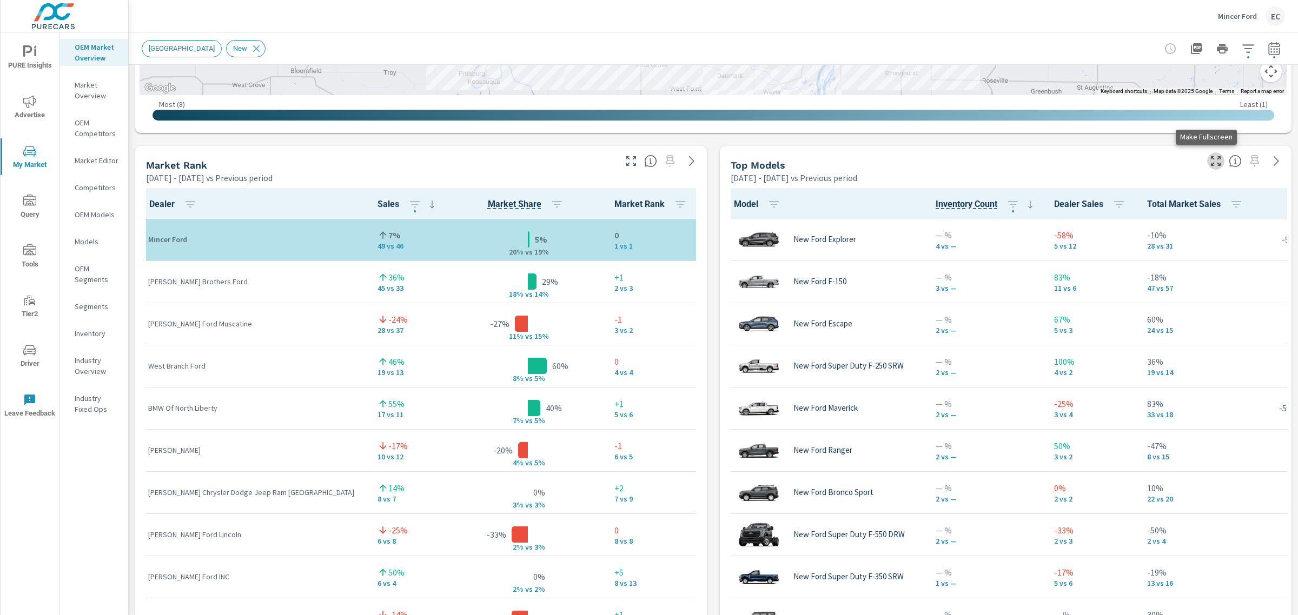
click at [1207, 152] on button "button" at bounding box center [1215, 160] width 17 height 17
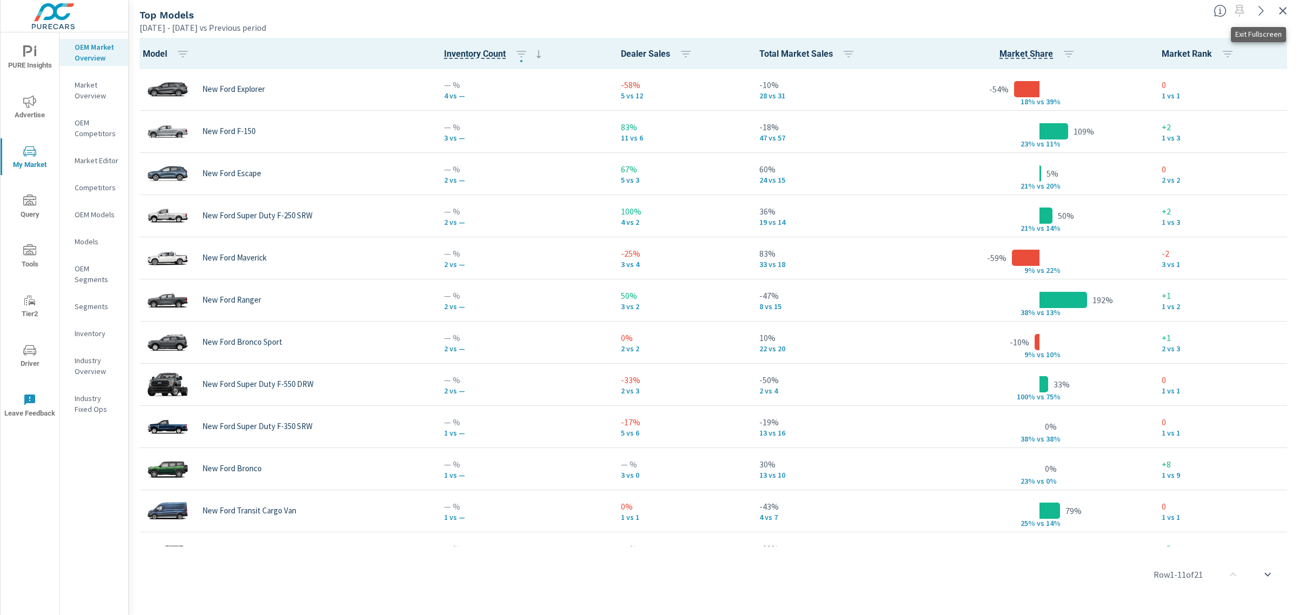
click at [1284, 9] on icon "button" at bounding box center [1283, 11] width 8 height 8
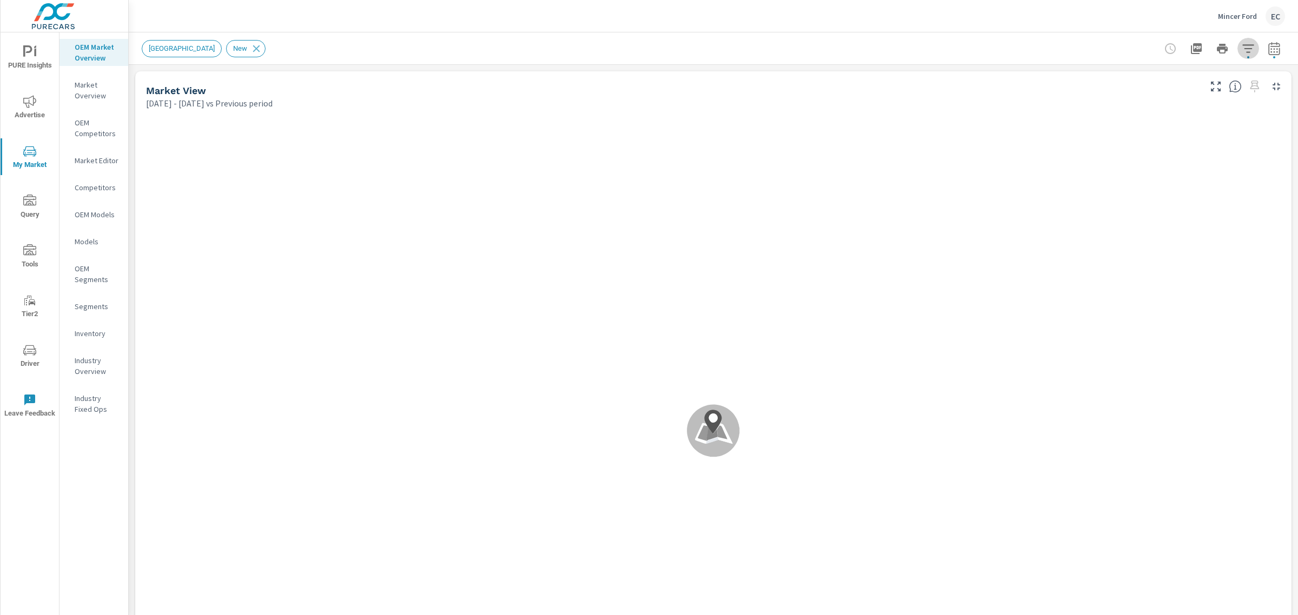
click at [1241, 48] on icon "button" at bounding box center [1247, 48] width 13 height 13
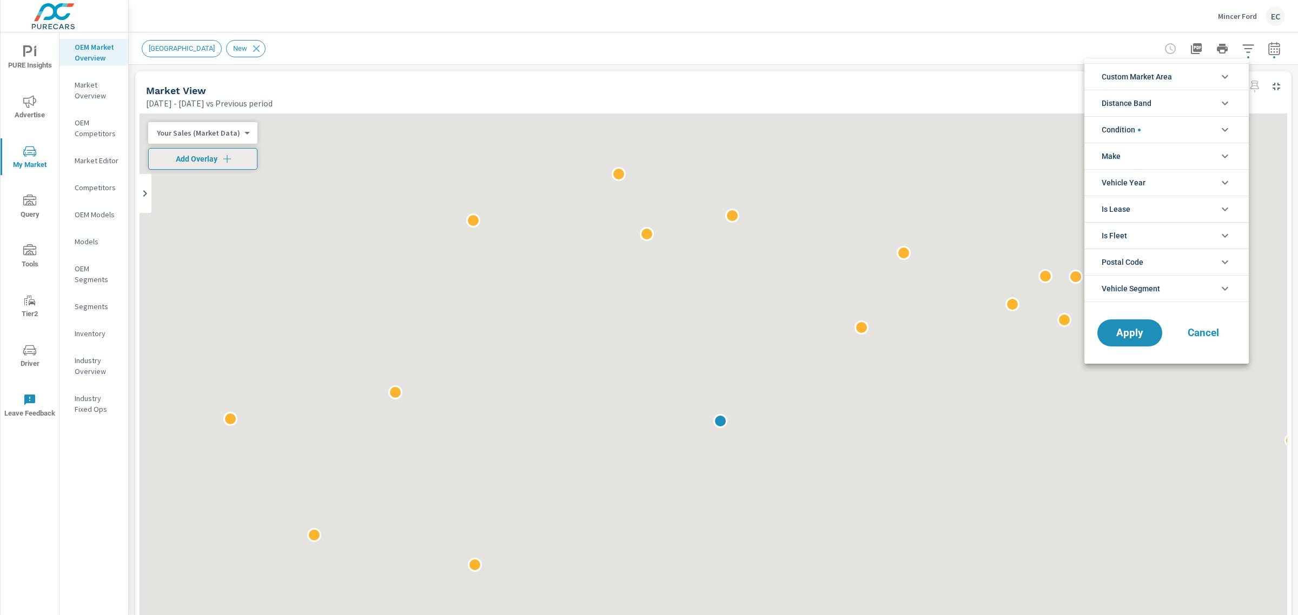
click at [1142, 132] on li "Condition" at bounding box center [1166, 129] width 164 height 26
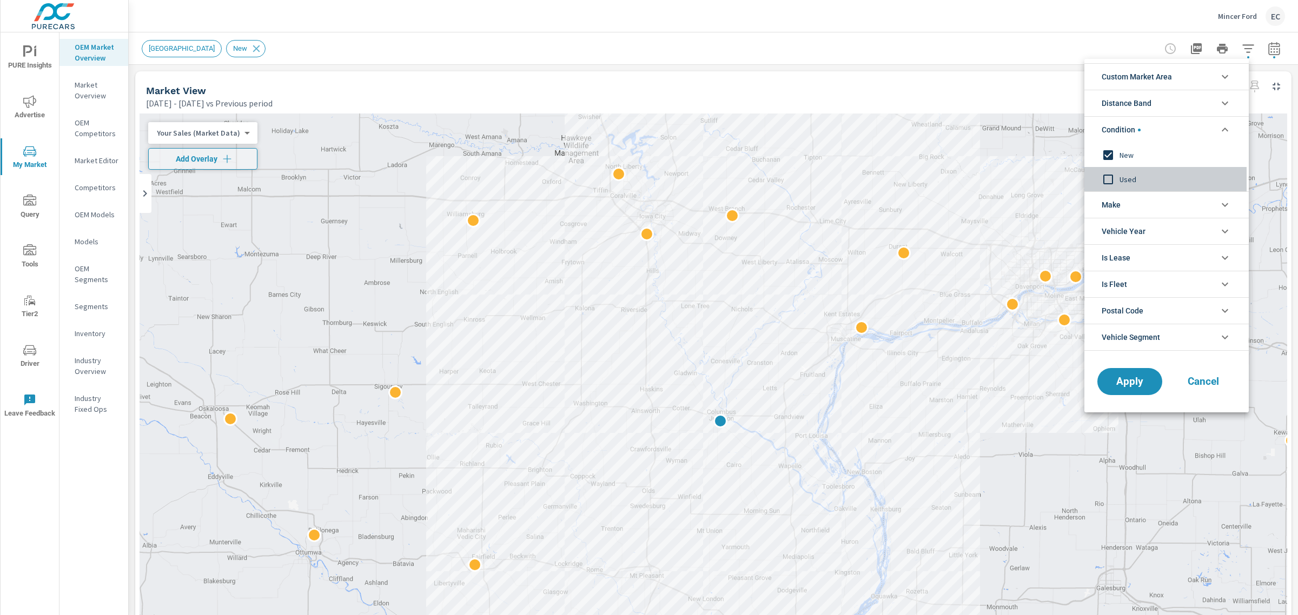
click at [1118, 174] on input "filter options" at bounding box center [1107, 179] width 23 height 23
click at [1118, 152] on input "filter options" at bounding box center [1107, 155] width 23 height 23
click at [1117, 384] on span "Apply" at bounding box center [1129, 382] width 44 height 10
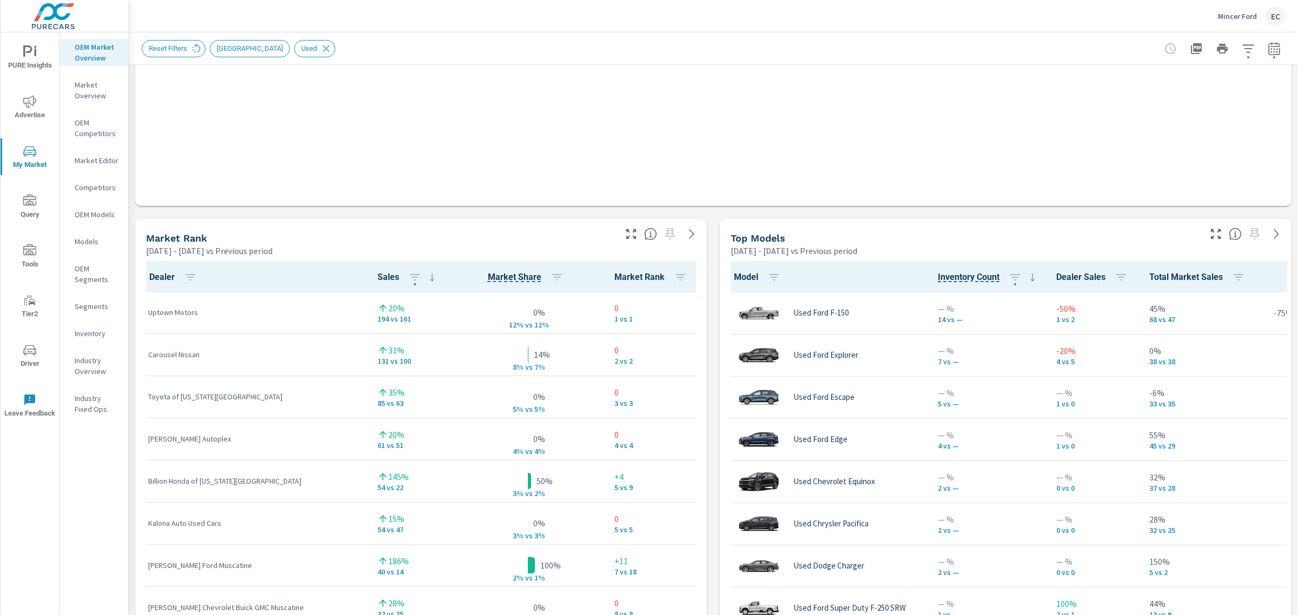
scroll to position [1, 0]
click at [624, 234] on icon "button" at bounding box center [630, 234] width 13 height 13
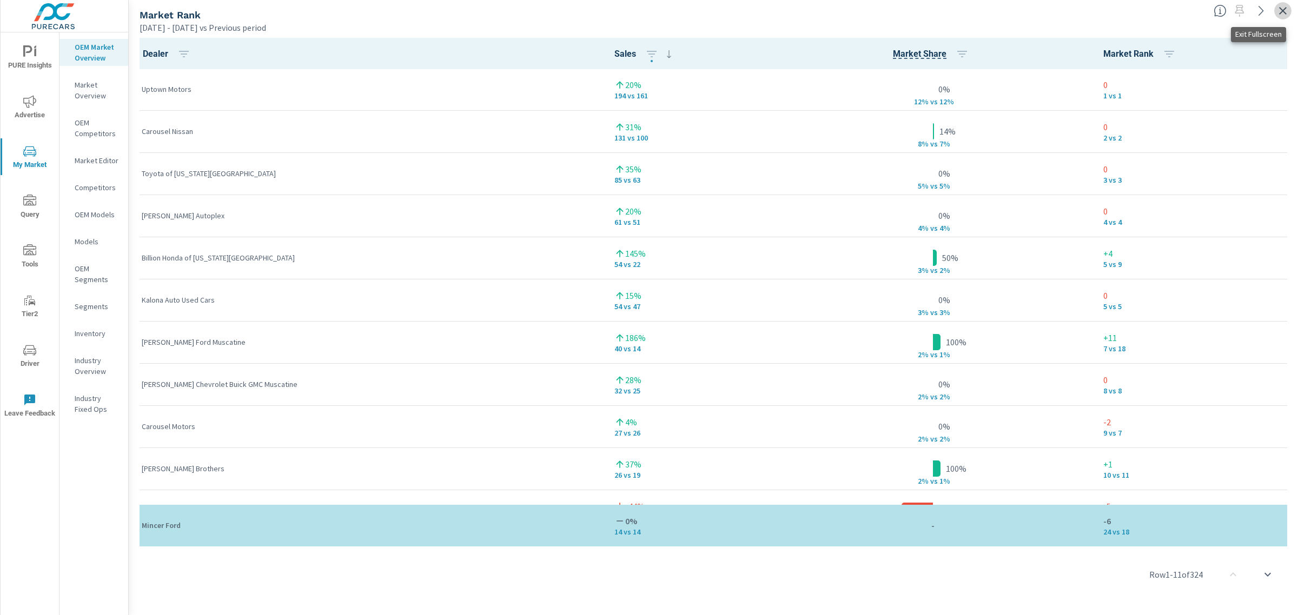
click at [1280, 9] on icon "button" at bounding box center [1283, 11] width 8 height 8
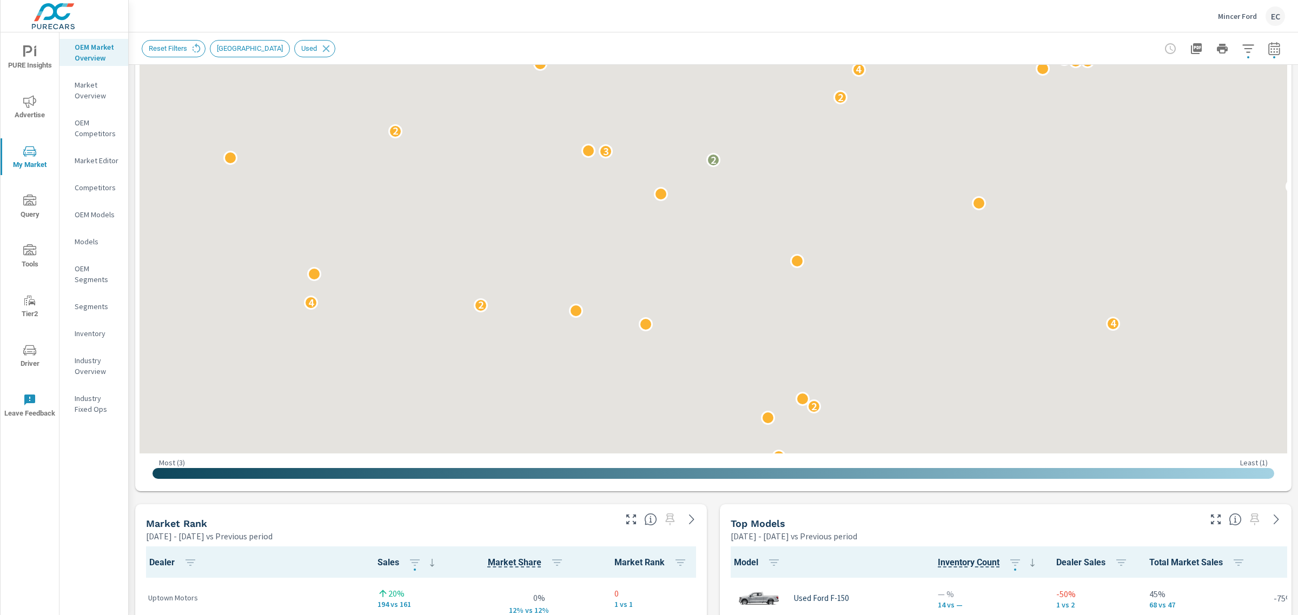
scroll to position [537, 0]
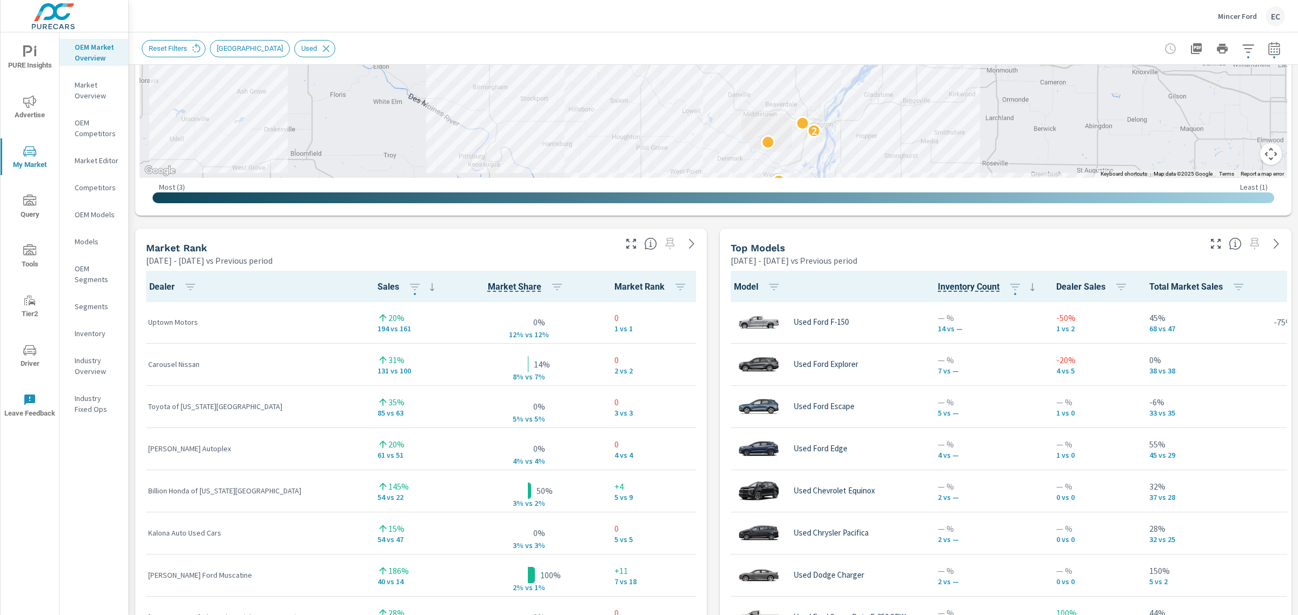
click at [1202, 247] on div at bounding box center [1246, 241] width 89 height 24
click at [1209, 245] on icon "button" at bounding box center [1215, 243] width 13 height 13
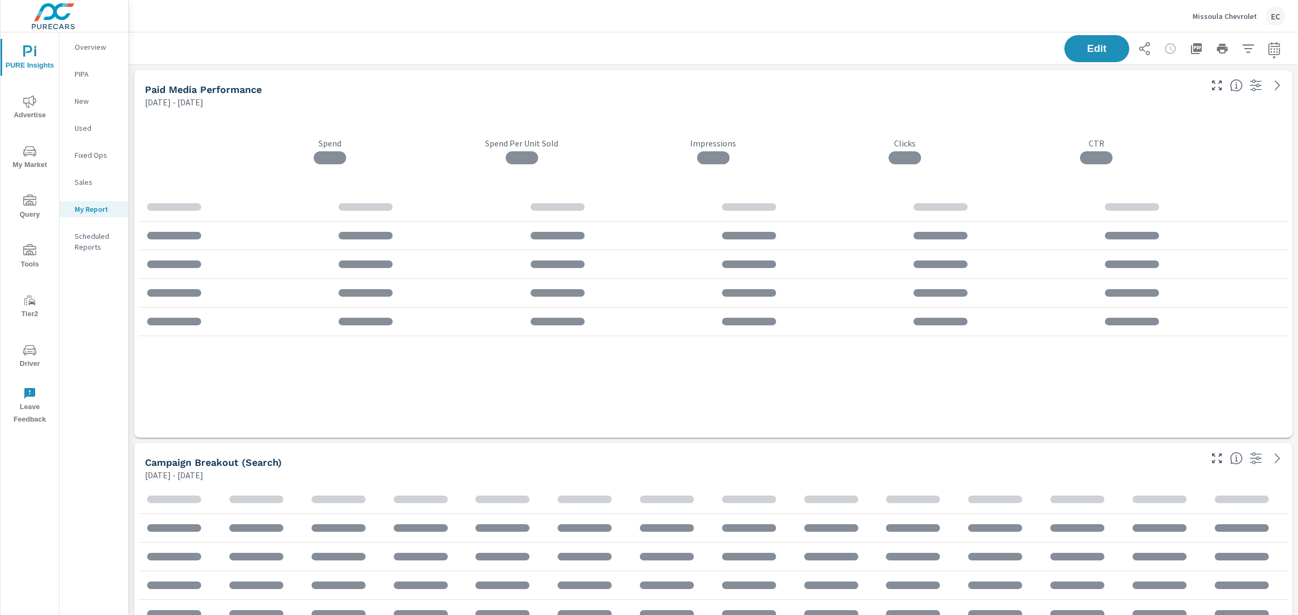
scroll to position [2762, 1180]
click at [30, 157] on icon "nav menu" at bounding box center [29, 151] width 13 height 13
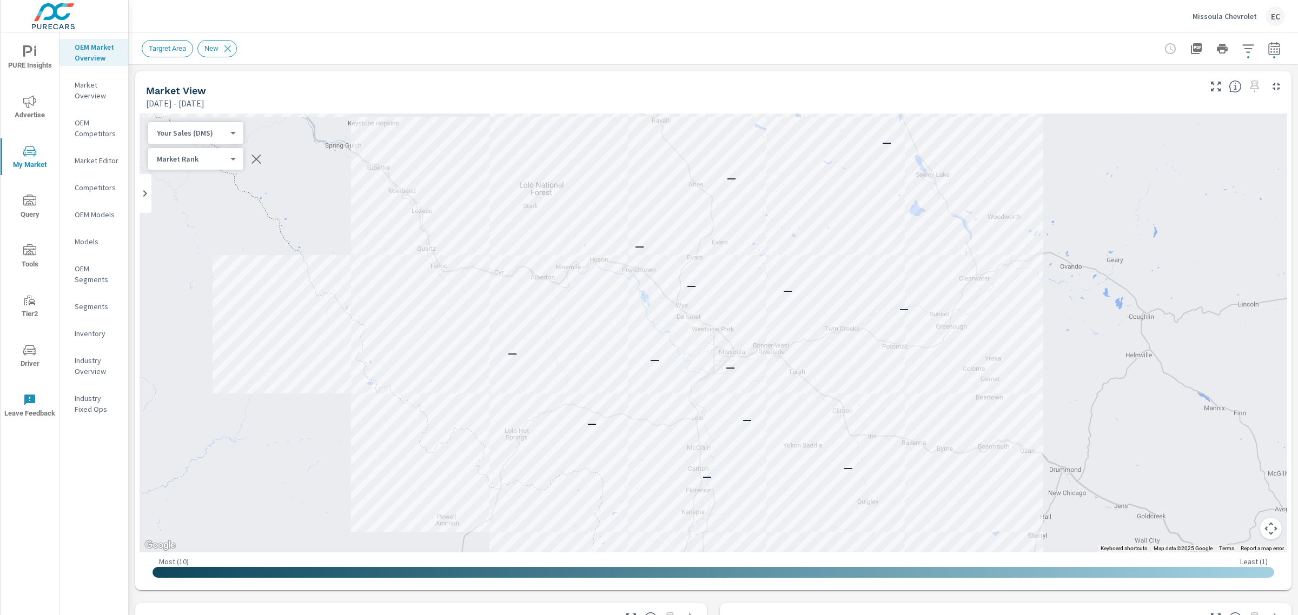
click at [1253, 52] on div at bounding box center [1221, 49] width 125 height 22
click at [1263, 52] on button "button" at bounding box center [1274, 49] width 22 height 22
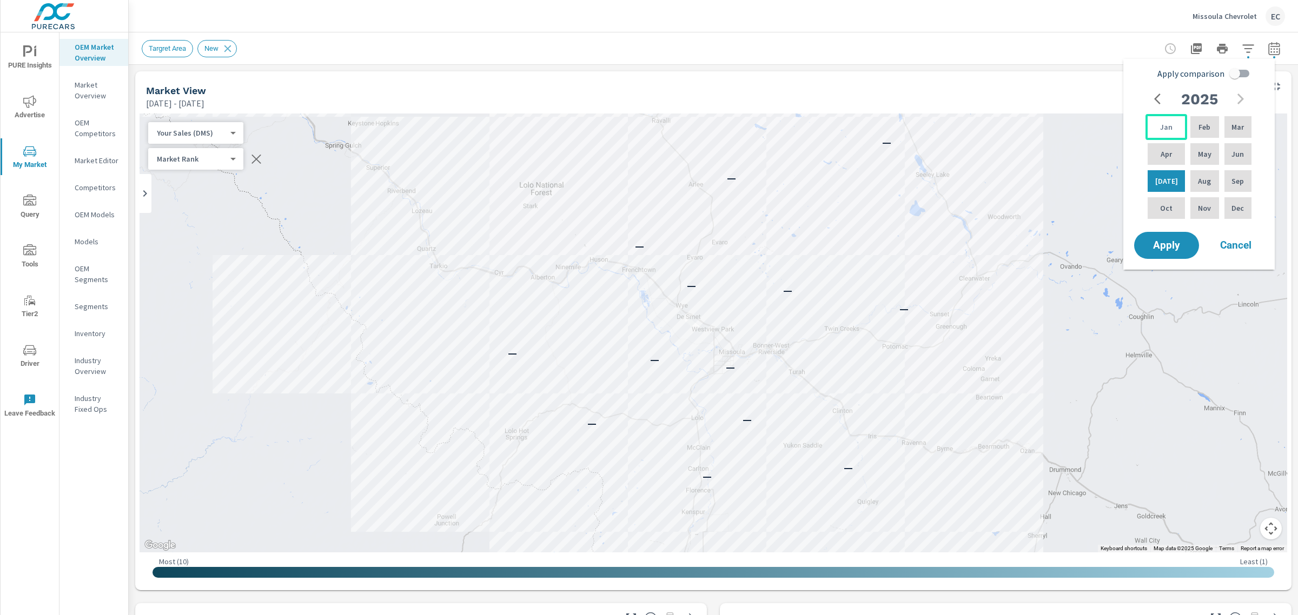
click at [1164, 120] on div "Jan" at bounding box center [1166, 127] width 42 height 26
click at [1231, 149] on p "Jun" at bounding box center [1237, 154] width 12 height 11
click at [1236, 78] on input "Apply comparison" at bounding box center [1235, 73] width 62 height 21
checkbox input "true"
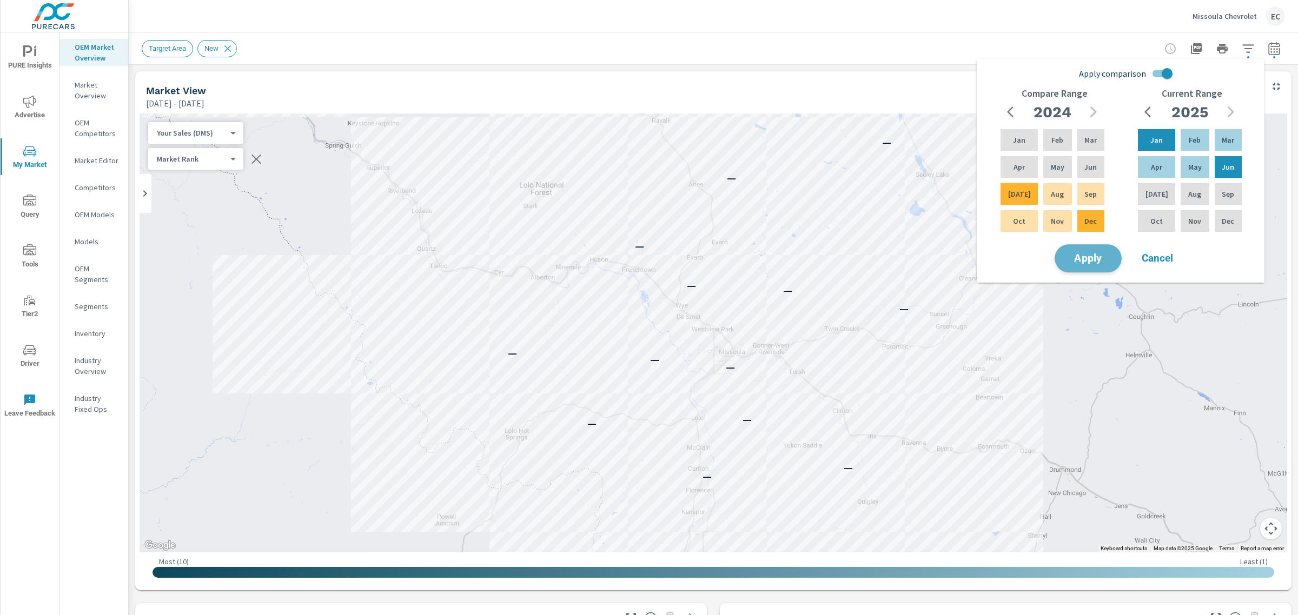
click at [1086, 249] on button "Apply" at bounding box center [1087, 258] width 67 height 28
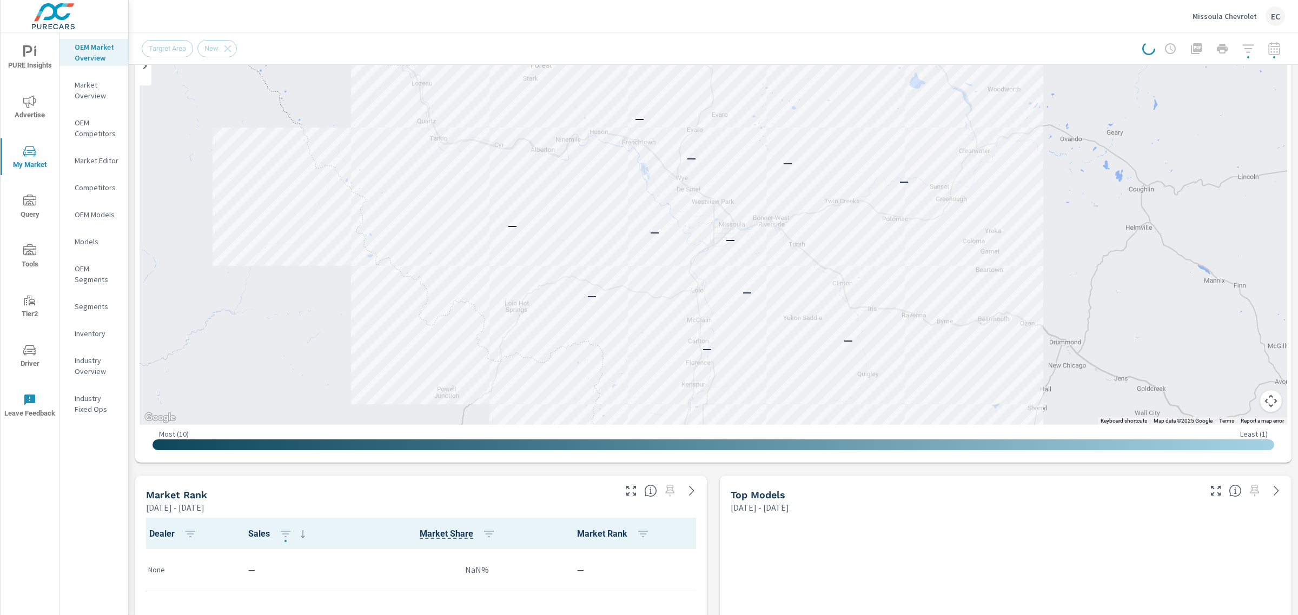
scroll to position [147, 0]
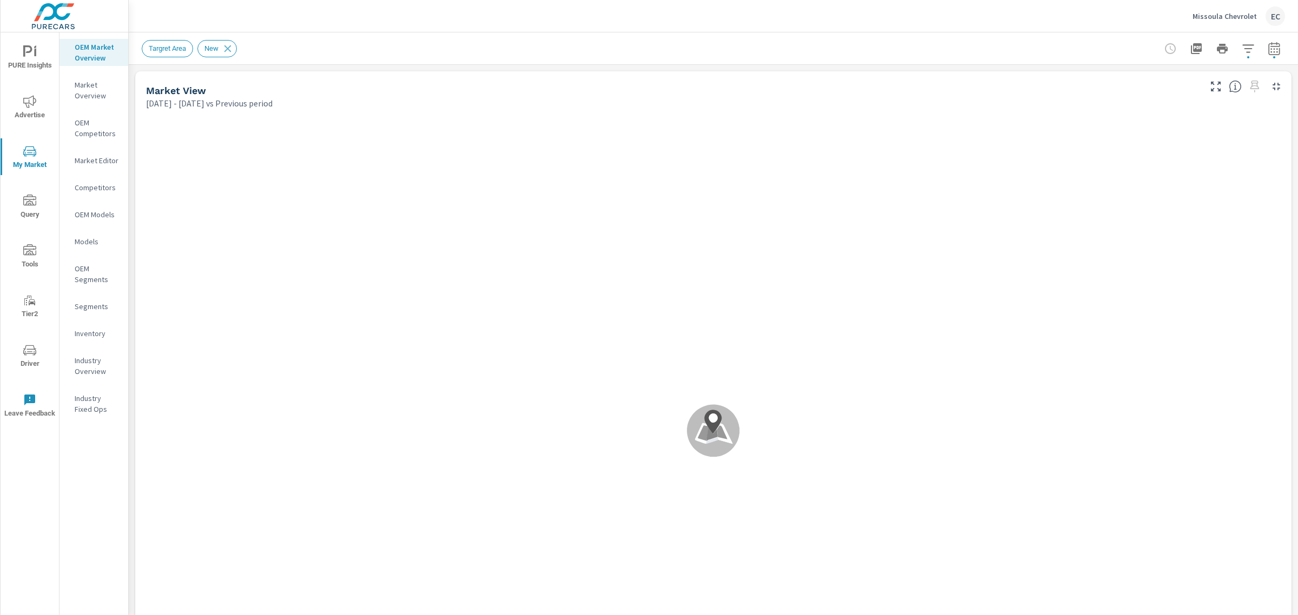
drag, startPoint x: 1297, startPoint y: 102, endPoint x: 1283, endPoint y: 231, distance: 130.5
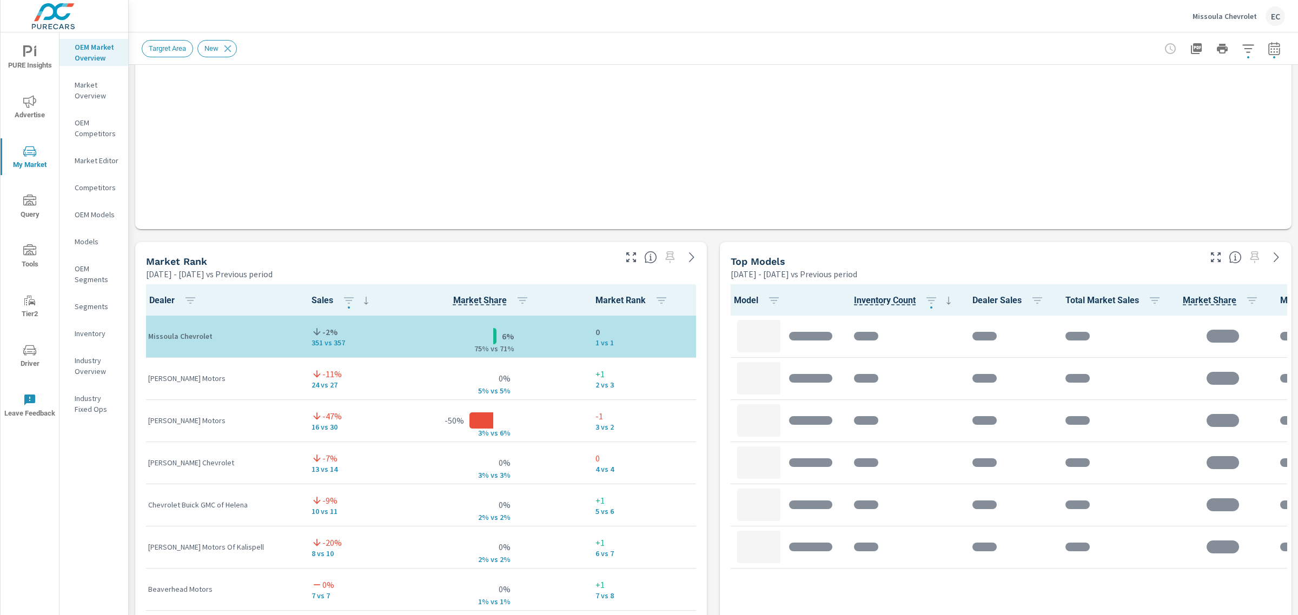
scroll to position [1, 0]
click at [624, 263] on icon "button" at bounding box center [630, 257] width 13 height 13
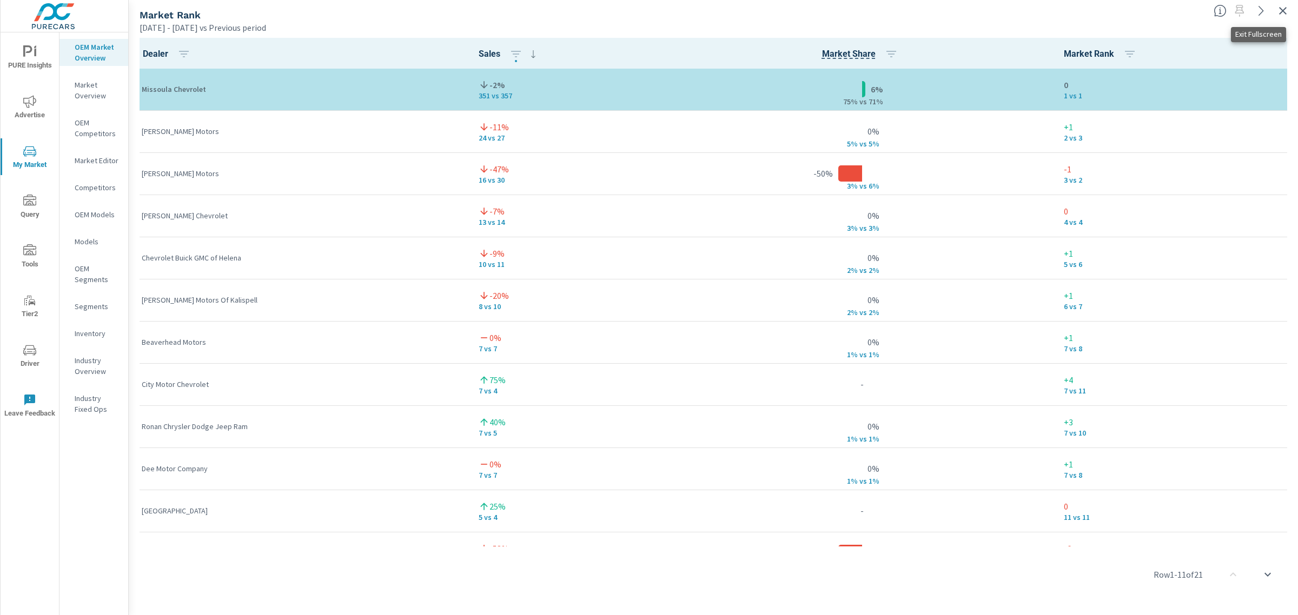
click at [1284, 10] on icon "button" at bounding box center [1282, 10] width 13 height 13
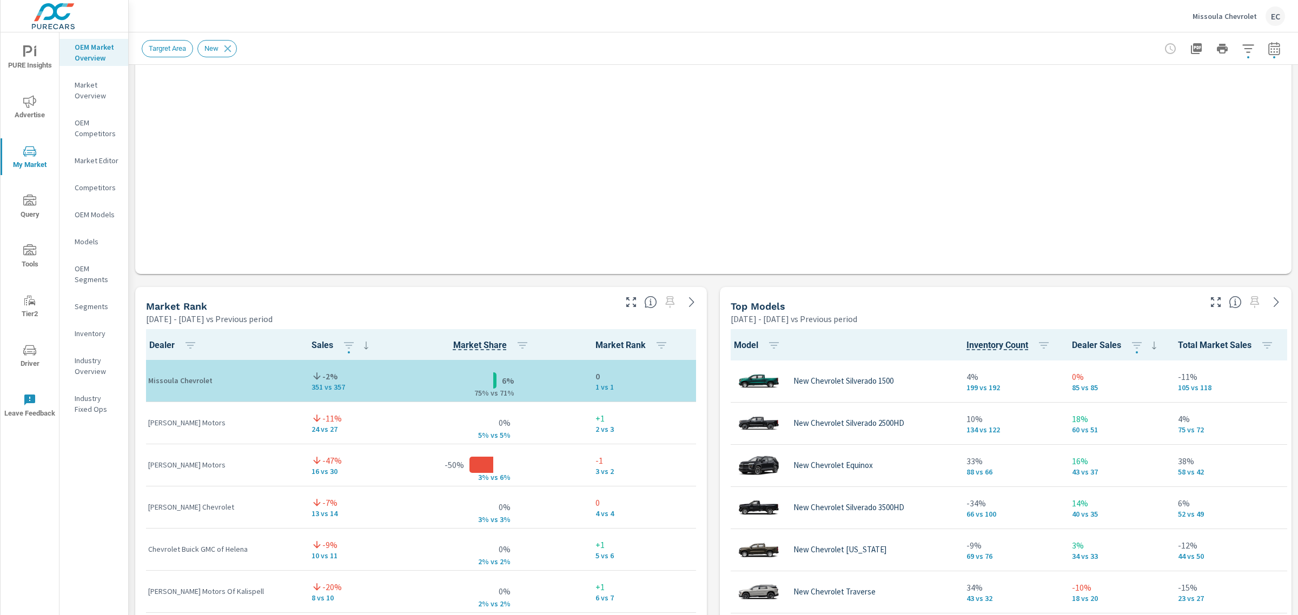
scroll to position [519, 0]
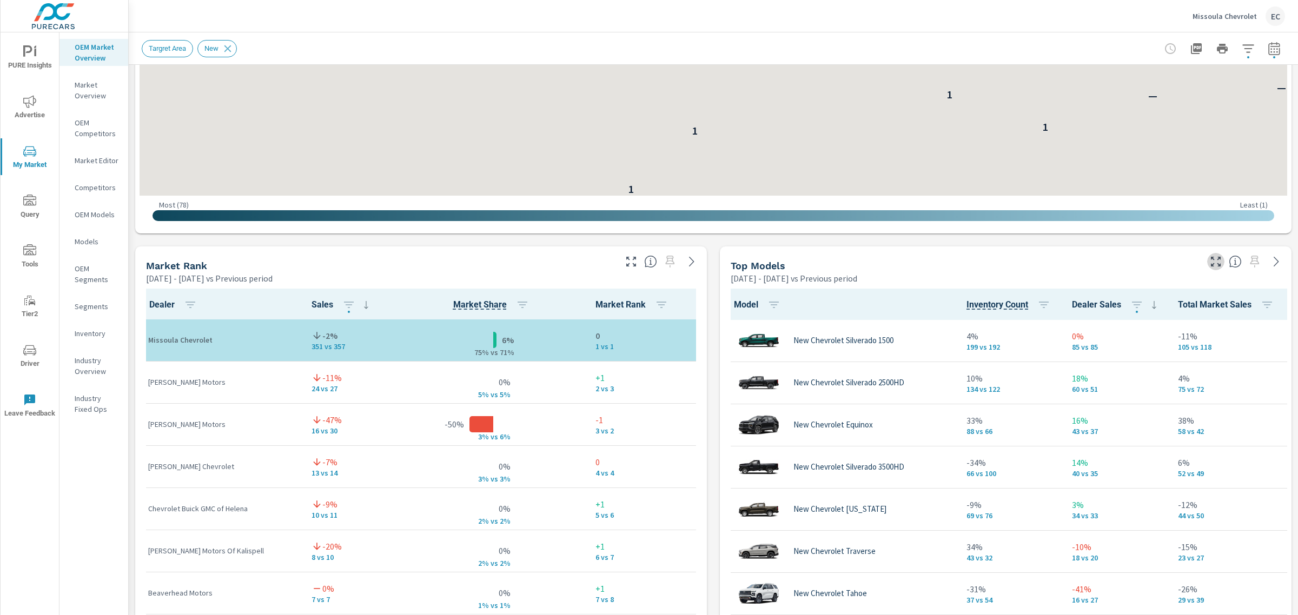
click at [1209, 261] on icon "button" at bounding box center [1215, 261] width 13 height 13
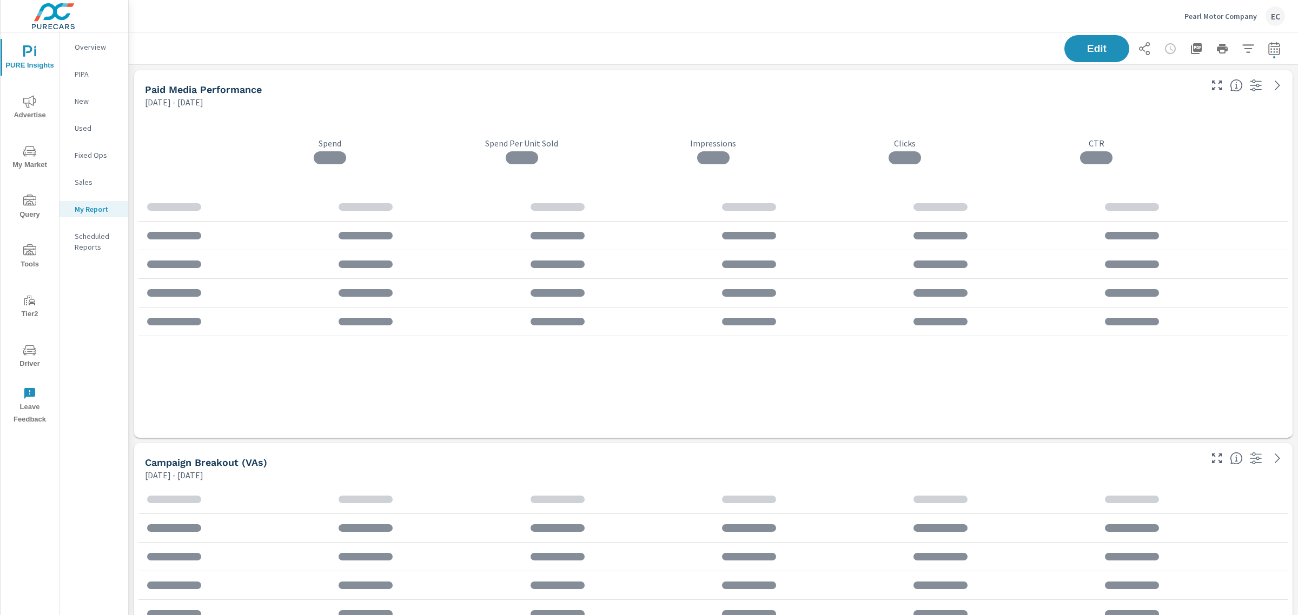
scroll to position [1891, 1180]
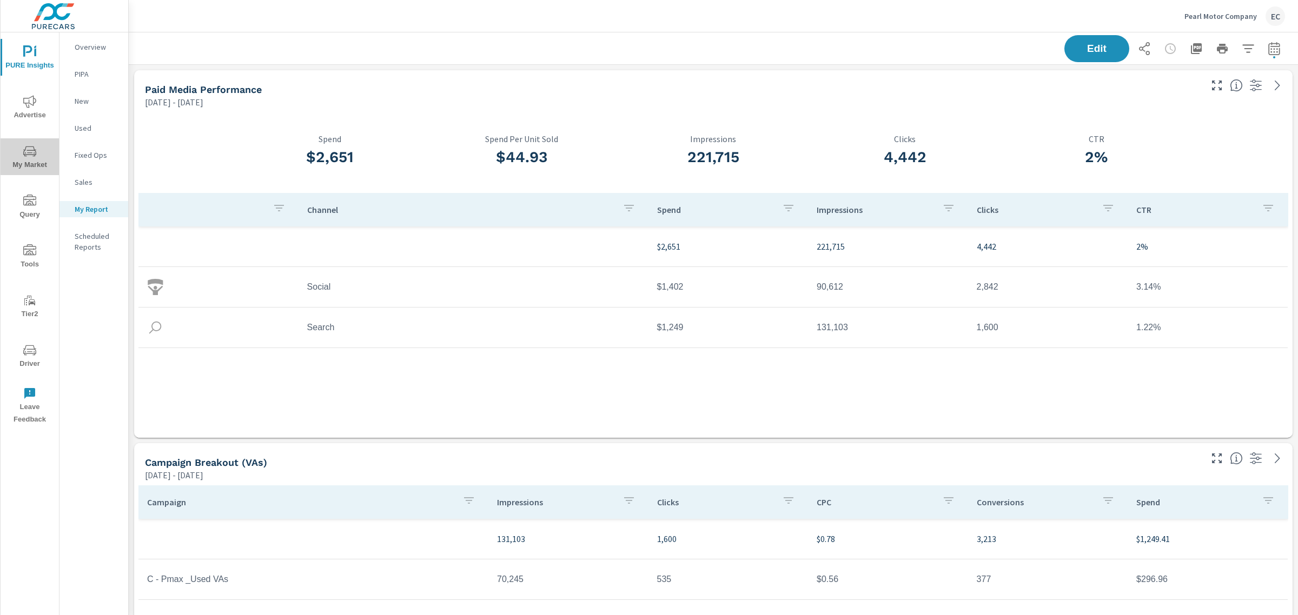
click at [24, 156] on icon "nav menu" at bounding box center [29, 151] width 13 height 13
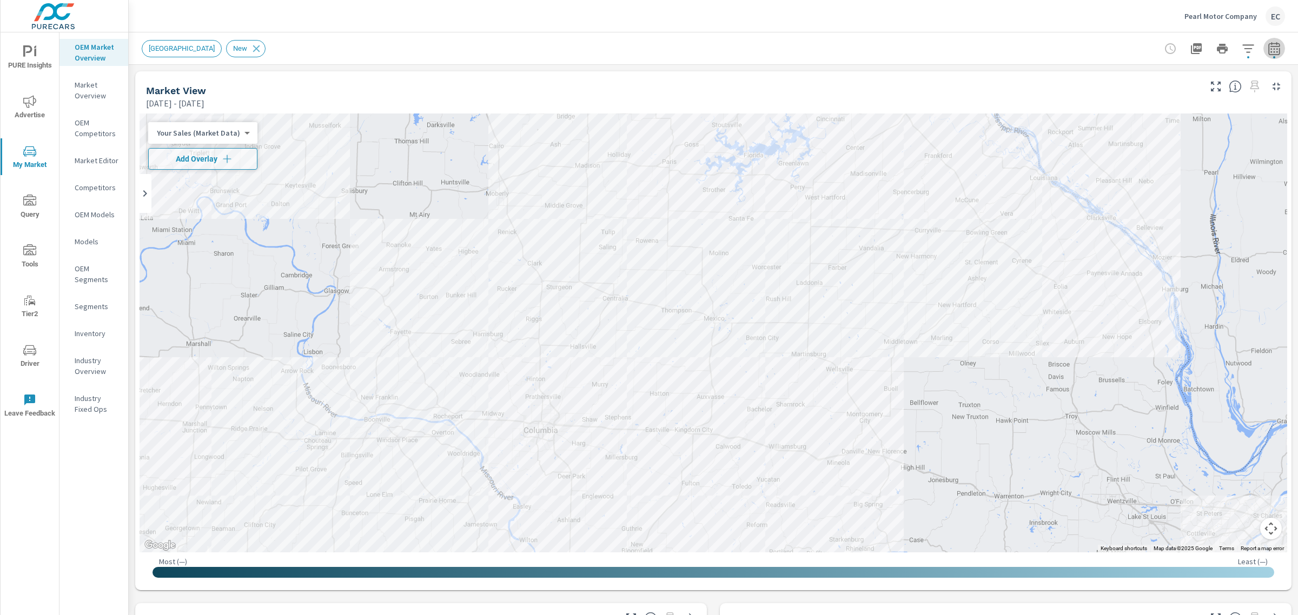
click at [1270, 52] on icon "button" at bounding box center [1273, 50] width 7 height 4
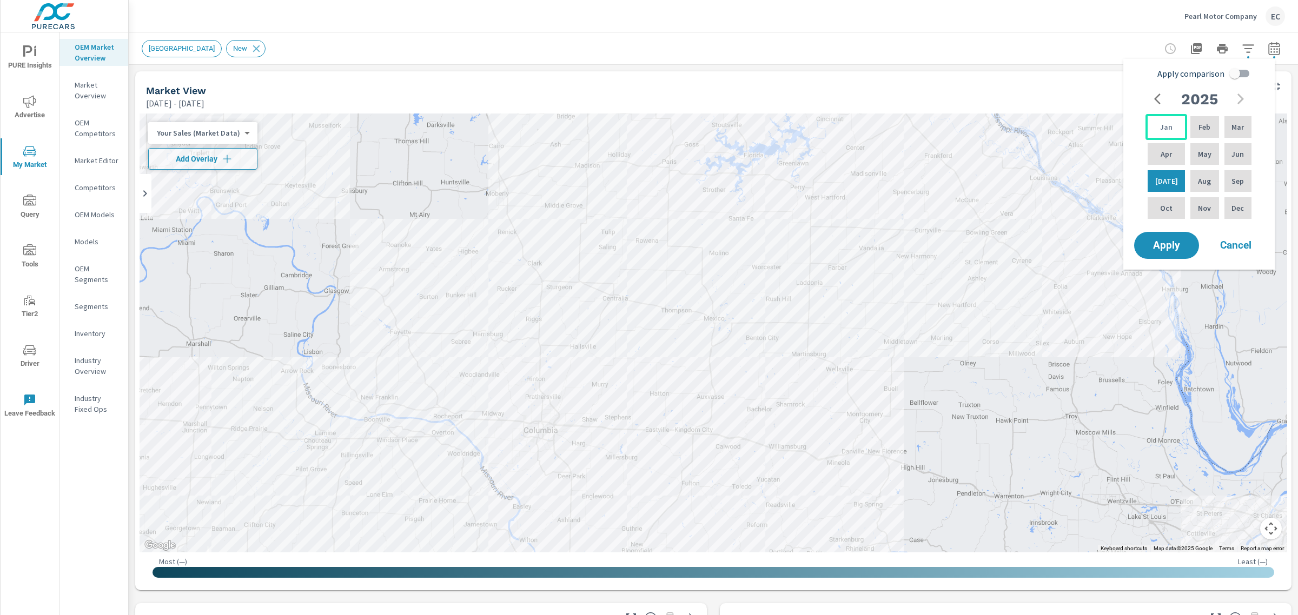
click at [1169, 125] on div "Jan" at bounding box center [1166, 127] width 42 height 26
click at [1235, 154] on p "Jun" at bounding box center [1237, 154] width 12 height 11
click at [1245, 74] on input "Apply comparison" at bounding box center [1235, 73] width 62 height 21
checkbox input "true"
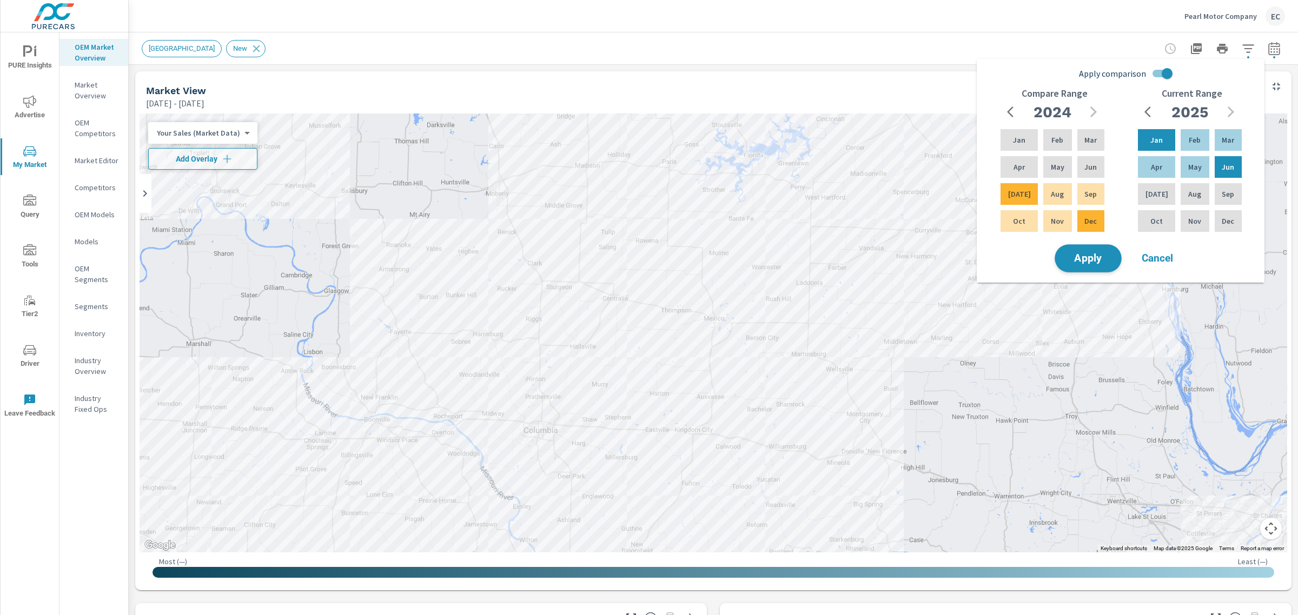
click at [1096, 262] on span "Apply" at bounding box center [1088, 259] width 44 height 10
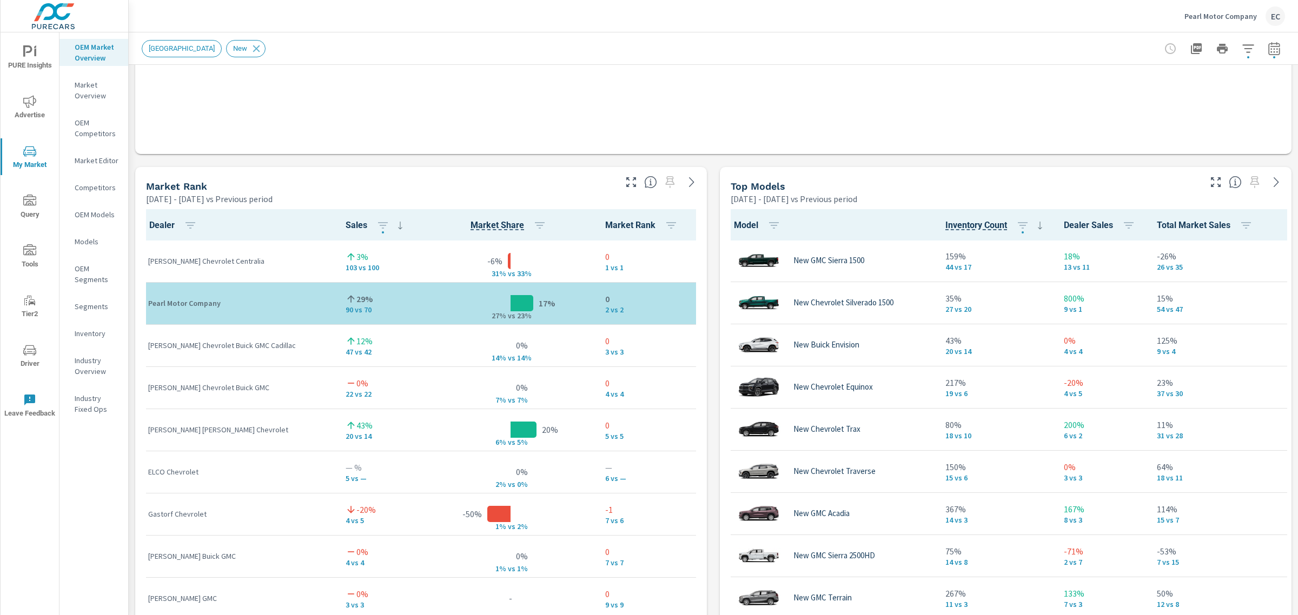
scroll to position [1, 0]
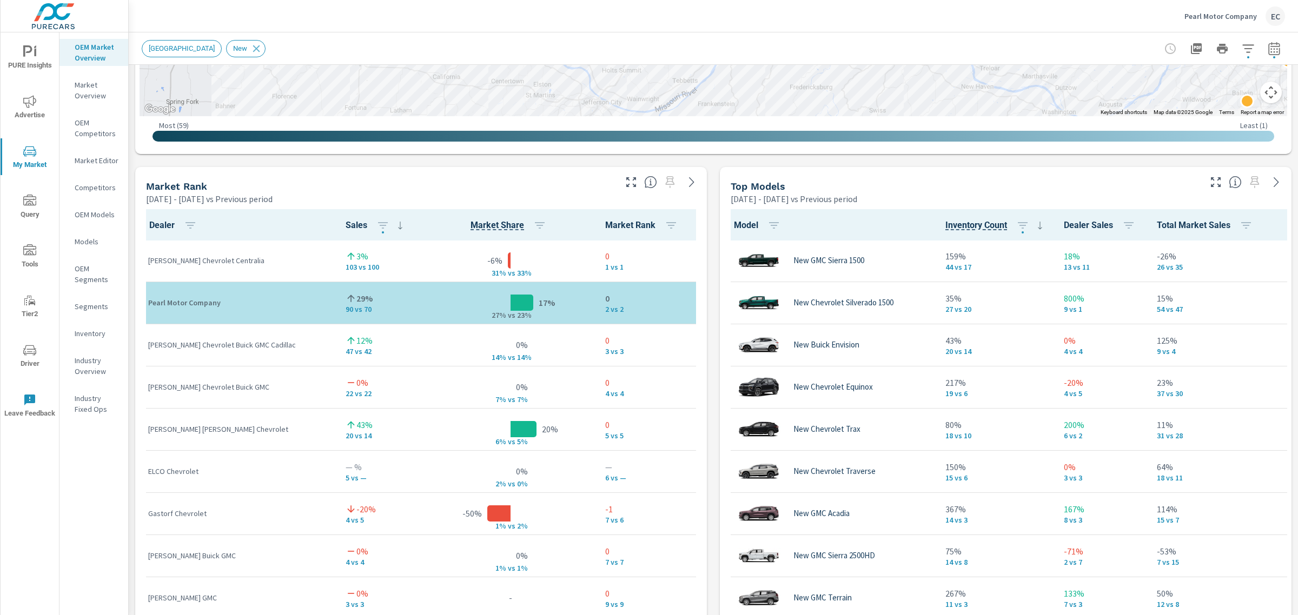
click at [626, 188] on div "Market Rank Jan 01, 2025 - Jun 30, 2025 vs Previous period" at bounding box center [420, 186] width 571 height 38
click at [628, 185] on icon "button" at bounding box center [631, 182] width 10 height 10
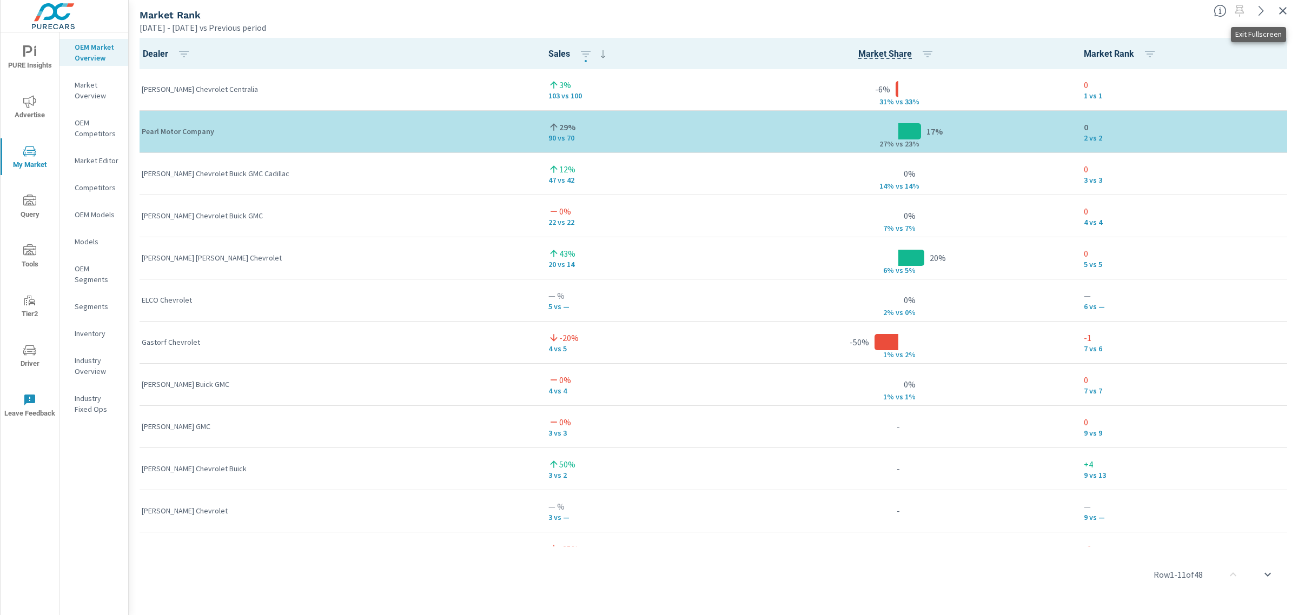
click at [1287, 12] on icon "button" at bounding box center [1282, 10] width 13 height 13
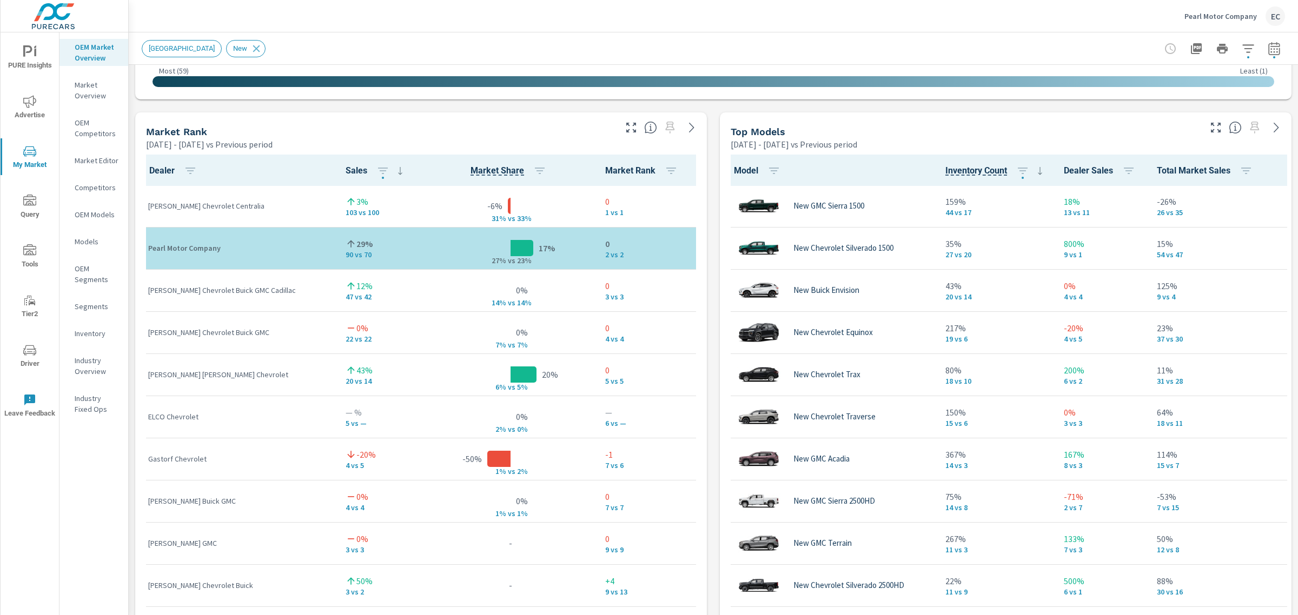
scroll to position [594, 0]
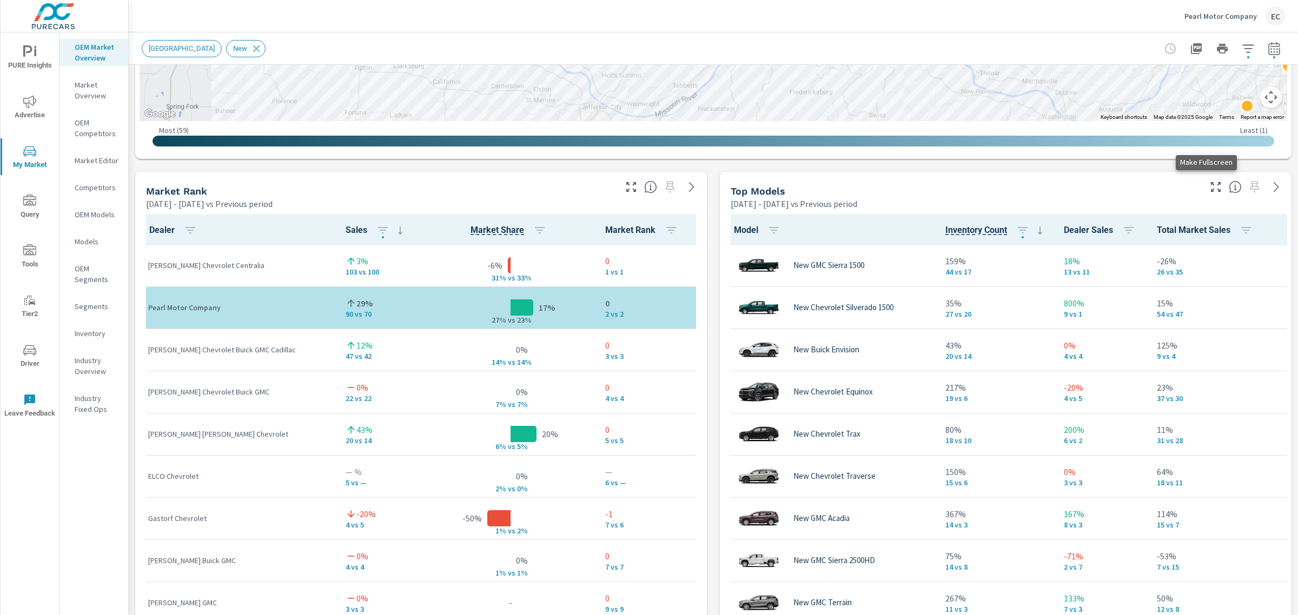
click at [1209, 188] on icon "button" at bounding box center [1215, 187] width 13 height 13
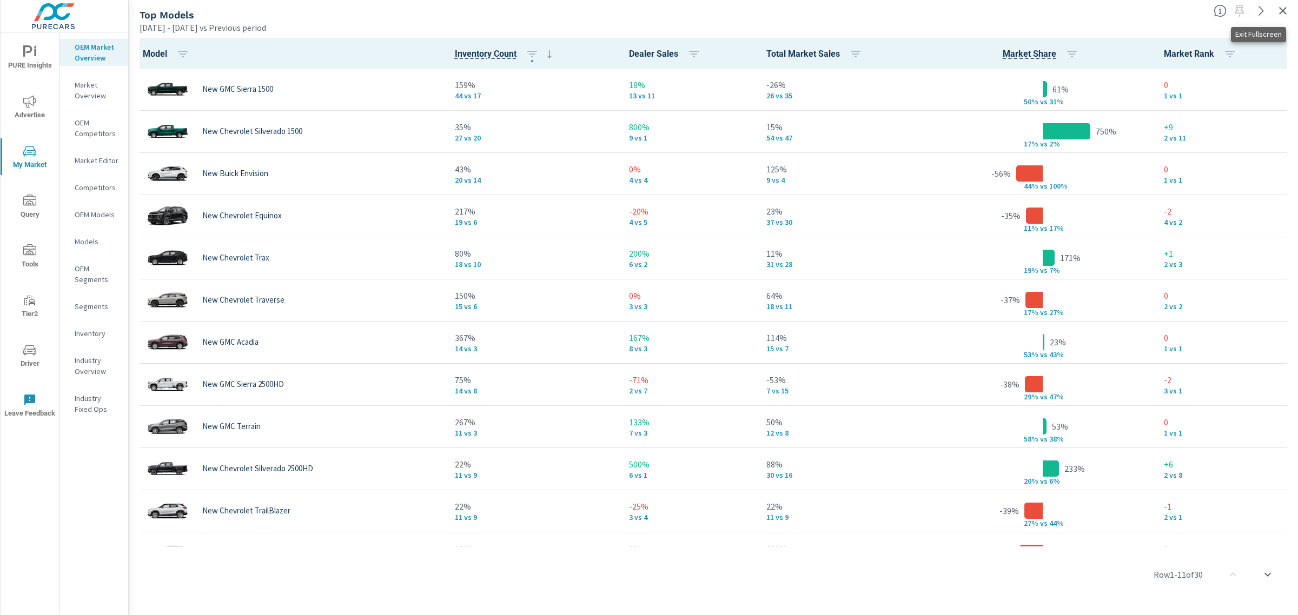
click at [1286, 4] on icon "button" at bounding box center [1282, 10] width 13 height 13
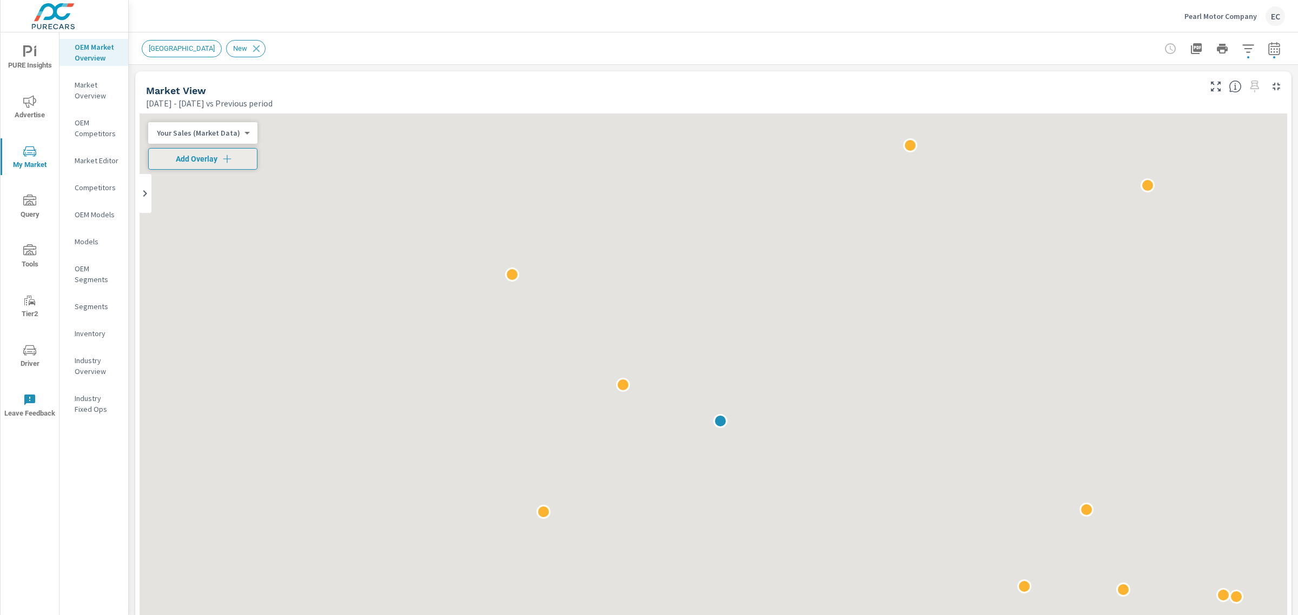
scroll to position [1, 0]
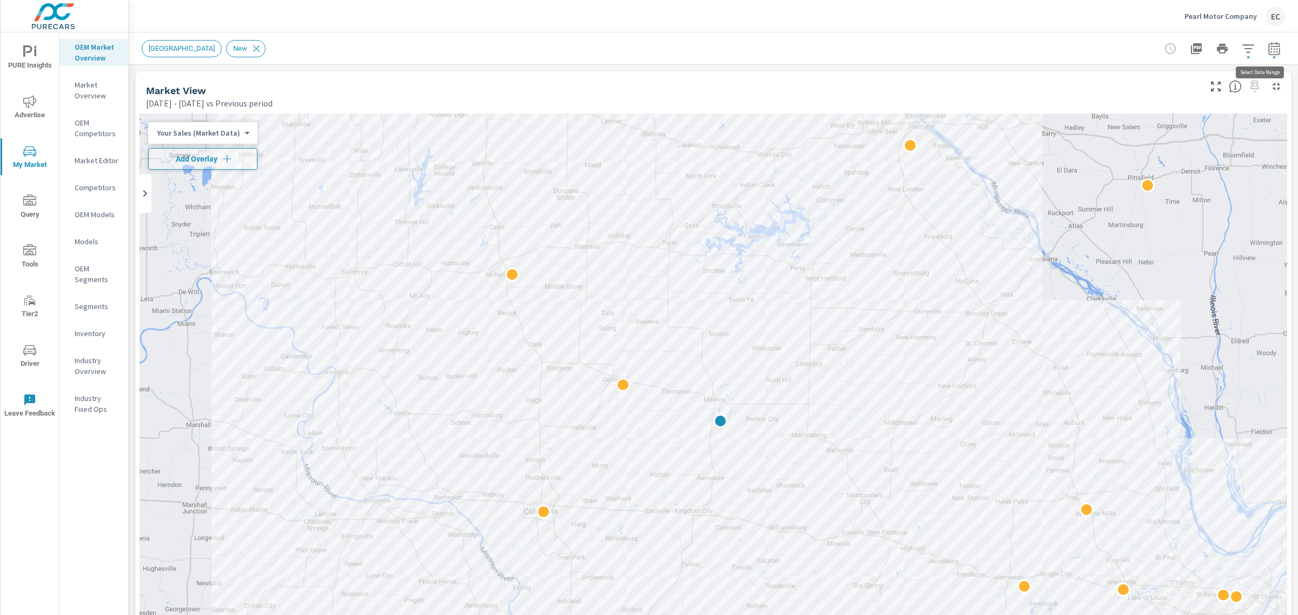
click at [1268, 44] on icon "button" at bounding box center [1273, 48] width 13 height 13
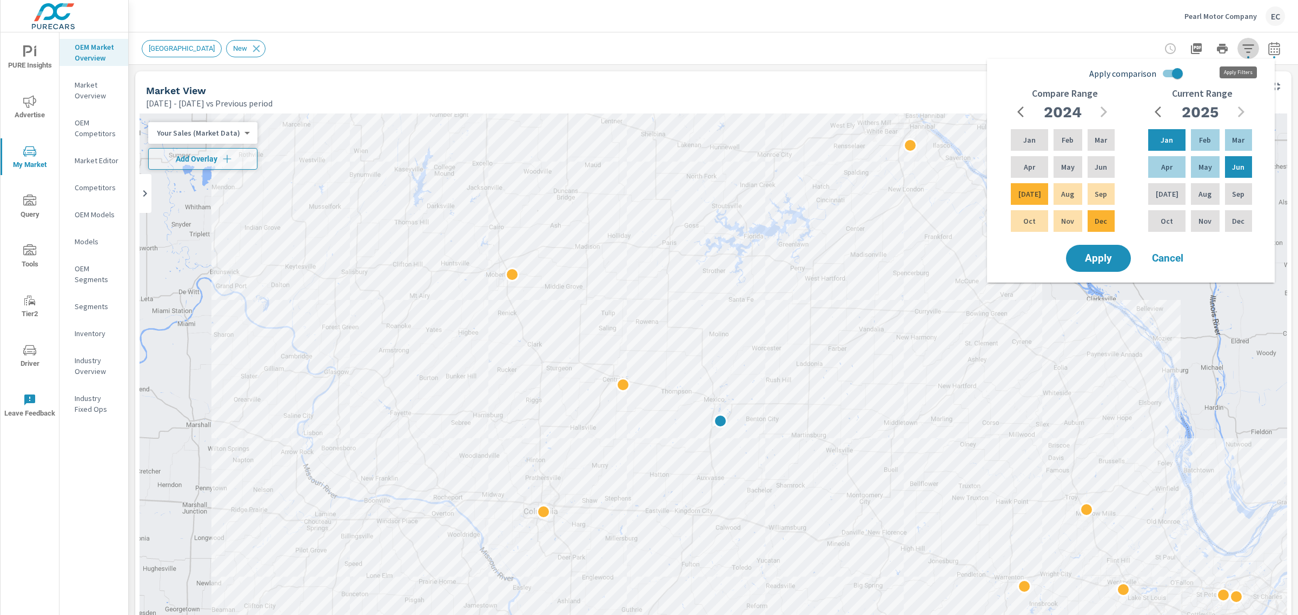
click at [1242, 48] on icon "button" at bounding box center [1247, 48] width 13 height 13
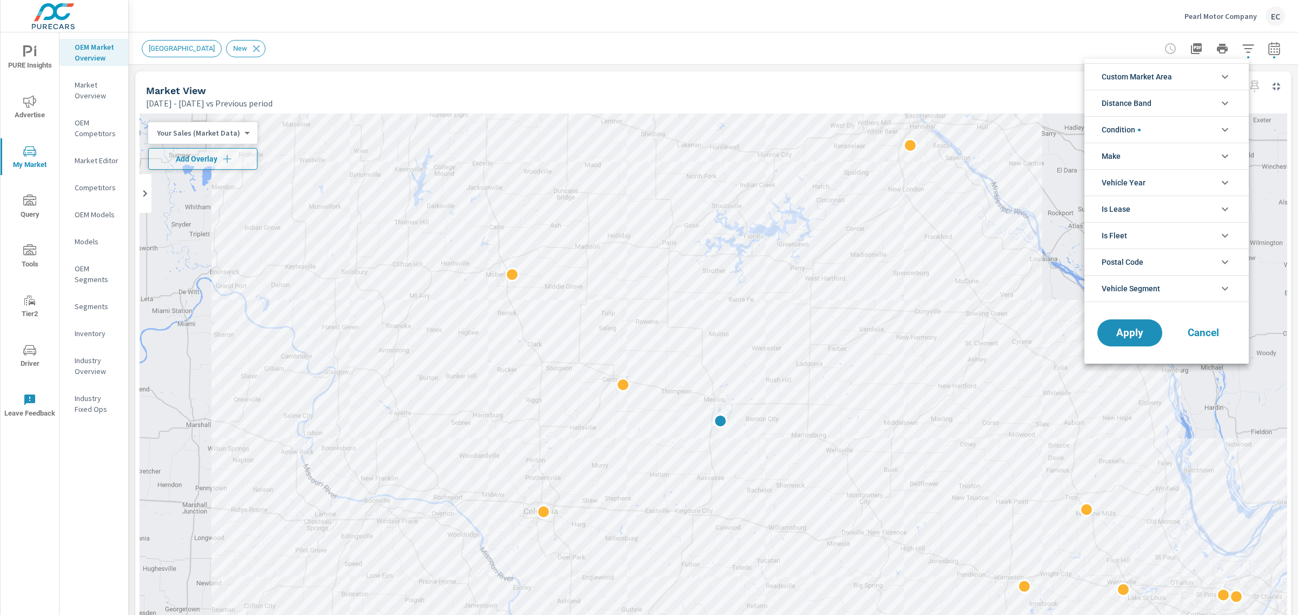
click at [1133, 136] on span "Condition" at bounding box center [1120, 130] width 39 height 26
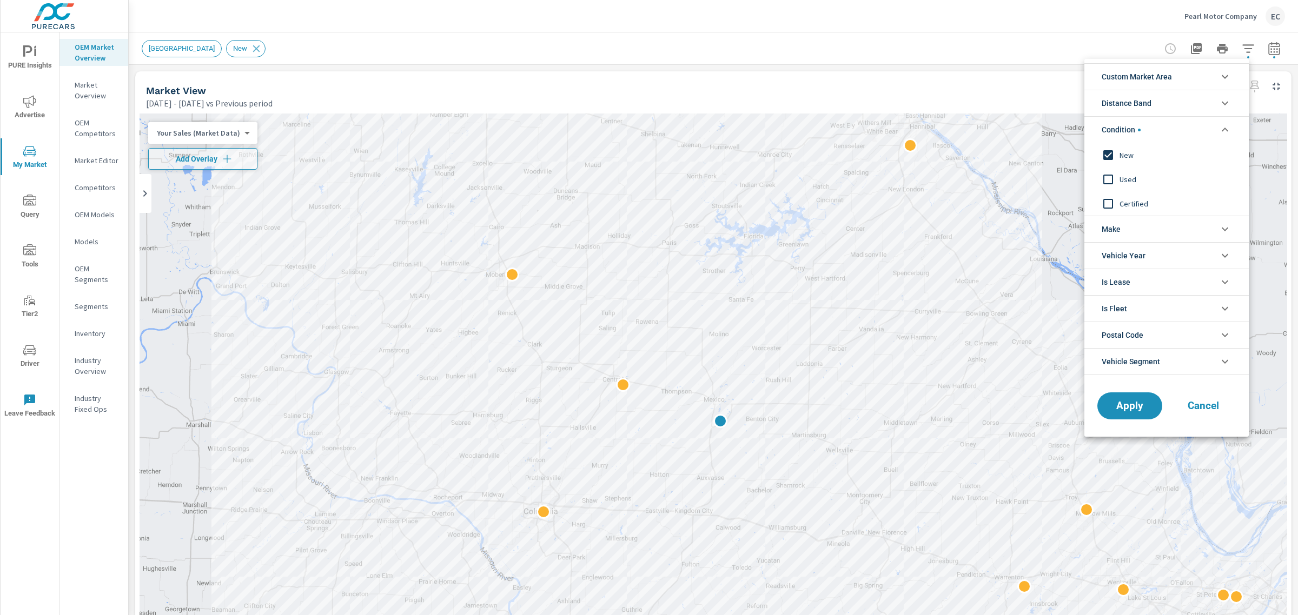
click at [1125, 173] on span "Used" at bounding box center [1178, 179] width 118 height 13
click at [1124, 157] on span "New" at bounding box center [1178, 155] width 118 height 13
click at [1122, 411] on span "Apply" at bounding box center [1129, 406] width 44 height 10
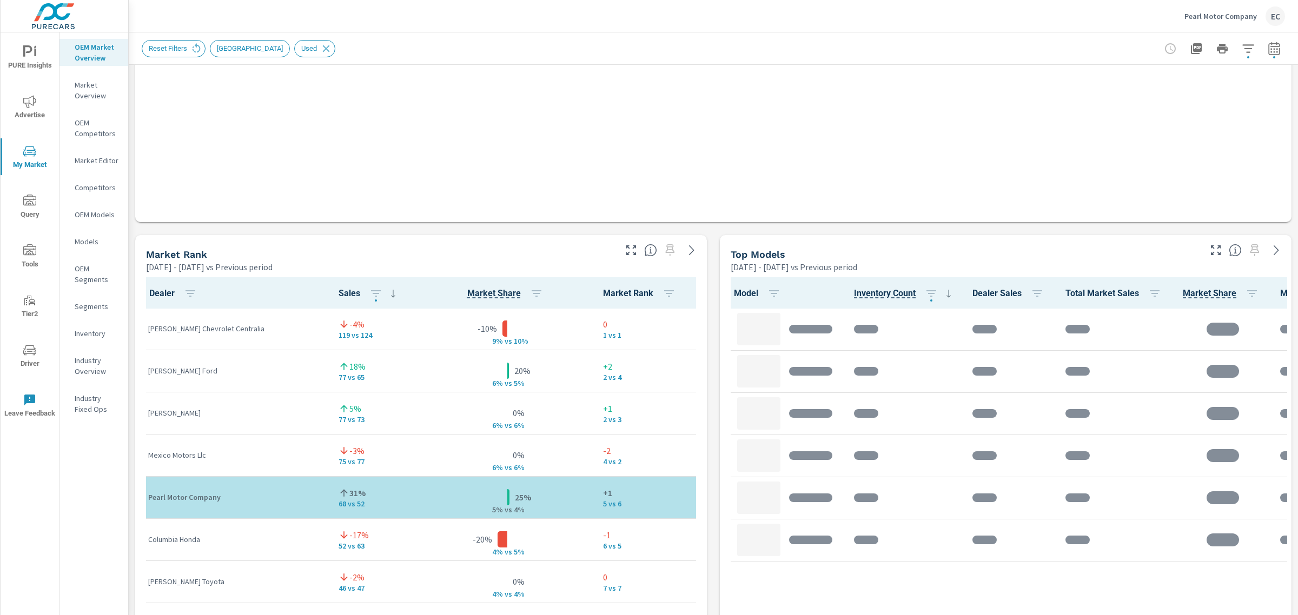
scroll to position [1, 0]
click at [624, 255] on icon "button" at bounding box center [630, 250] width 13 height 13
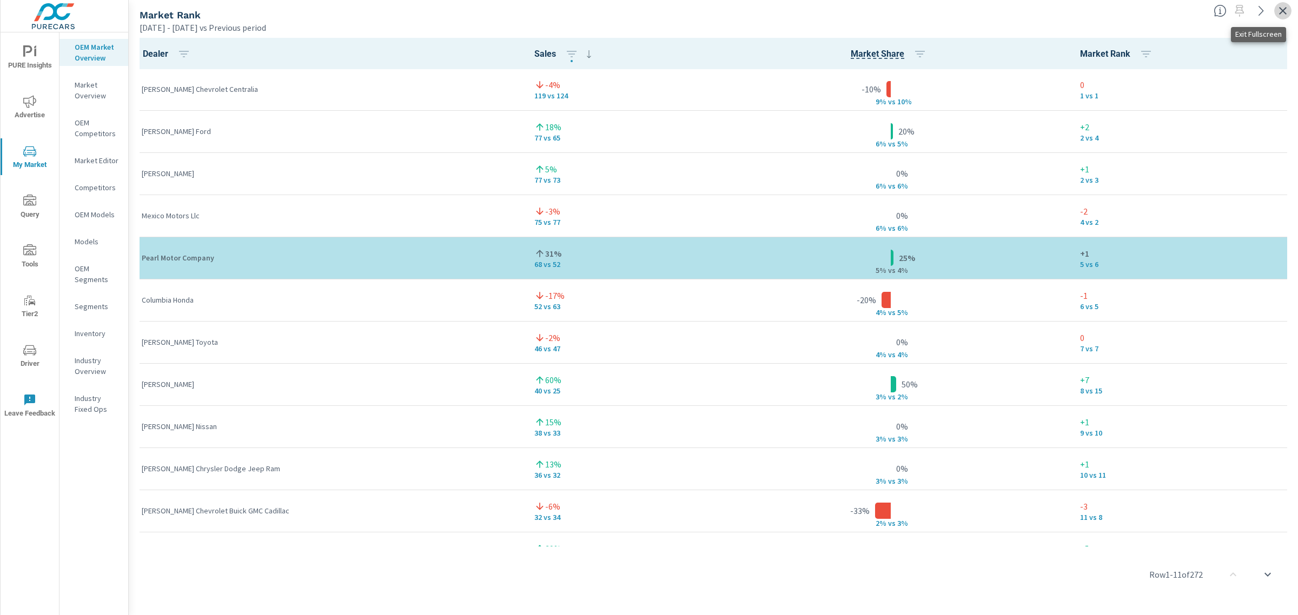
click at [1290, 14] on button "button" at bounding box center [1282, 10] width 17 height 17
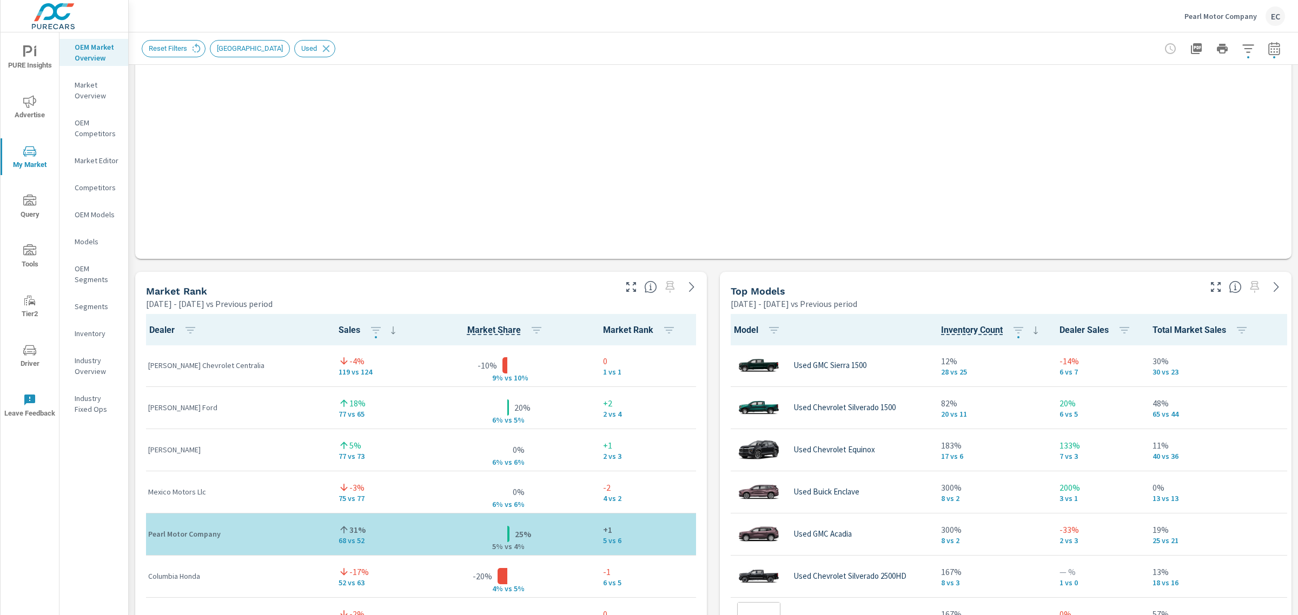
scroll to position [674, 0]
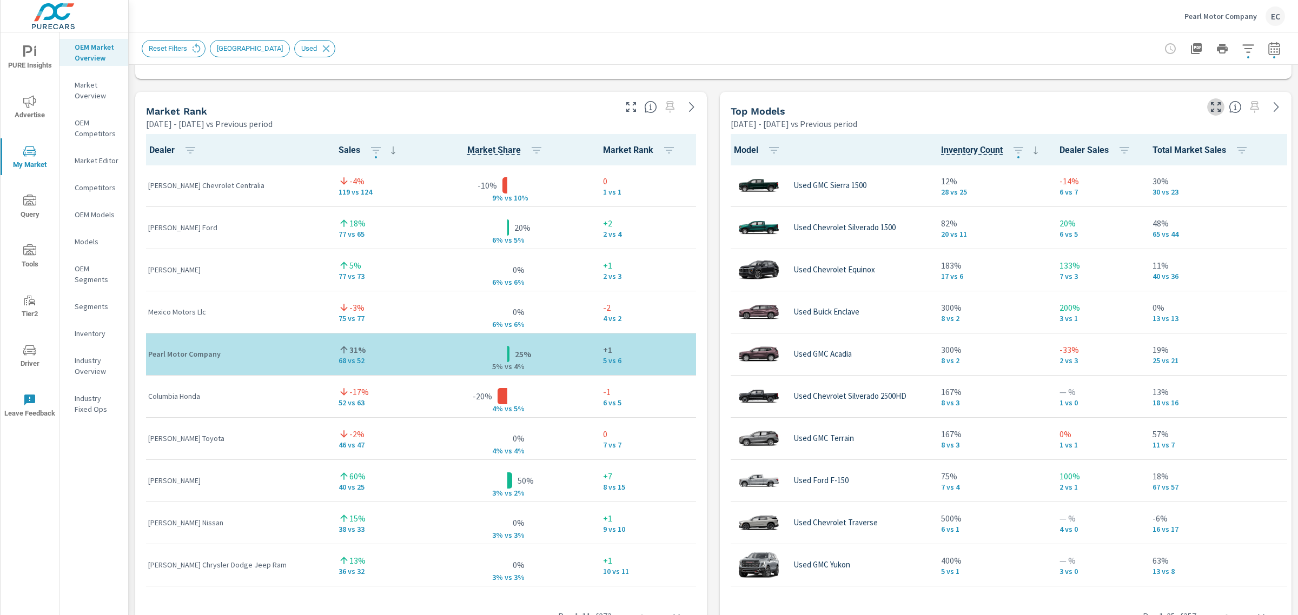
click at [1211, 103] on icon "button" at bounding box center [1216, 107] width 10 height 10
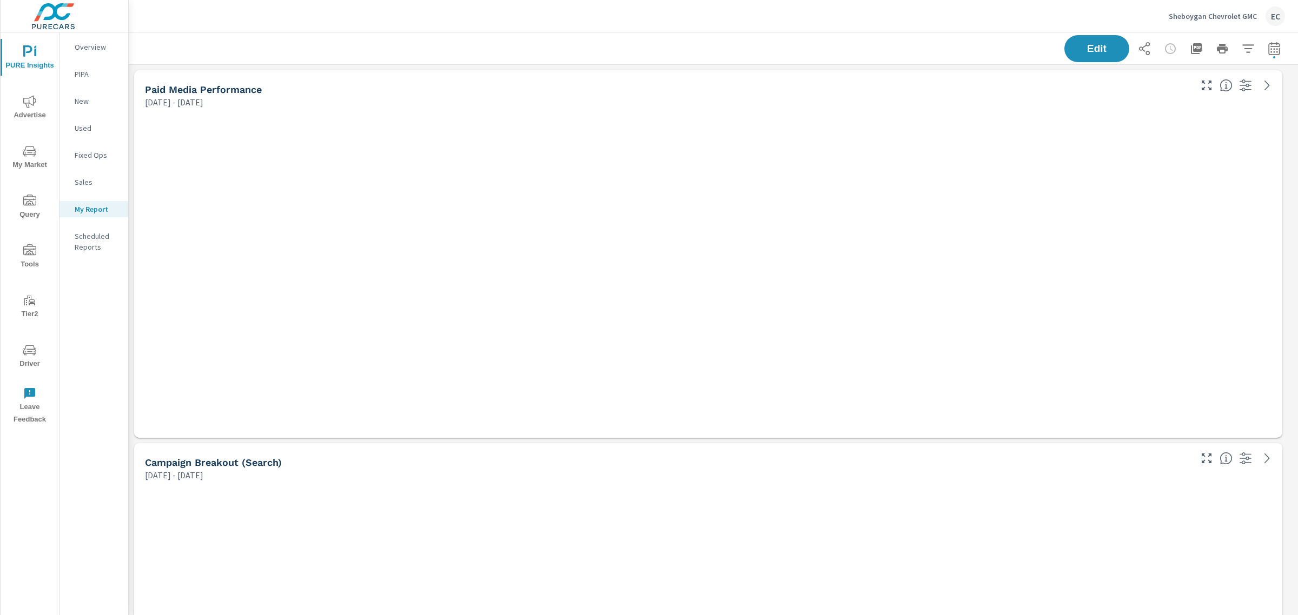
scroll to position [3010, 1180]
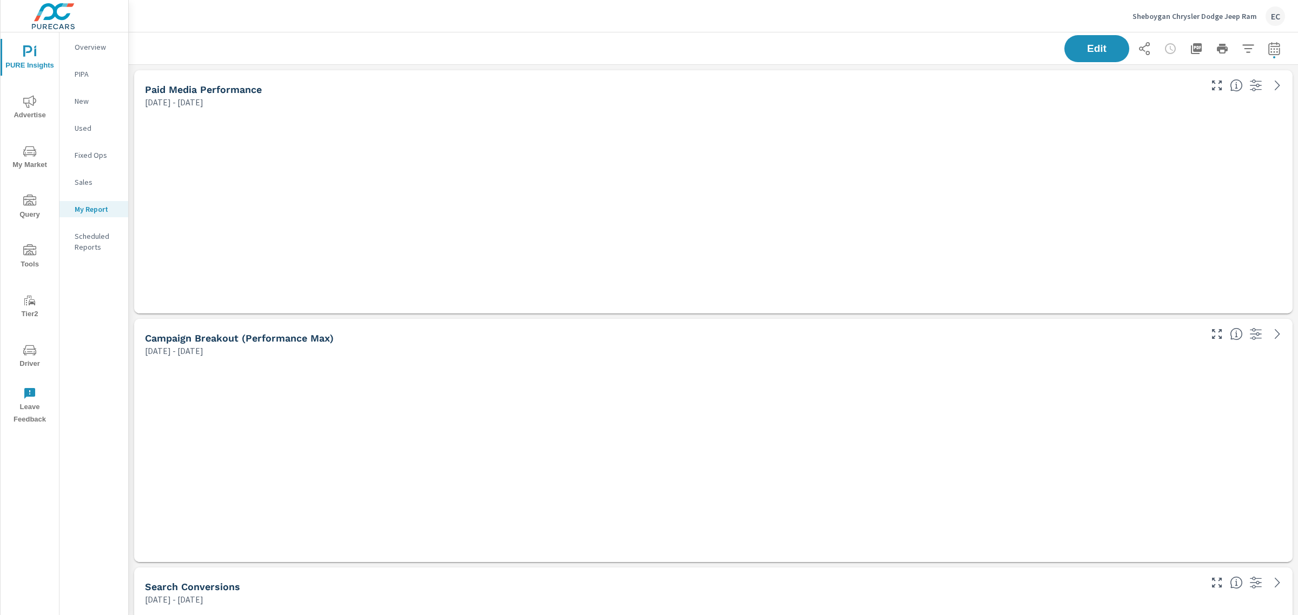
scroll to position [1145, 1180]
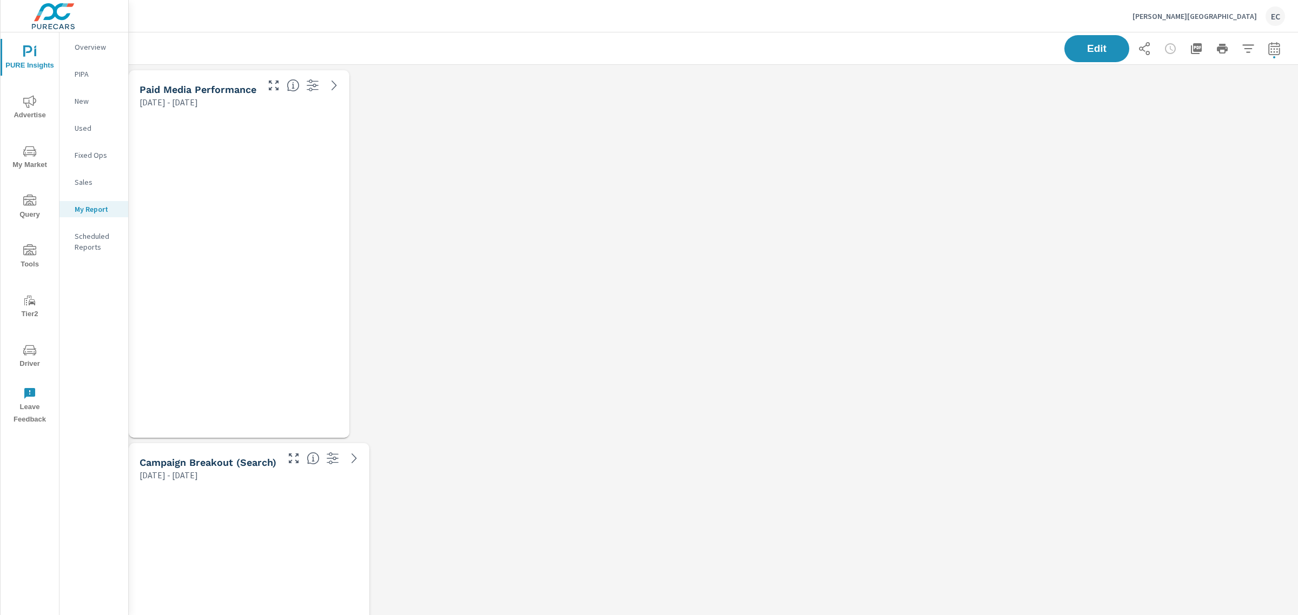
scroll to position [3010, 1180]
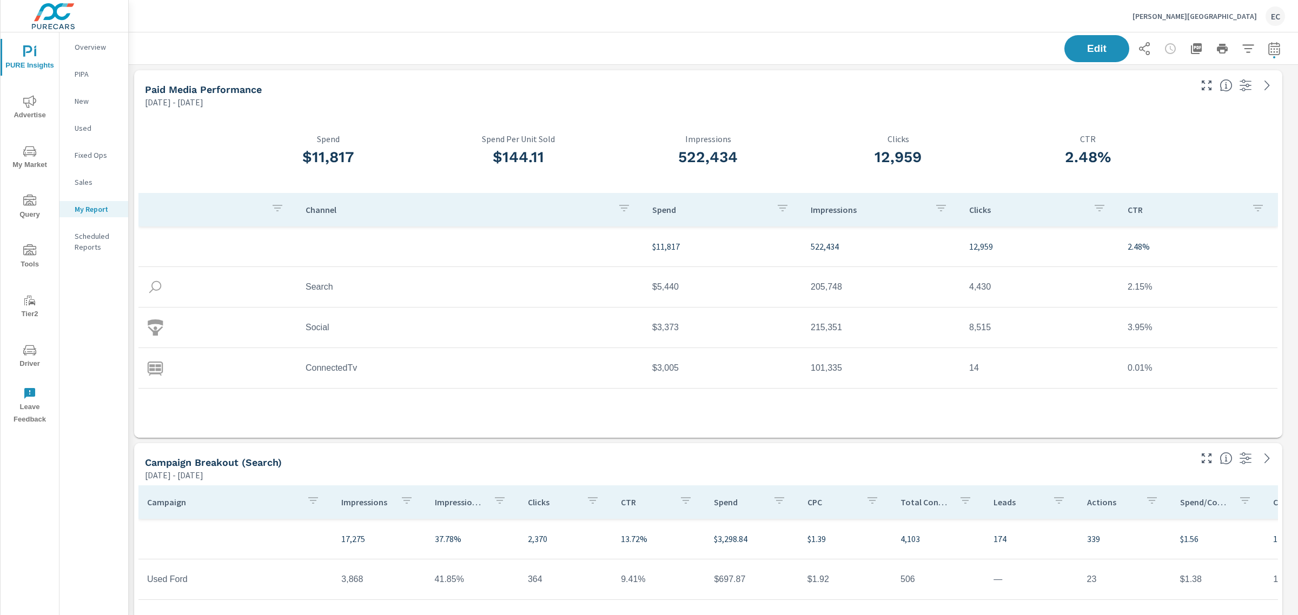
click at [30, 149] on icon "nav menu" at bounding box center [29, 151] width 13 height 13
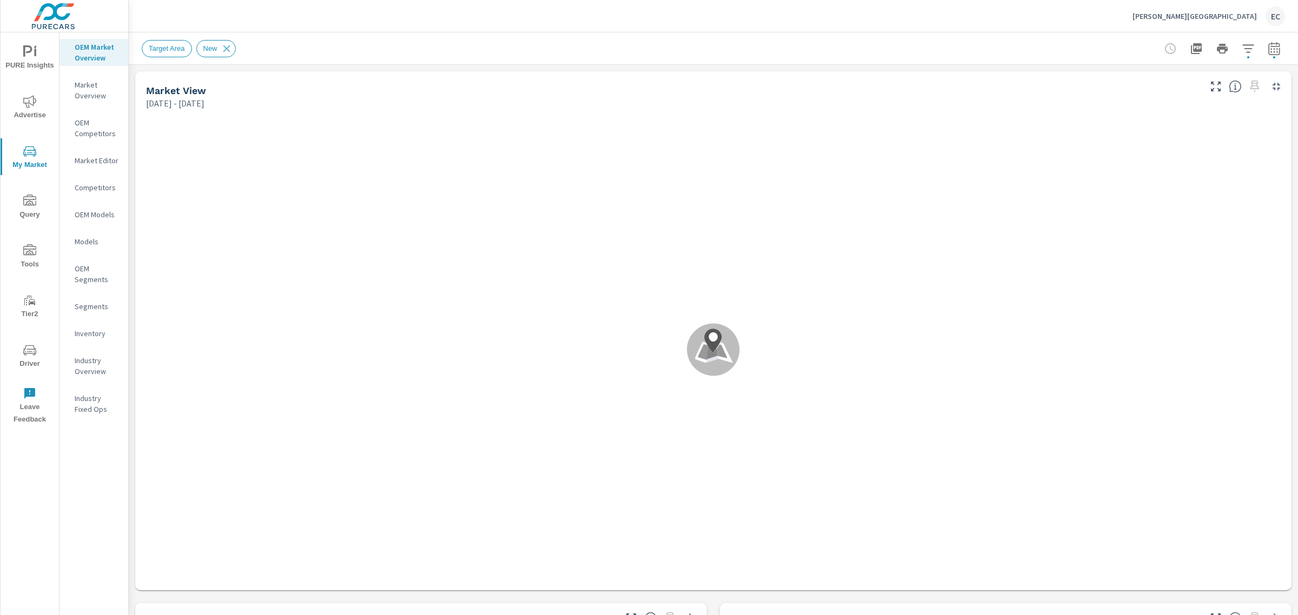
drag, startPoint x: 1274, startPoint y: 53, endPoint x: 1266, endPoint y: 51, distance: 7.7
click at [1272, 53] on div at bounding box center [1221, 49] width 125 height 22
click at [1270, 51] on icon "button" at bounding box center [1273, 50] width 7 height 4
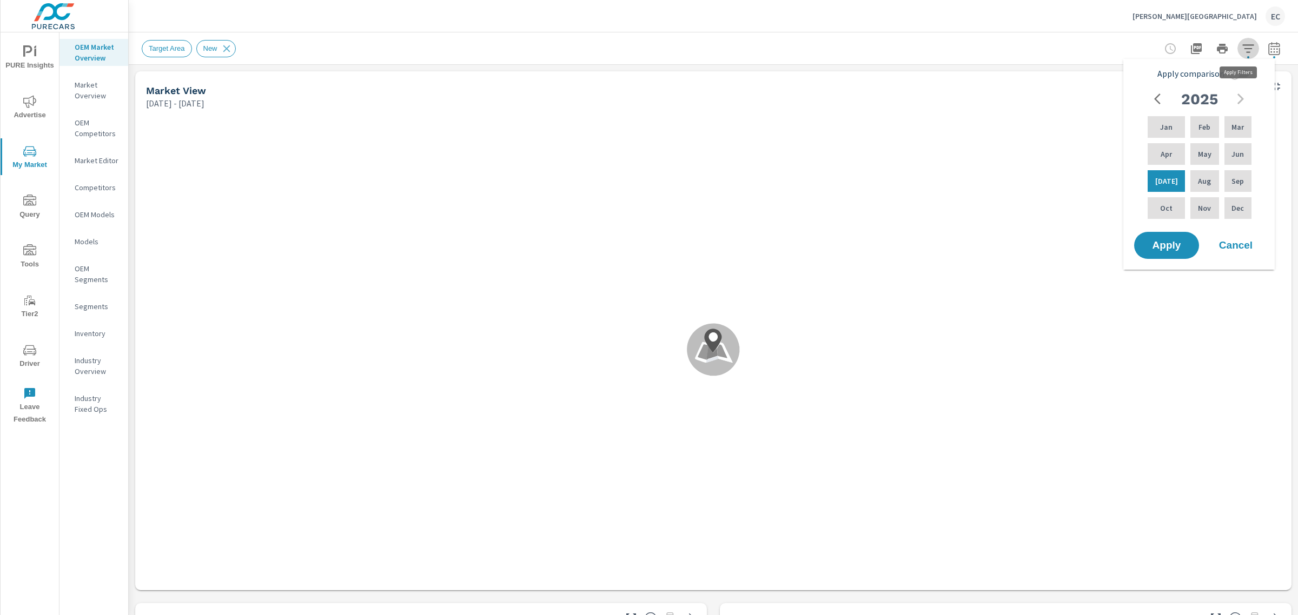
click at [1237, 50] on button "button" at bounding box center [1248, 49] width 22 height 22
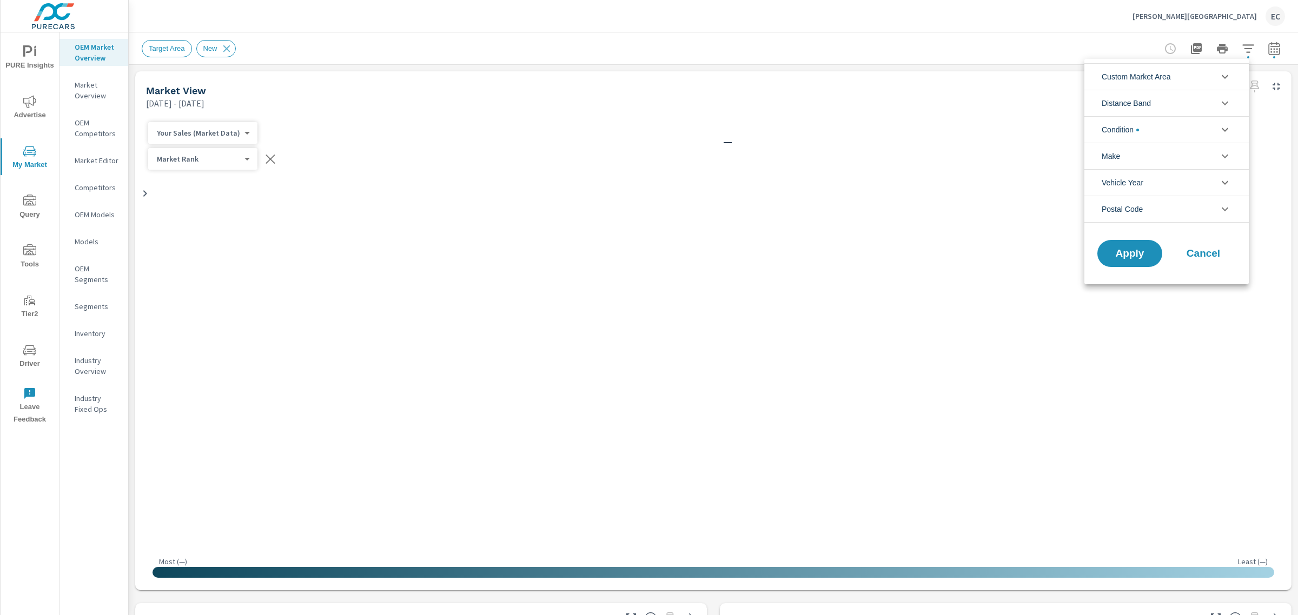
click at [1134, 123] on span "Condition" at bounding box center [1119, 130] width 37 height 26
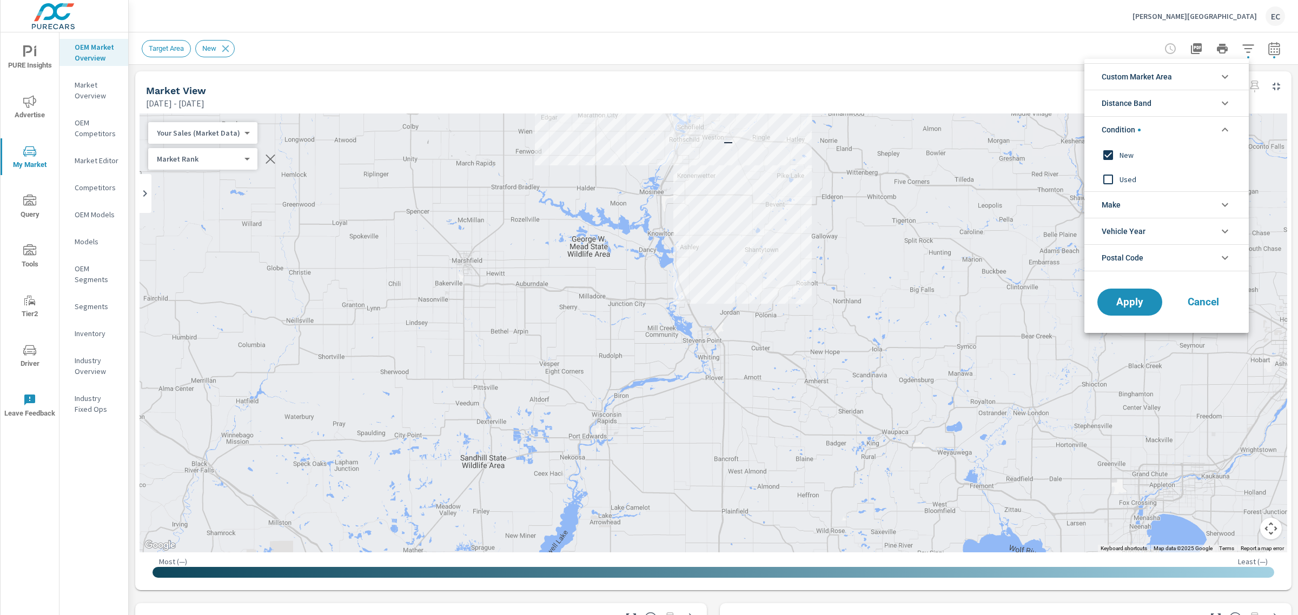
click at [1122, 174] on span "Used" at bounding box center [1178, 179] width 118 height 13
click at [1122, 151] on span "New" at bounding box center [1178, 155] width 118 height 13
click at [1125, 307] on span "Apply" at bounding box center [1129, 302] width 44 height 10
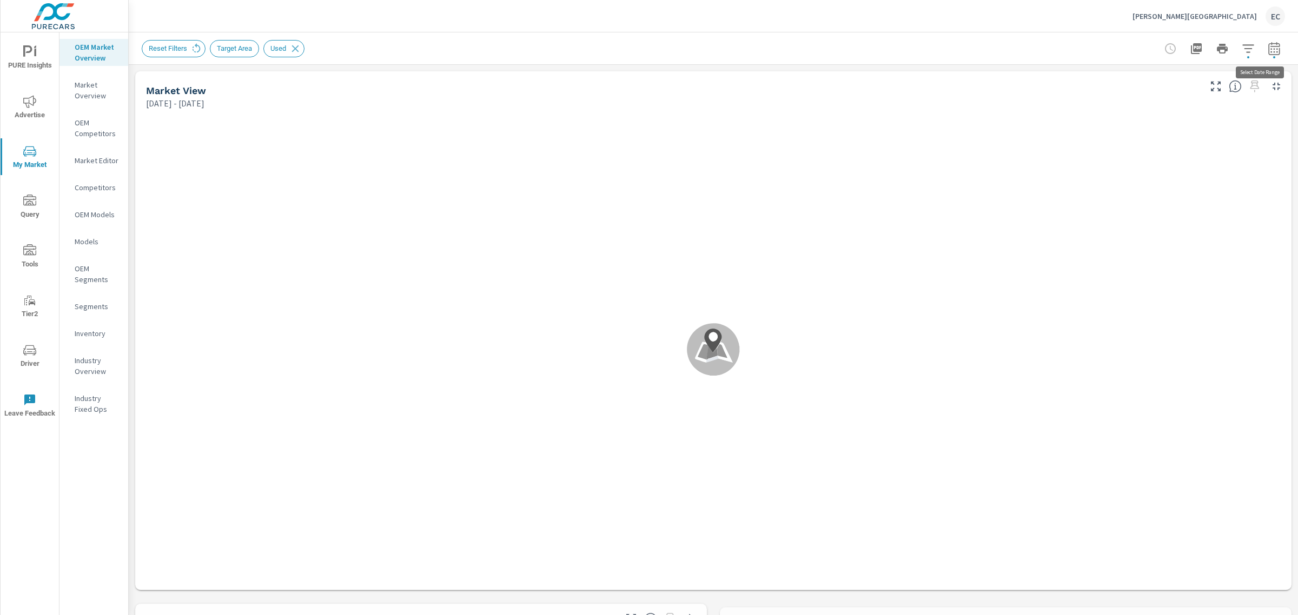
click at [1268, 42] on icon "button" at bounding box center [1273, 48] width 13 height 13
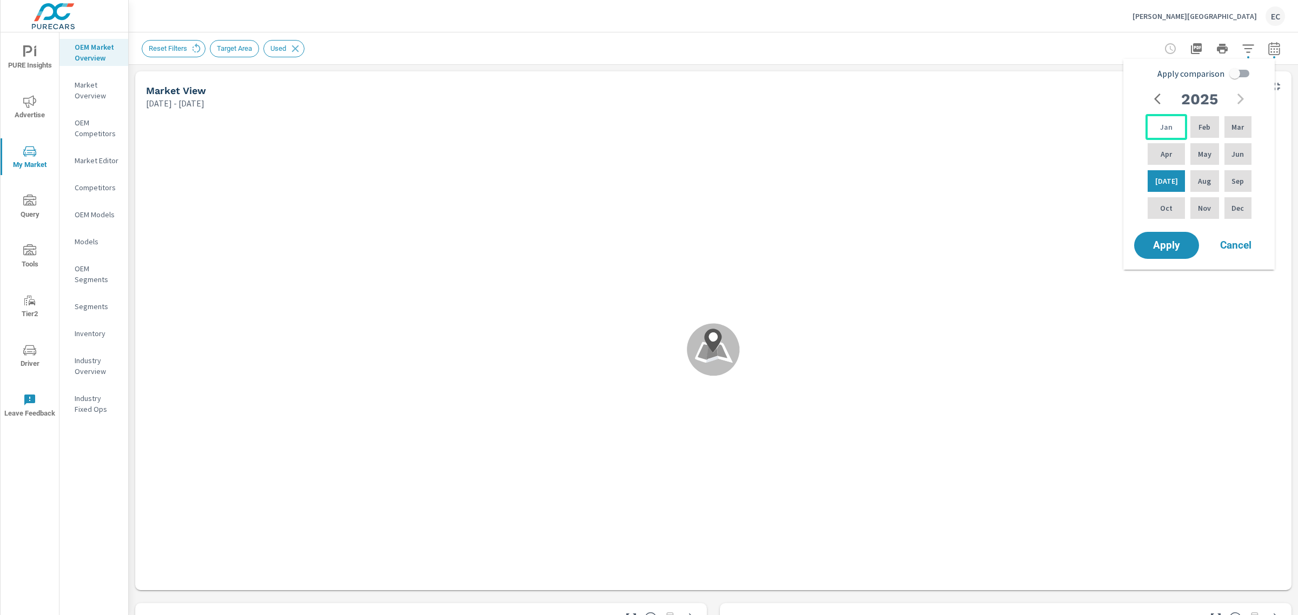
click at [1159, 137] on div "Jan" at bounding box center [1166, 127] width 42 height 26
click at [1229, 148] on div "Jun" at bounding box center [1237, 154] width 31 height 26
click at [1240, 77] on input "Apply comparison" at bounding box center [1235, 73] width 62 height 21
checkbox input "true"
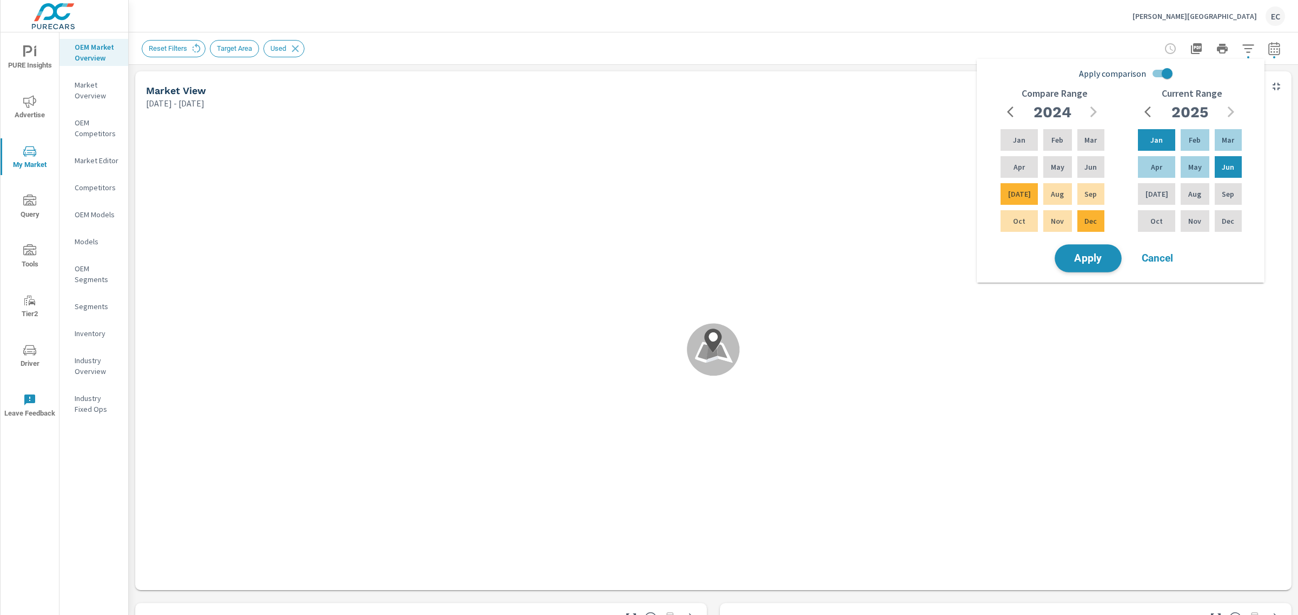
click at [1112, 251] on button "Apply" at bounding box center [1087, 258] width 67 height 28
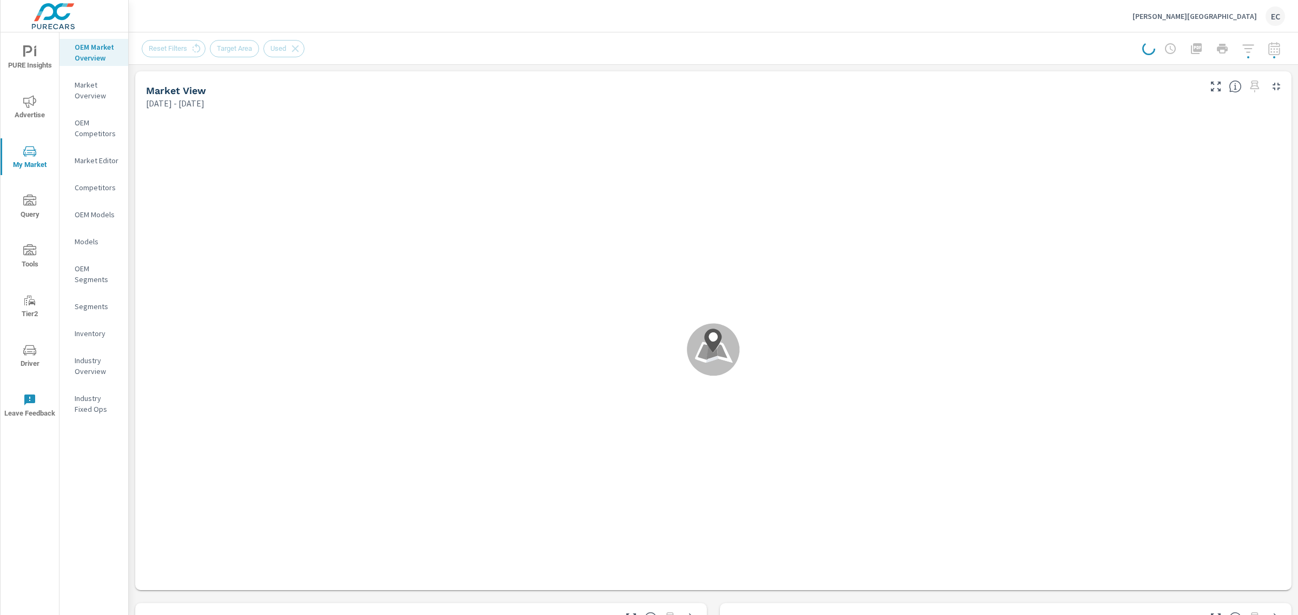
scroll to position [42, 0]
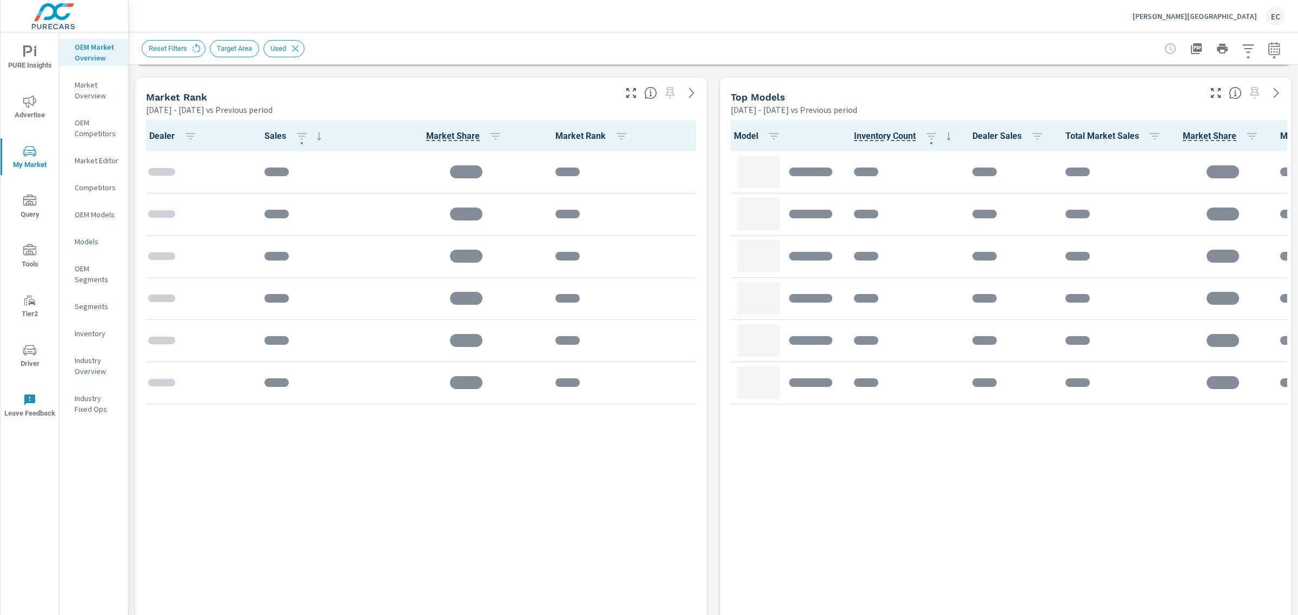
scroll to position [676, 0]
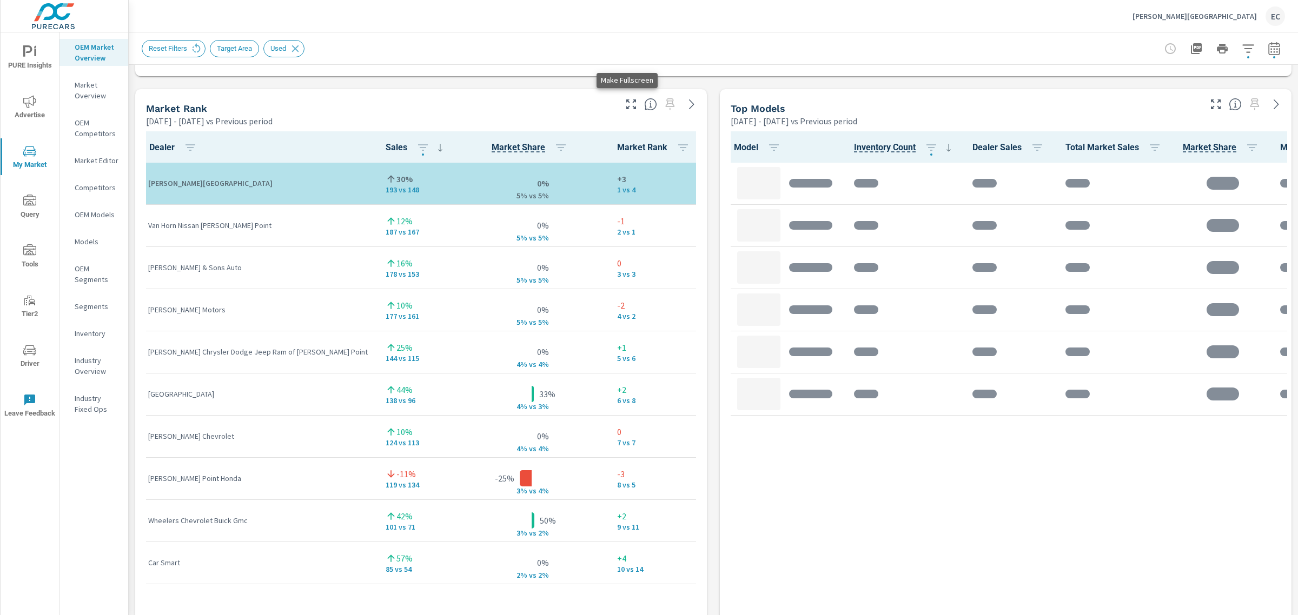
click at [627, 102] on icon "button" at bounding box center [630, 104] width 13 height 13
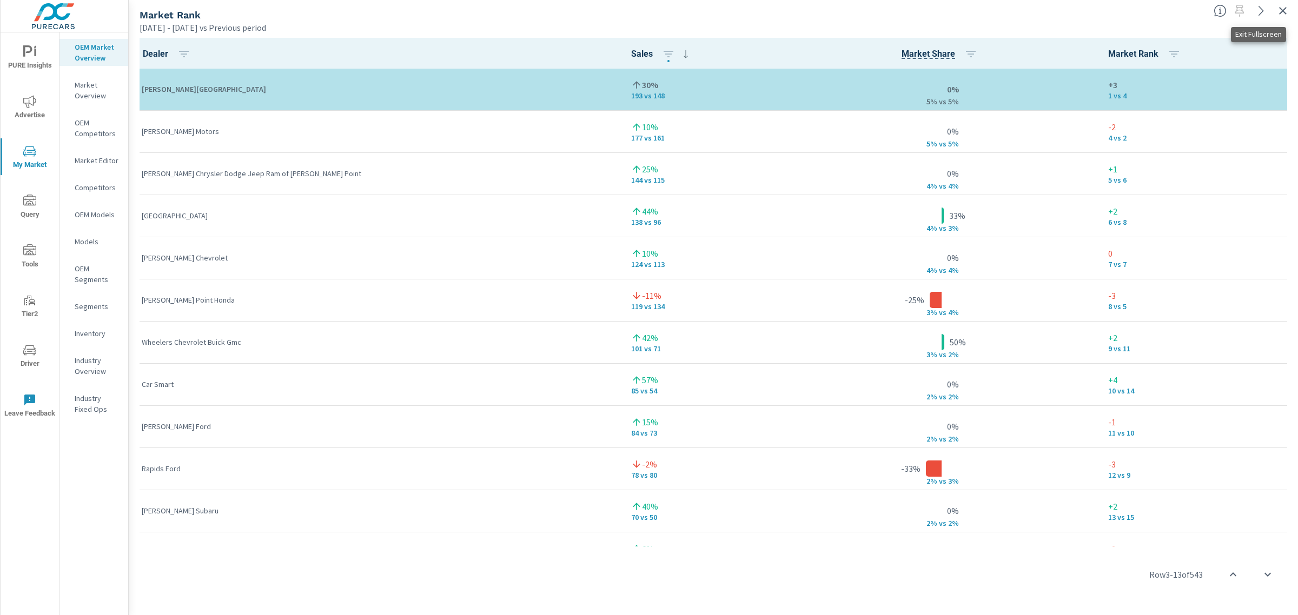
click at [1287, 9] on icon "button" at bounding box center [1282, 10] width 13 height 13
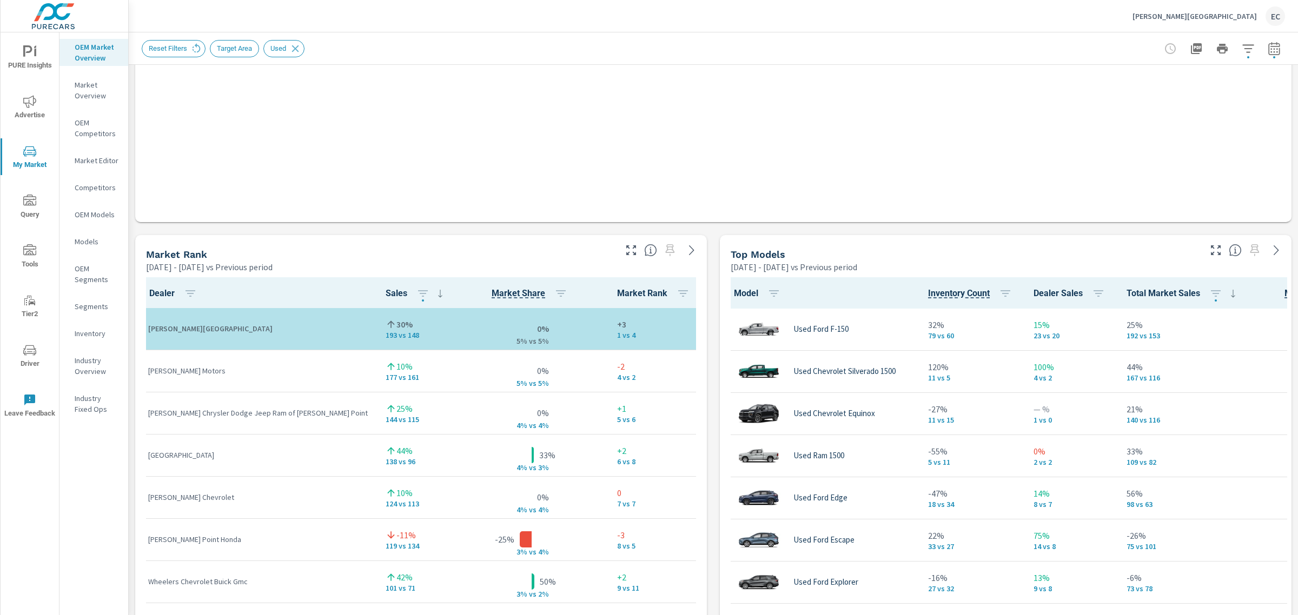
scroll to position [579, 0]
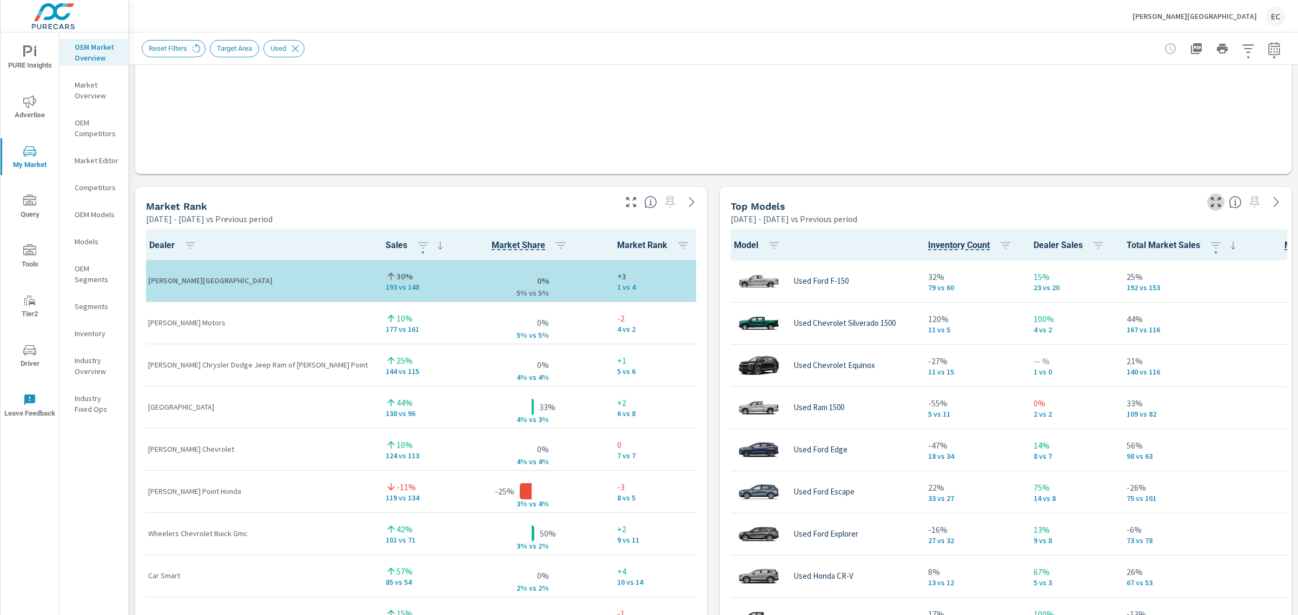
click at [1209, 202] on icon "button" at bounding box center [1215, 202] width 13 height 13
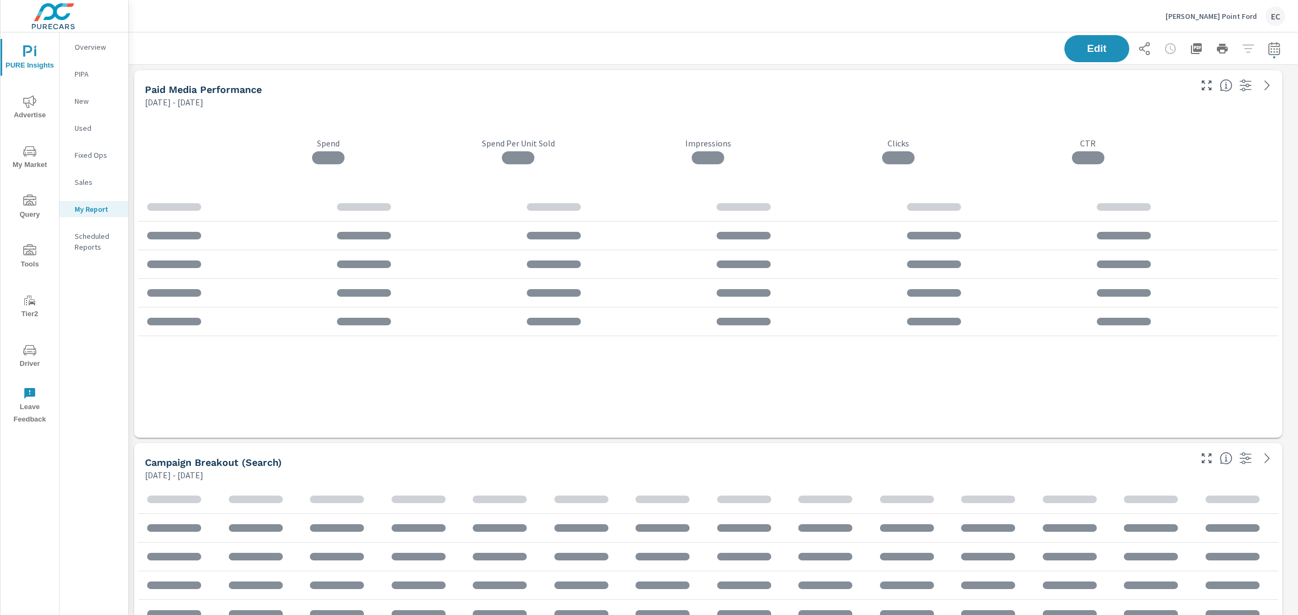
scroll to position [2264, 1180]
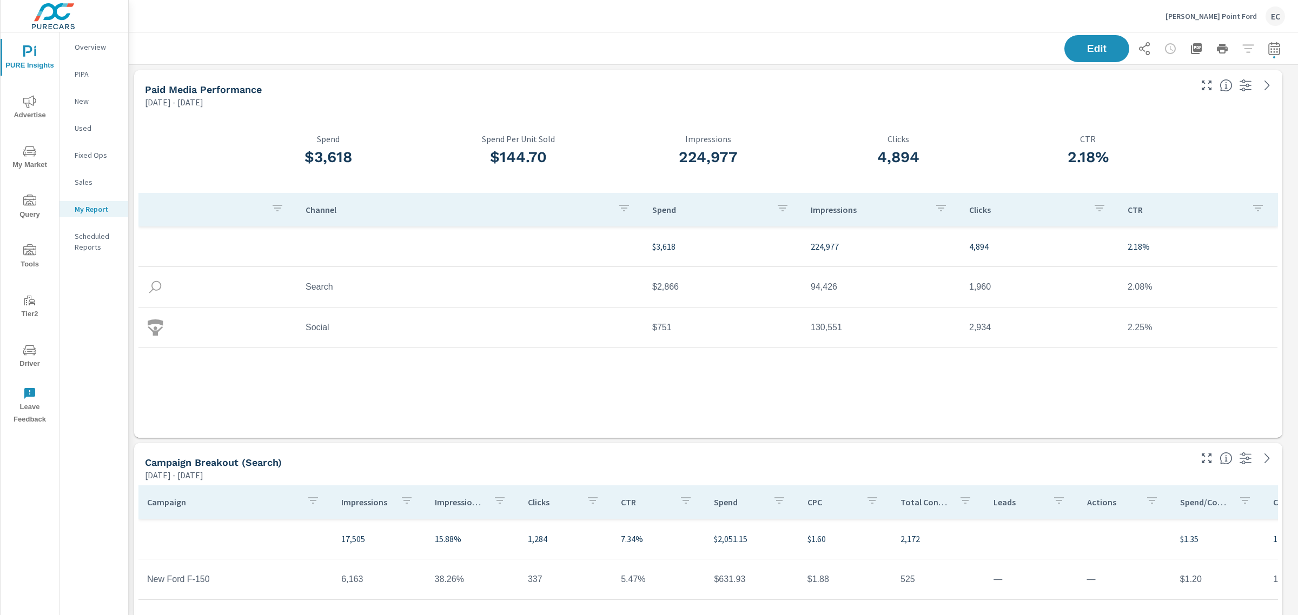
click at [36, 161] on span "My Market" at bounding box center [30, 158] width 52 height 26
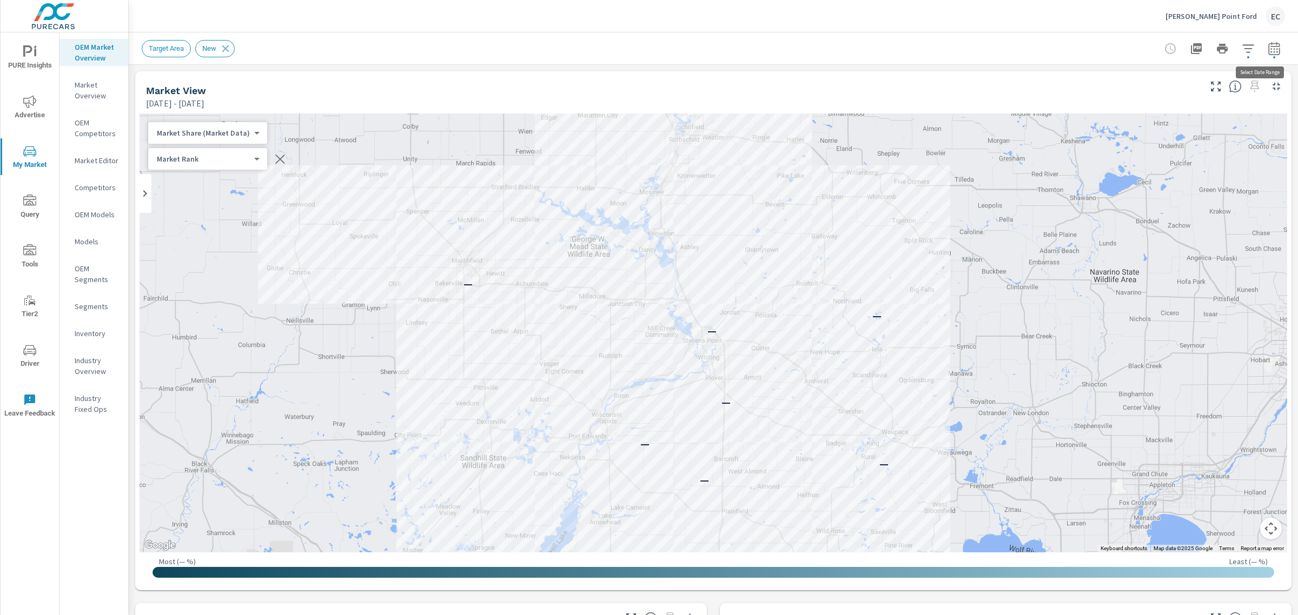
click at [1263, 45] on button "button" at bounding box center [1274, 49] width 22 height 22
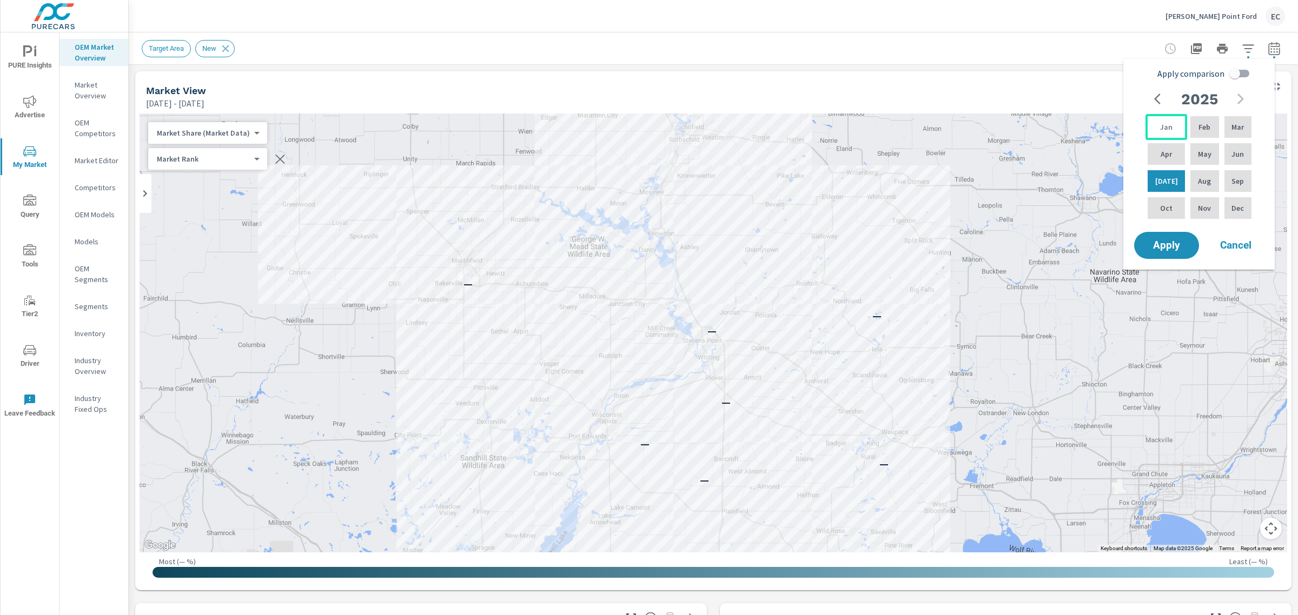
click at [1151, 139] on div "Jan" at bounding box center [1166, 127] width 42 height 26
click at [1231, 155] on p "Jun" at bounding box center [1237, 154] width 12 height 11
click at [1245, 75] on input "Apply comparison" at bounding box center [1235, 73] width 62 height 21
checkbox input "true"
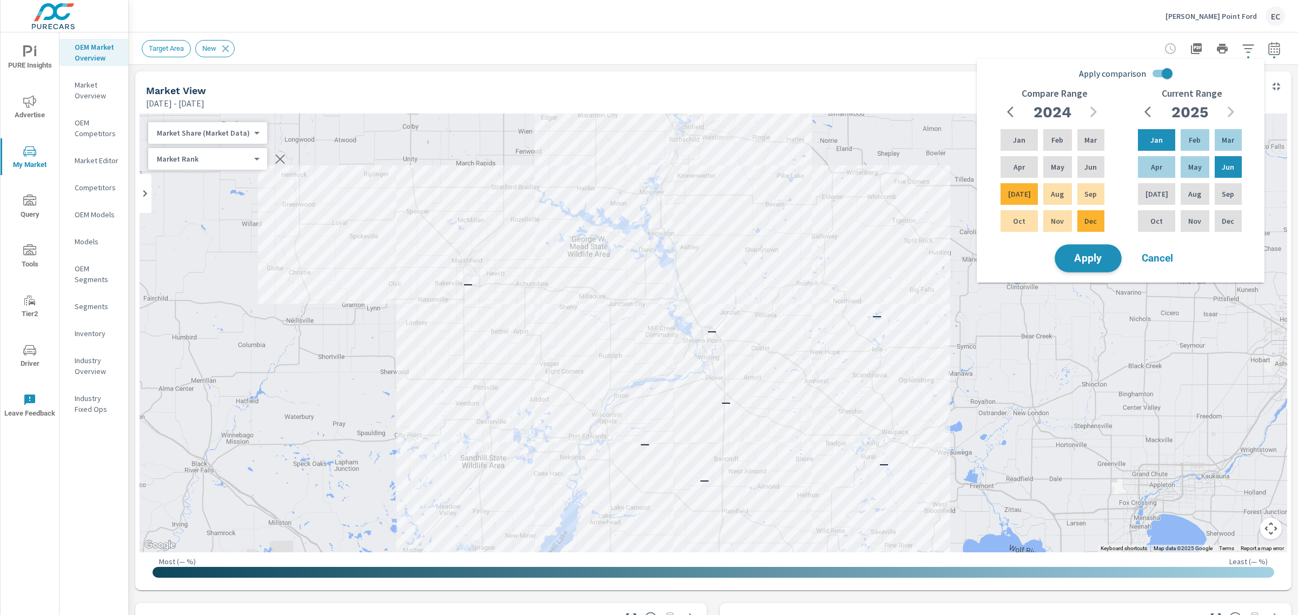
click at [1090, 264] on span "Apply" at bounding box center [1088, 259] width 44 height 10
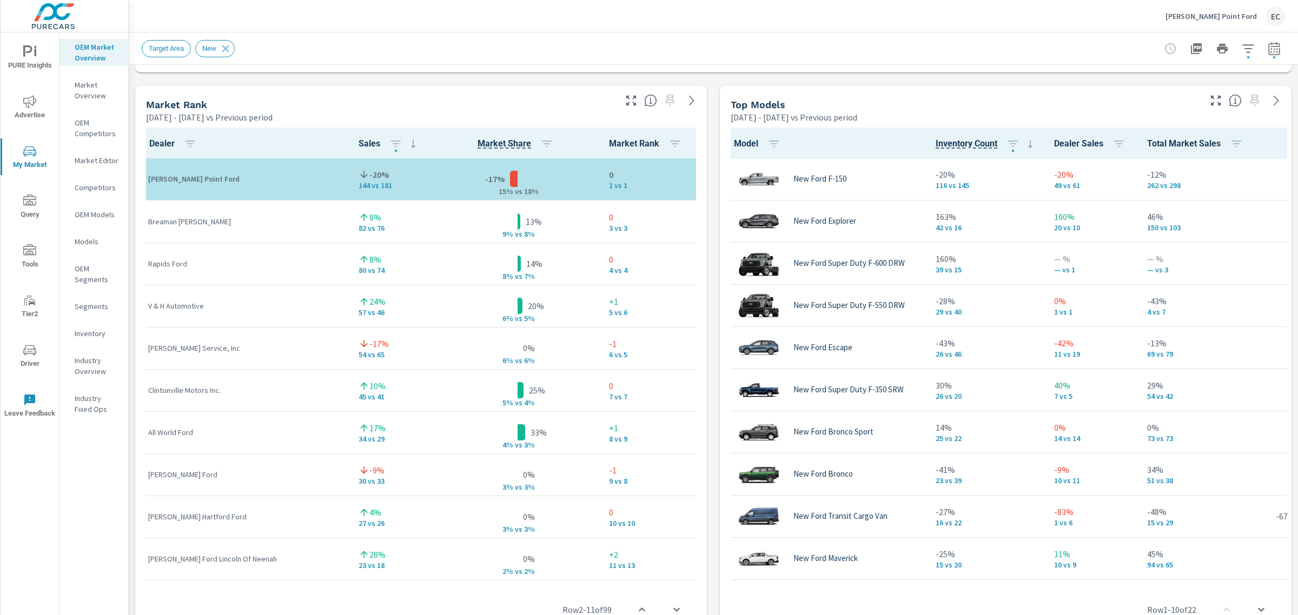
scroll to position [688, 0]
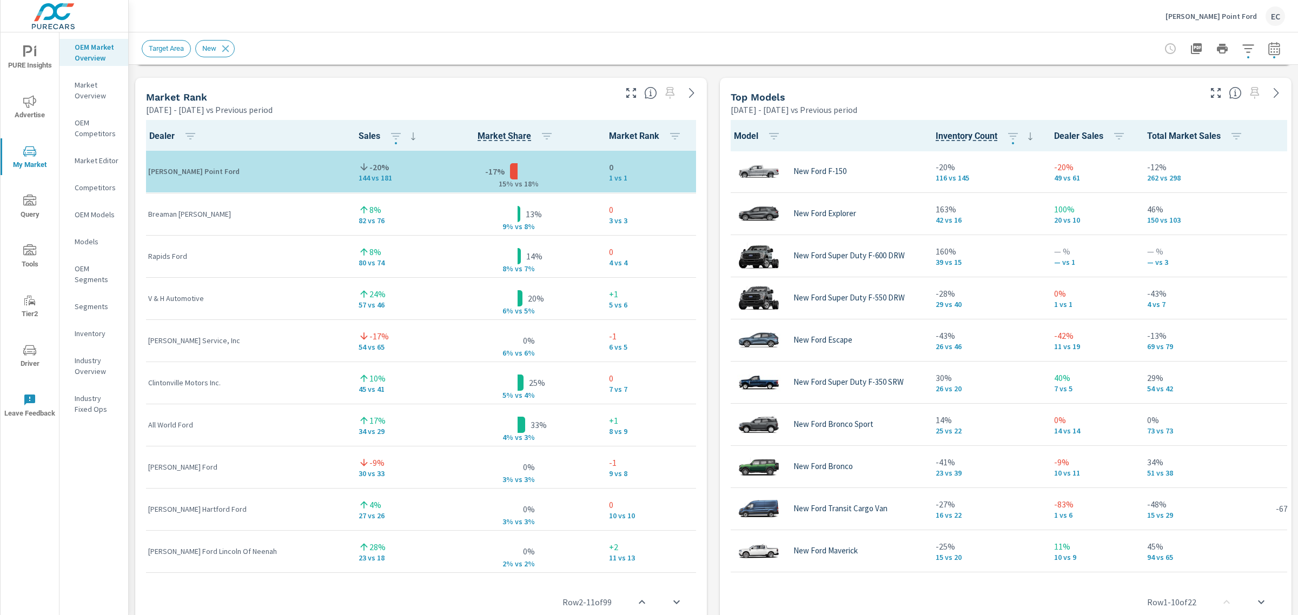
click at [630, 96] on icon "button" at bounding box center [631, 93] width 10 height 10
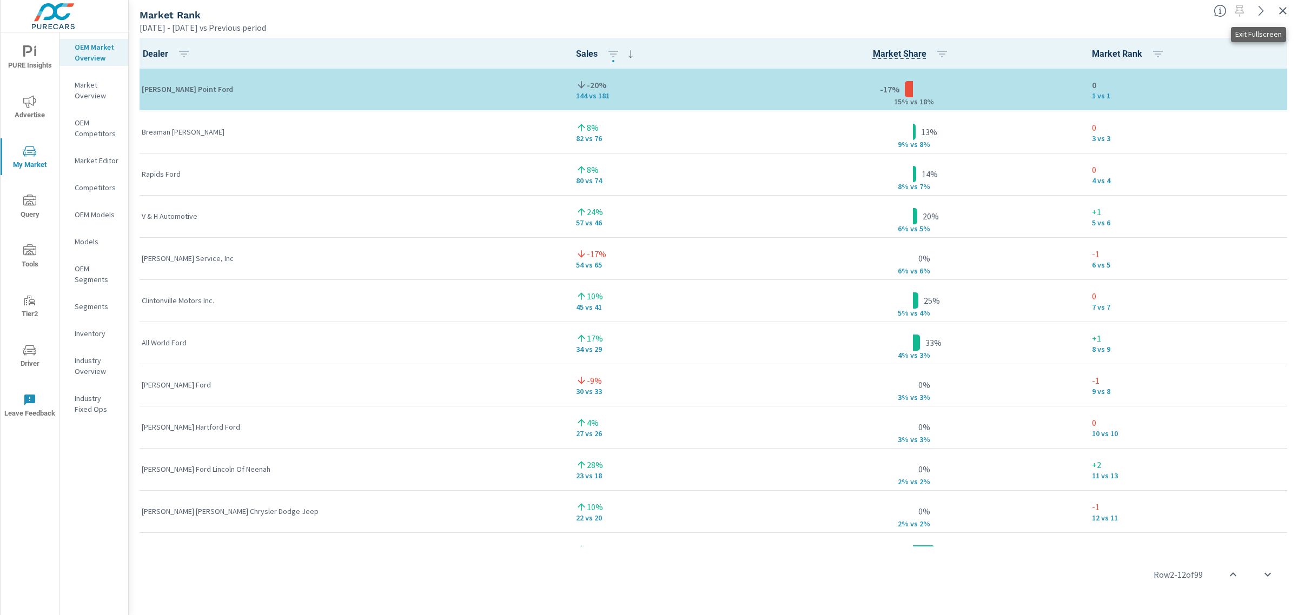
click at [1284, 11] on icon "button" at bounding box center [1282, 10] width 13 height 13
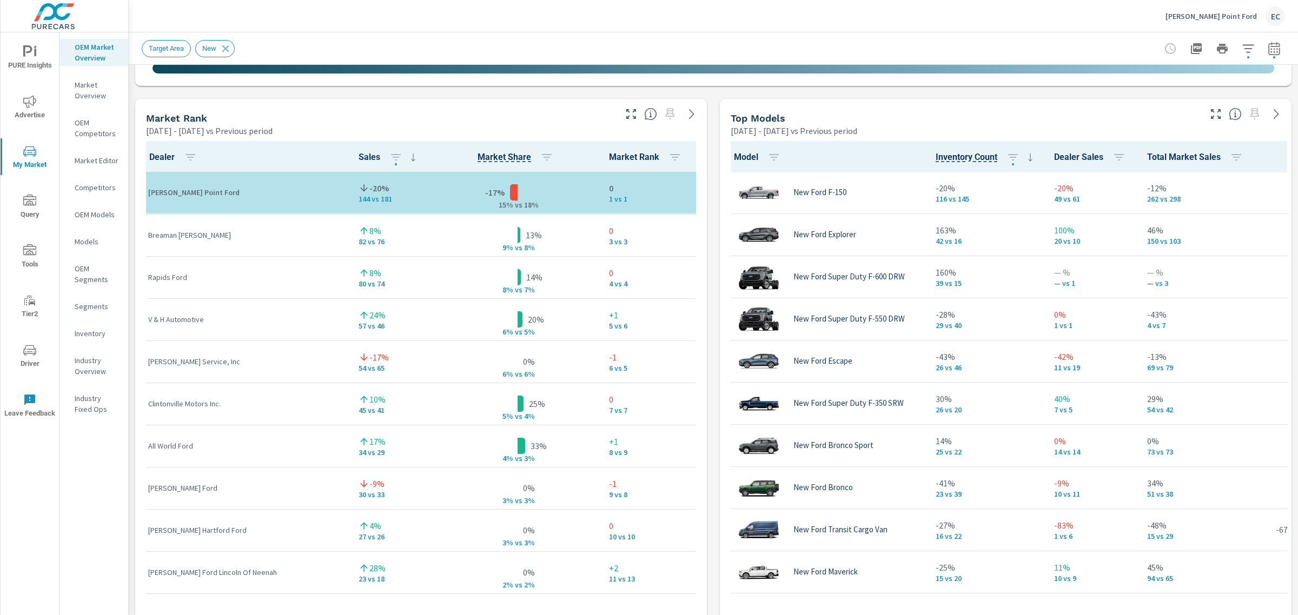
scroll to position [672, 0]
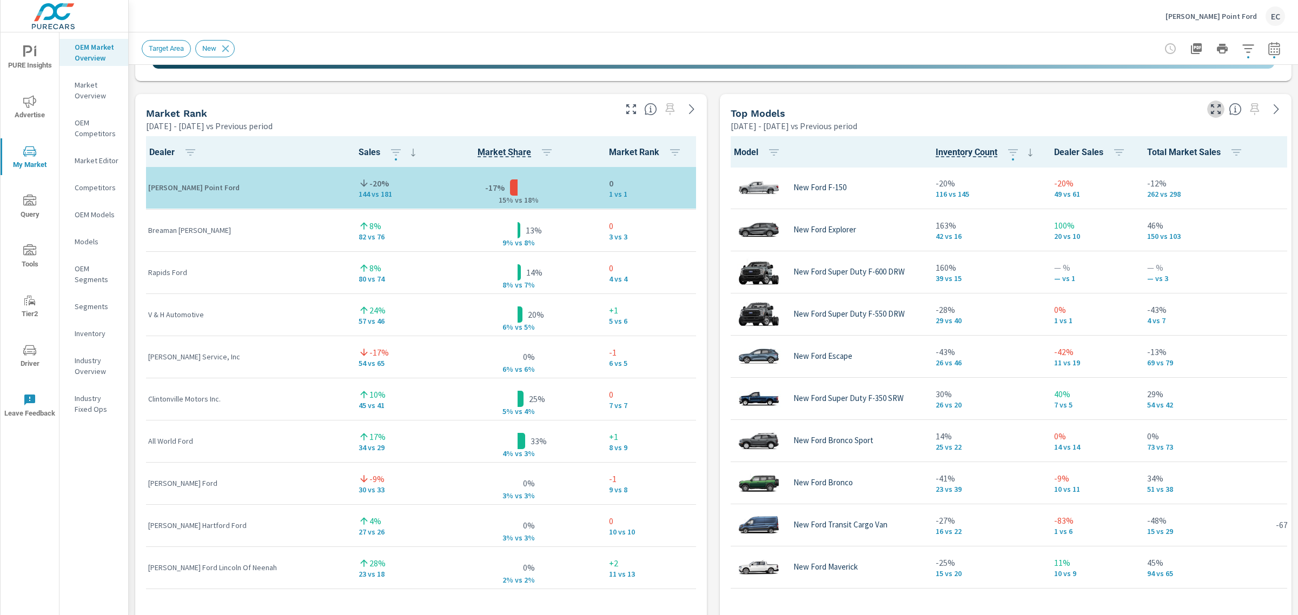
click at [1209, 109] on icon "button" at bounding box center [1215, 109] width 13 height 13
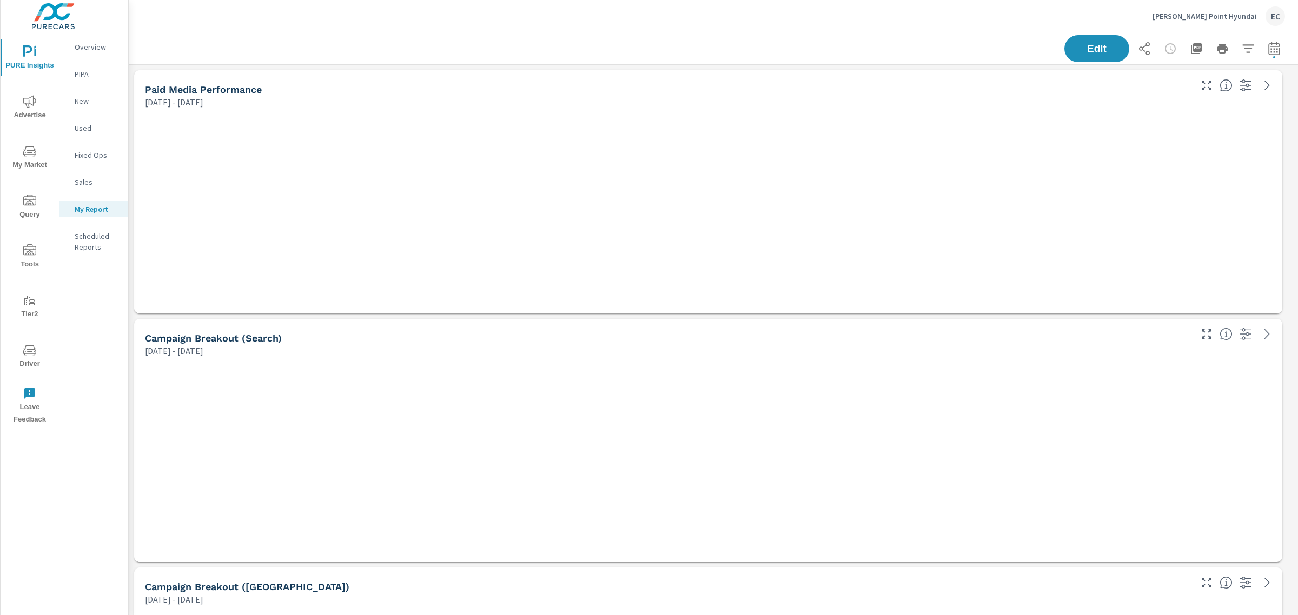
scroll to position [1767, 1180]
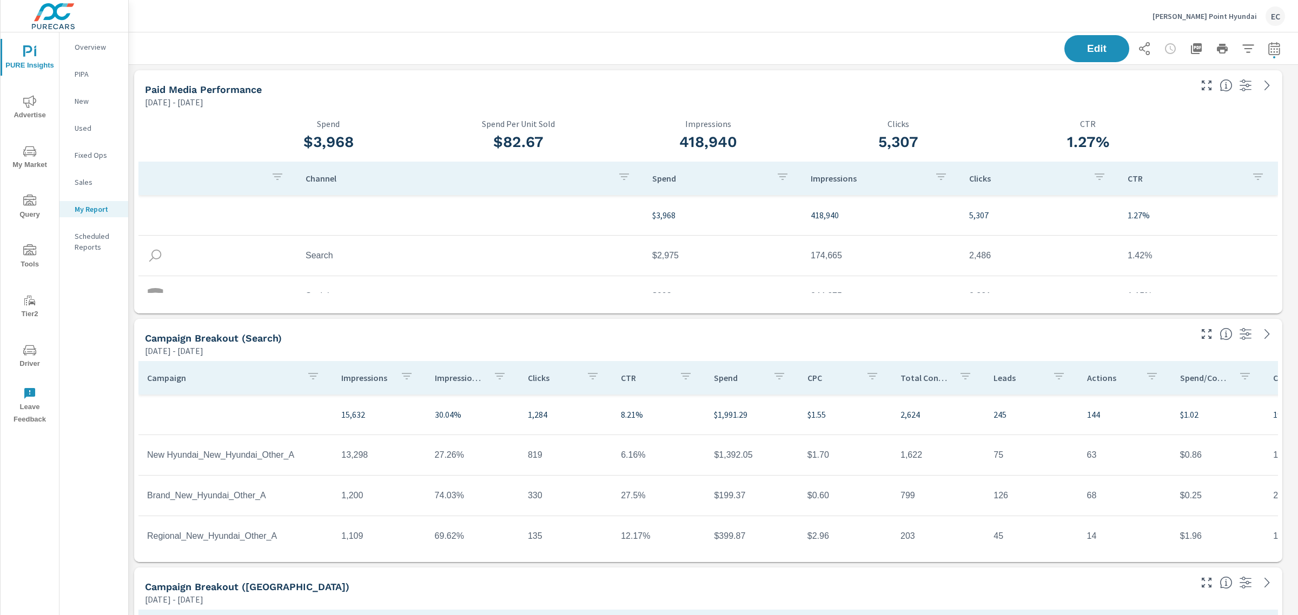
click at [39, 158] on span "My Market" at bounding box center [30, 158] width 52 height 26
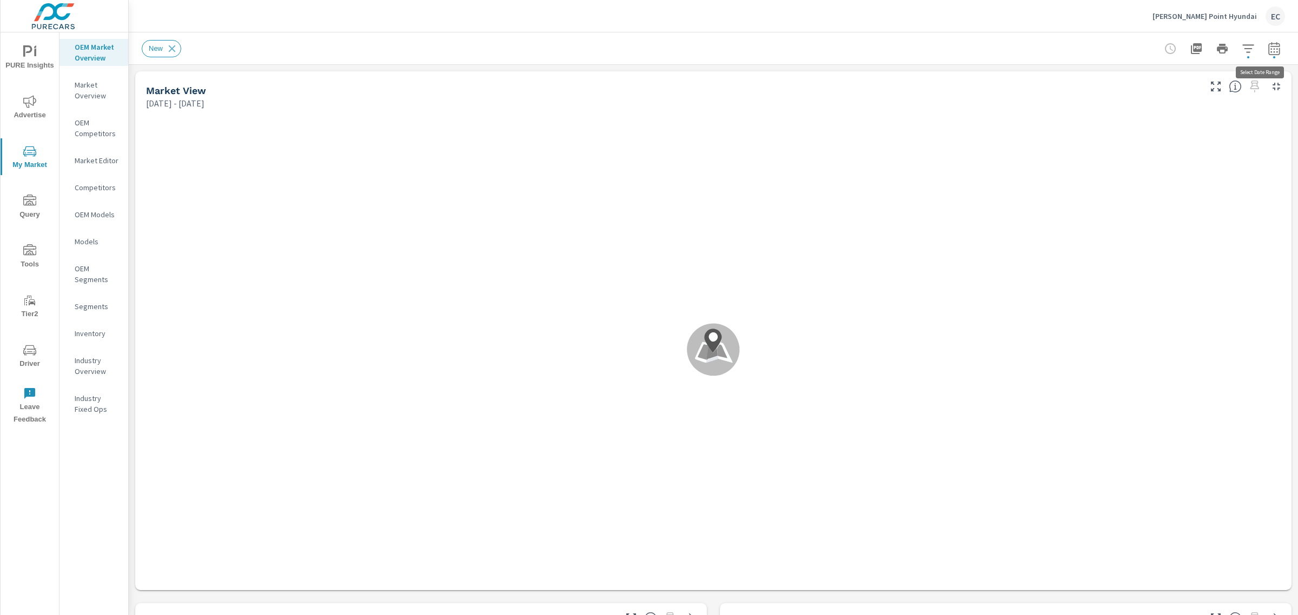
click at [1263, 56] on button "button" at bounding box center [1274, 49] width 22 height 22
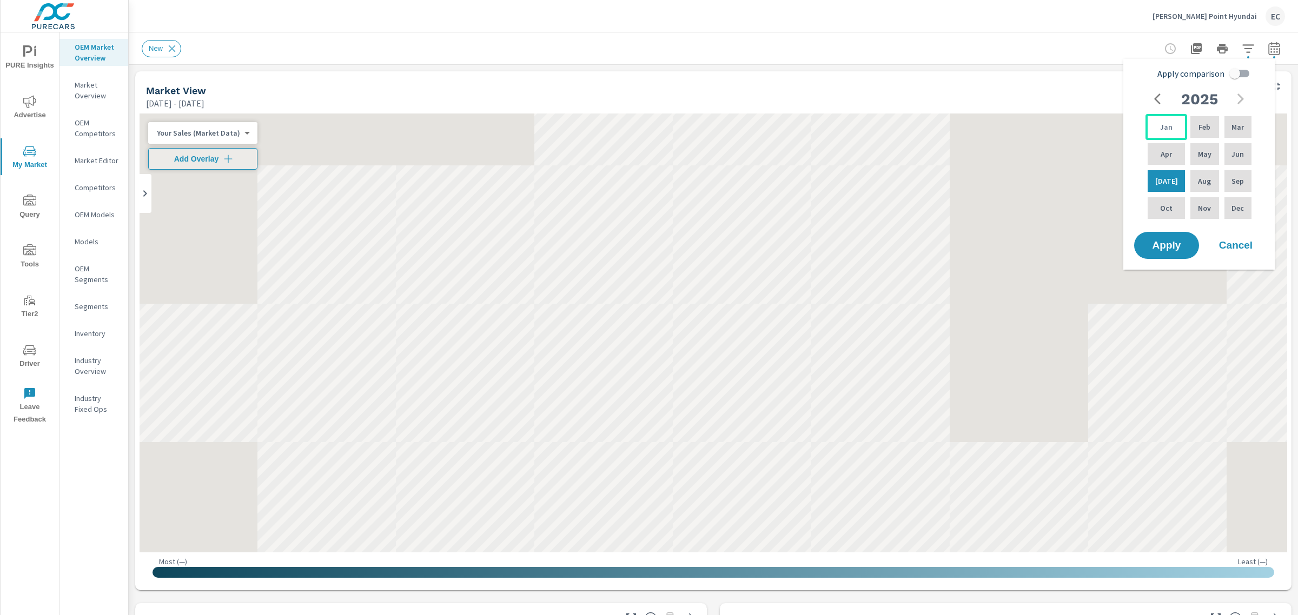
click at [1172, 114] on div "Jan" at bounding box center [1166, 127] width 42 height 26
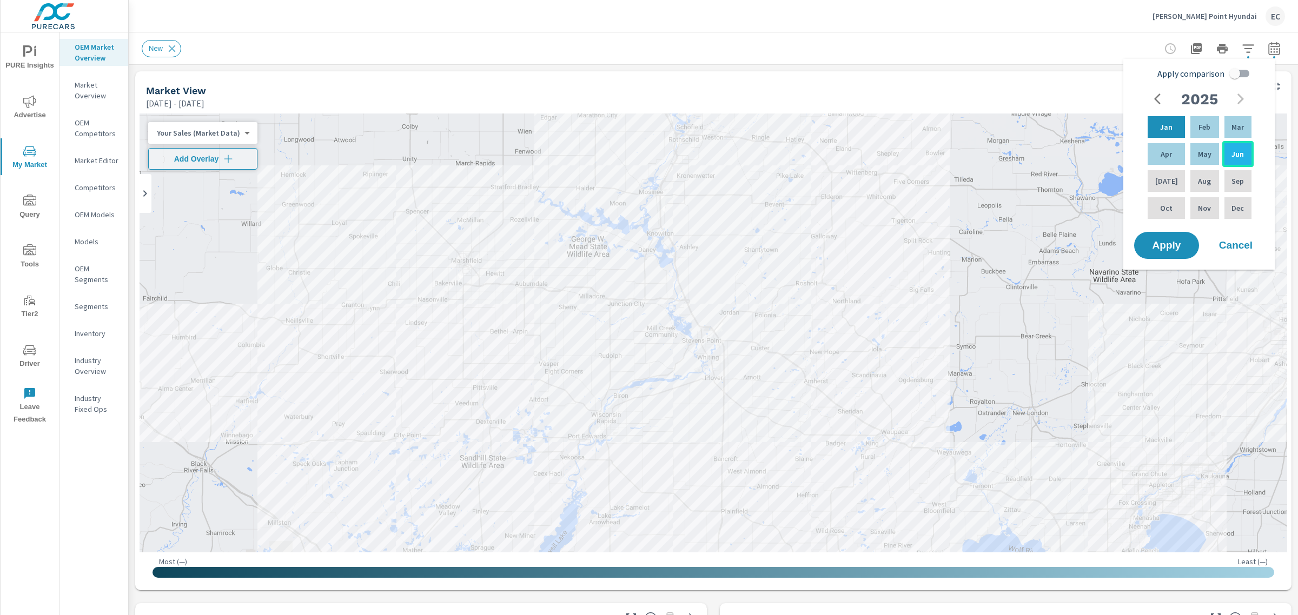
click at [1235, 141] on div "Jun" at bounding box center [1237, 154] width 31 height 26
click at [1242, 66] on input "Apply comparison" at bounding box center [1235, 73] width 62 height 21
checkbox input "true"
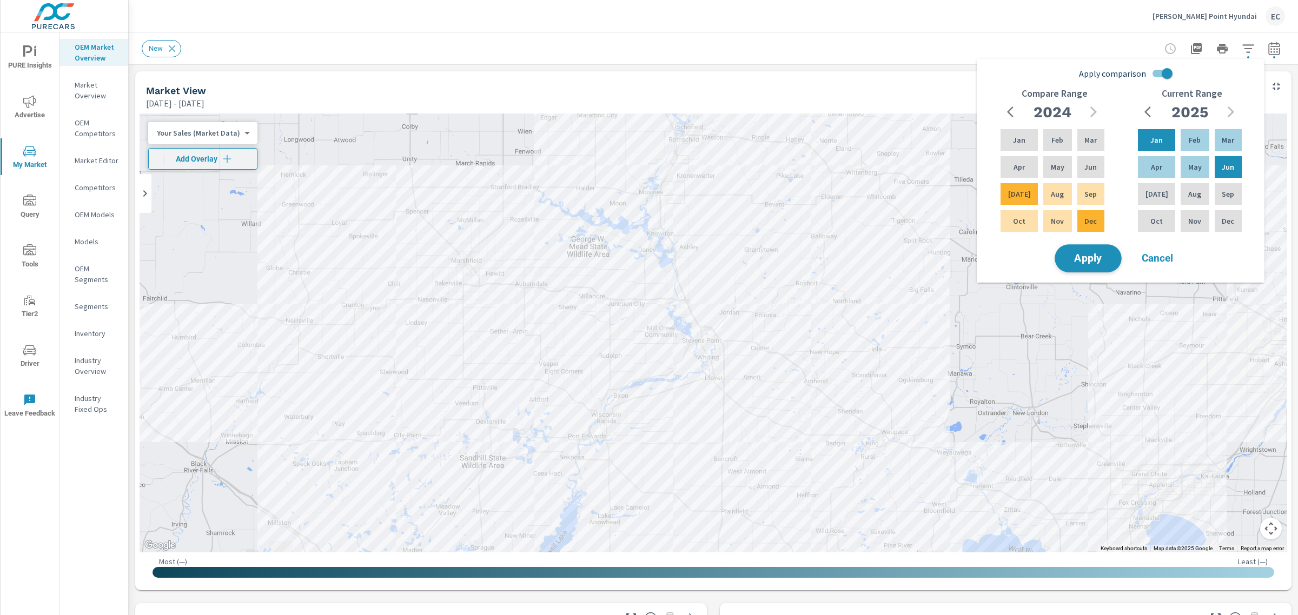
click at [1107, 248] on button "Apply" at bounding box center [1087, 258] width 67 height 28
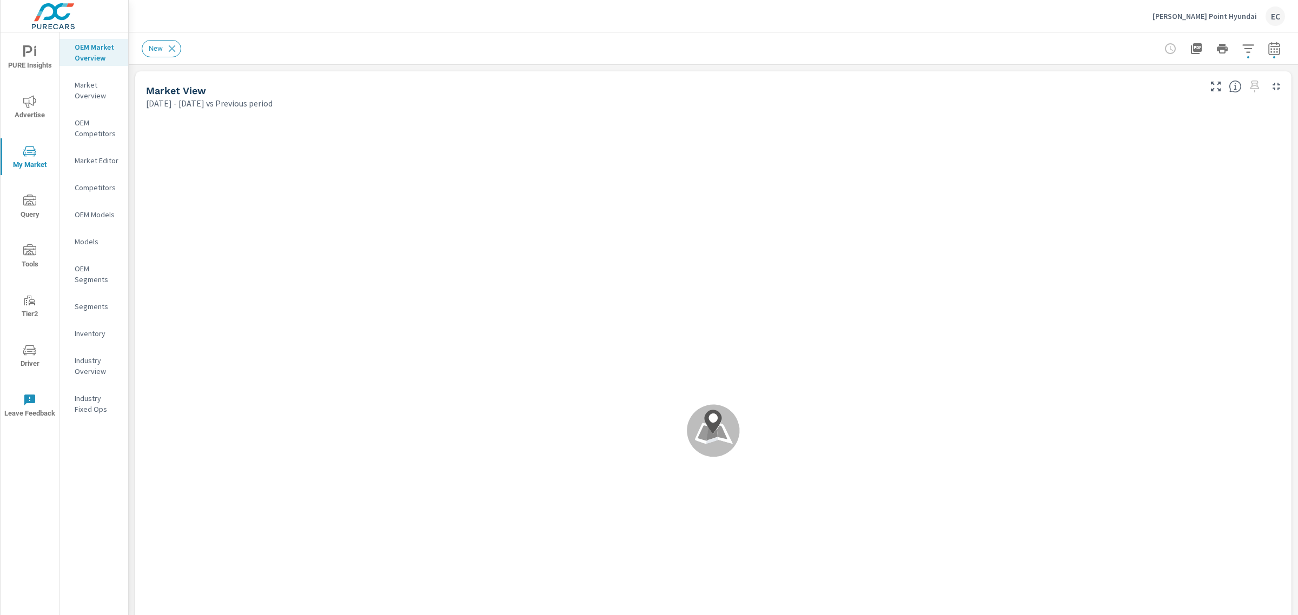
click at [1288, 109] on div "Market Overview Stevens Point Hyundai Report date range: Jan 01, 2025 - Jun 30,…" at bounding box center [713, 323] width 1169 height 583
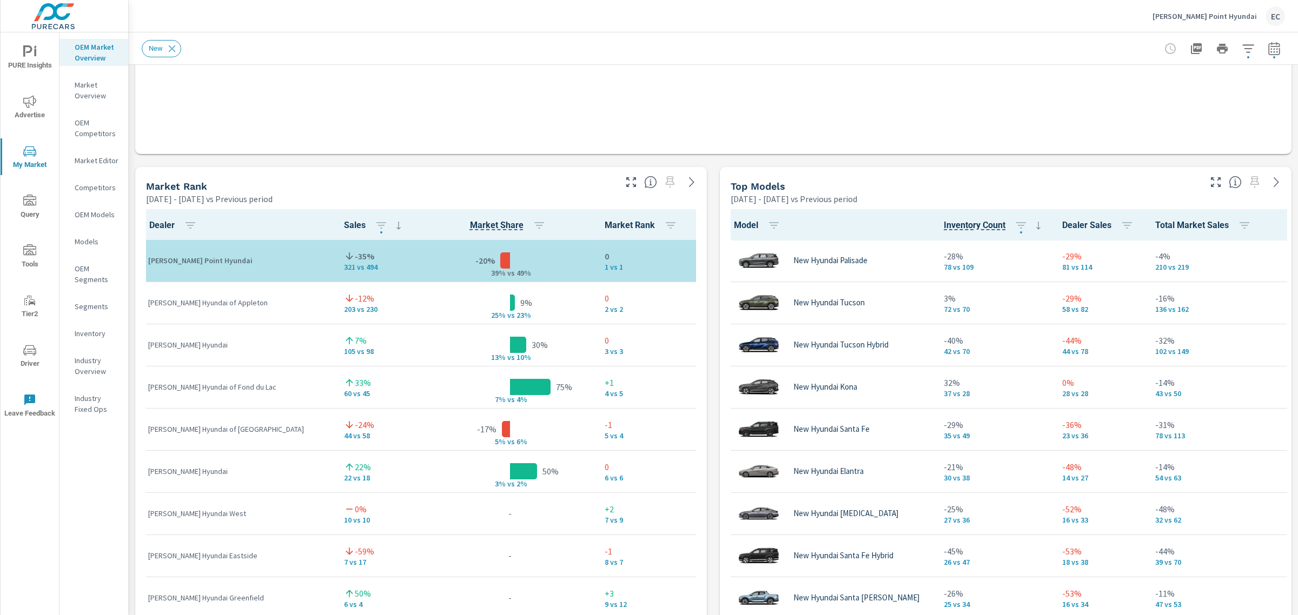
scroll to position [1, 0]
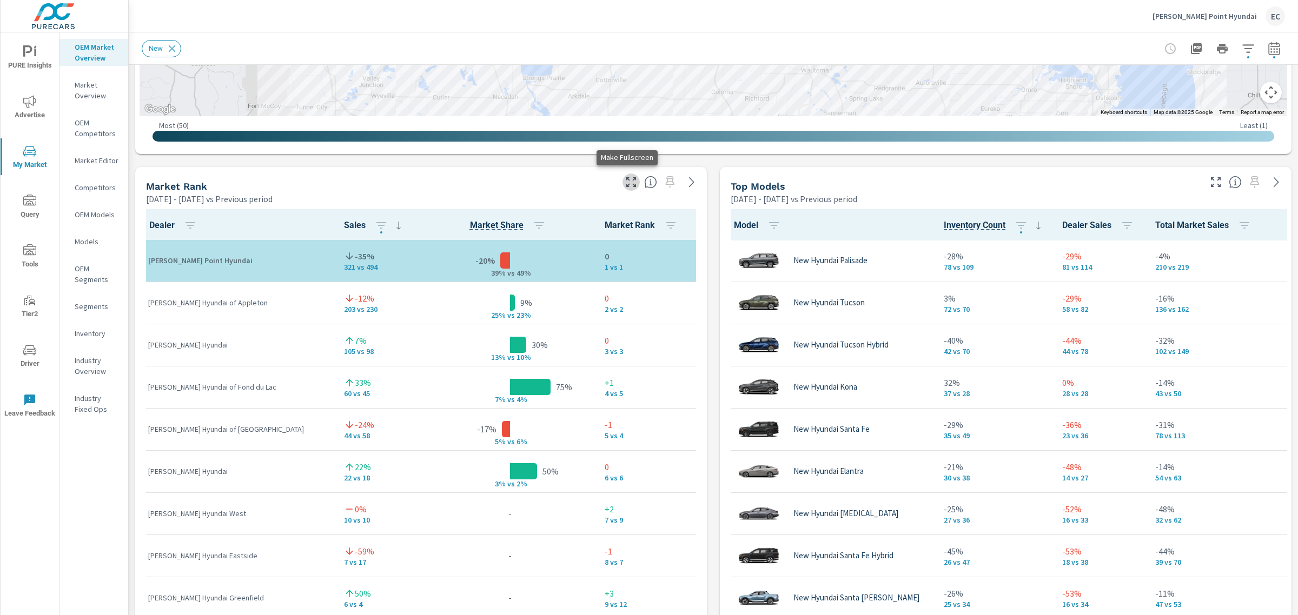
click at [624, 180] on icon "button" at bounding box center [630, 182] width 13 height 13
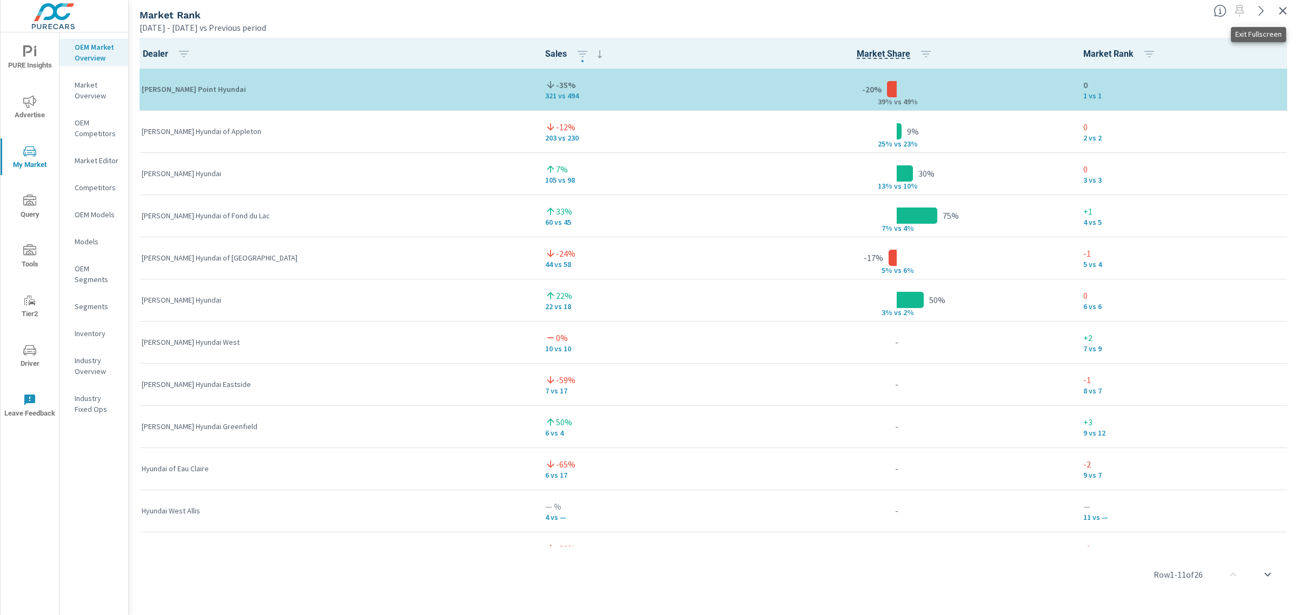
click at [1283, 6] on icon "button" at bounding box center [1282, 10] width 13 height 13
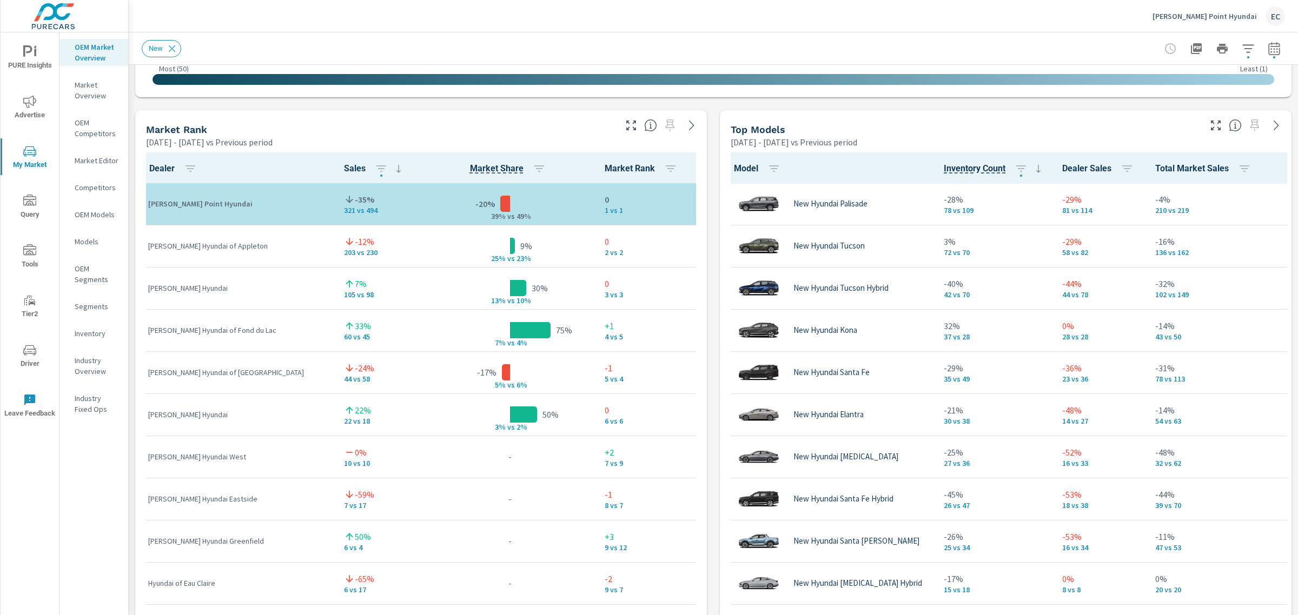
scroll to position [620, 0]
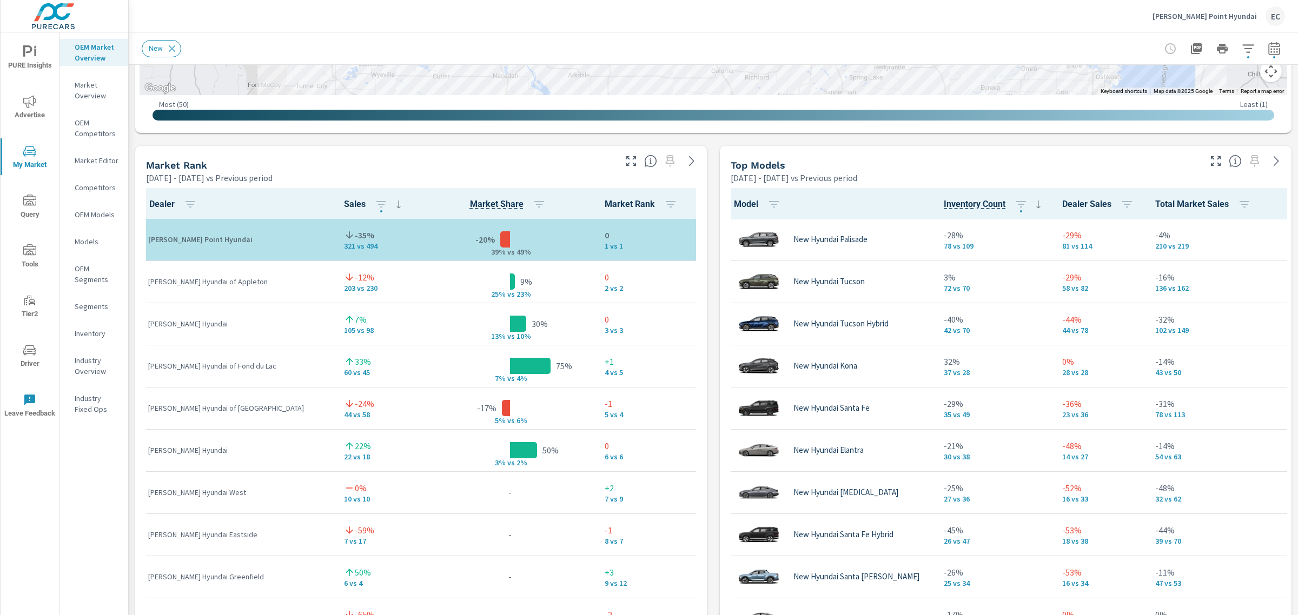
click at [1210, 160] on icon "button" at bounding box center [1215, 161] width 13 height 13
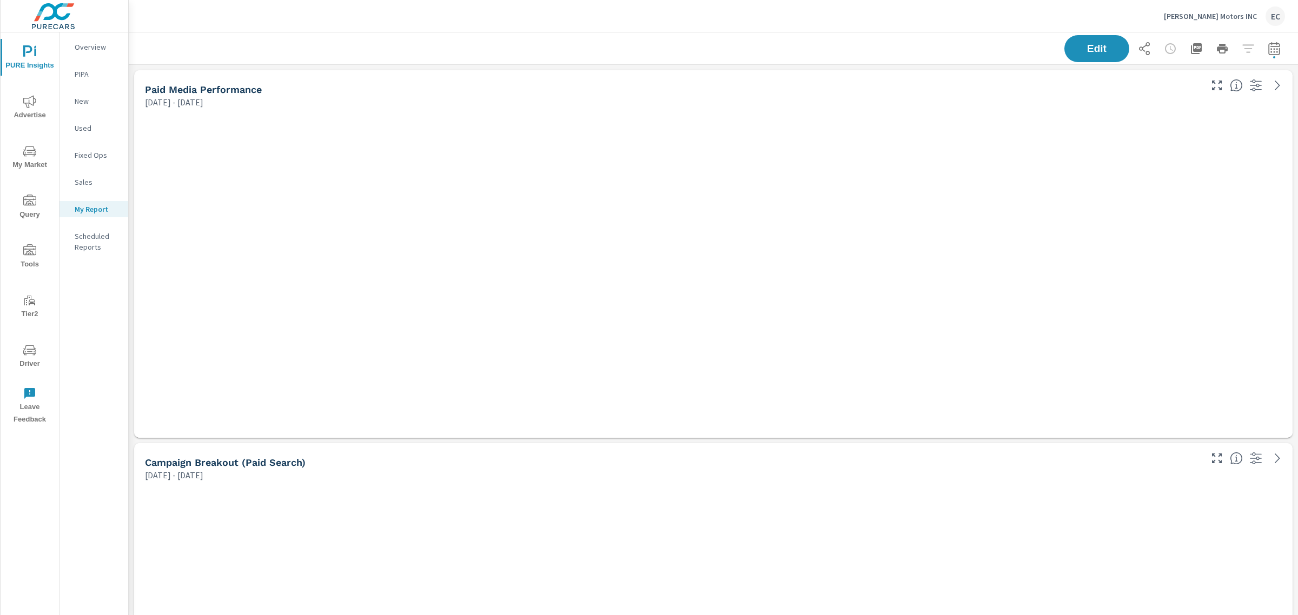
scroll to position [2637, 1180]
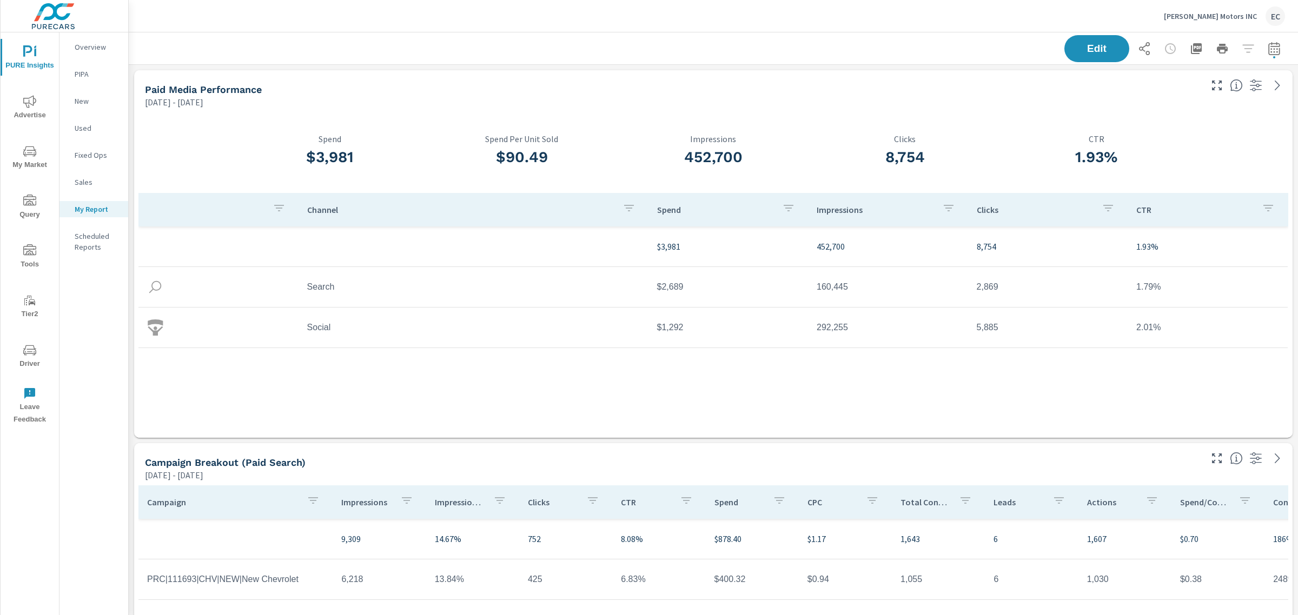
click at [37, 146] on span "My Market" at bounding box center [30, 158] width 52 height 26
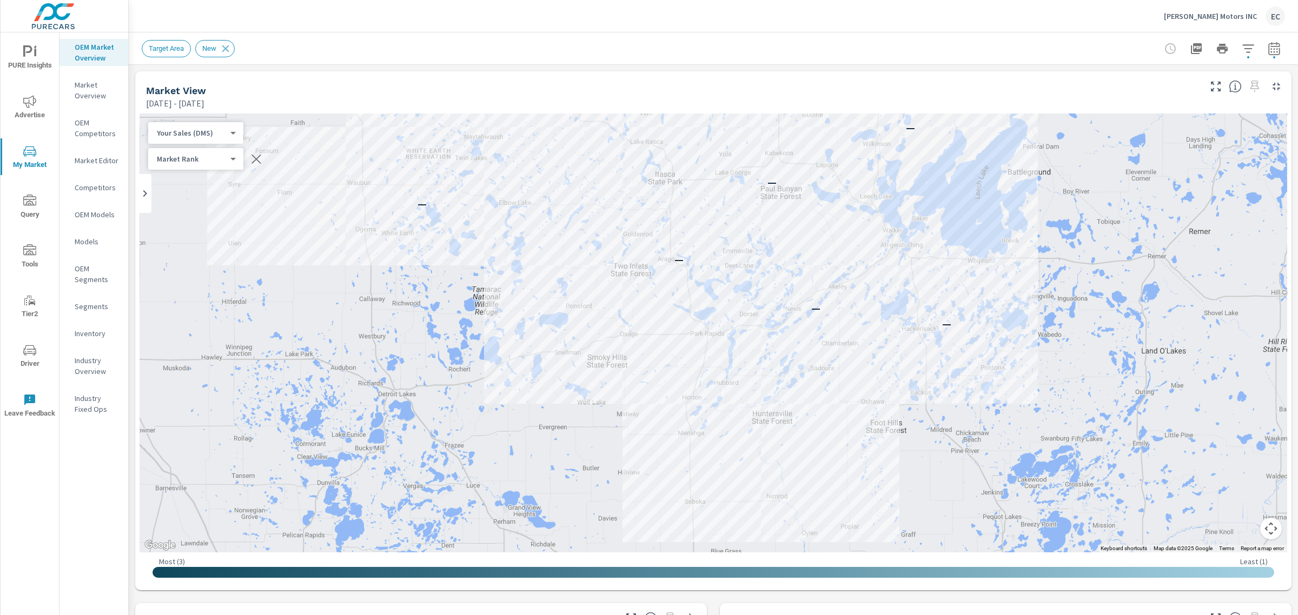
click at [1268, 56] on button "button" at bounding box center [1274, 49] width 22 height 22
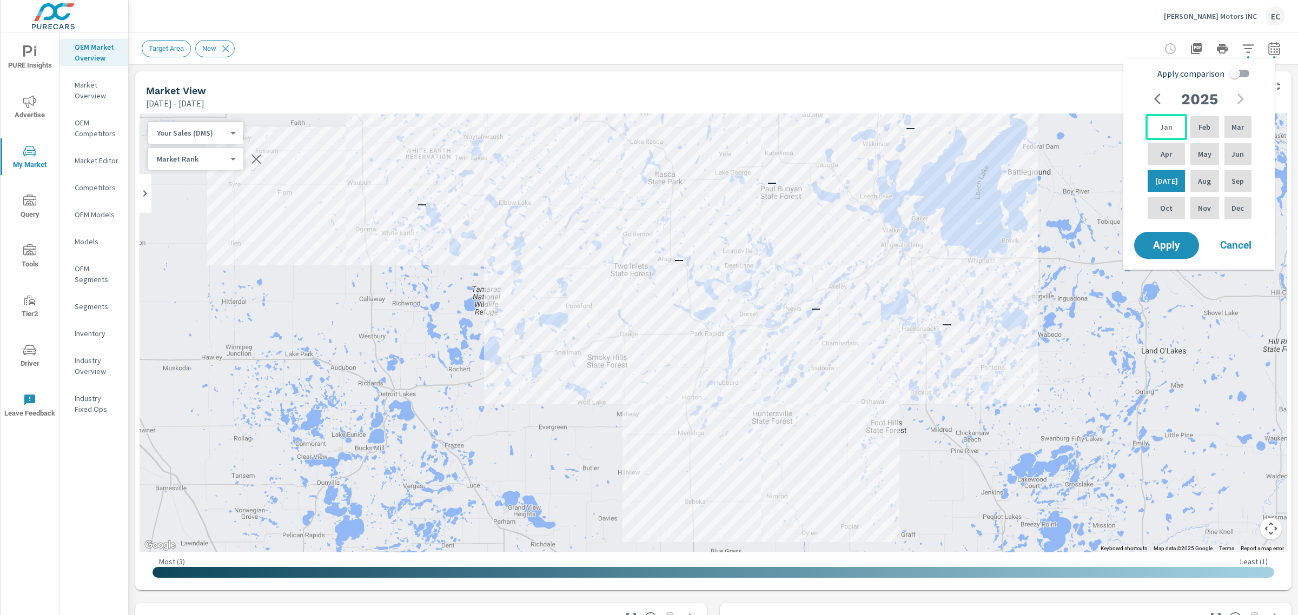
click at [1172, 130] on div "Jan" at bounding box center [1166, 127] width 42 height 26
drag, startPoint x: 1241, startPoint y: 151, endPoint x: 1236, endPoint y: 135, distance: 16.9
click at [1240, 149] on p "Jun" at bounding box center [1237, 154] width 12 height 11
click at [1237, 72] on input "Apply comparison" at bounding box center [1235, 73] width 62 height 21
checkbox input "true"
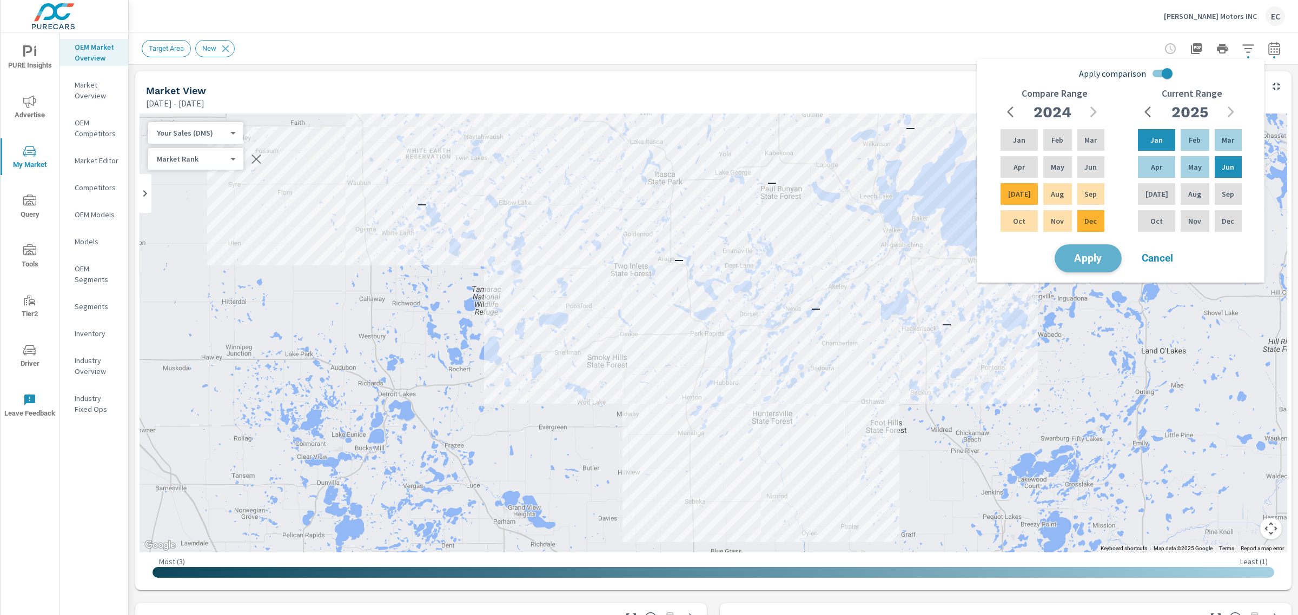
click at [1115, 258] on button "Apply" at bounding box center [1087, 258] width 67 height 28
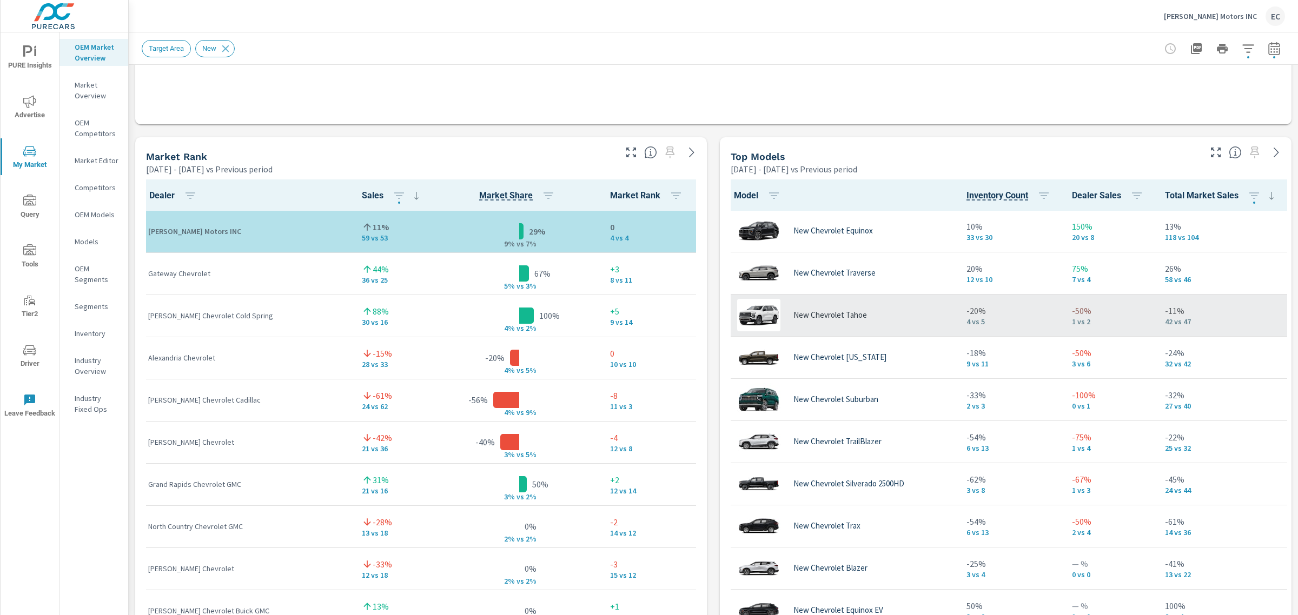
scroll to position [1, 0]
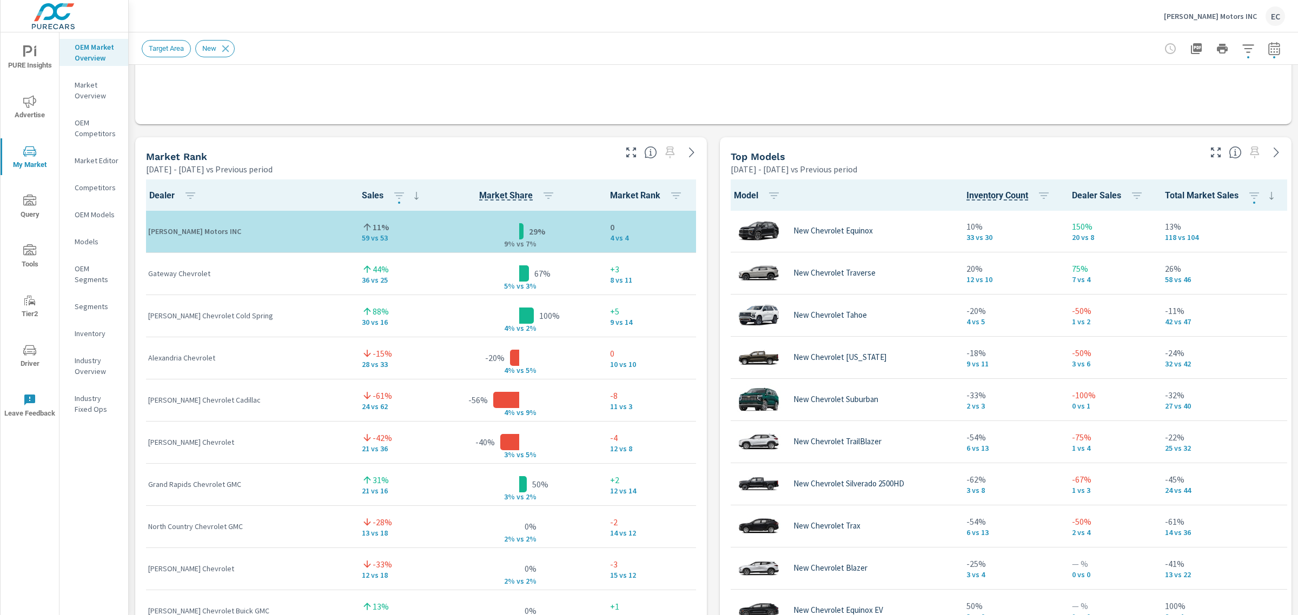
click at [618, 145] on div at bounding box center [662, 149] width 89 height 24
click at [624, 148] on icon "button" at bounding box center [630, 152] width 13 height 13
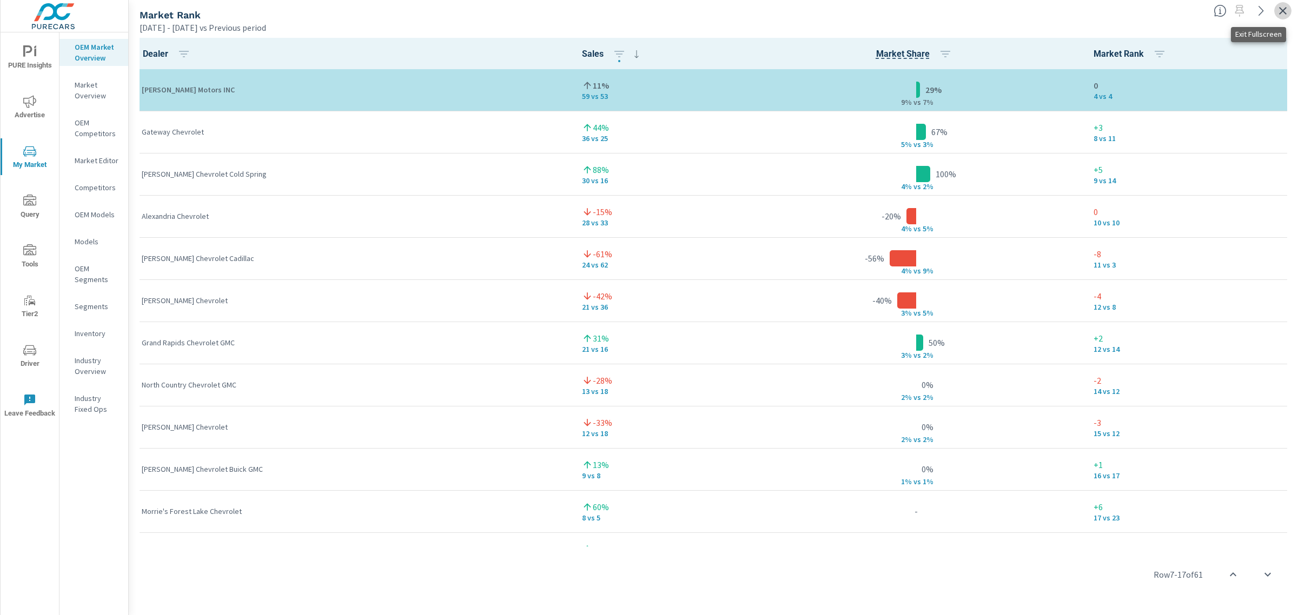
click at [1279, 12] on icon "button" at bounding box center [1282, 10] width 13 height 13
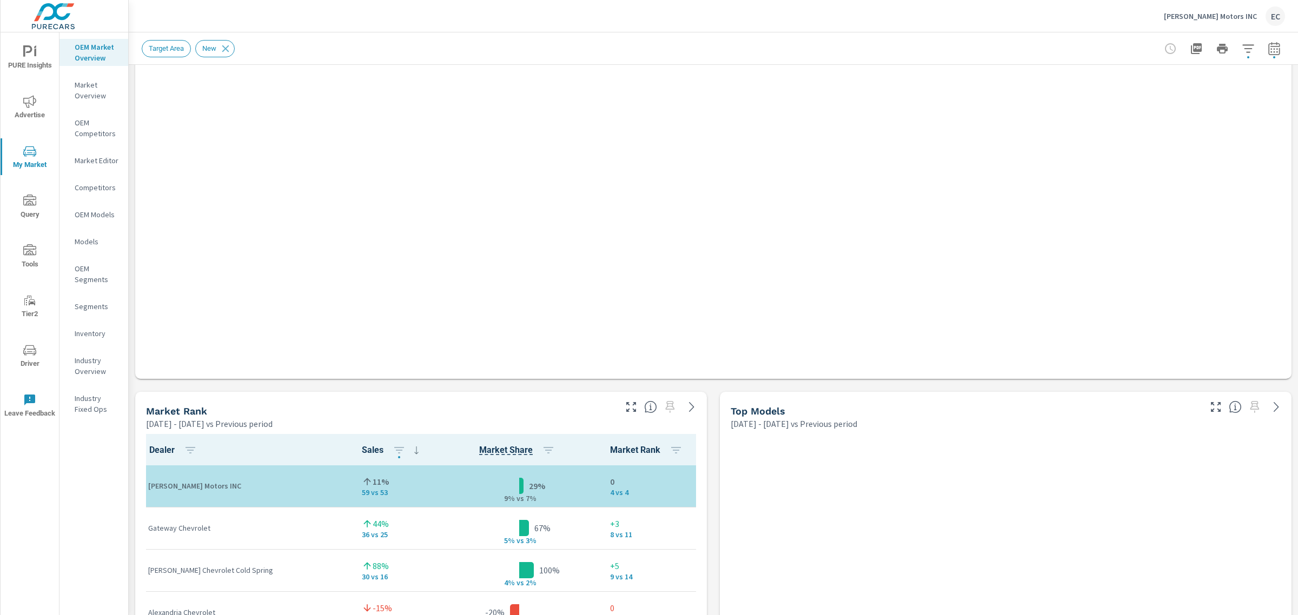
scroll to position [503, 0]
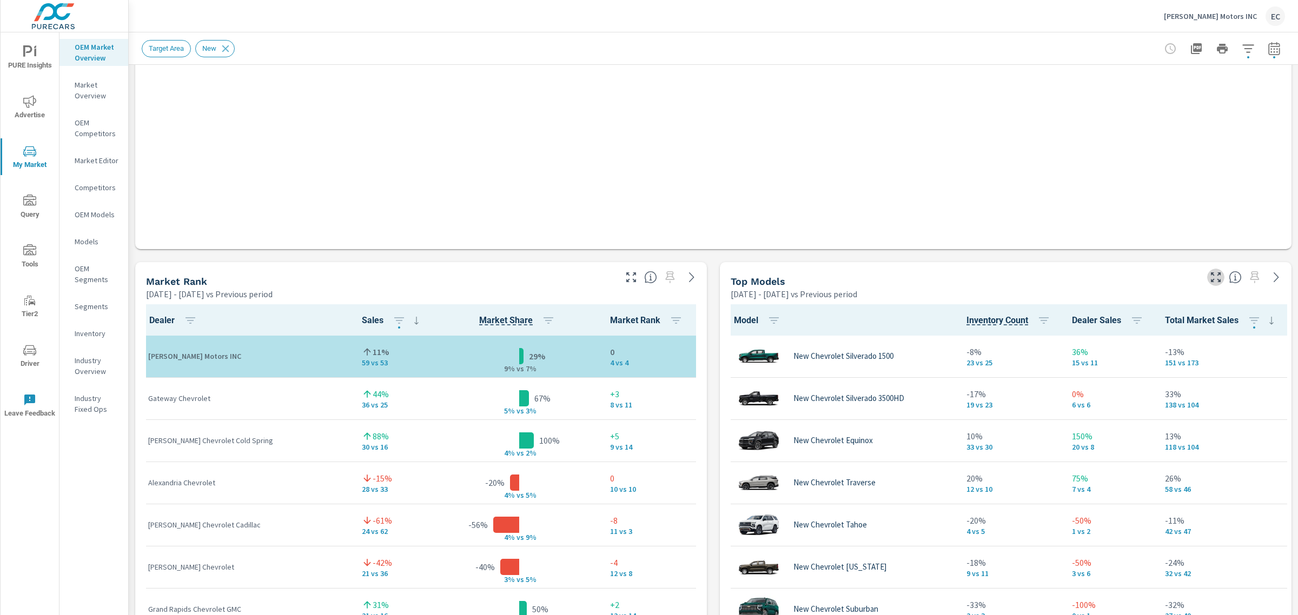
click at [1209, 271] on icon "button" at bounding box center [1215, 277] width 13 height 13
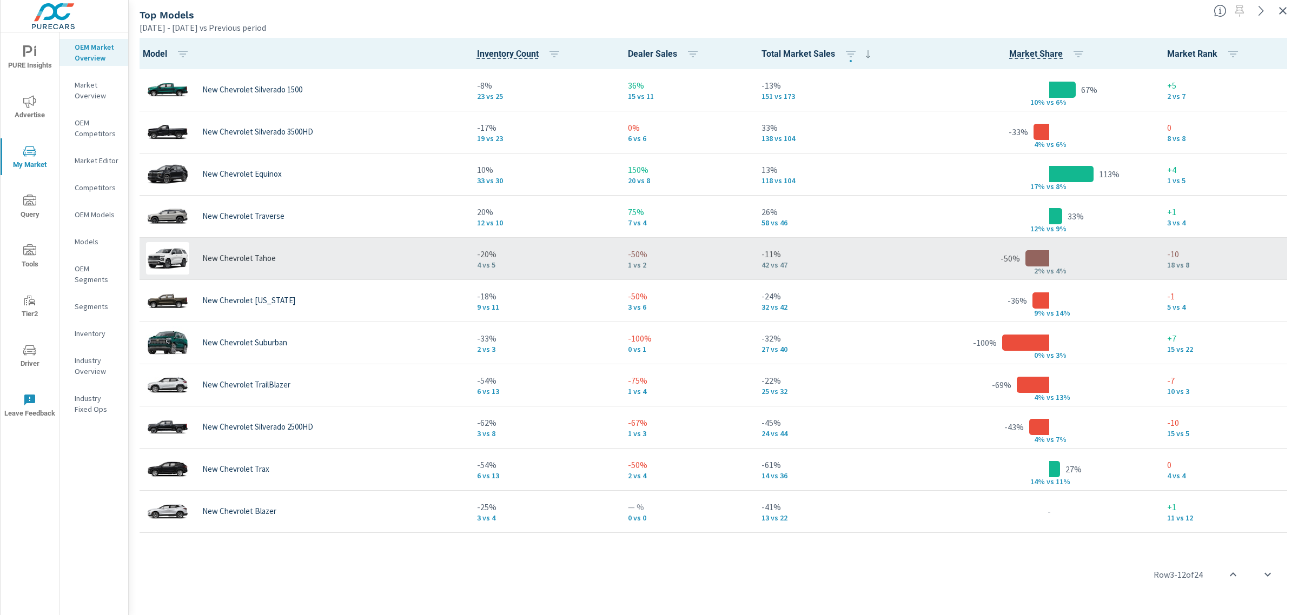
scroll to position [85, 0]
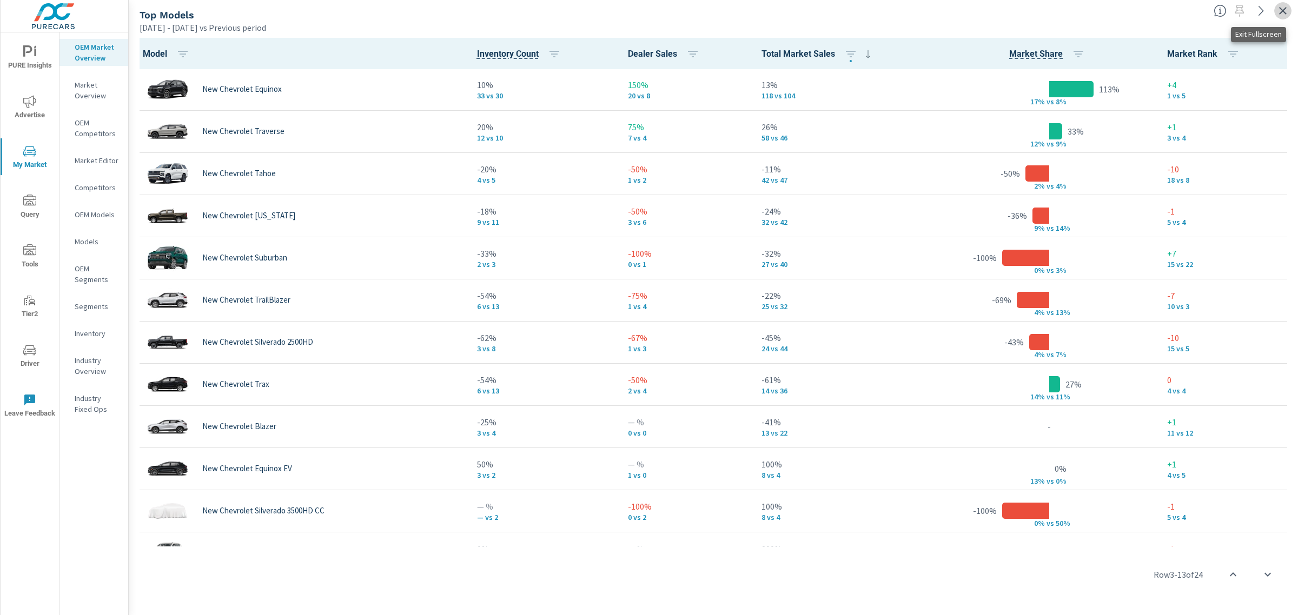
click at [1286, 17] on icon "button" at bounding box center [1282, 10] width 13 height 13
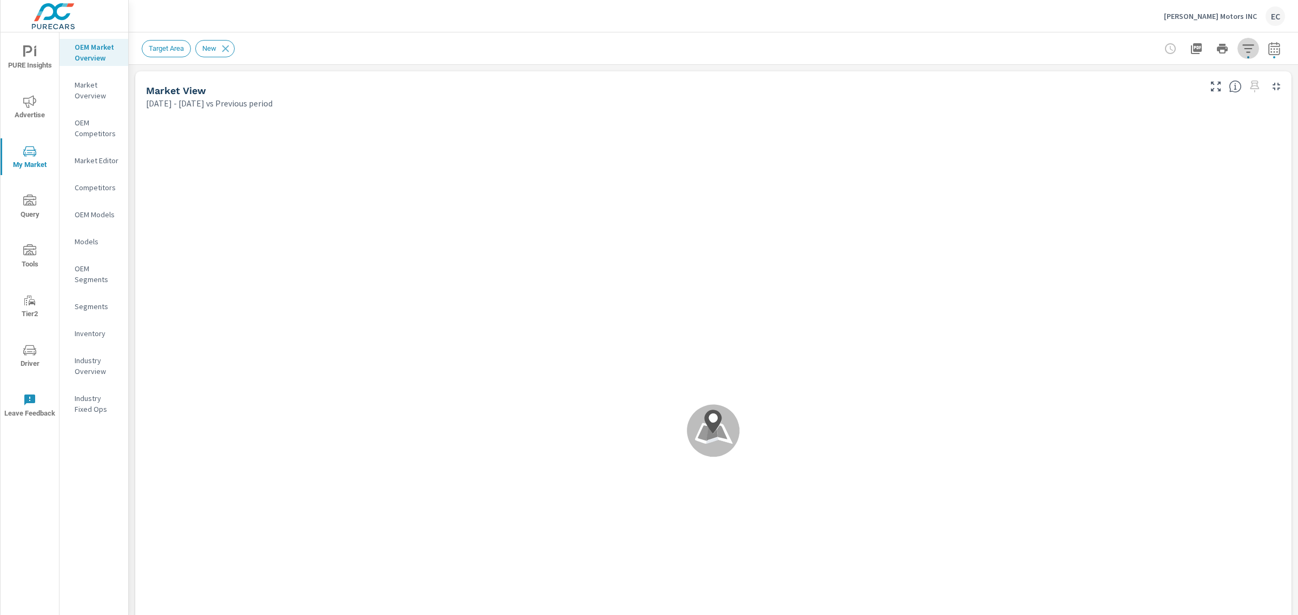
click at [1241, 46] on icon "button" at bounding box center [1247, 48] width 13 height 13
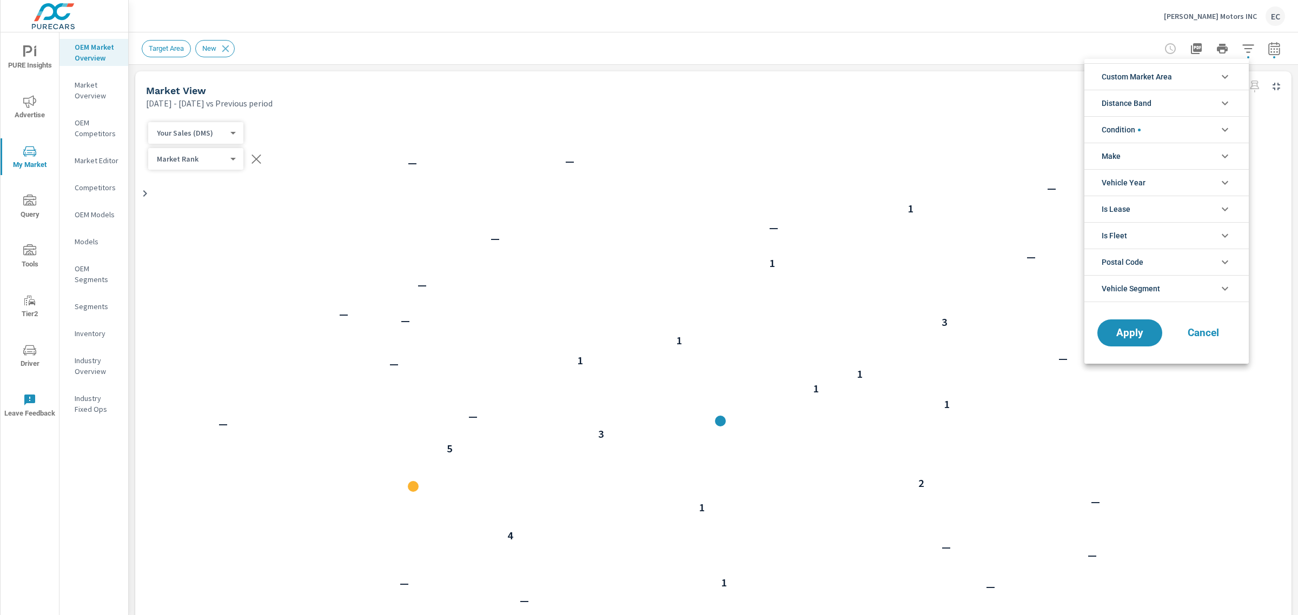
scroll to position [1, 0]
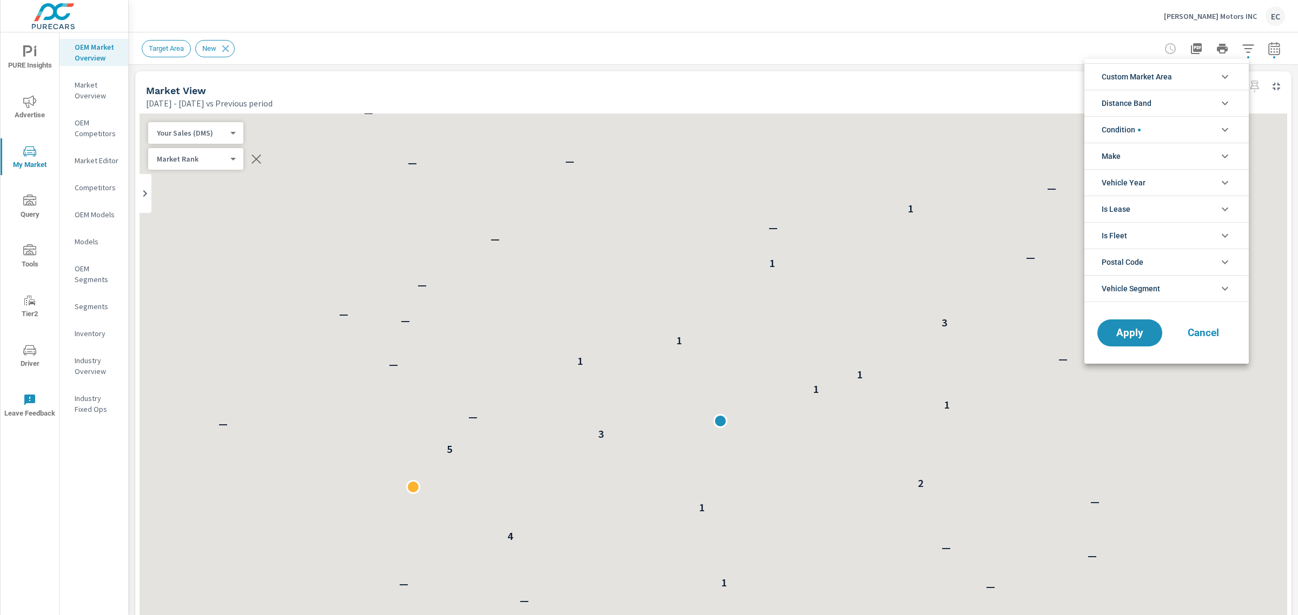
click at [1144, 125] on li "Condition" at bounding box center [1166, 129] width 164 height 26
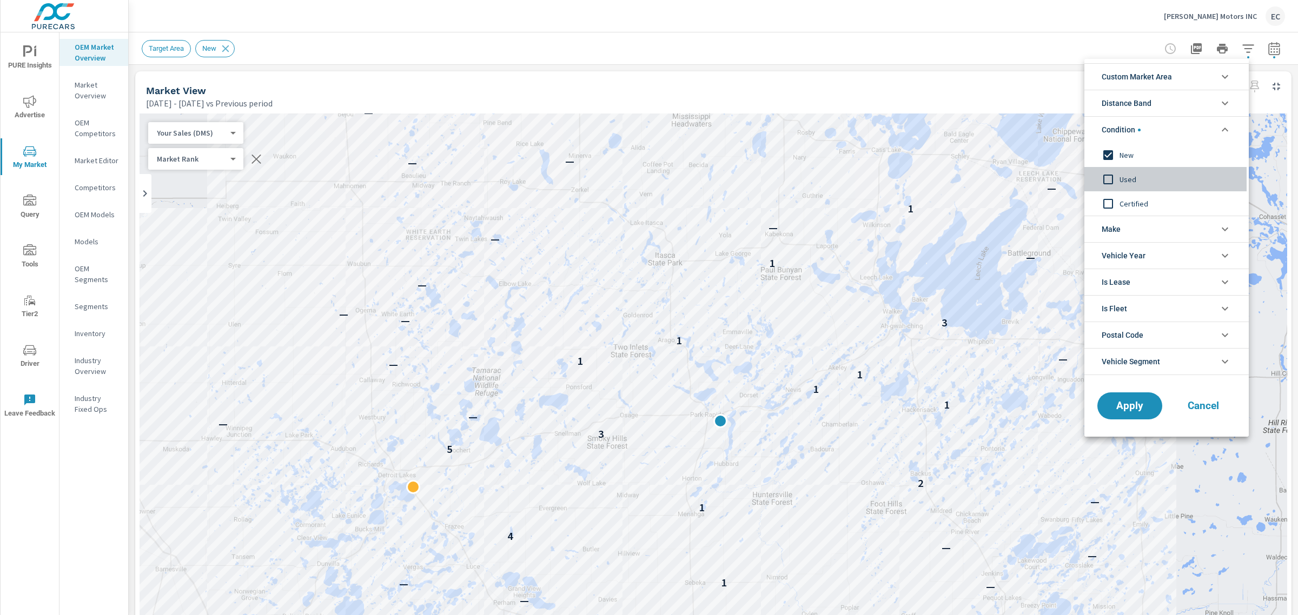
click at [1127, 176] on span "Used" at bounding box center [1178, 179] width 118 height 13
click at [1126, 152] on span "New" at bounding box center [1178, 155] width 118 height 13
click at [1125, 415] on button "Apply" at bounding box center [1129, 406] width 67 height 28
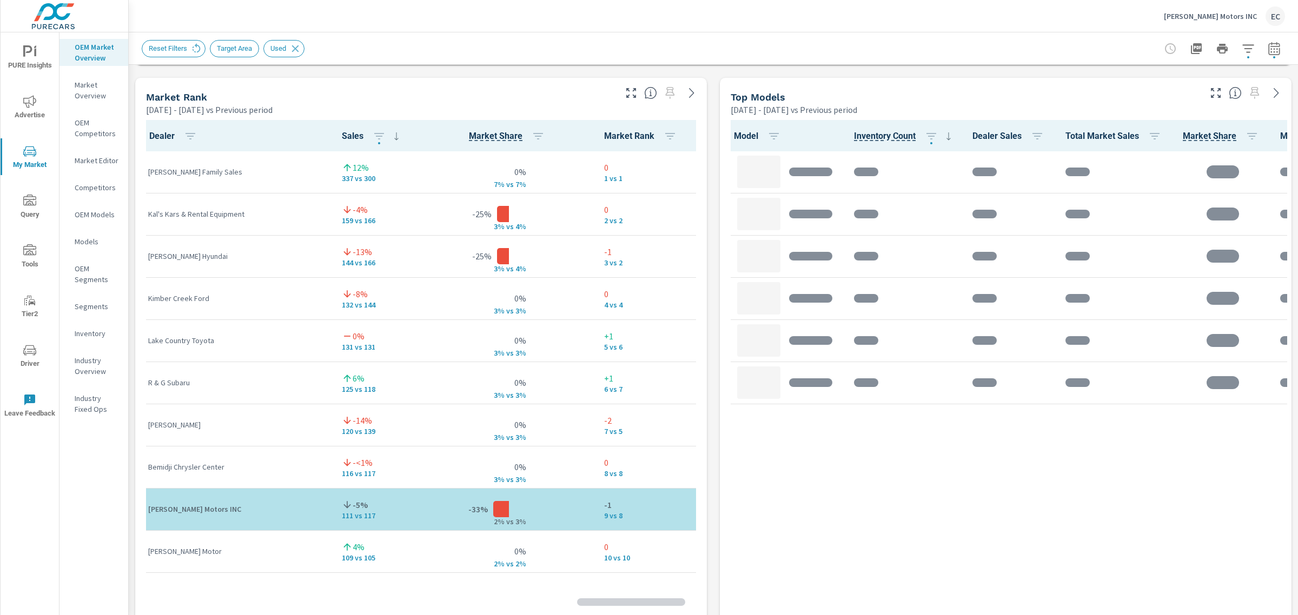
scroll to position [253, 0]
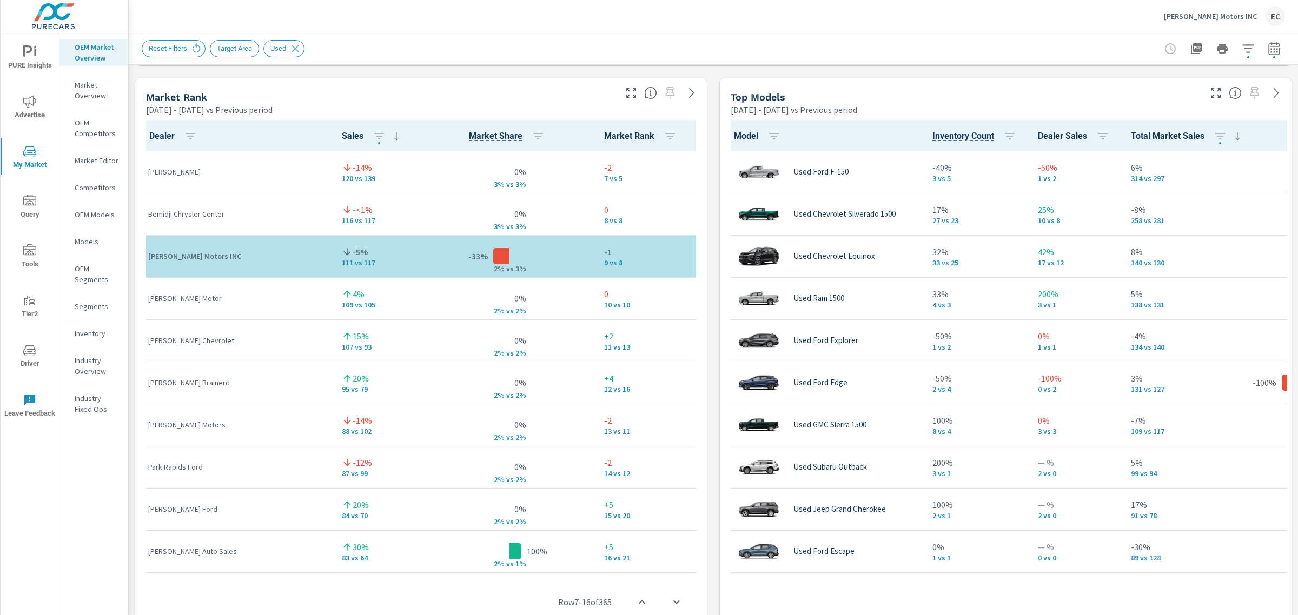
click at [634, 97] on div at bounding box center [662, 90] width 89 height 24
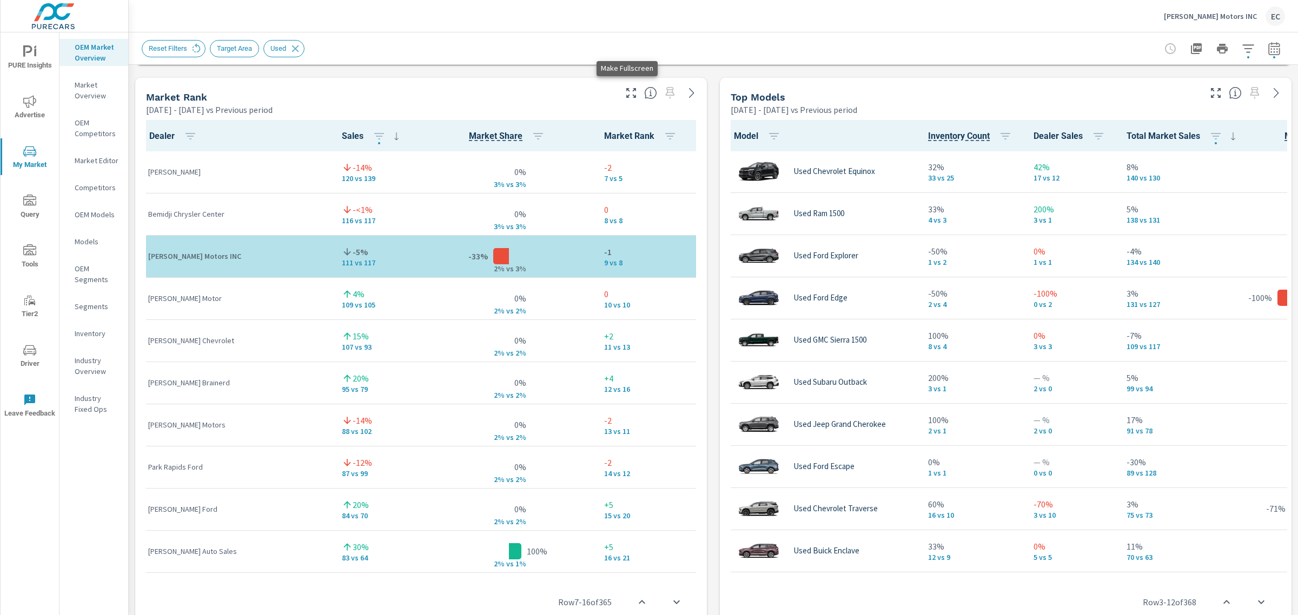
click at [628, 93] on icon "button" at bounding box center [630, 93] width 13 height 13
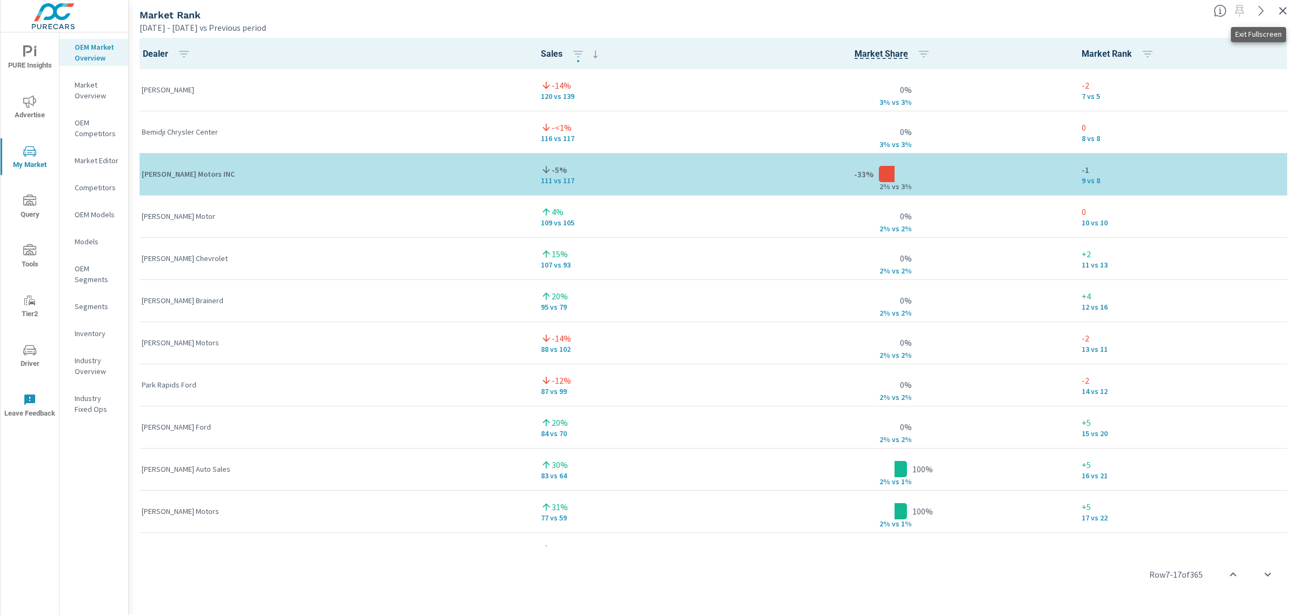
click at [1282, 5] on icon "button" at bounding box center [1282, 10] width 13 height 13
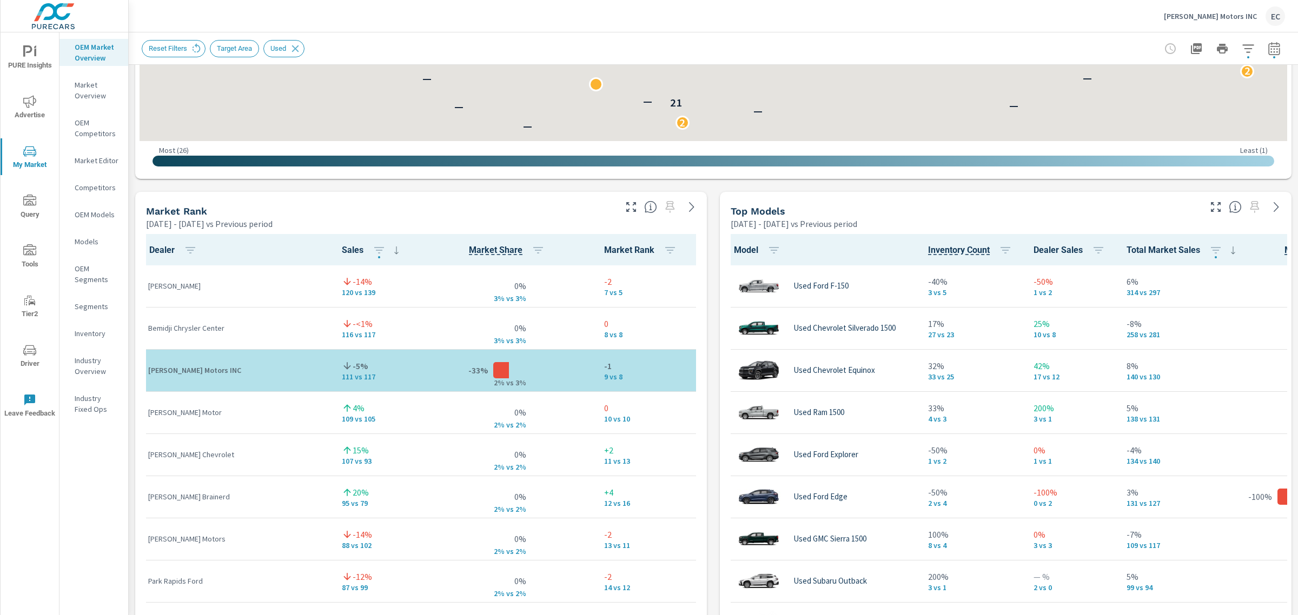
scroll to position [1, 0]
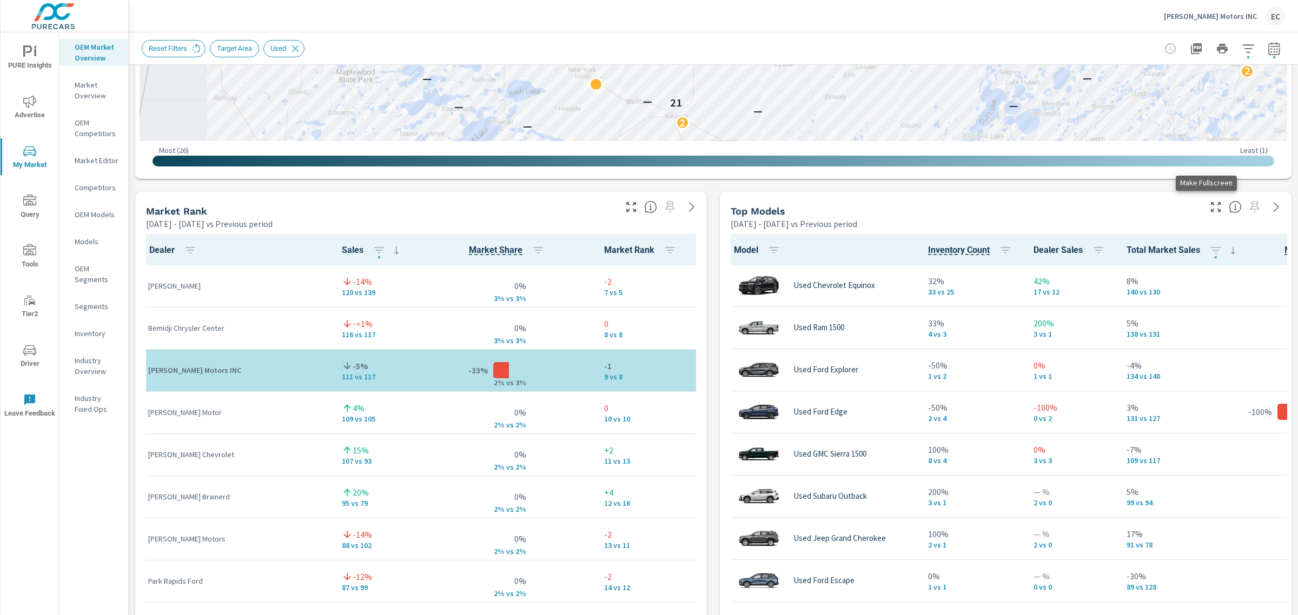
click at [1209, 202] on icon "button" at bounding box center [1215, 207] width 13 height 13
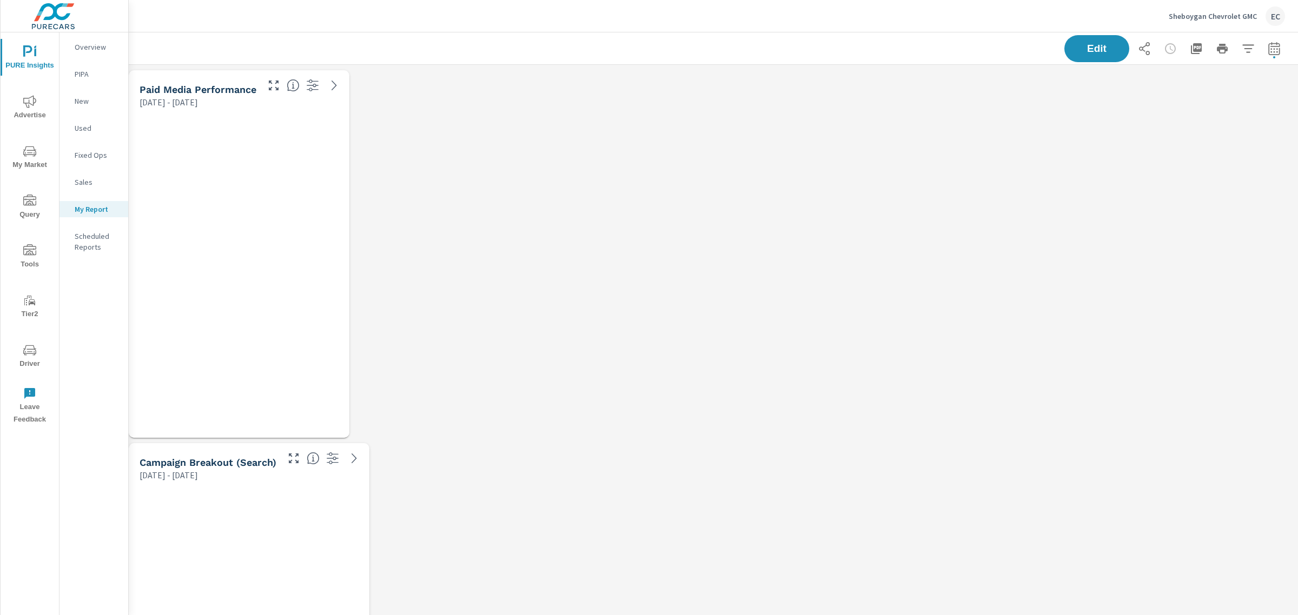
scroll to position [3010, 1180]
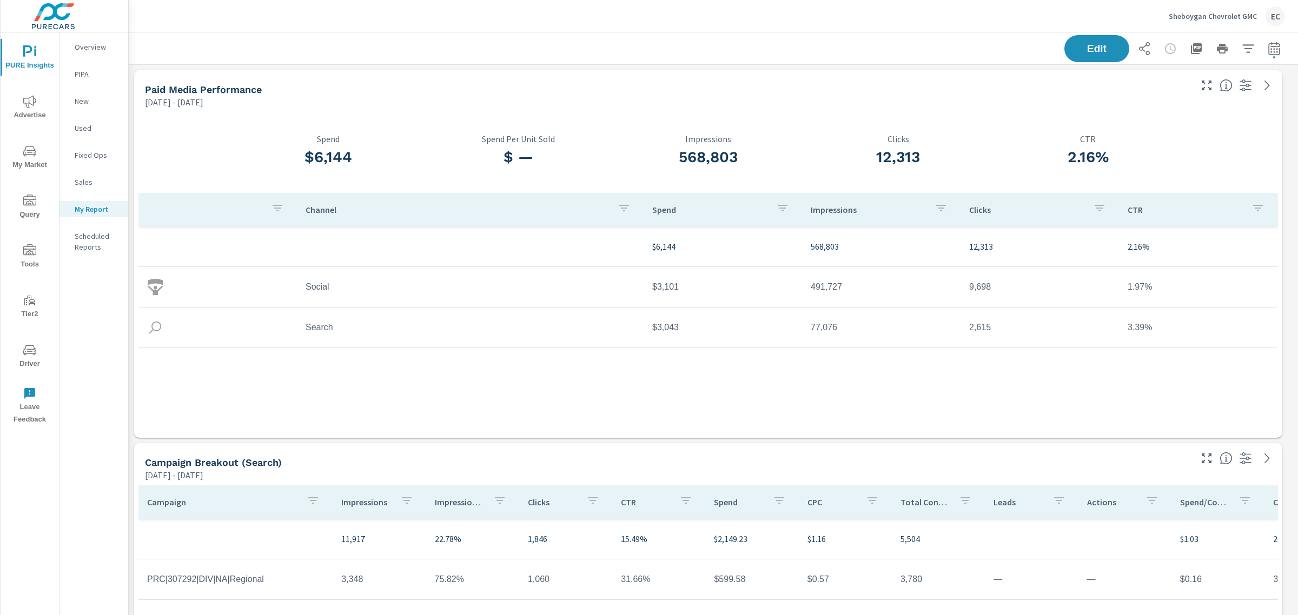
click at [26, 156] on icon "nav menu" at bounding box center [29, 151] width 13 height 10
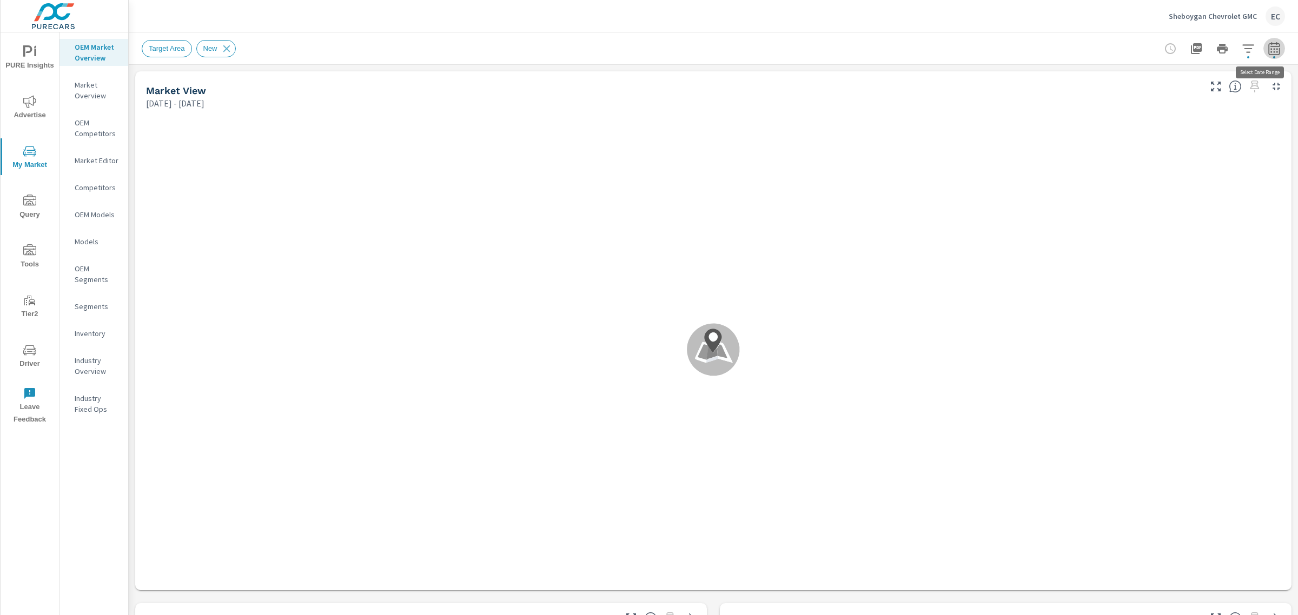
click at [1268, 53] on icon "button" at bounding box center [1273, 48] width 11 height 13
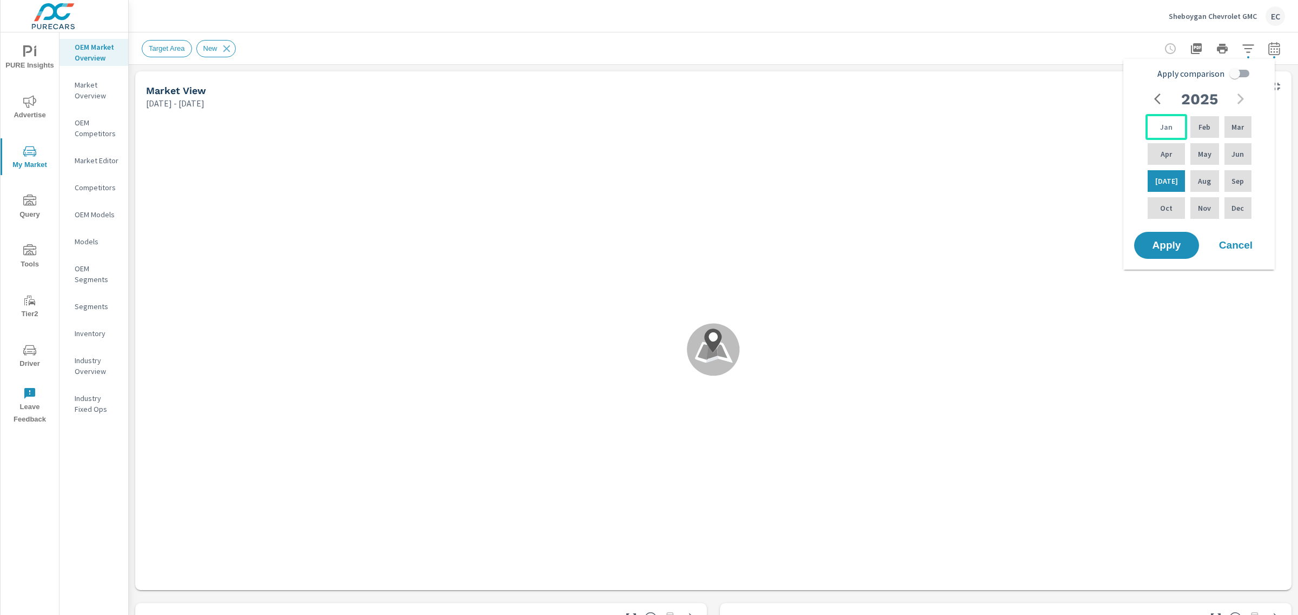
click at [1168, 126] on div "Jan" at bounding box center [1166, 127] width 42 height 26
click at [1231, 157] on p "Jun" at bounding box center [1237, 154] width 12 height 11
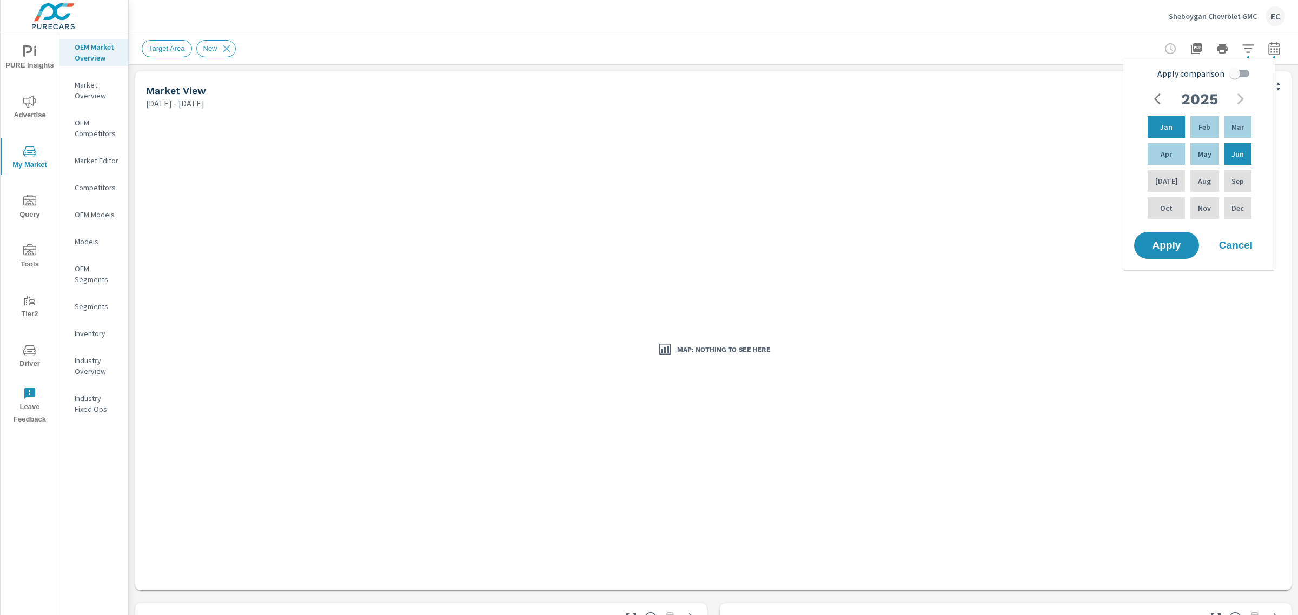
click at [1234, 77] on input "Apply comparison" at bounding box center [1235, 73] width 62 height 21
checkbox input "true"
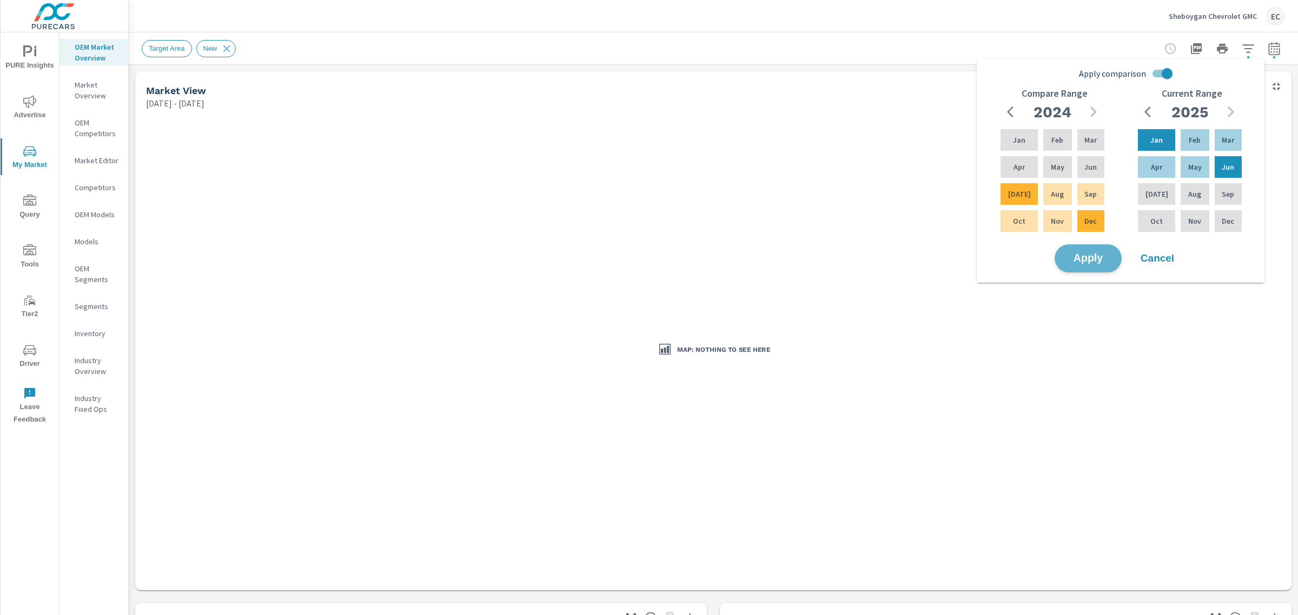
click at [1095, 257] on span "Apply" at bounding box center [1088, 259] width 44 height 10
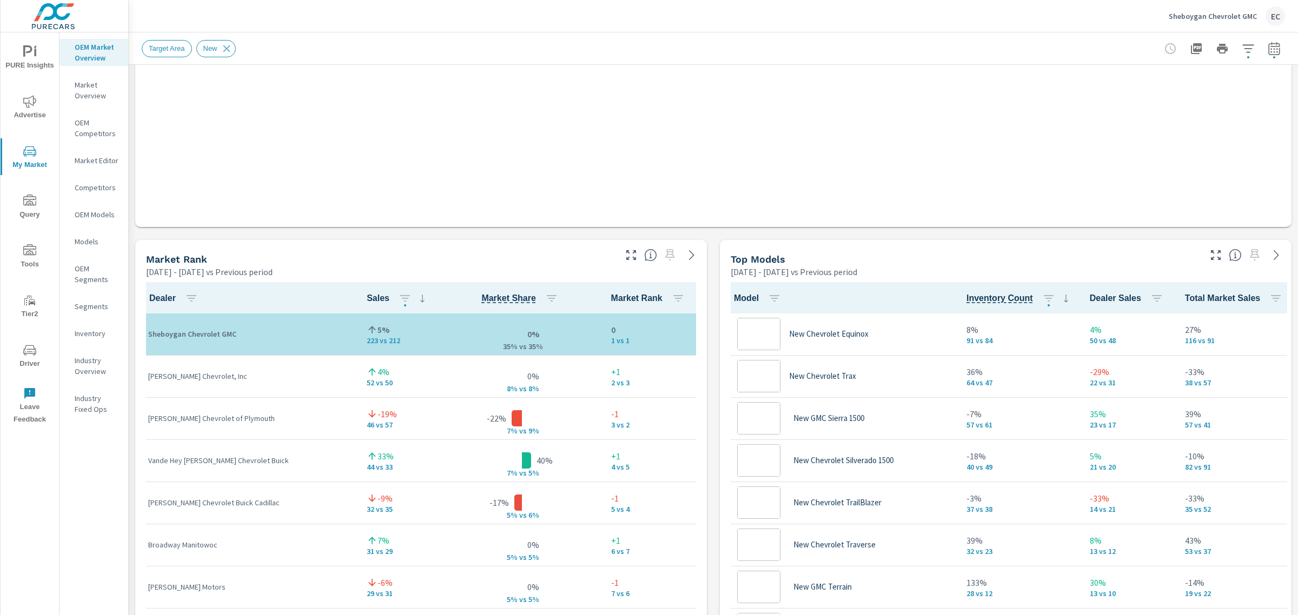
scroll to position [1, 0]
click at [629, 249] on icon "button" at bounding box center [630, 255] width 13 height 13
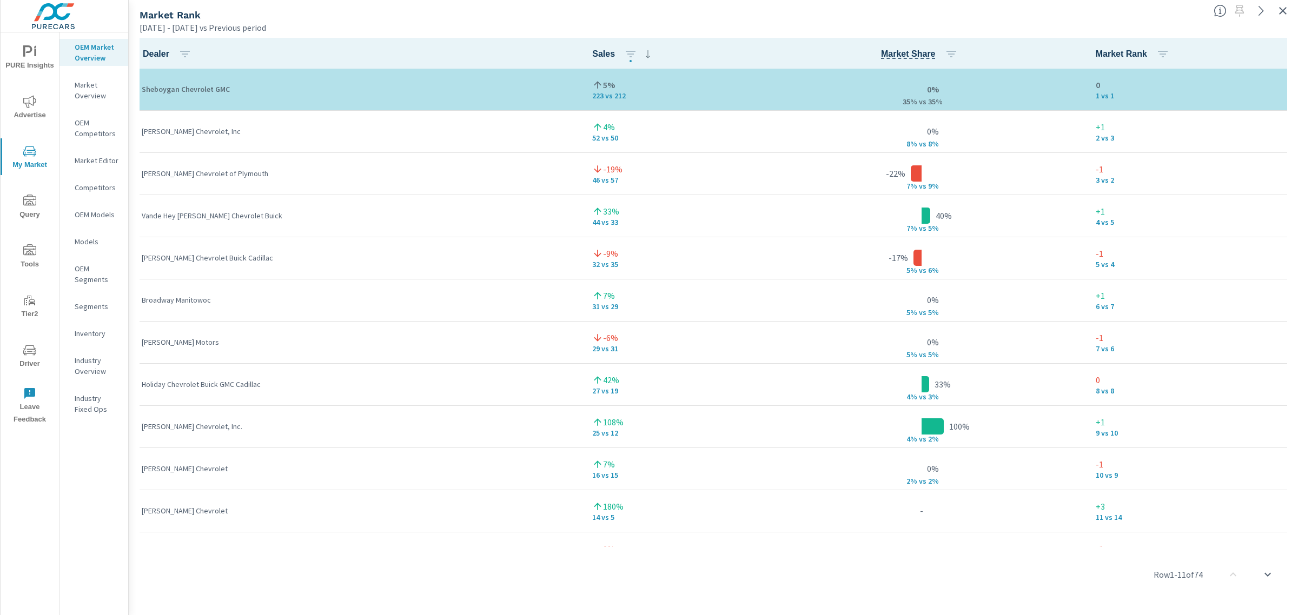
click at [1275, 4] on div at bounding box center [1253, 8] width 89 height 24
click at [1279, 6] on icon "button" at bounding box center [1282, 10] width 13 height 13
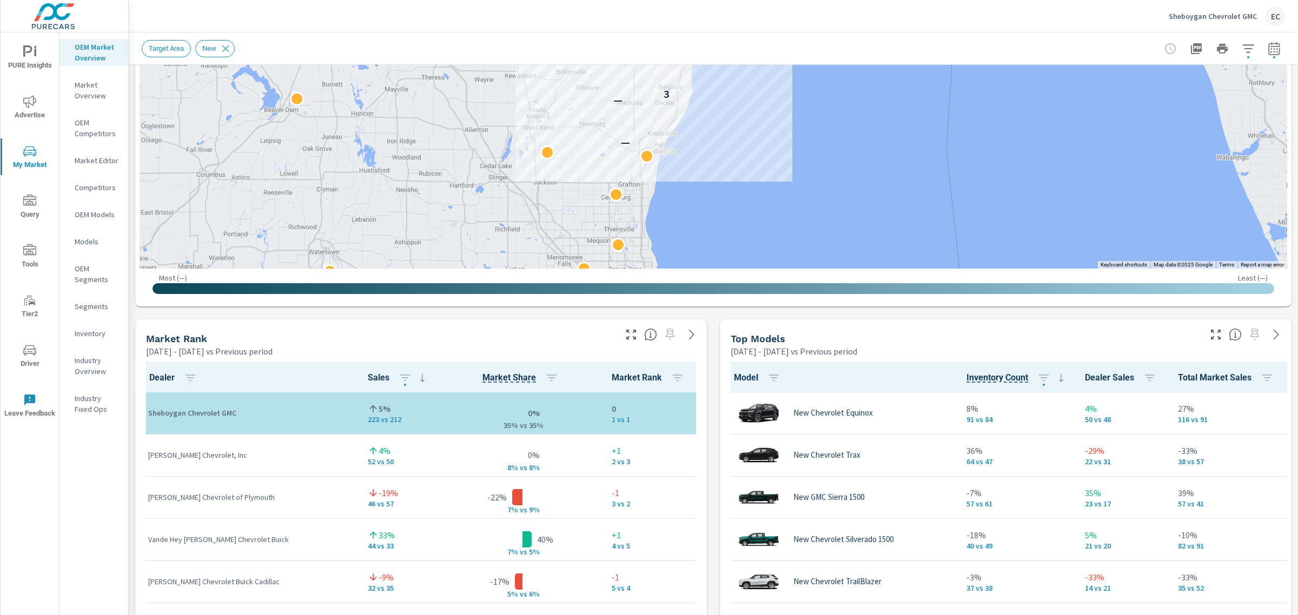
scroll to position [560, 0]
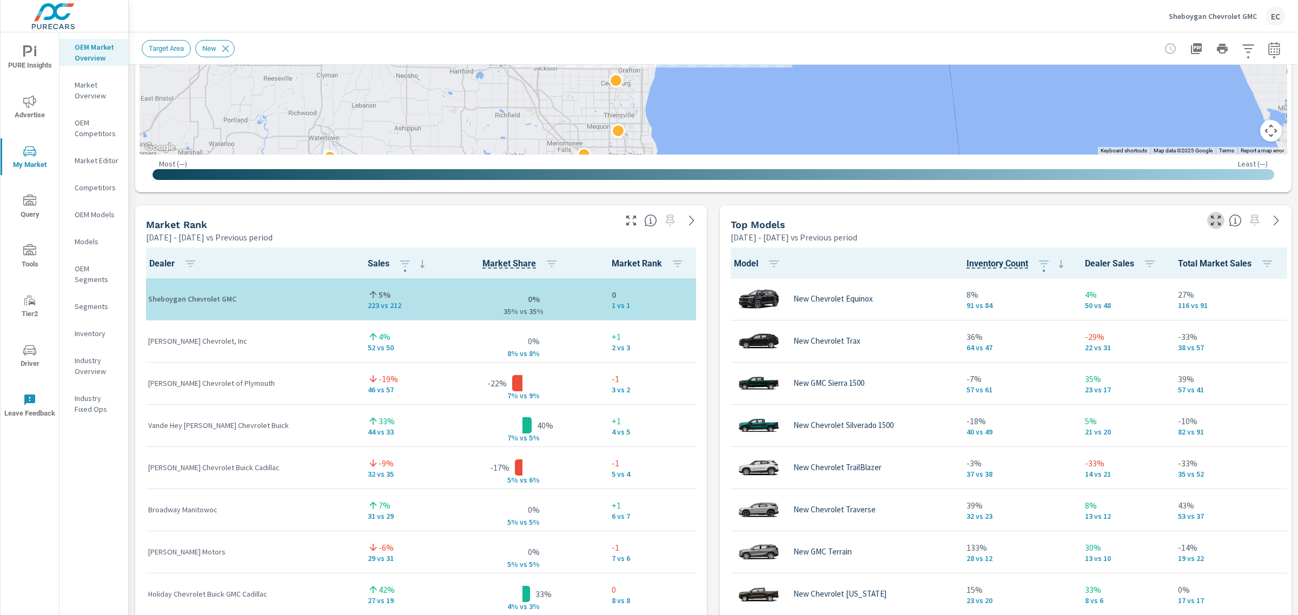
click at [1209, 221] on icon "button" at bounding box center [1215, 220] width 13 height 13
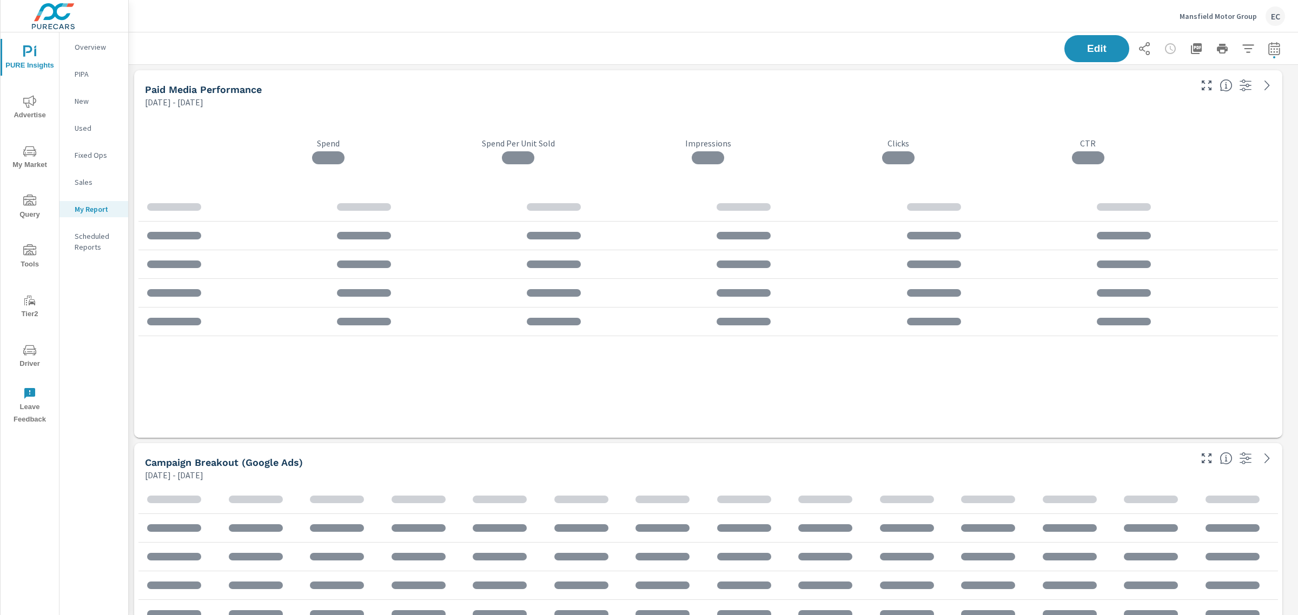
scroll to position [2637, 1180]
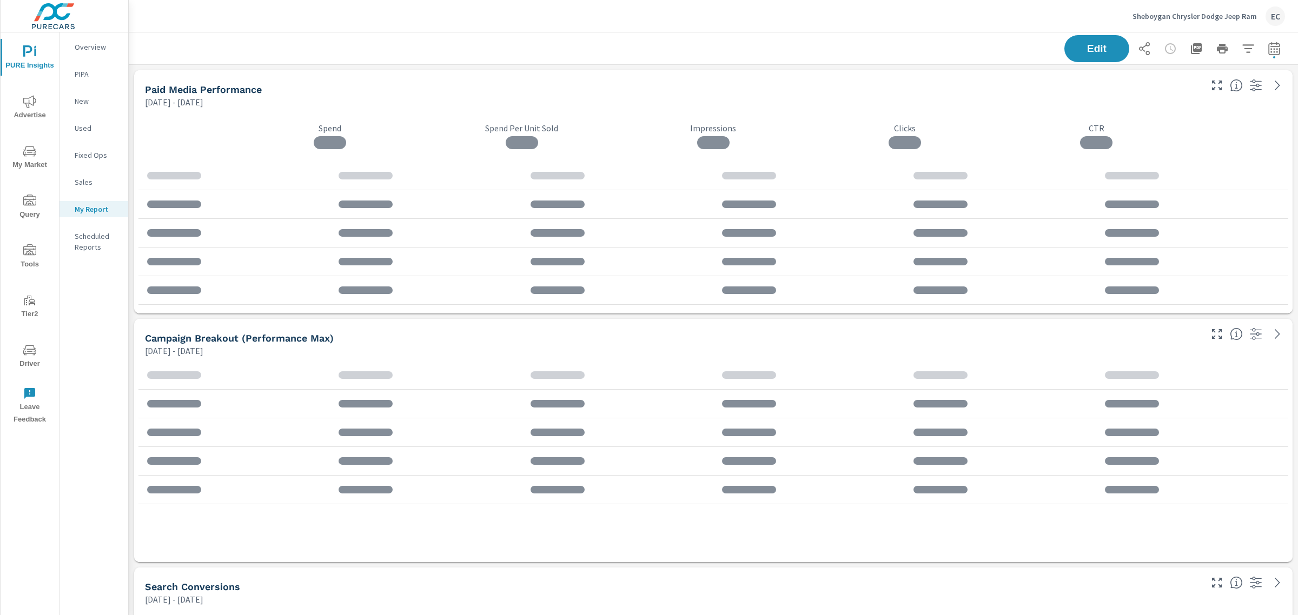
scroll to position [1145, 1180]
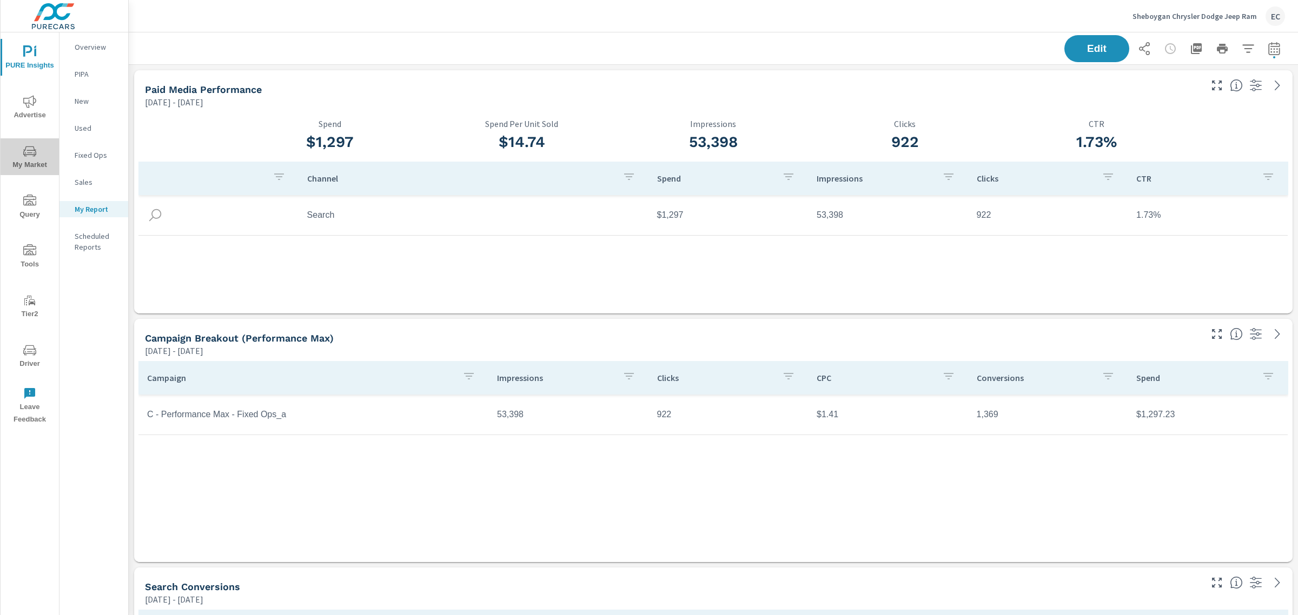
click at [30, 167] on span "My Market" at bounding box center [30, 158] width 52 height 26
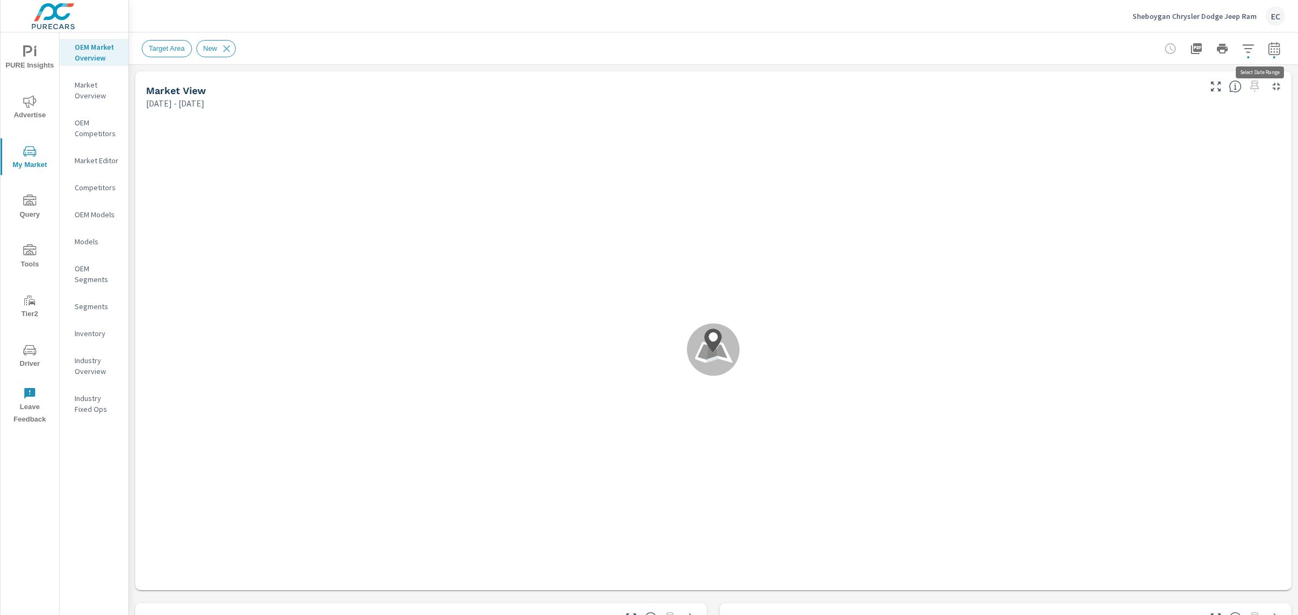
click at [1267, 45] on icon "button" at bounding box center [1273, 48] width 13 height 13
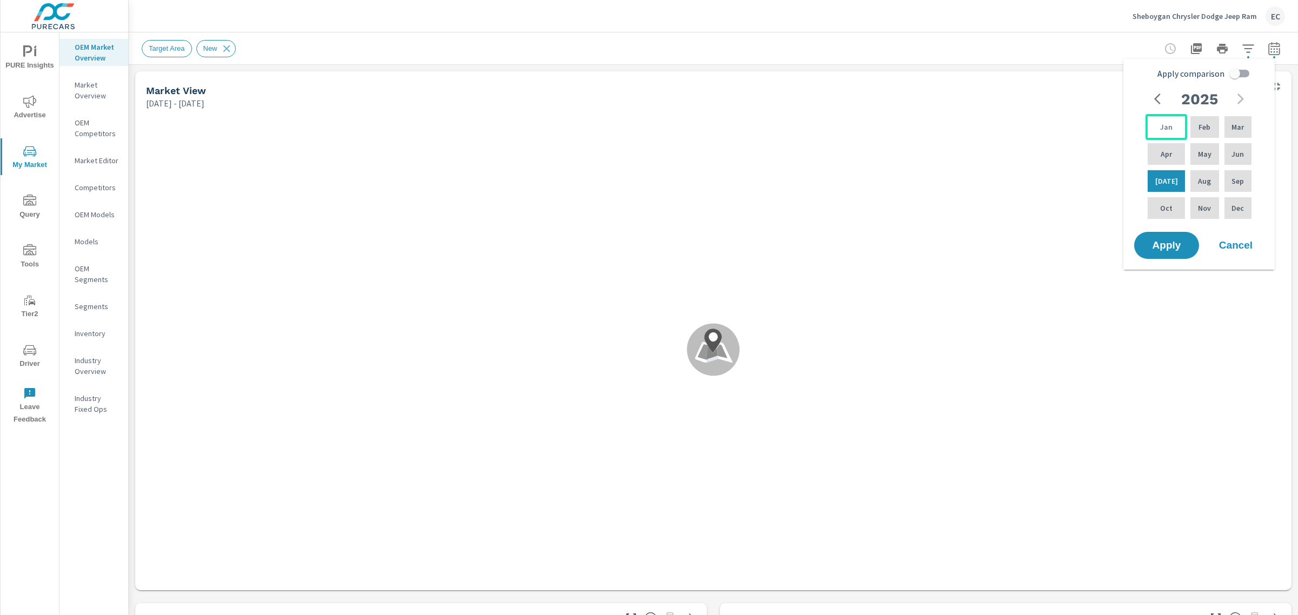
click at [1171, 120] on div "Jan" at bounding box center [1166, 127] width 42 height 26
click at [1230, 145] on div "Jun" at bounding box center [1237, 154] width 31 height 26
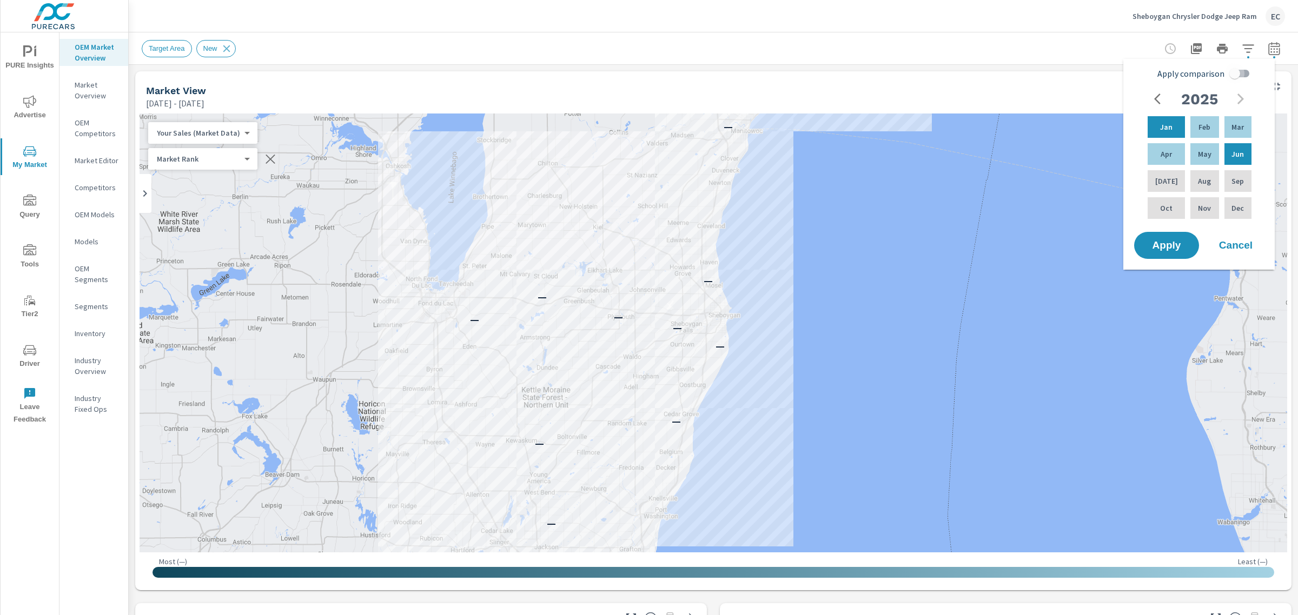
click at [1237, 72] on input "Apply comparison" at bounding box center [1235, 73] width 62 height 21
checkbox input "true"
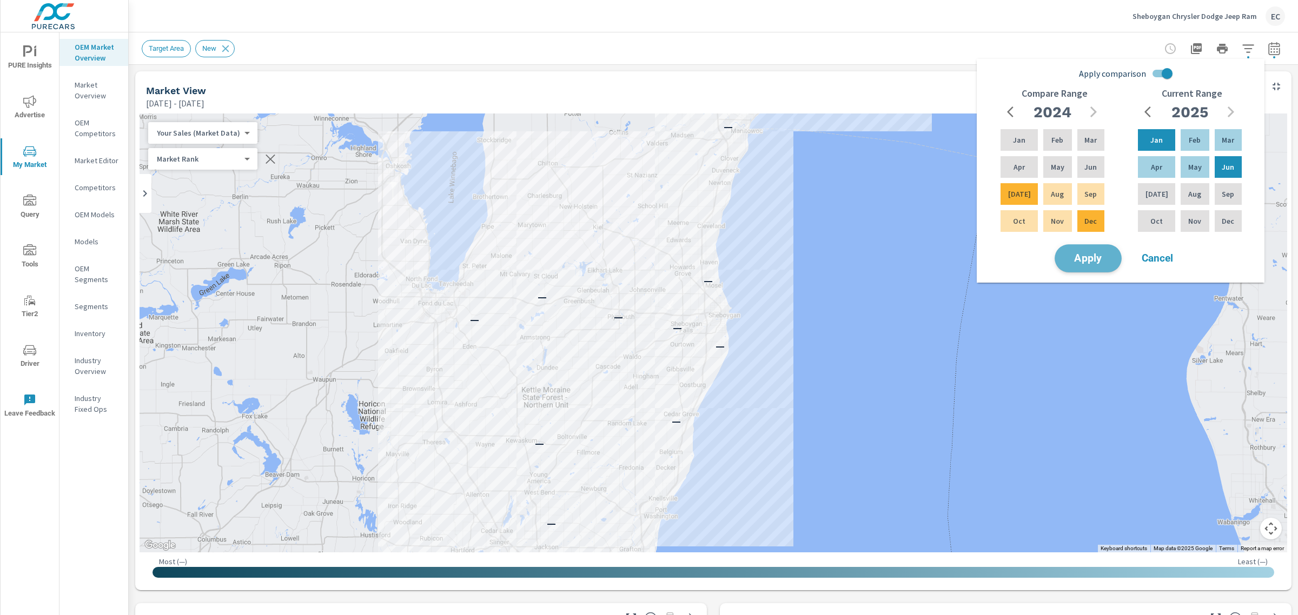
click at [1104, 260] on span "Apply" at bounding box center [1088, 259] width 44 height 10
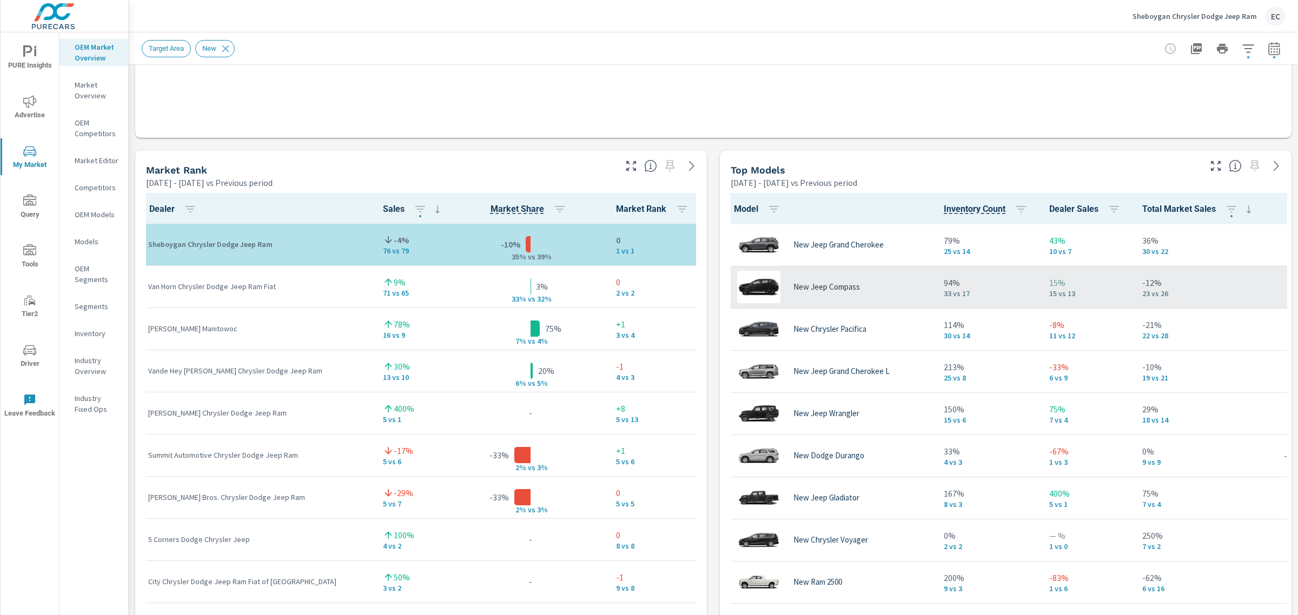
scroll to position [617, 0]
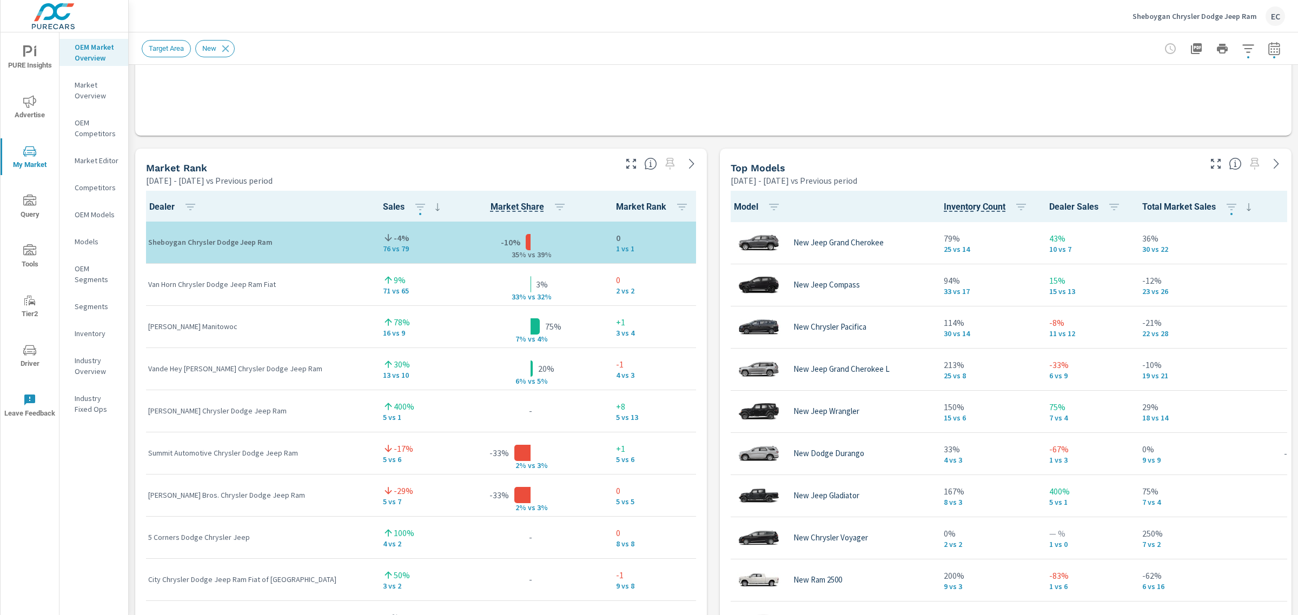
click at [629, 164] on icon "button" at bounding box center [630, 163] width 13 height 13
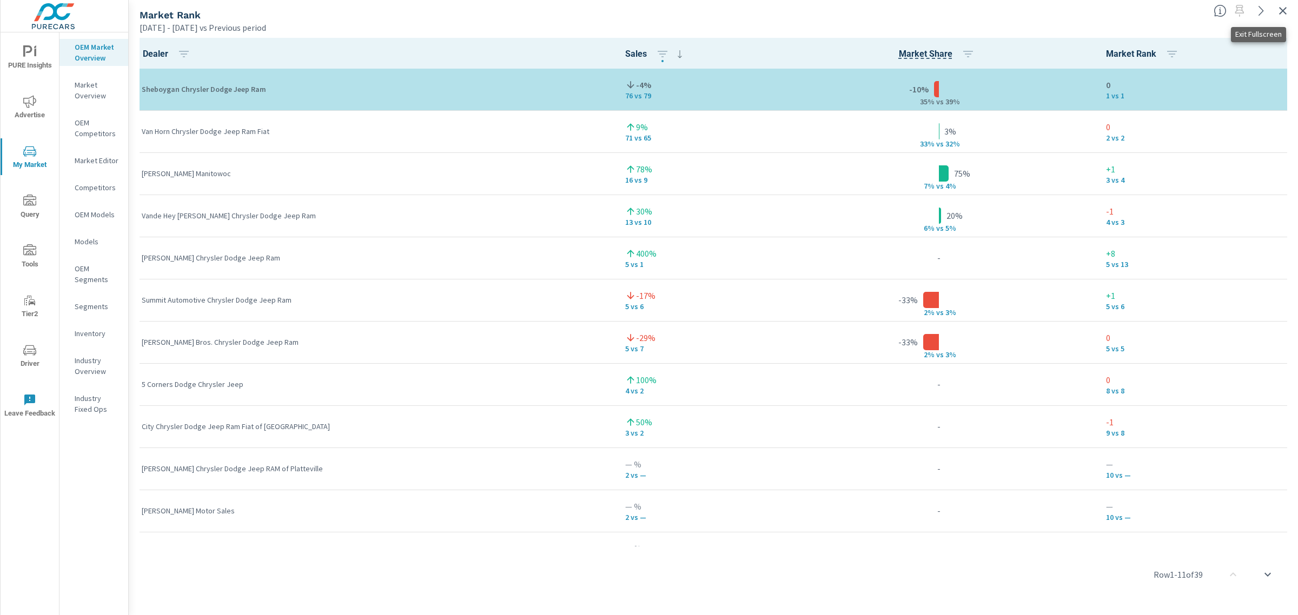
click at [1287, 7] on icon "button" at bounding box center [1282, 10] width 13 height 13
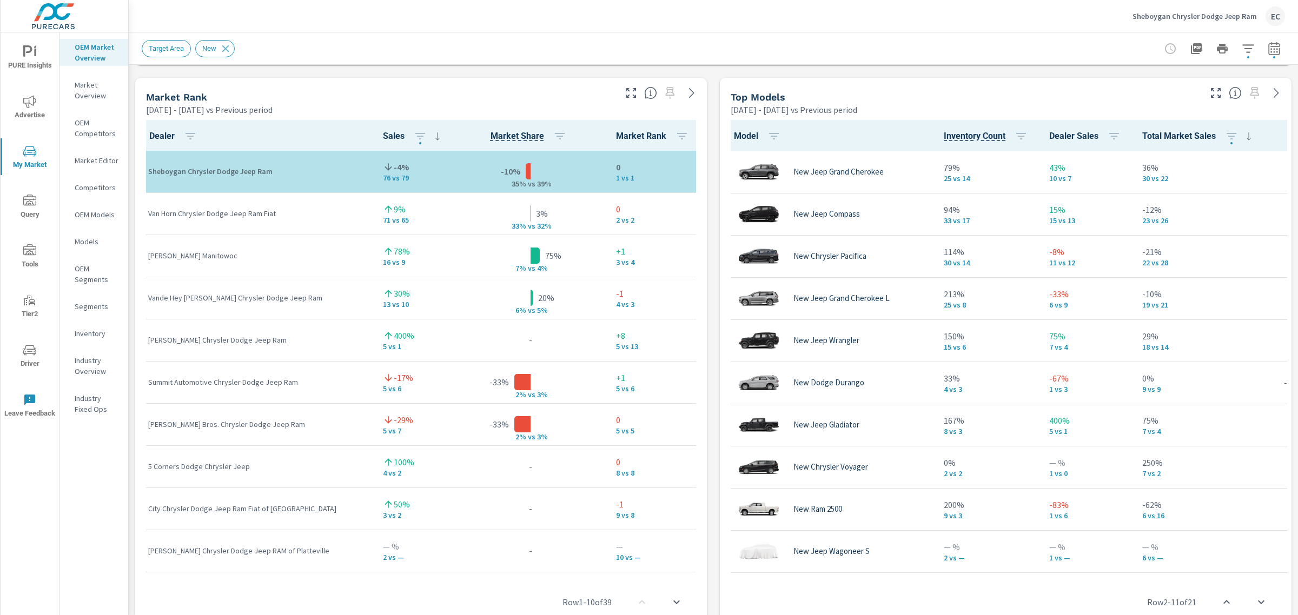
scroll to position [701, 0]
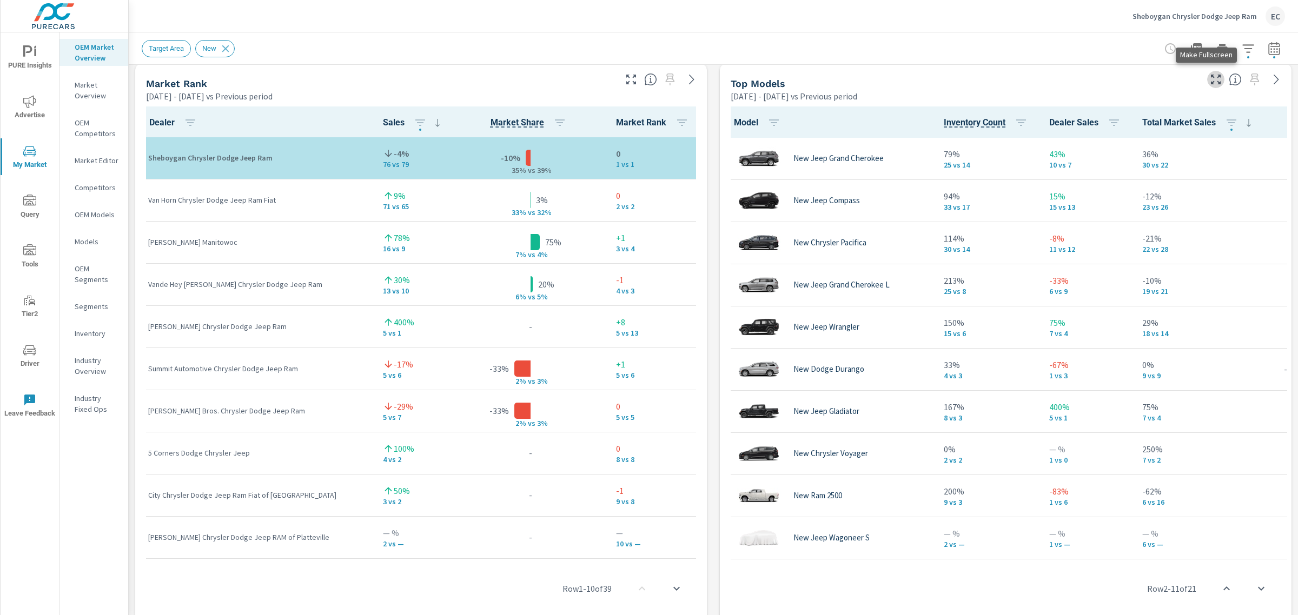
click at [1209, 79] on icon "button" at bounding box center [1215, 79] width 13 height 13
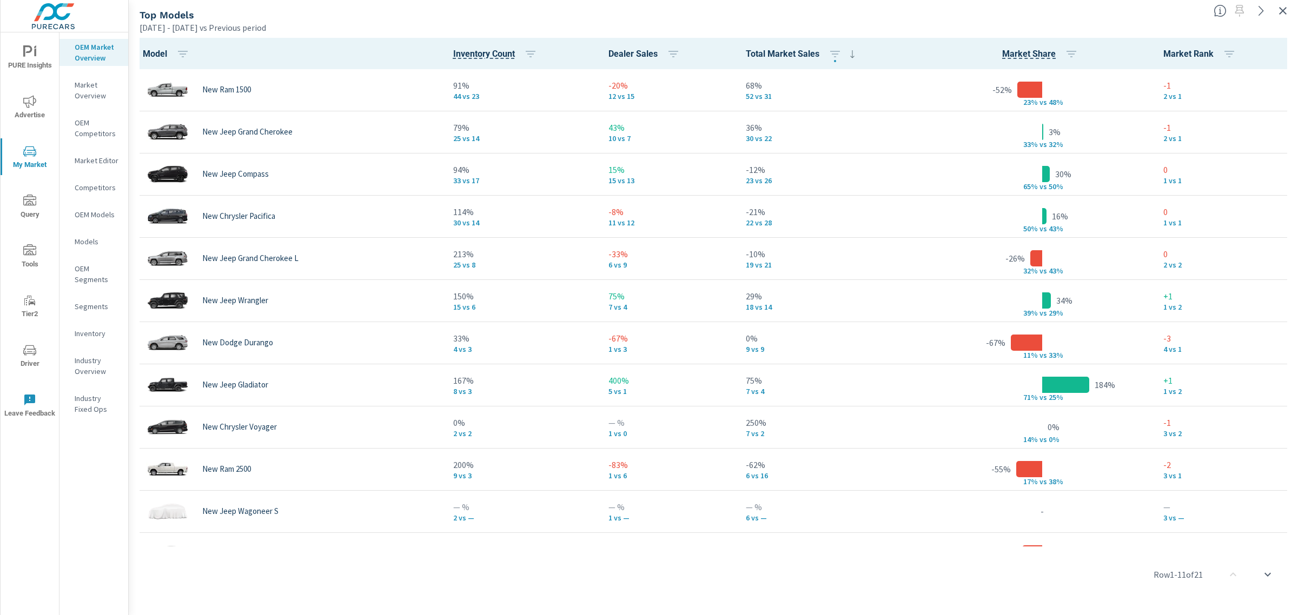
click at [1282, 16] on icon "button" at bounding box center [1282, 10] width 13 height 13
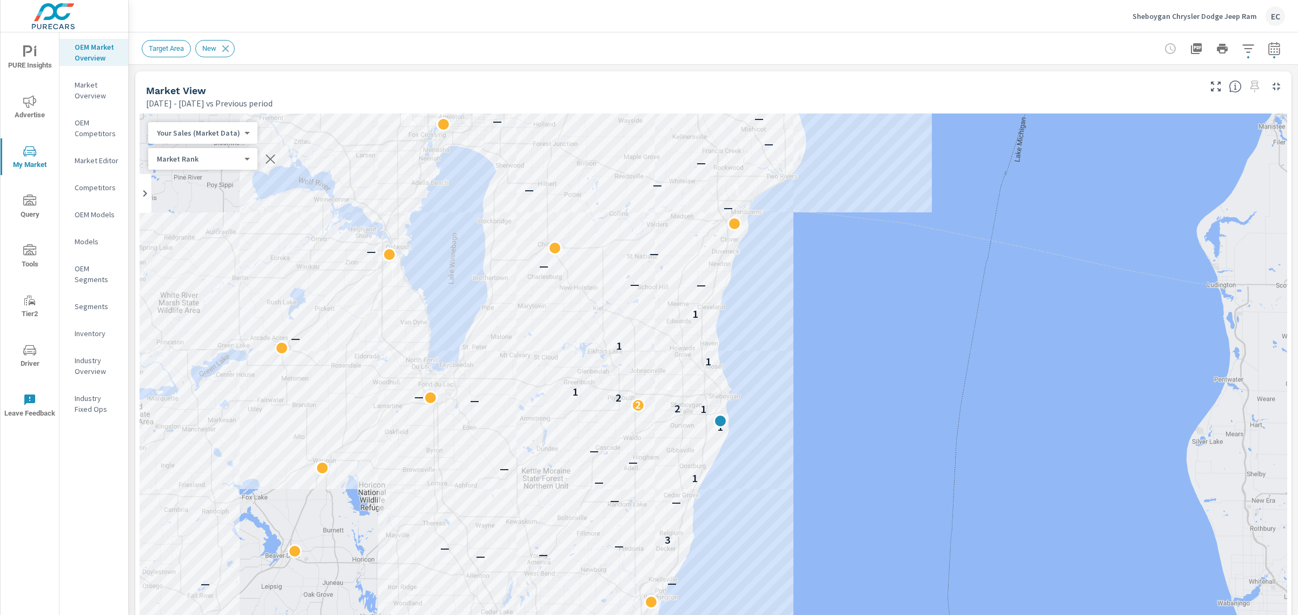
scroll to position [1, 0]
click at [1241, 42] on icon "button" at bounding box center [1247, 48] width 13 height 13
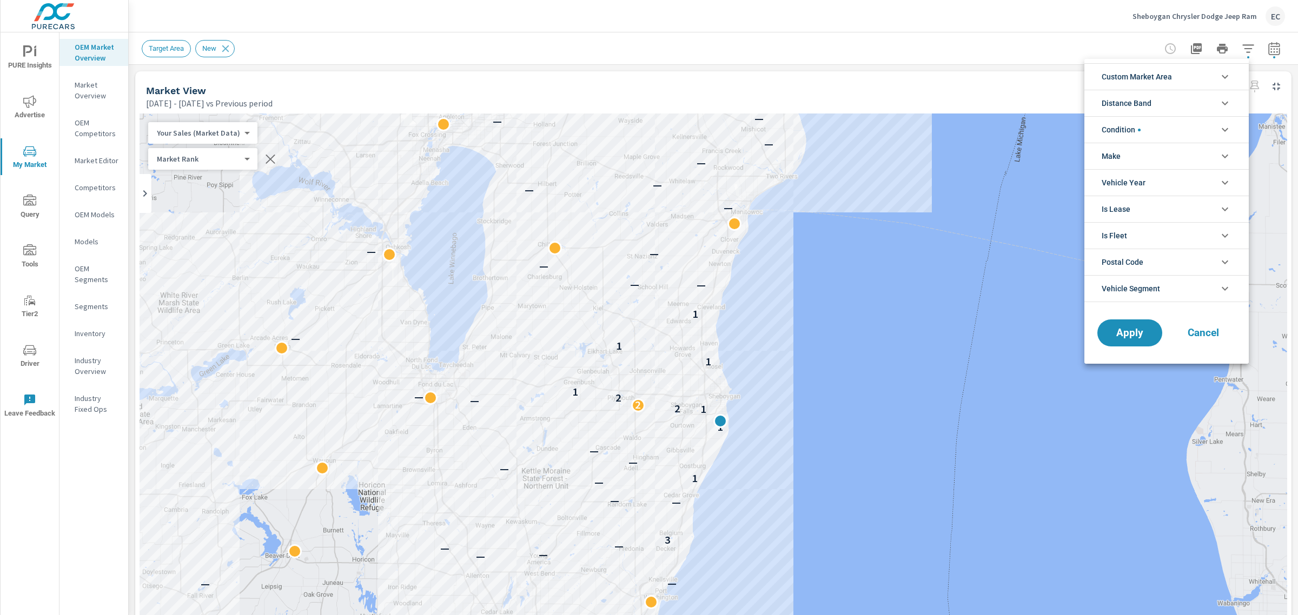
drag, startPoint x: 1163, startPoint y: 131, endPoint x: 1164, endPoint y: 139, distance: 8.1
click at [1166, 138] on li "Condition" at bounding box center [1166, 129] width 164 height 26
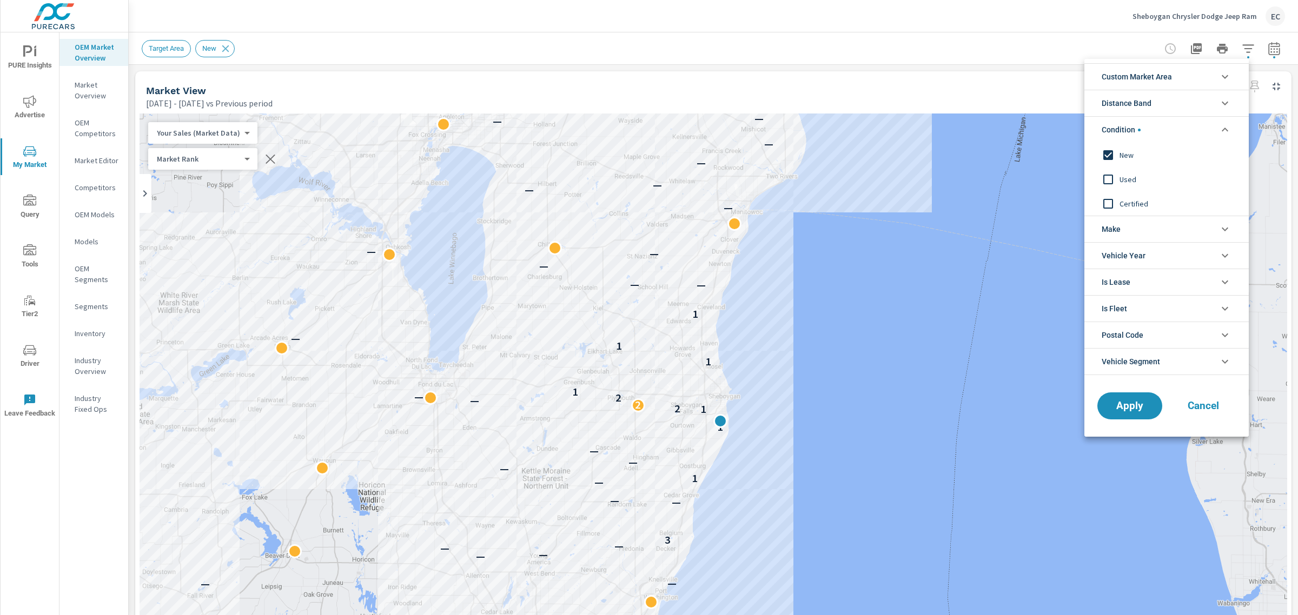
click at [1144, 174] on span "Used" at bounding box center [1178, 179] width 118 height 13
click at [1101, 152] on input "filter options" at bounding box center [1107, 155] width 23 height 23
click at [1145, 408] on span "Apply" at bounding box center [1129, 406] width 44 height 10
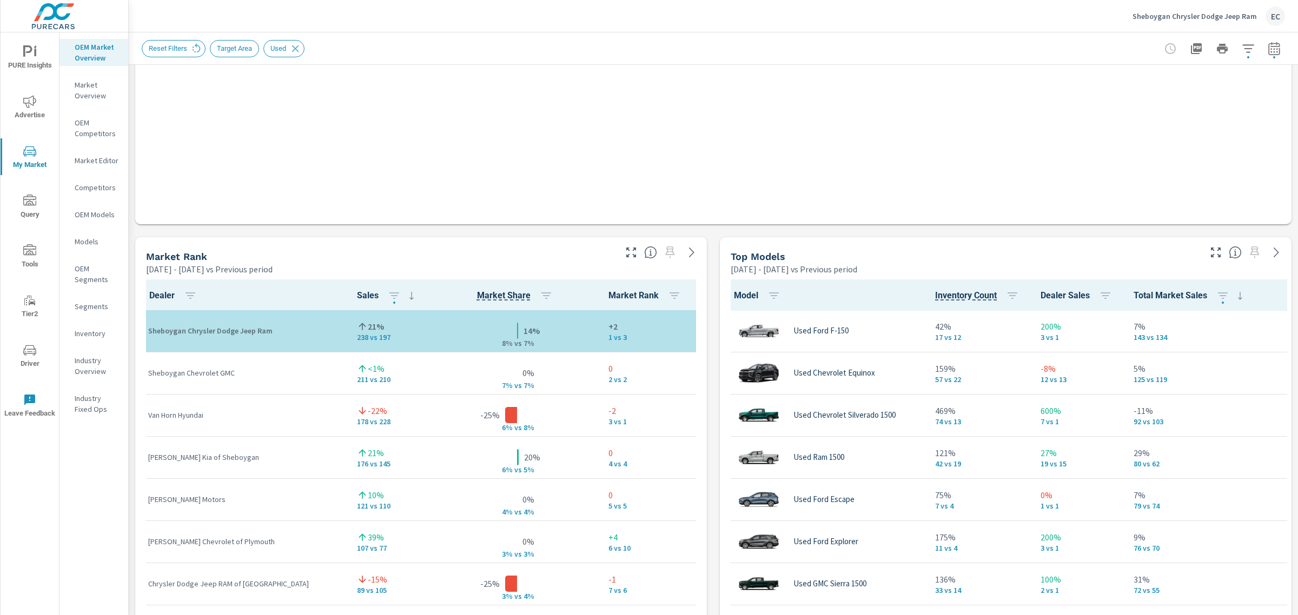
scroll to position [599, 0]
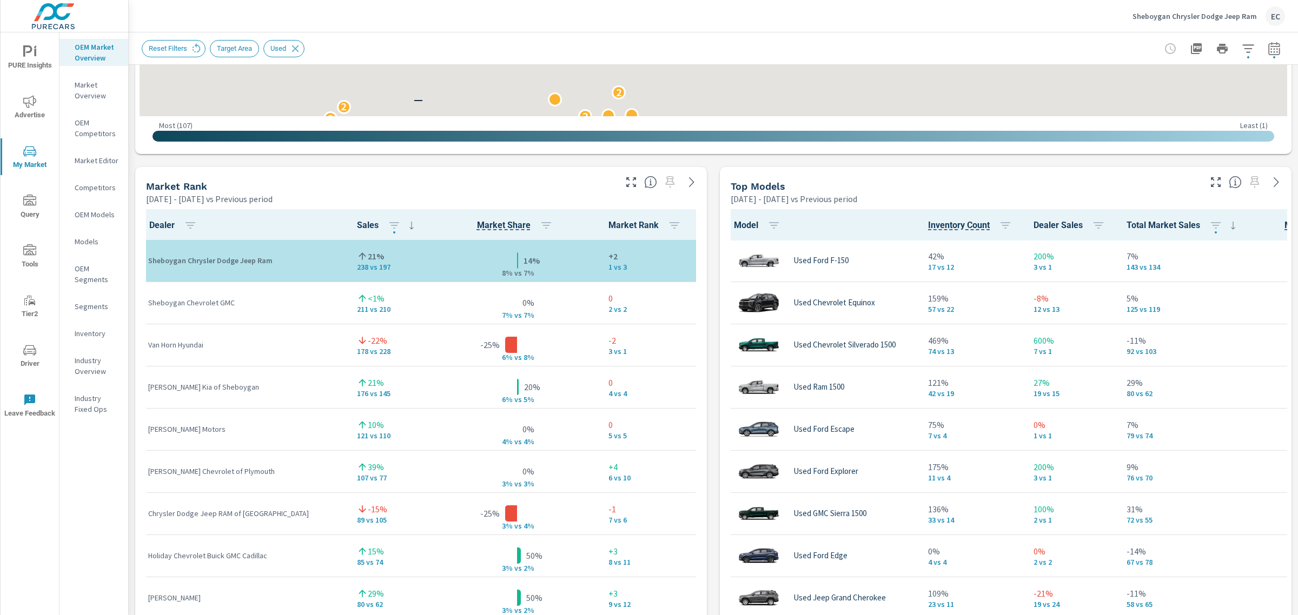
click at [634, 180] on div at bounding box center [662, 179] width 89 height 24
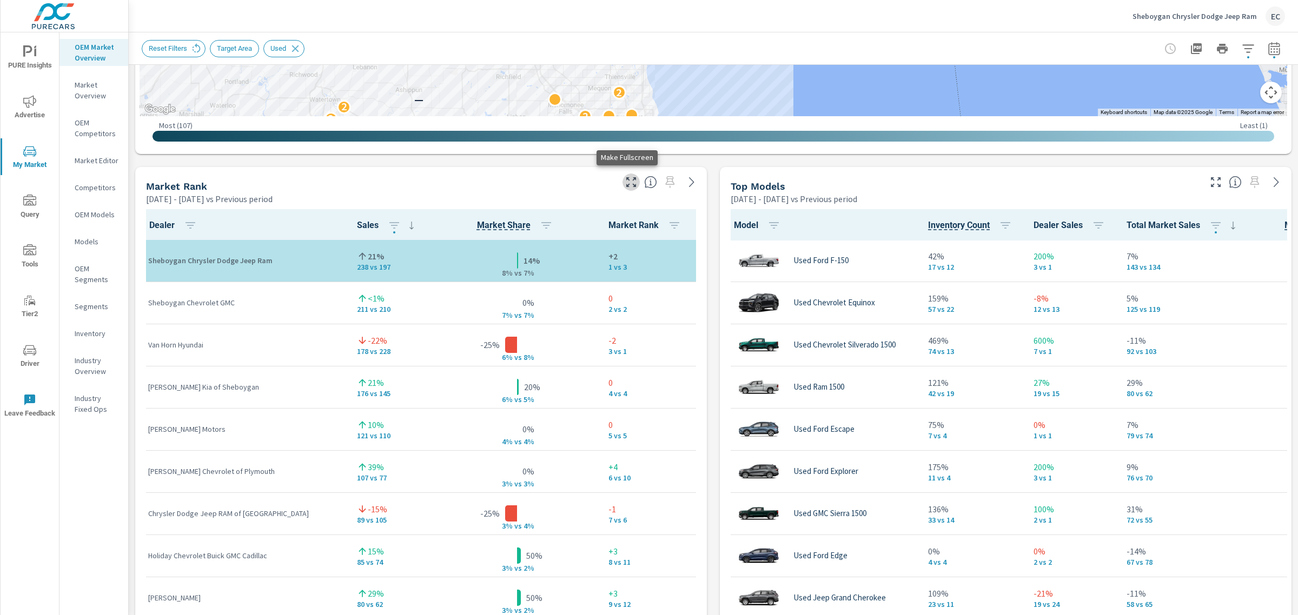
click at [630, 181] on icon "button" at bounding box center [630, 182] width 13 height 13
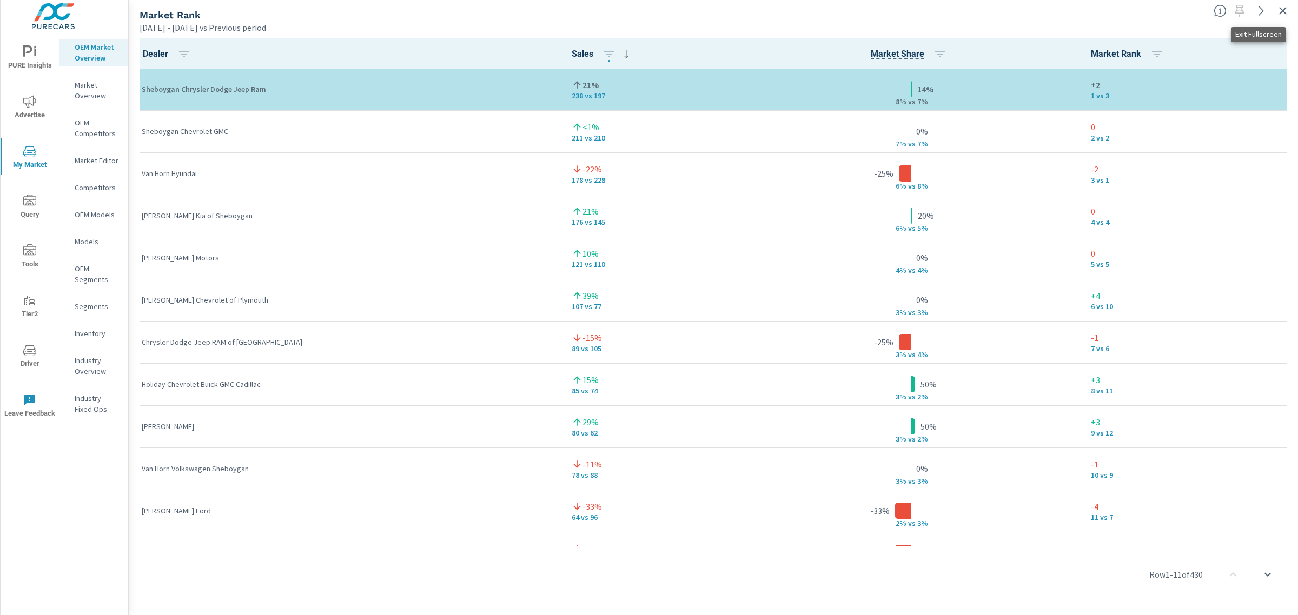
click at [1287, 12] on icon "button" at bounding box center [1282, 10] width 13 height 13
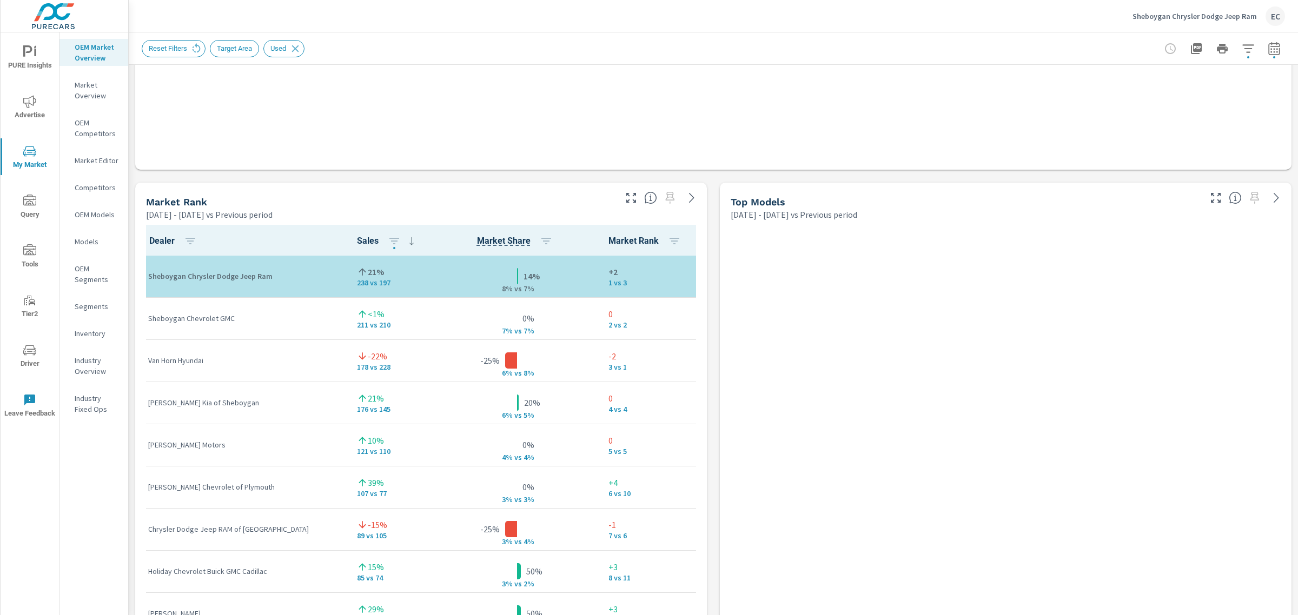
scroll to position [585, 0]
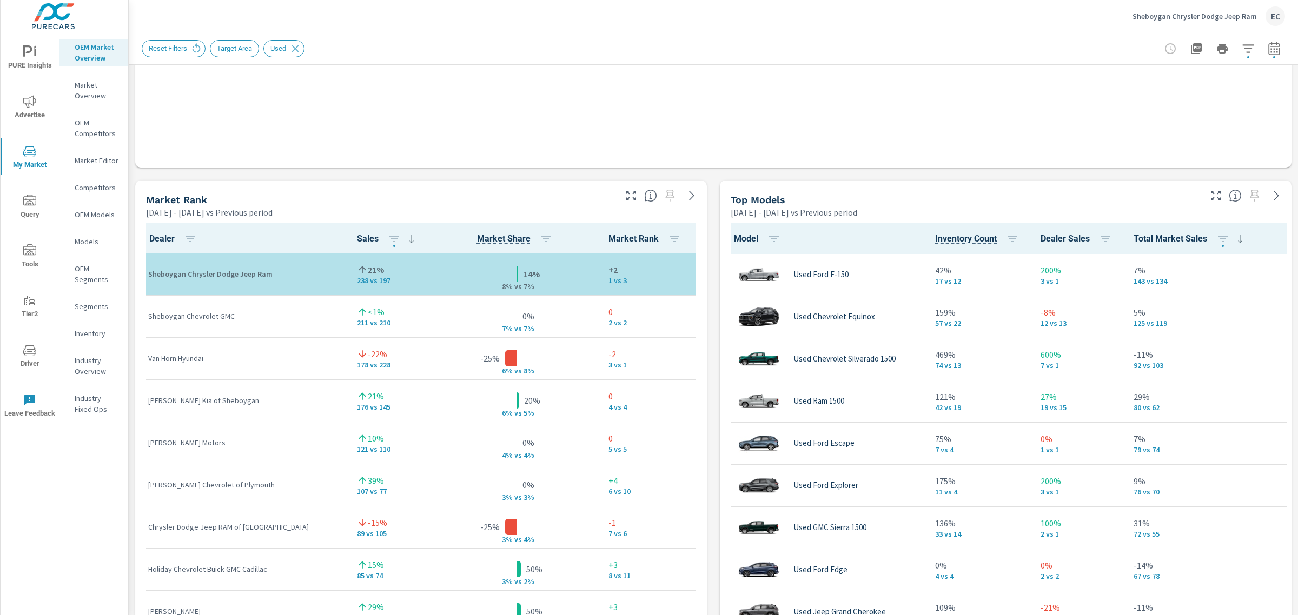
click at [1209, 194] on icon "button" at bounding box center [1215, 195] width 13 height 13
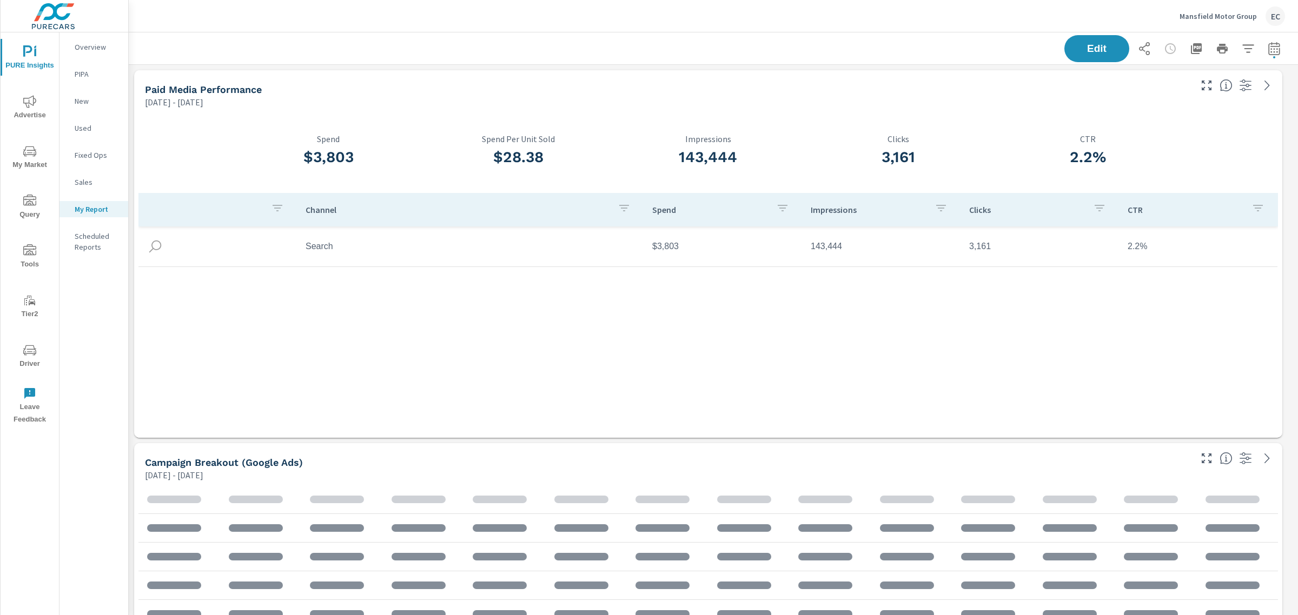
scroll to position [2637, 1180]
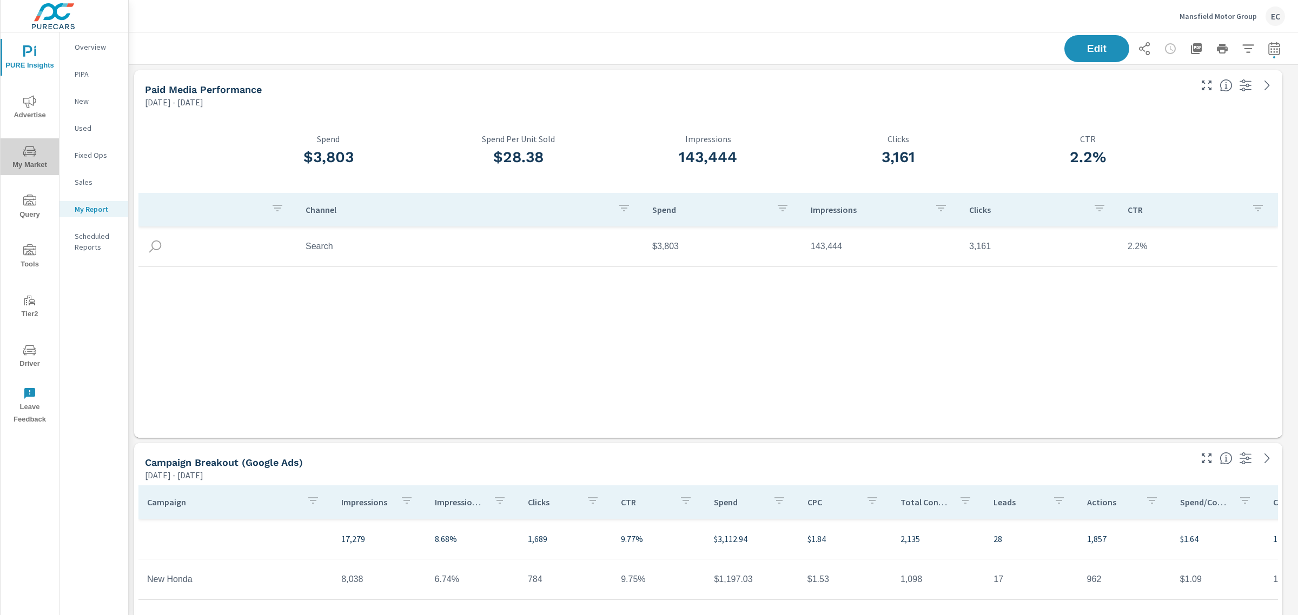
click at [32, 149] on icon "nav menu" at bounding box center [29, 151] width 13 height 13
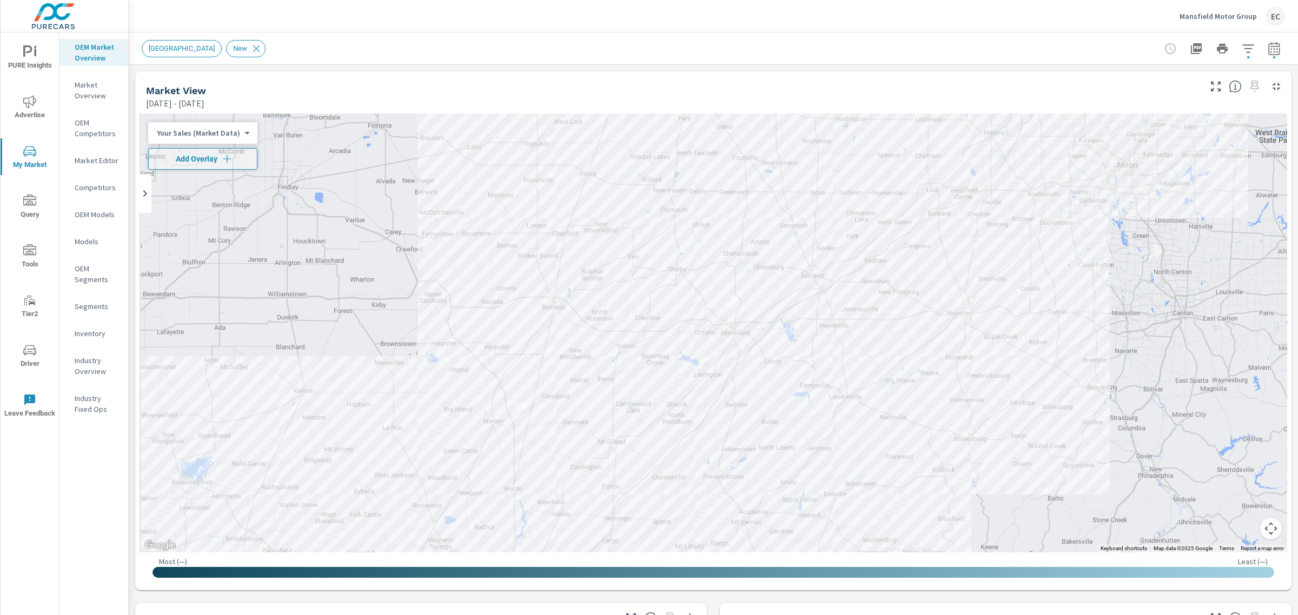
click at [1267, 51] on icon "button" at bounding box center [1273, 48] width 13 height 13
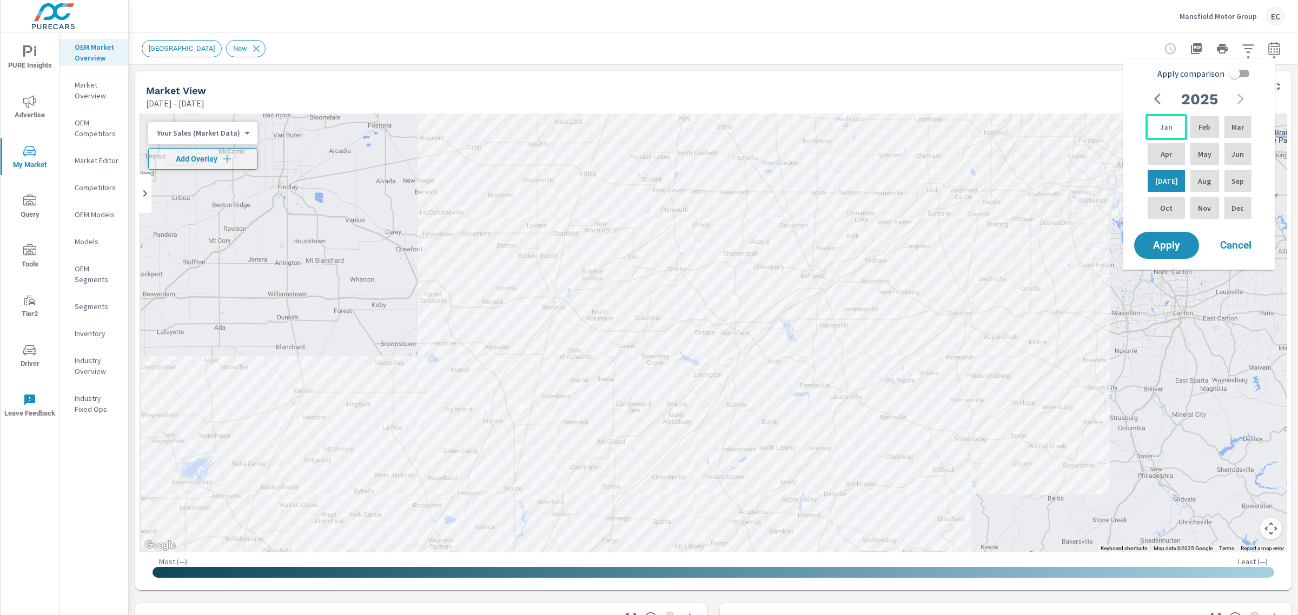
click at [1177, 131] on div "Jan" at bounding box center [1166, 127] width 42 height 26
click at [1225, 149] on div "Jun" at bounding box center [1237, 154] width 31 height 26
click at [1239, 76] on input "Apply comparison" at bounding box center [1235, 73] width 62 height 21
checkbox input "true"
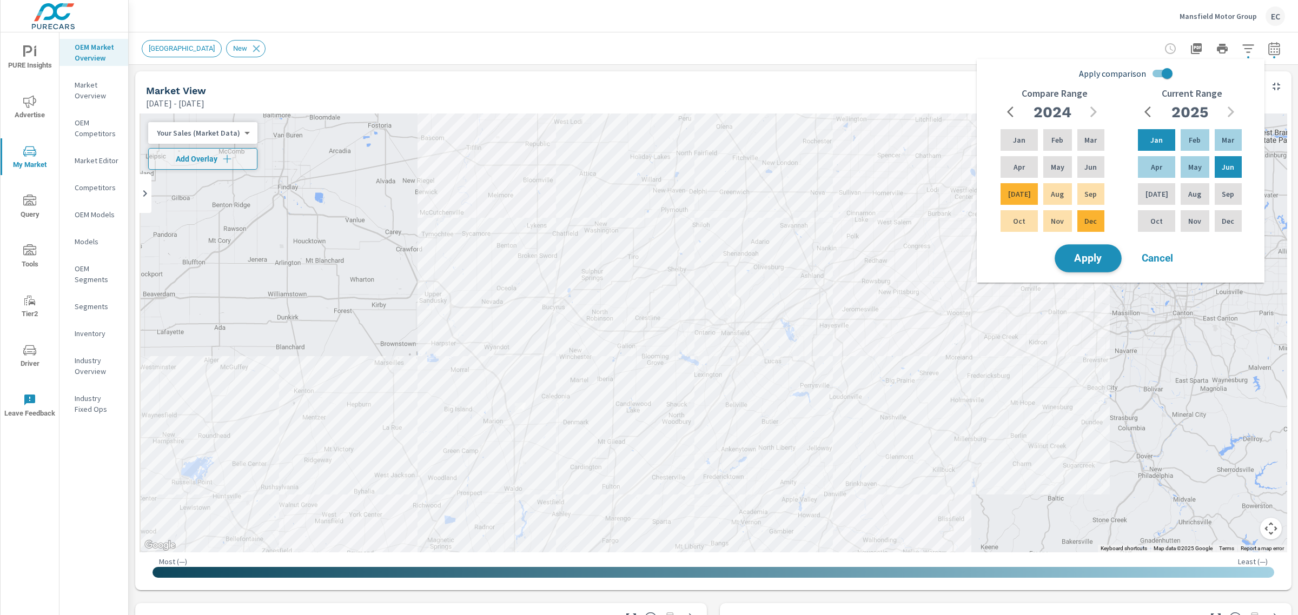
click at [1101, 264] on span "Apply" at bounding box center [1088, 259] width 44 height 10
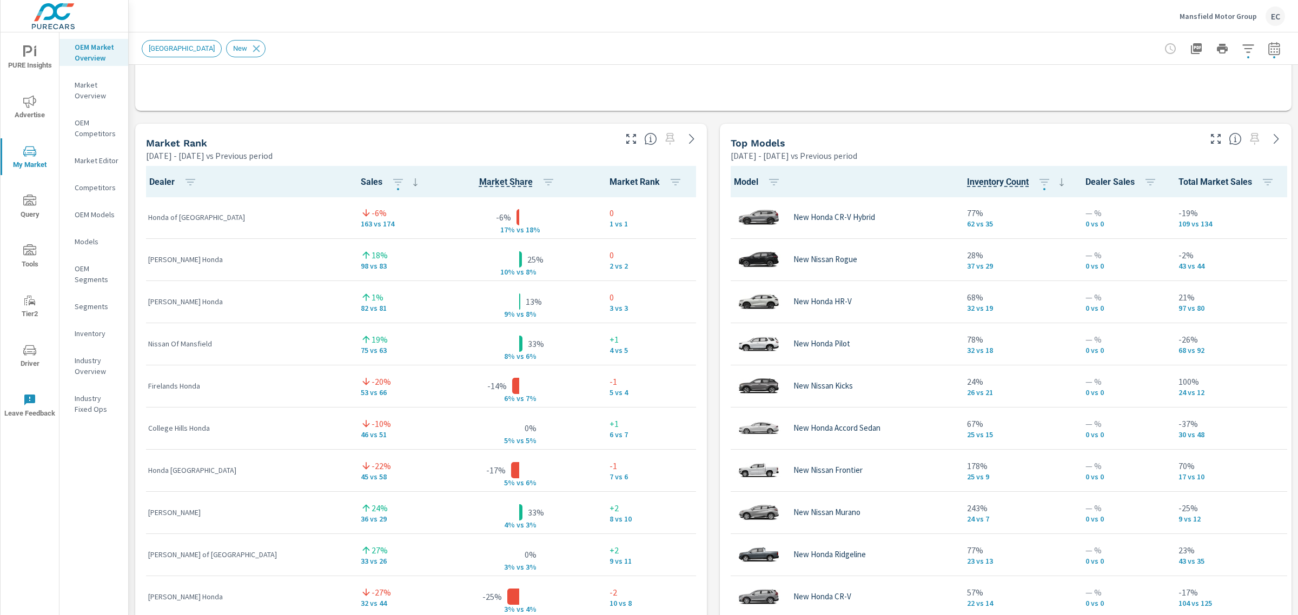
scroll to position [644, 0]
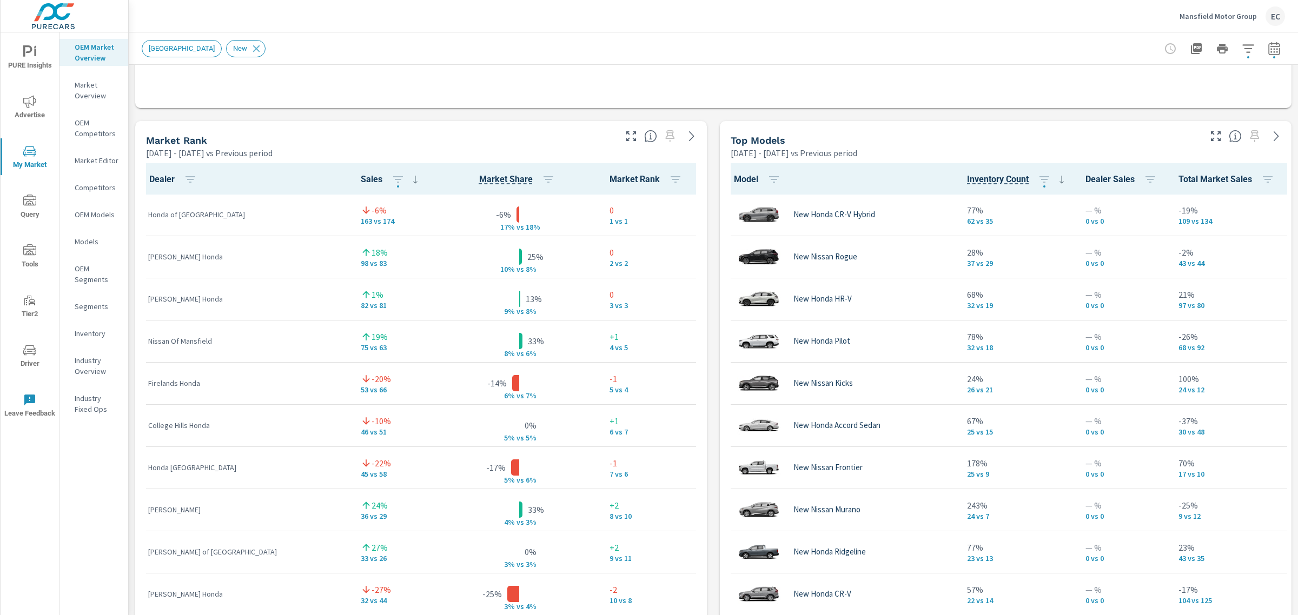
click at [628, 131] on icon "button" at bounding box center [630, 136] width 13 height 13
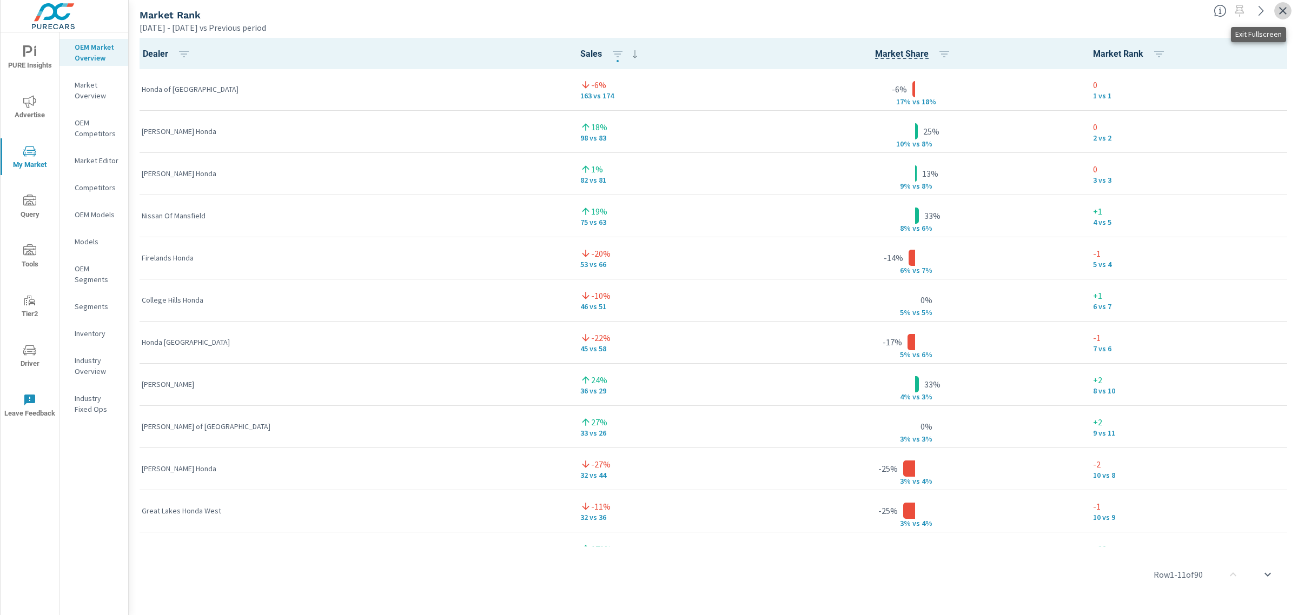
click at [1288, 6] on icon "button" at bounding box center [1282, 10] width 13 height 13
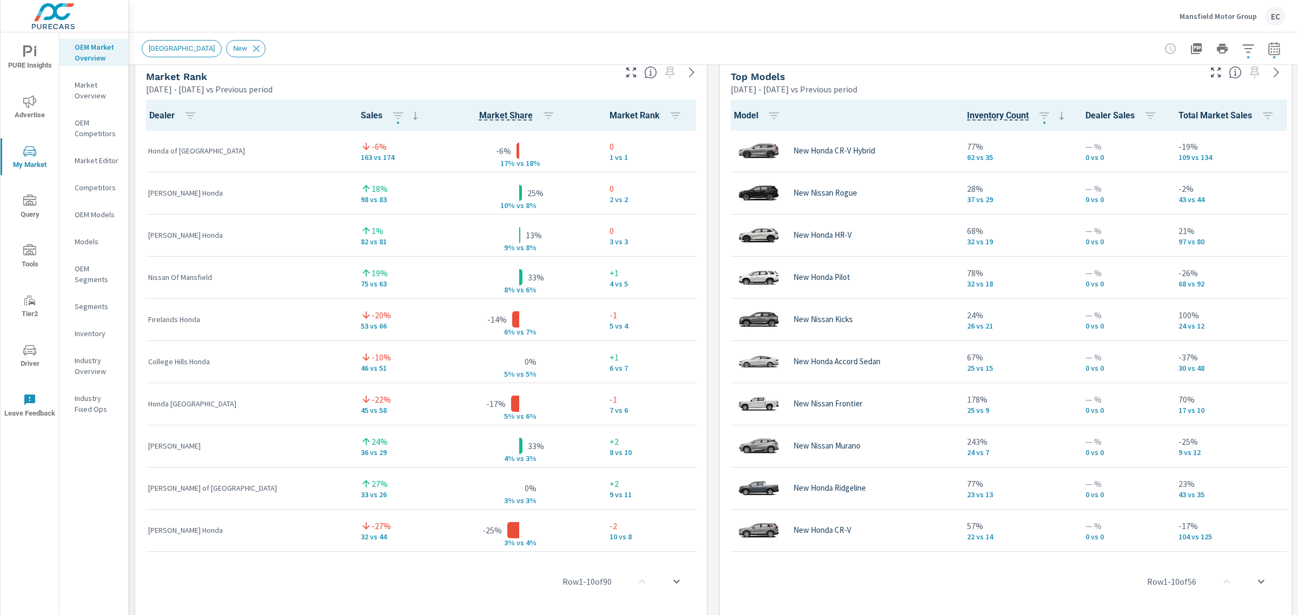
scroll to position [699, 0]
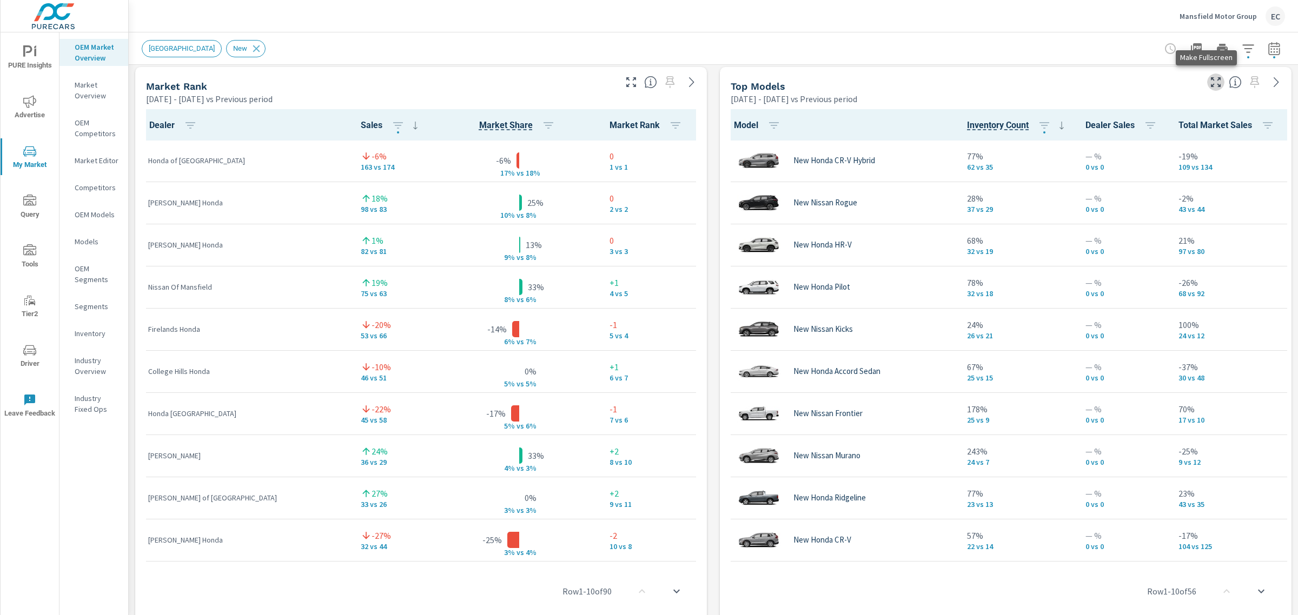
click at [1209, 81] on icon "button" at bounding box center [1215, 82] width 13 height 13
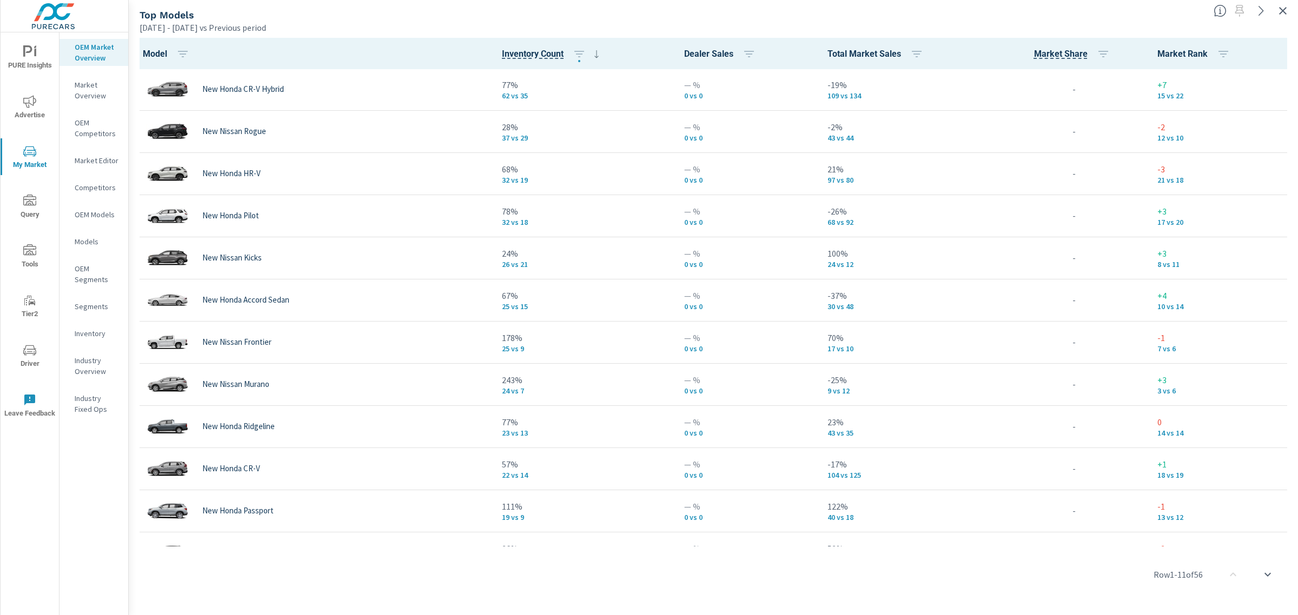
click at [1287, 14] on icon "button" at bounding box center [1282, 10] width 13 height 13
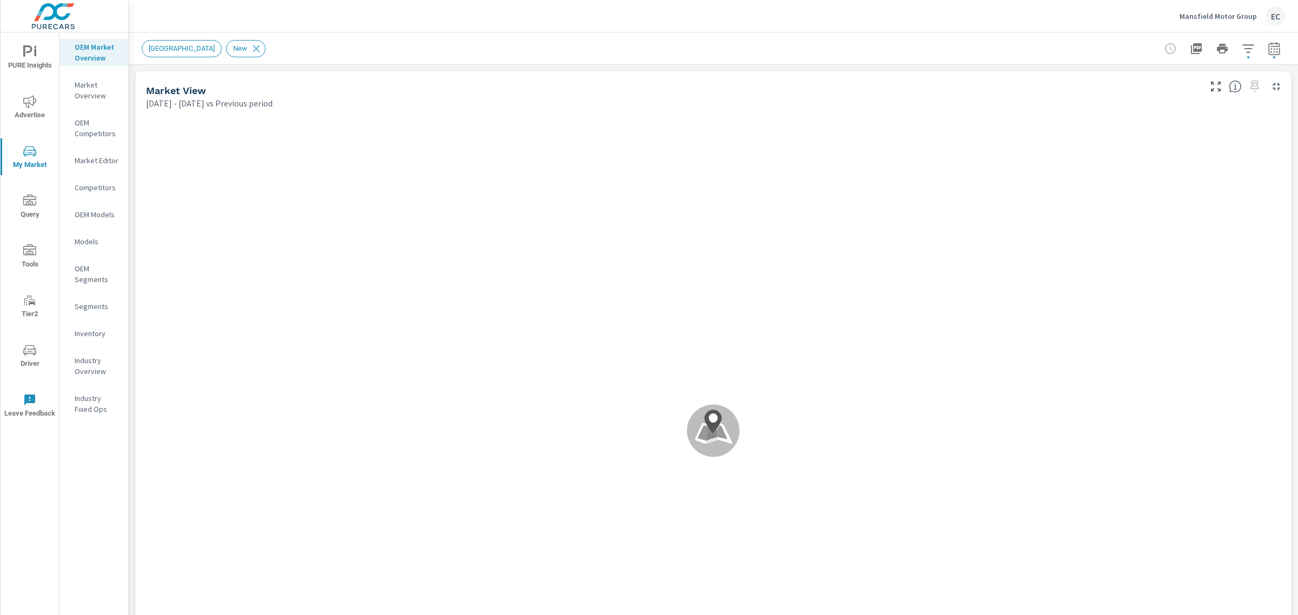
click at [1267, 49] on icon "button" at bounding box center [1273, 48] width 13 height 13
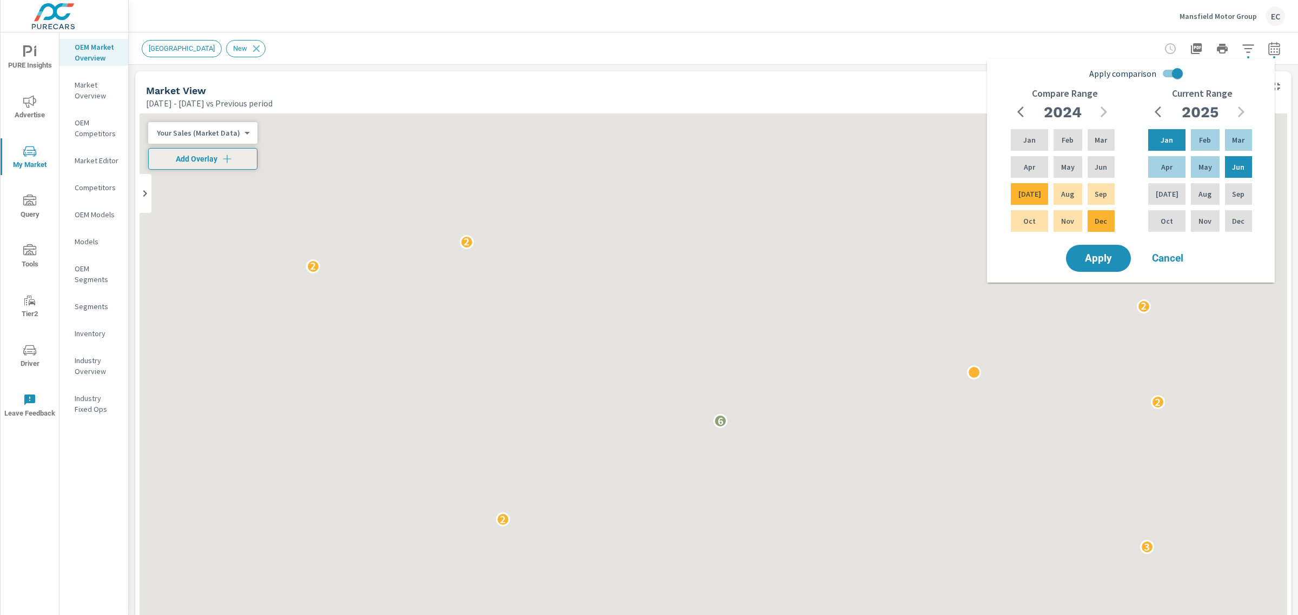
scroll to position [1, 0]
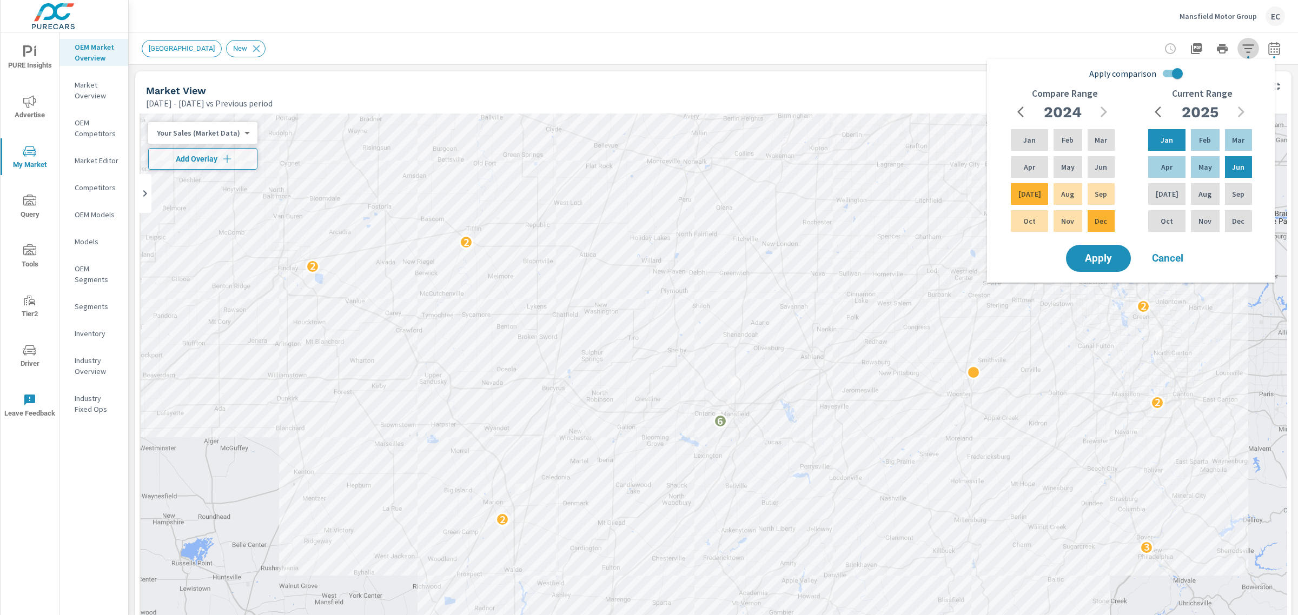
click at [1242, 48] on icon "button" at bounding box center [1247, 48] width 11 height 8
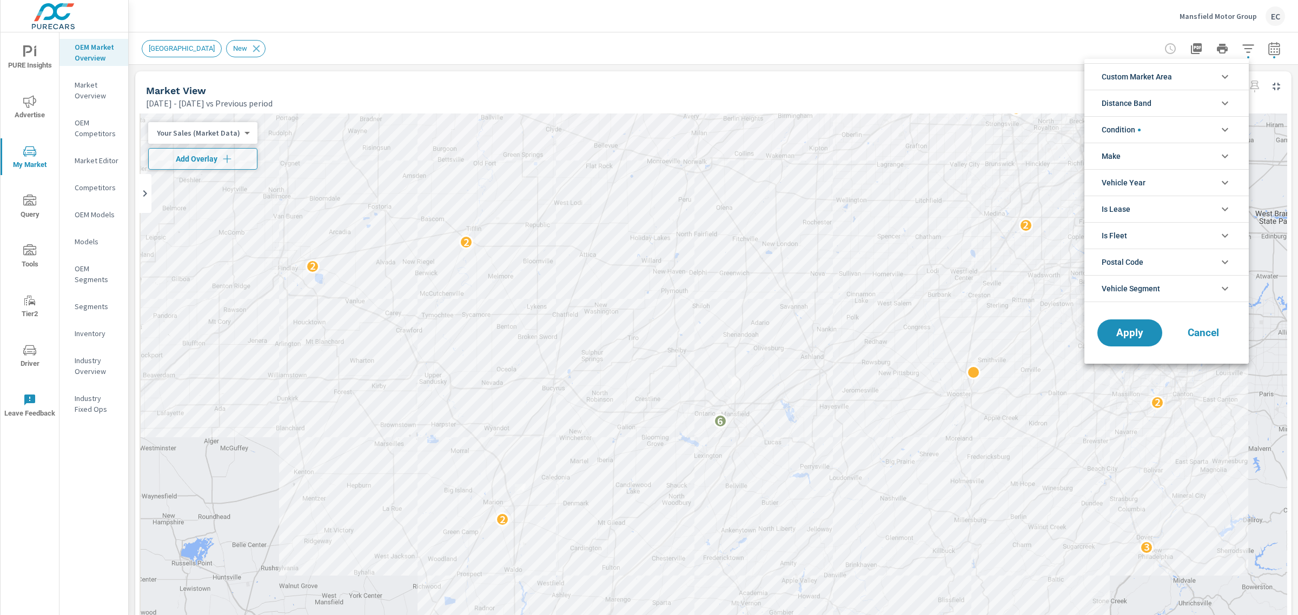
click at [1130, 132] on span "Condition" at bounding box center [1120, 130] width 39 height 26
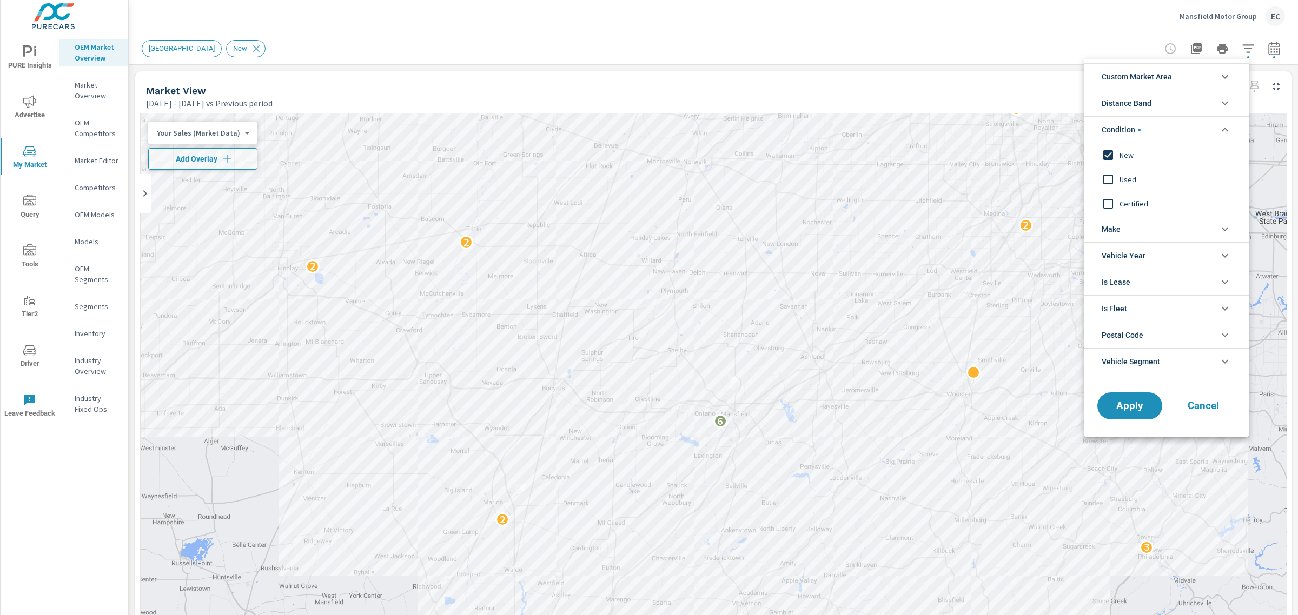
click at [1108, 184] on input "filter options" at bounding box center [1107, 179] width 23 height 23
click at [1112, 160] on input "filter options" at bounding box center [1107, 155] width 23 height 23
drag, startPoint x: 1115, startPoint y: 422, endPoint x: 1116, endPoint y: 415, distance: 6.6
click at [1116, 420] on div "Apply Cancel" at bounding box center [1166, 408] width 164 height 57
click at [1119, 415] on button "Apply" at bounding box center [1129, 406] width 67 height 28
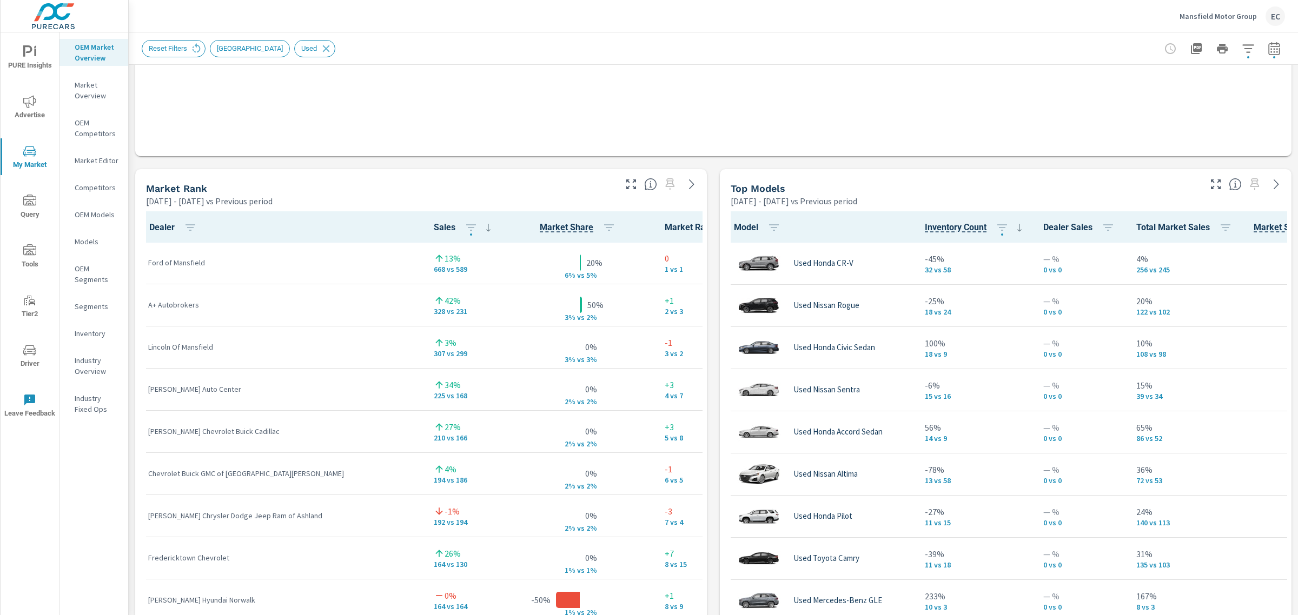
scroll to position [1, 0]
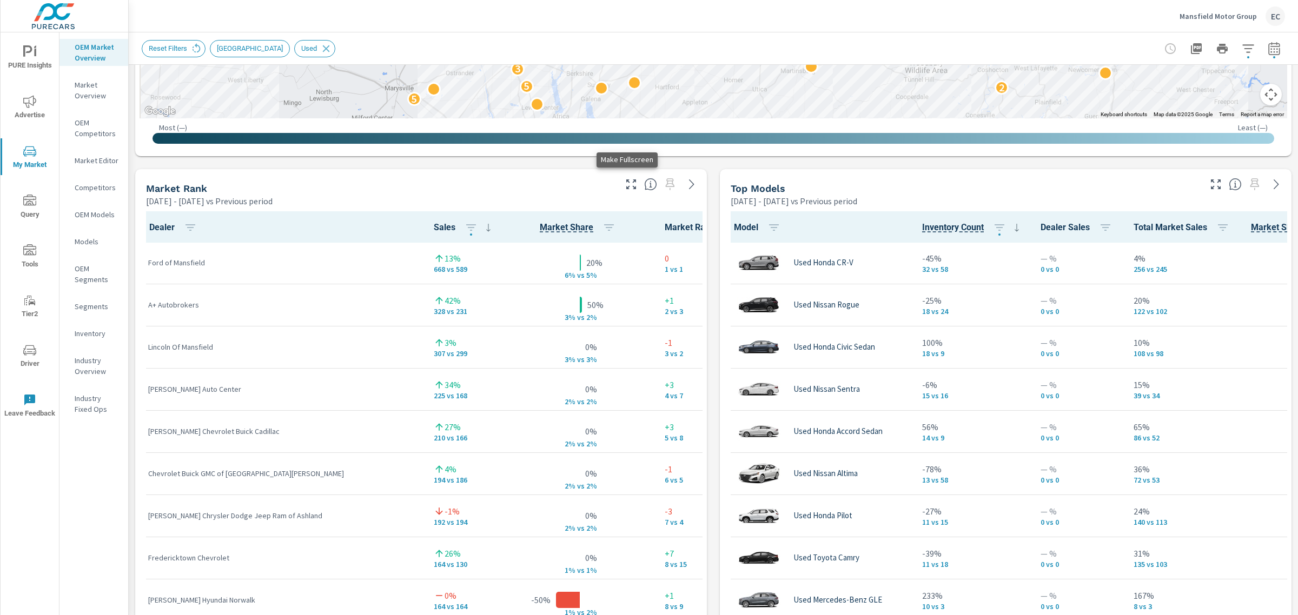
click at [626, 180] on icon "button" at bounding box center [631, 185] width 10 height 10
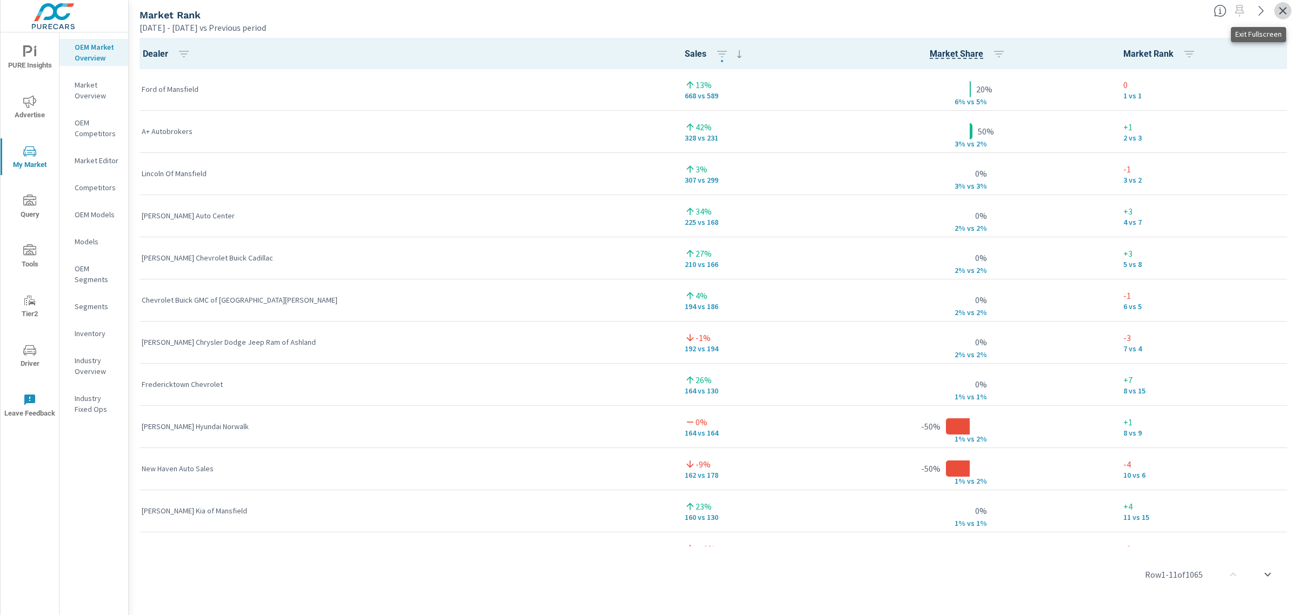
click at [1279, 9] on icon "button" at bounding box center [1282, 10] width 13 height 13
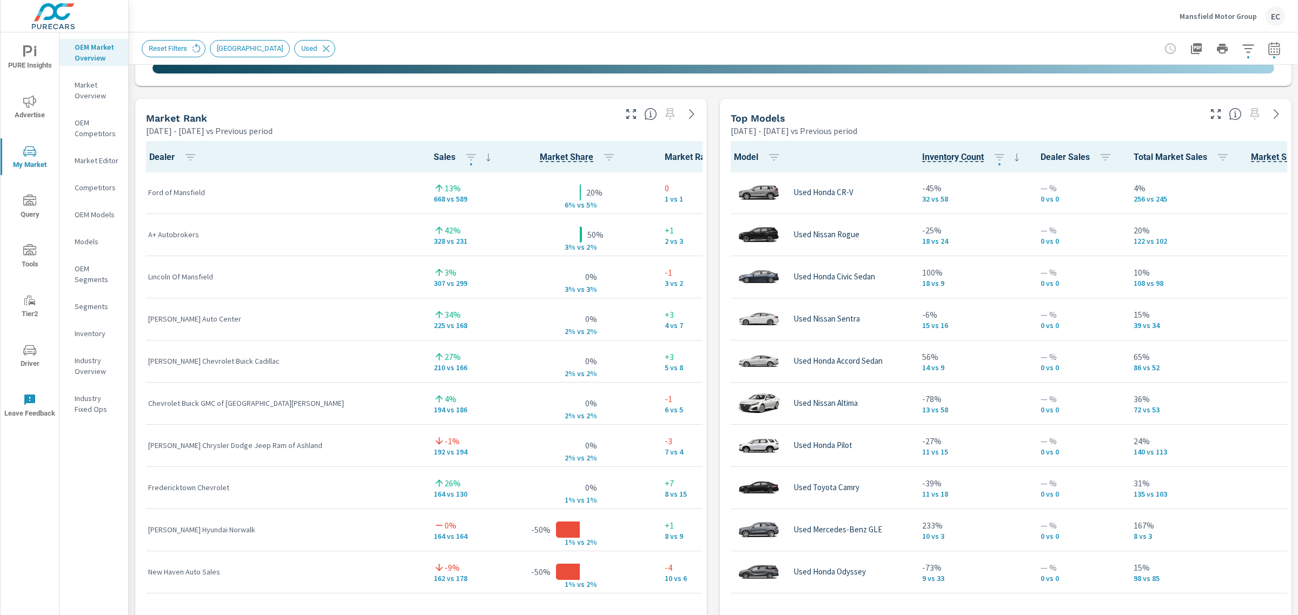
scroll to position [658, 0]
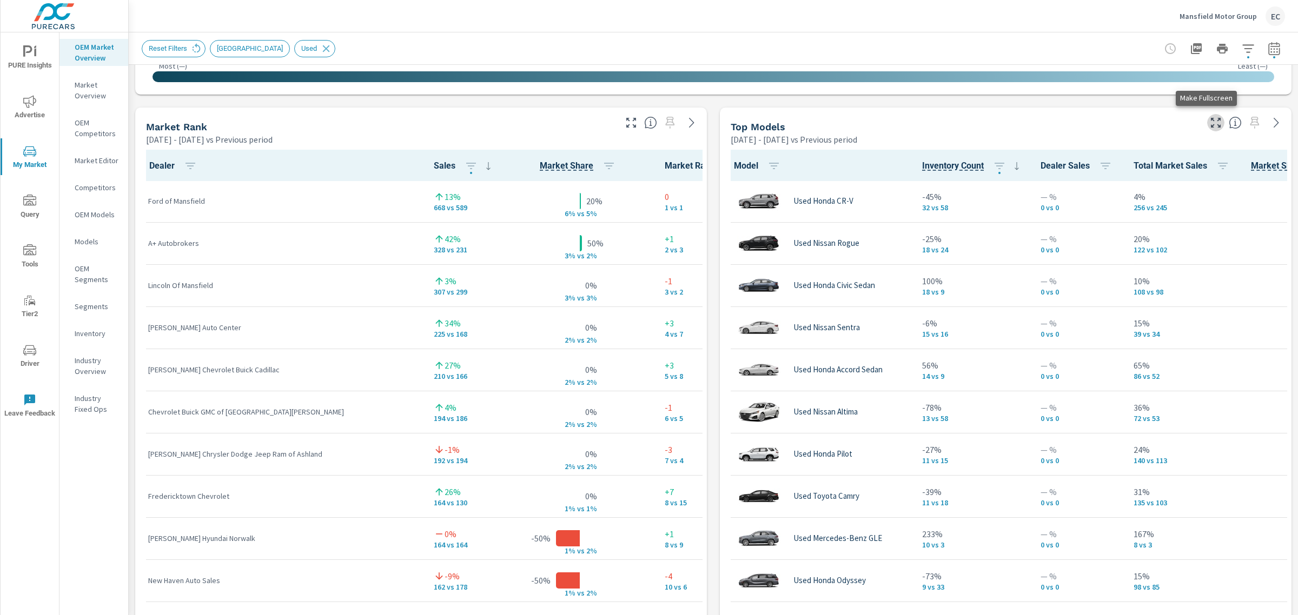
click at [1209, 118] on icon "button" at bounding box center [1215, 122] width 13 height 13
